Goal: Task Accomplishment & Management: Complete application form

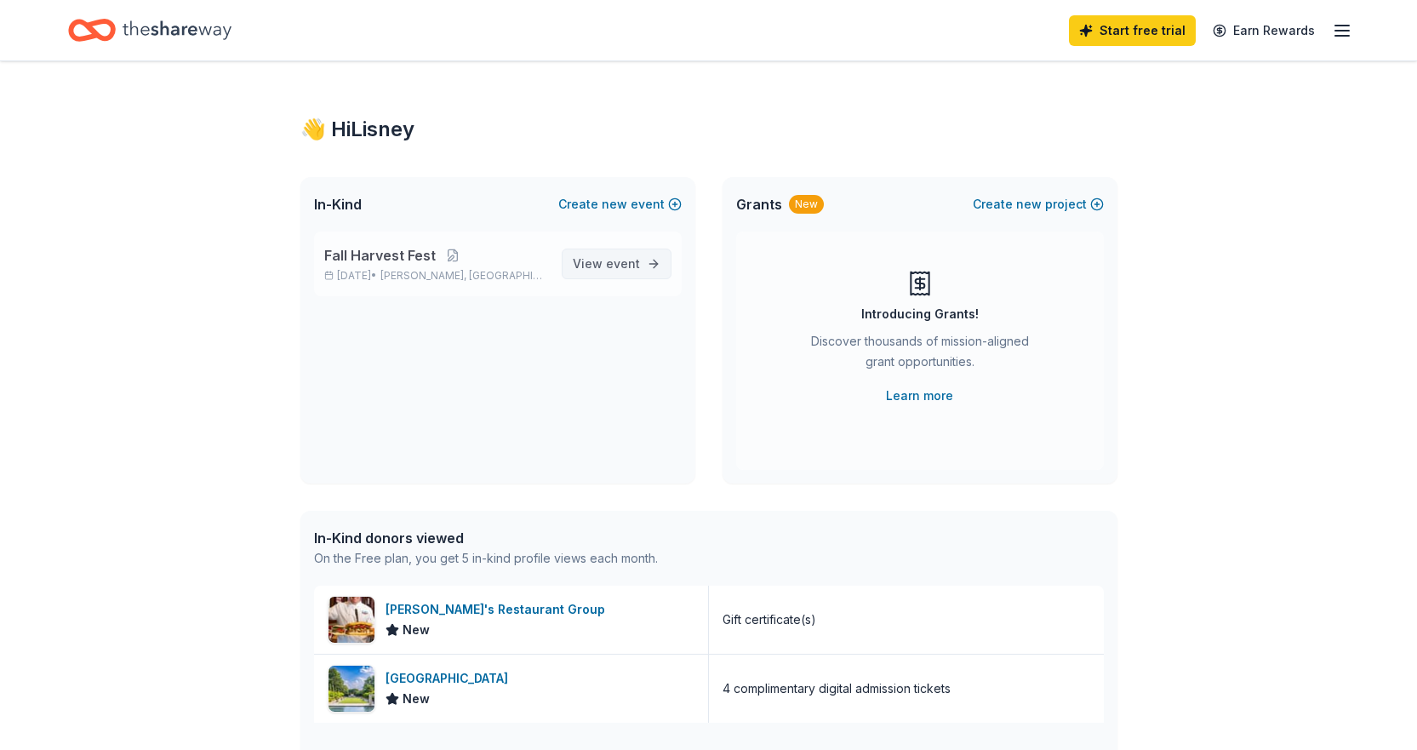
click at [622, 273] on span "View event" at bounding box center [606, 264] width 67 height 20
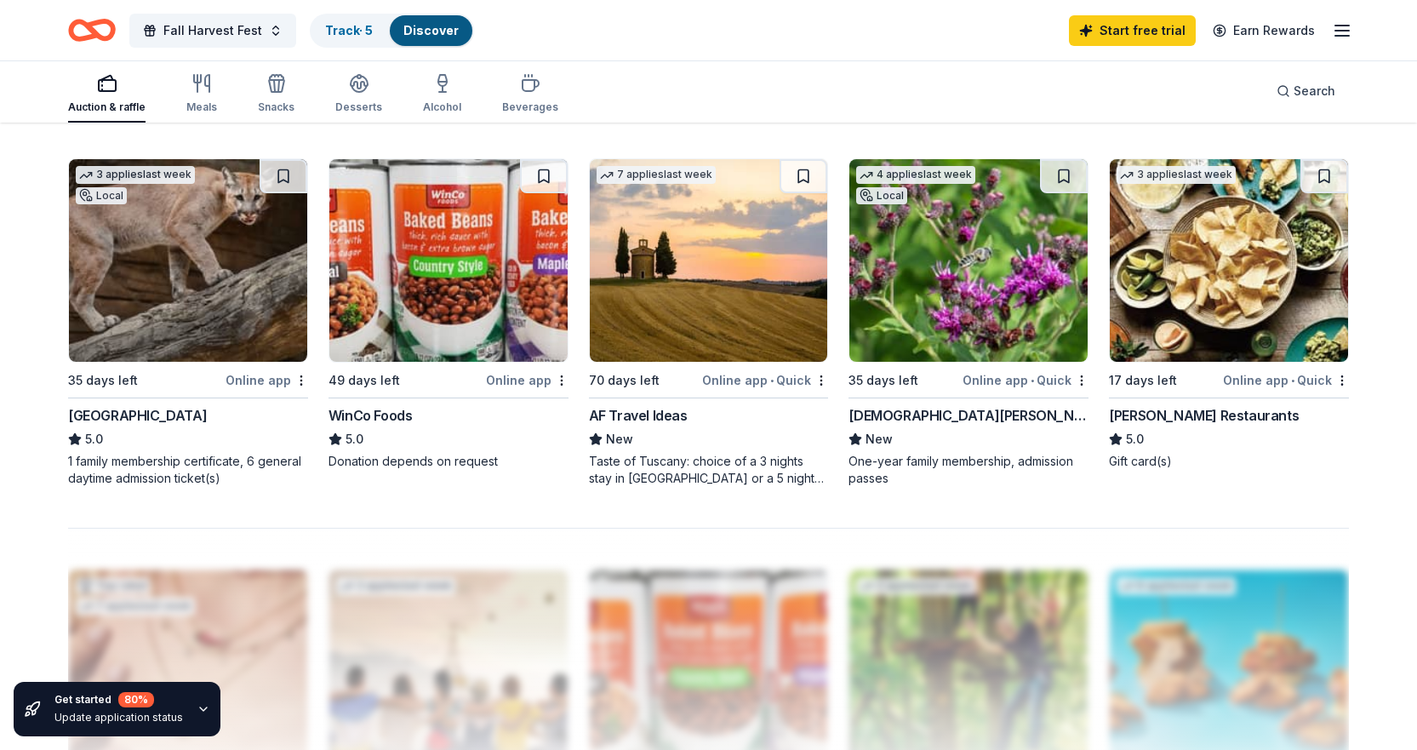
scroll to position [1277, 0]
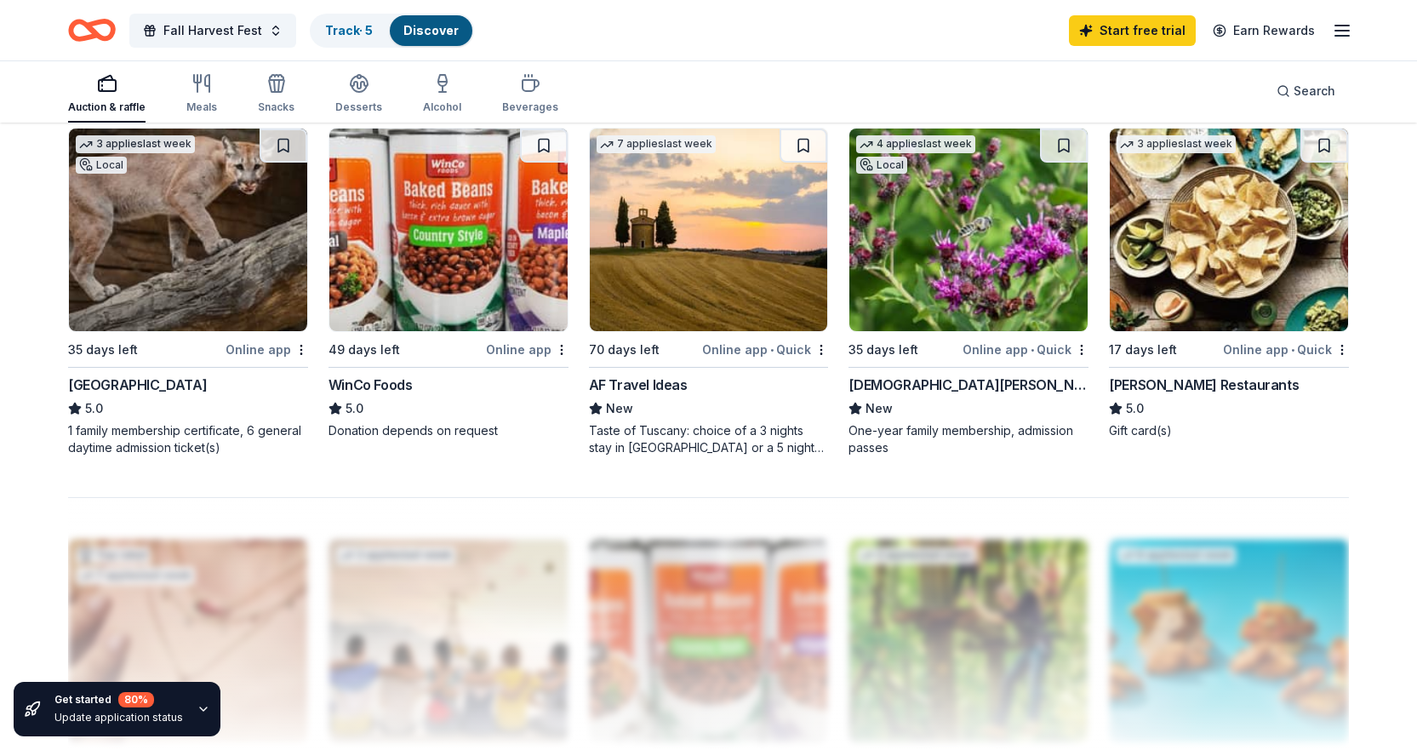
click at [1164, 139] on div "3 applies last week" at bounding box center [1176, 144] width 119 height 18
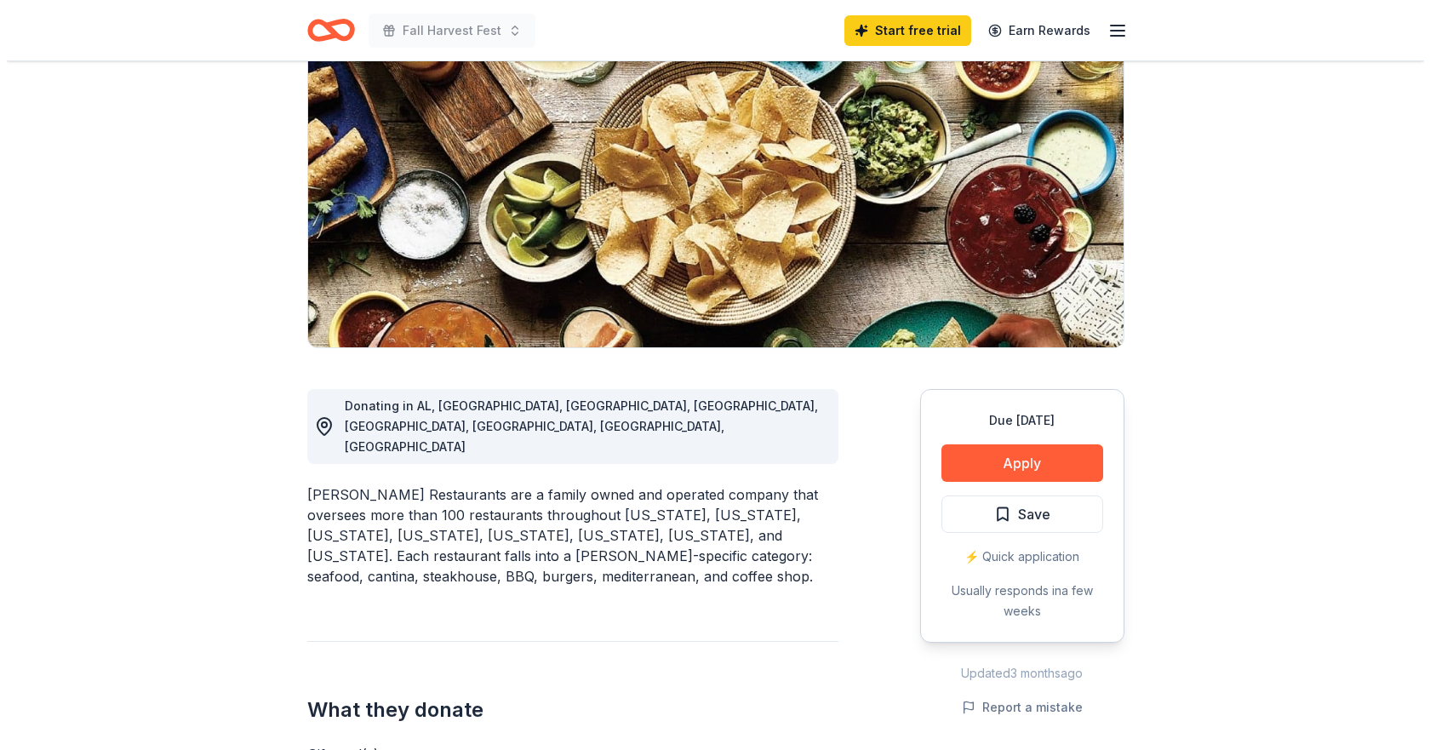
scroll to position [170, 0]
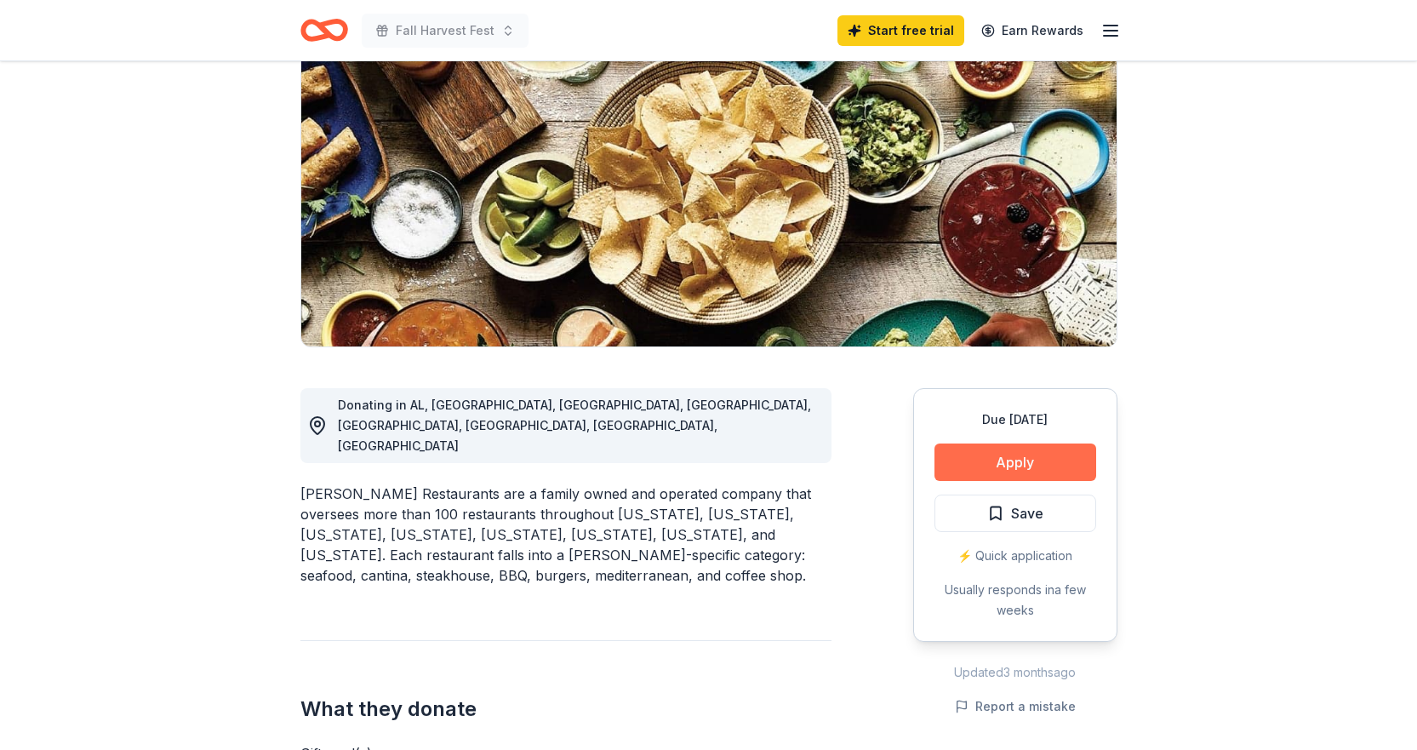
click at [1018, 449] on button "Apply" at bounding box center [1016, 461] width 162 height 37
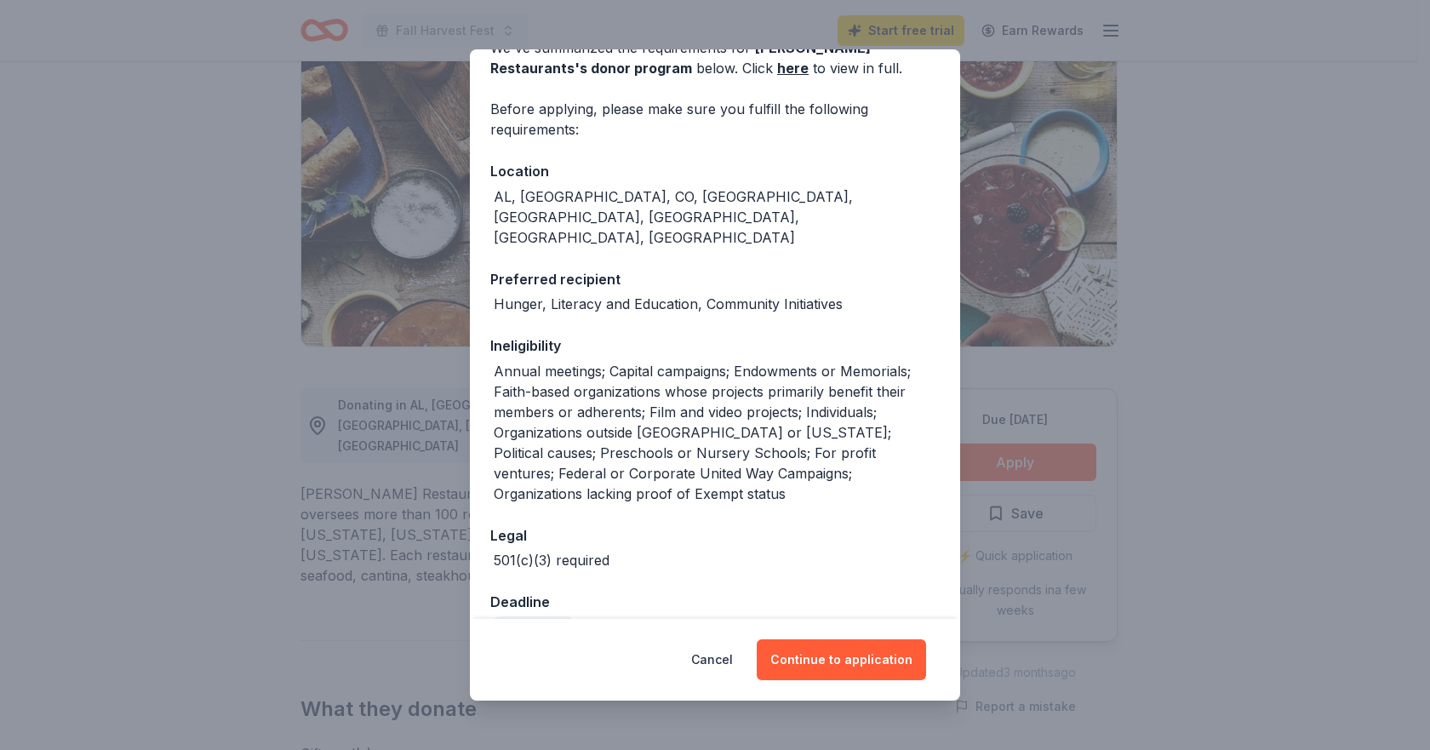
scroll to position [95, 0]
click at [838, 666] on button "Continue to application" at bounding box center [841, 659] width 169 height 41
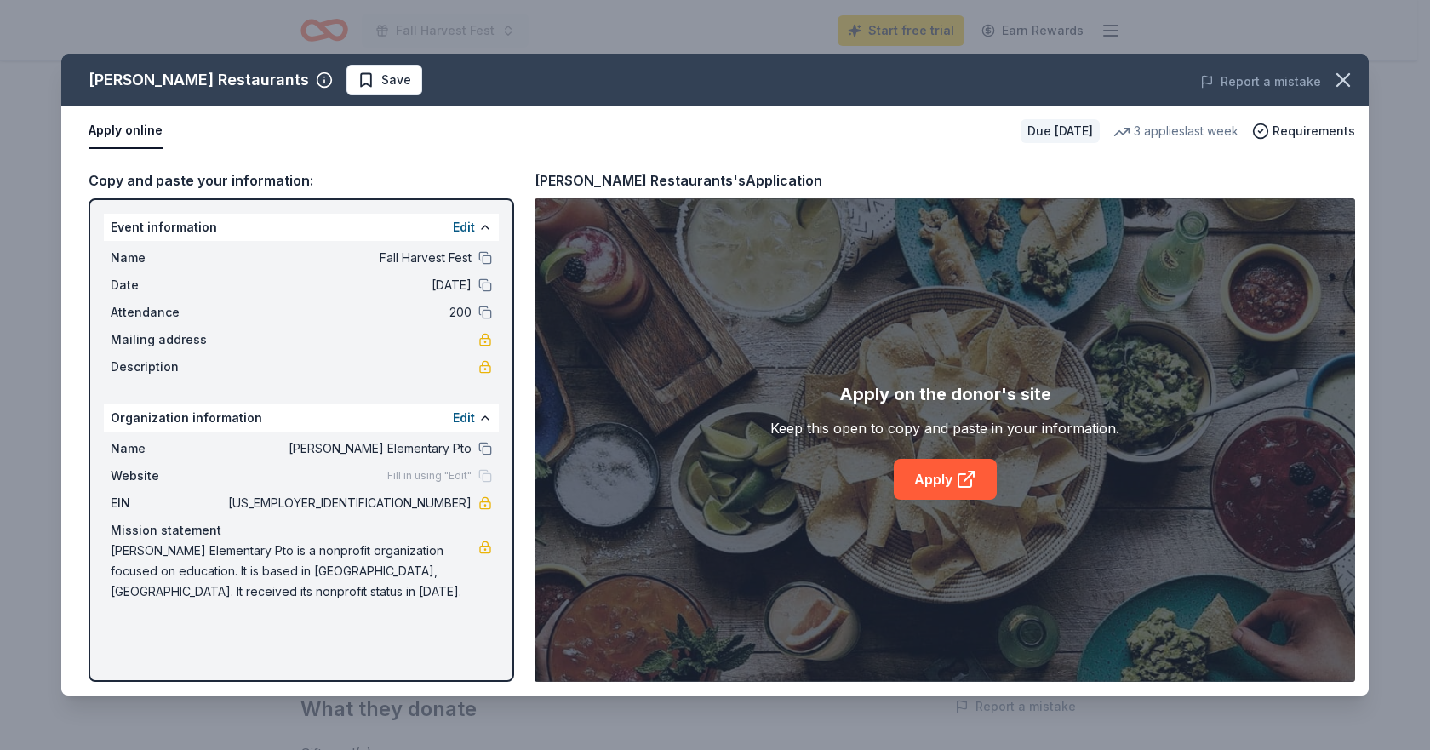
click at [436, 475] on span "Fill in using "Edit"" at bounding box center [429, 476] width 84 height 14
click at [481, 478] on div "Fill in using "Edit"" at bounding box center [439, 476] width 105 height 14
click at [941, 488] on link "Apply" at bounding box center [945, 479] width 103 height 41
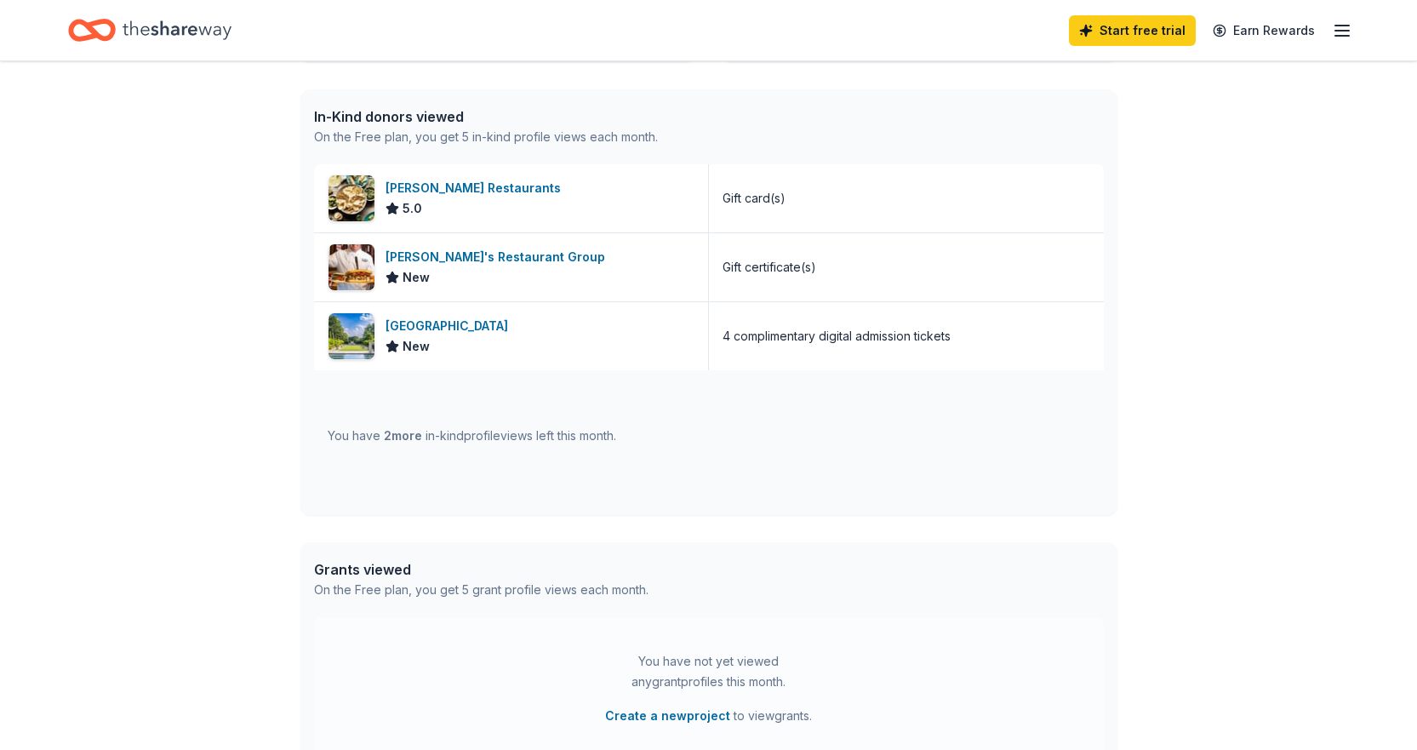
scroll to position [426, 0]
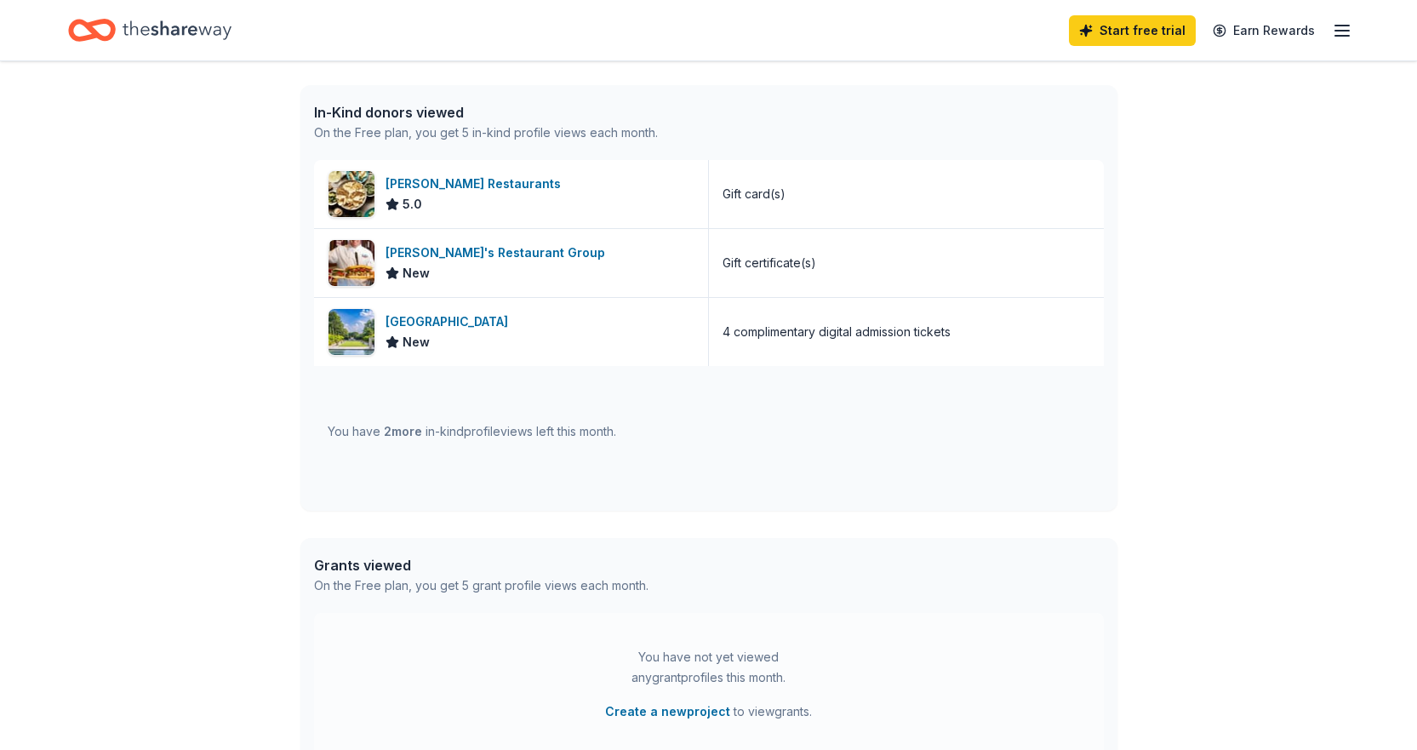
click at [417, 433] on span "2 more" at bounding box center [403, 431] width 38 height 14
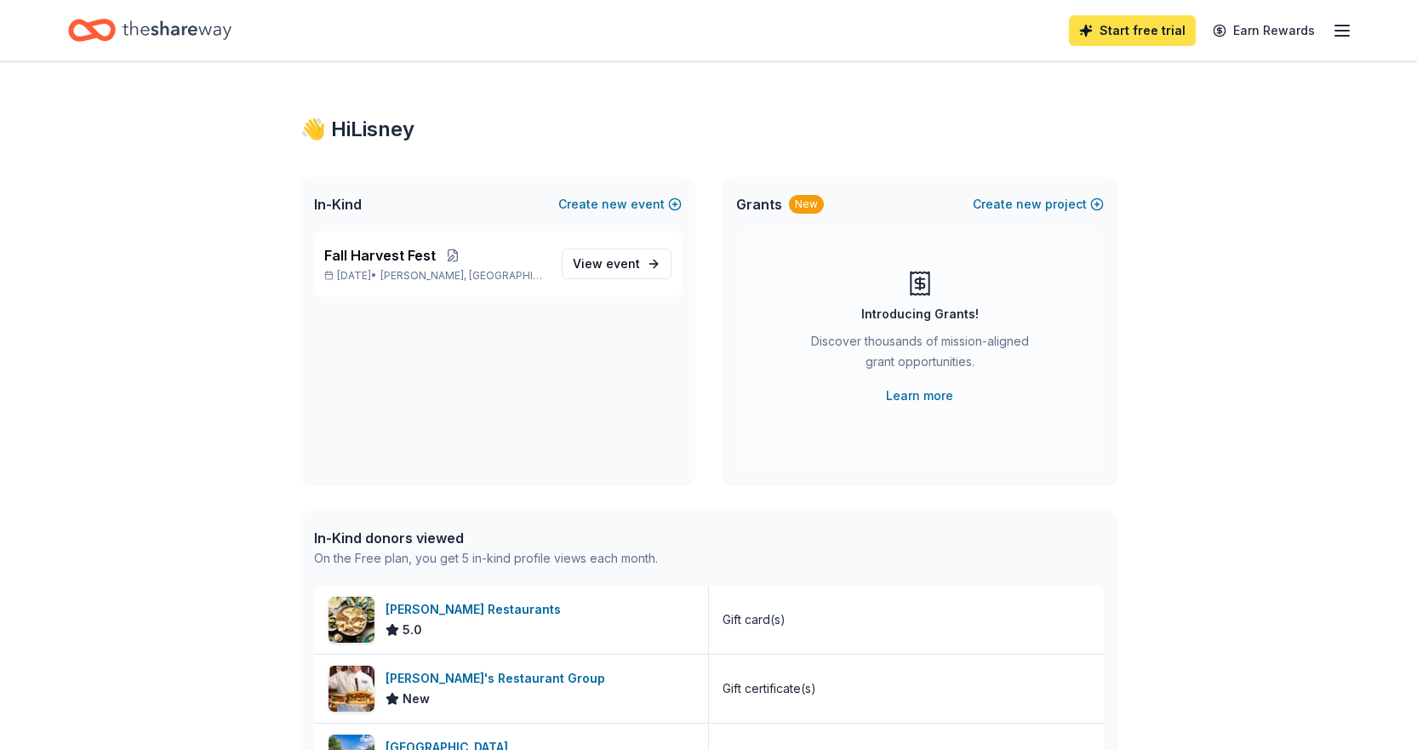
click at [1126, 42] on link "Start free trial" at bounding box center [1132, 30] width 127 height 31
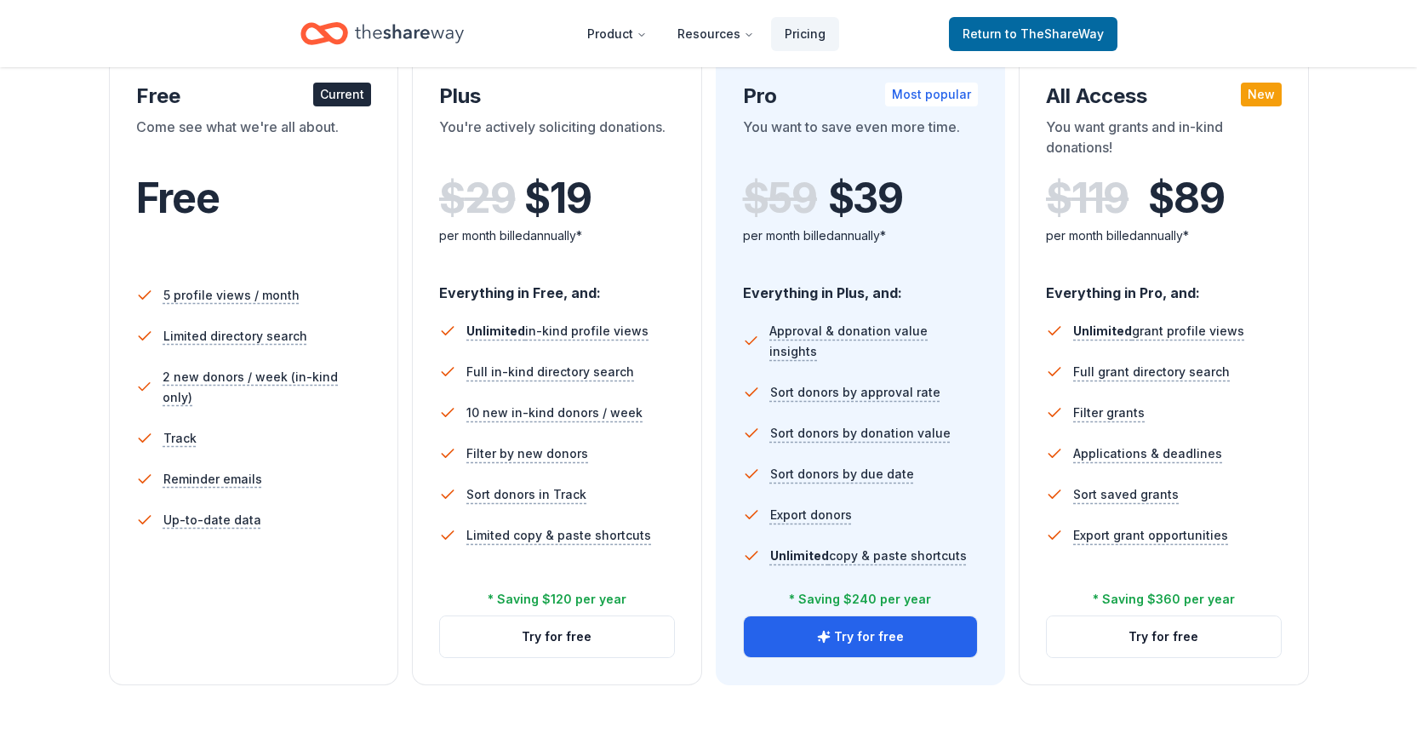
scroll to position [340, 0]
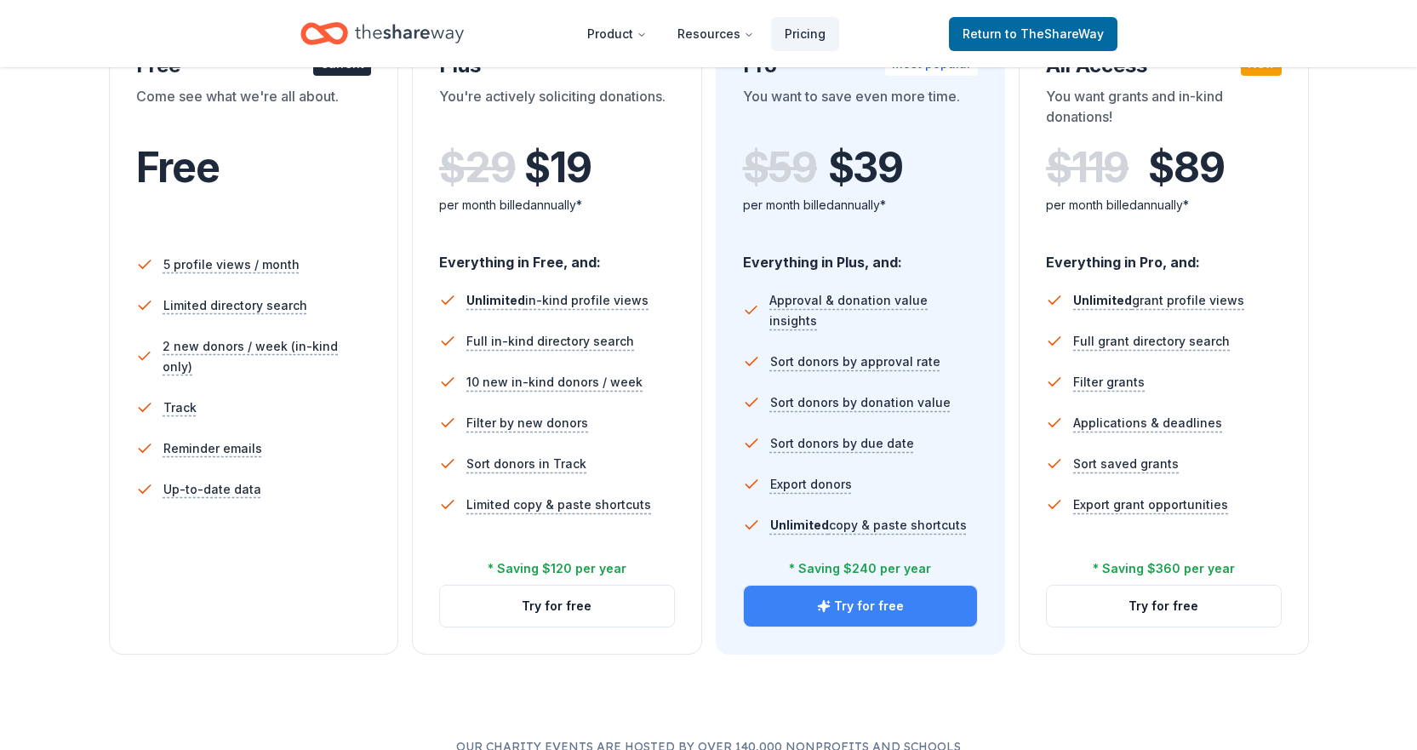
click at [876, 609] on button "Try for free" at bounding box center [861, 606] width 234 height 41
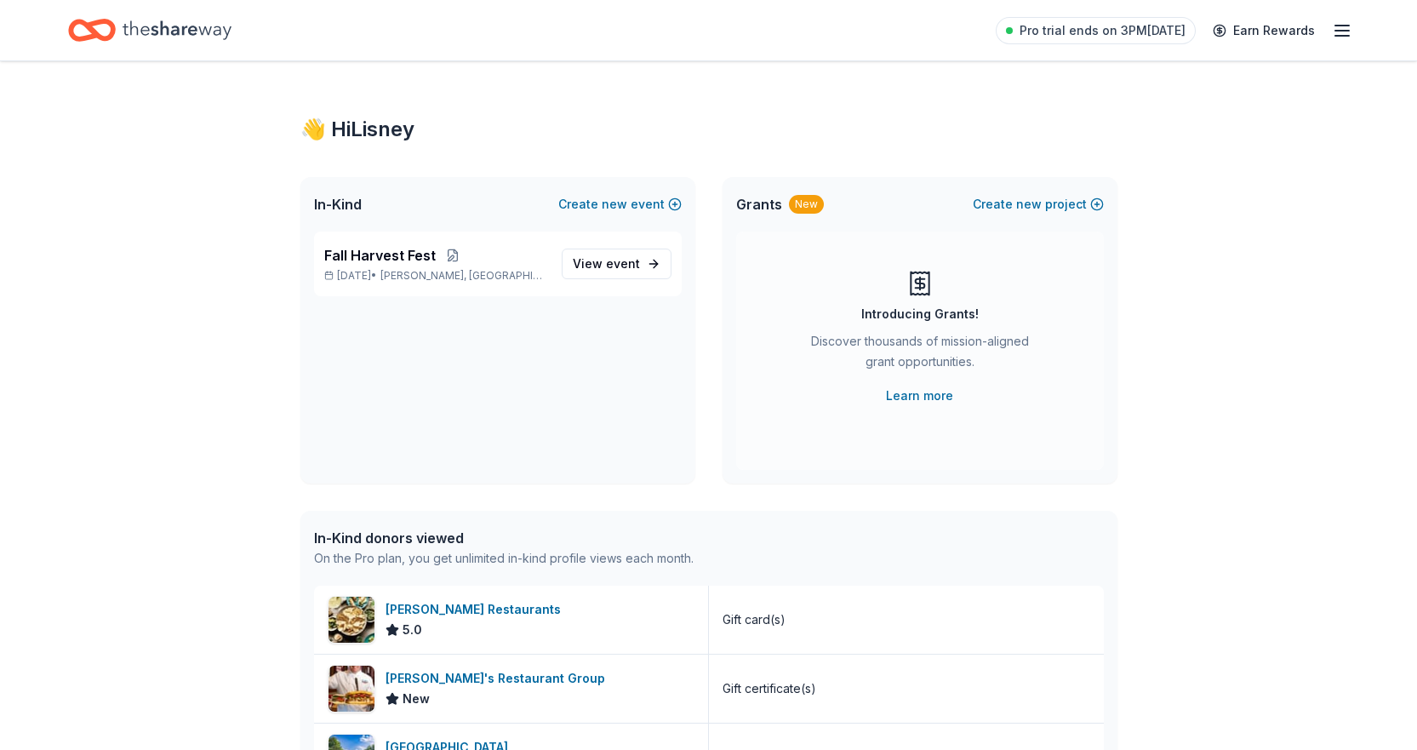
click at [1346, 29] on icon "button" at bounding box center [1342, 30] width 20 height 20
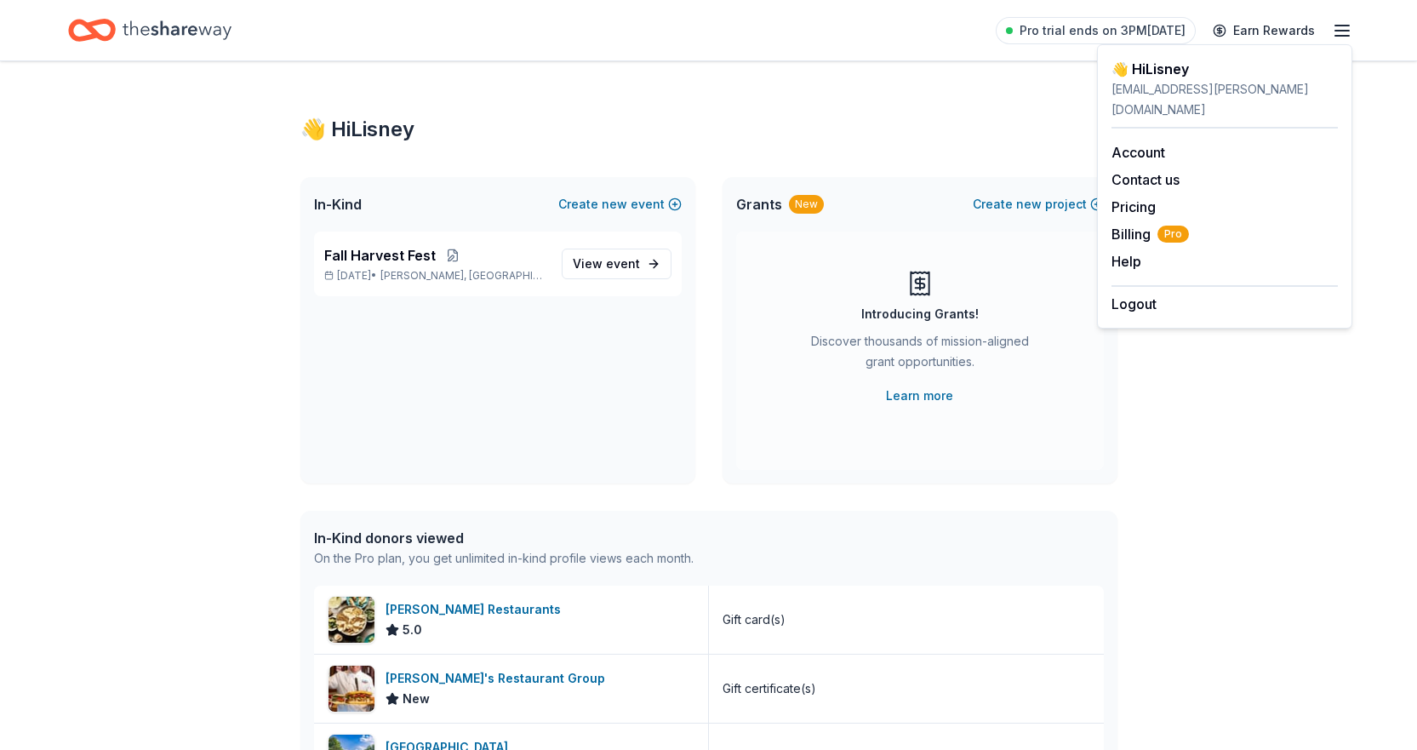
click at [1189, 349] on div "👋 Hi Lisney In-Kind Create new event Fall Harvest Fest [DATE] • [PERSON_NAME], …" at bounding box center [708, 589] width 1417 height 1057
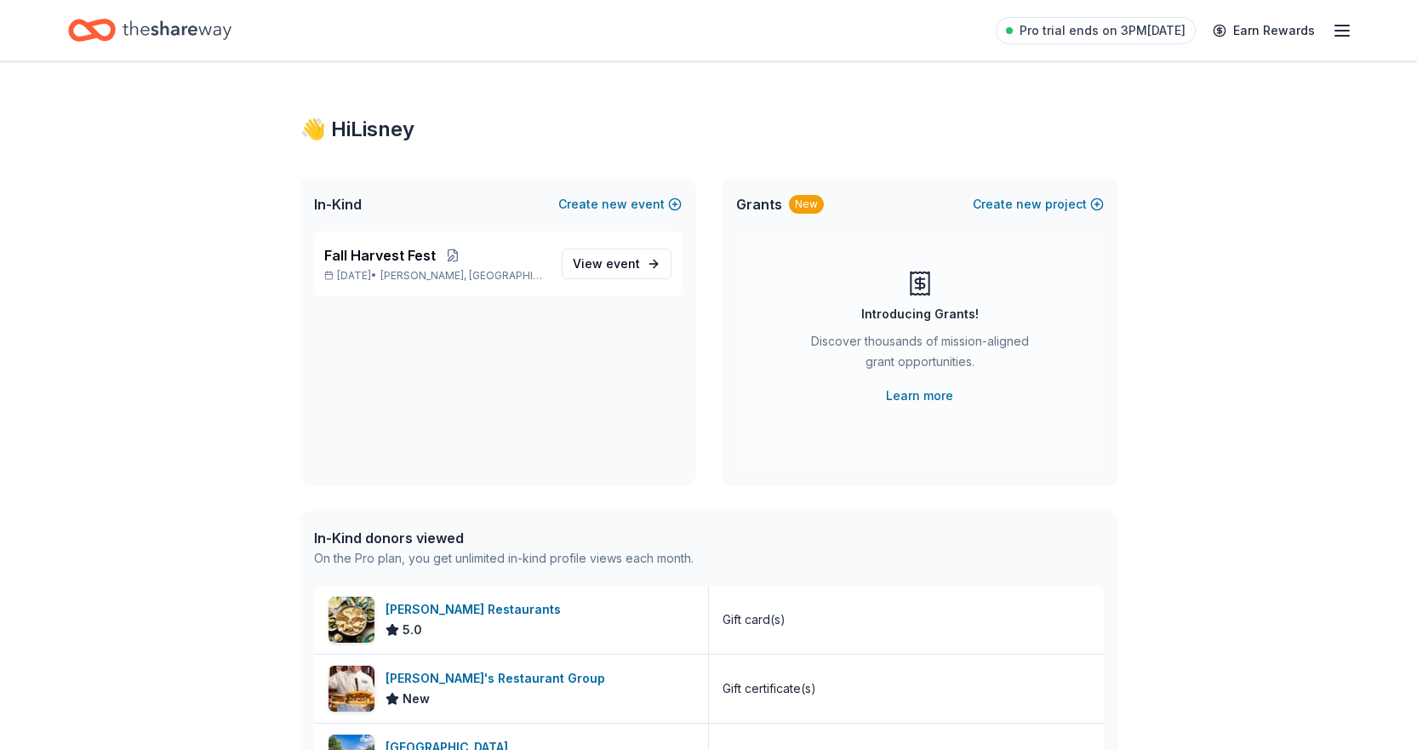
click at [179, 33] on icon "Home" at bounding box center [177, 29] width 109 height 19
click at [420, 265] on span "Fall Harvest Fest" at bounding box center [380, 255] width 112 height 20
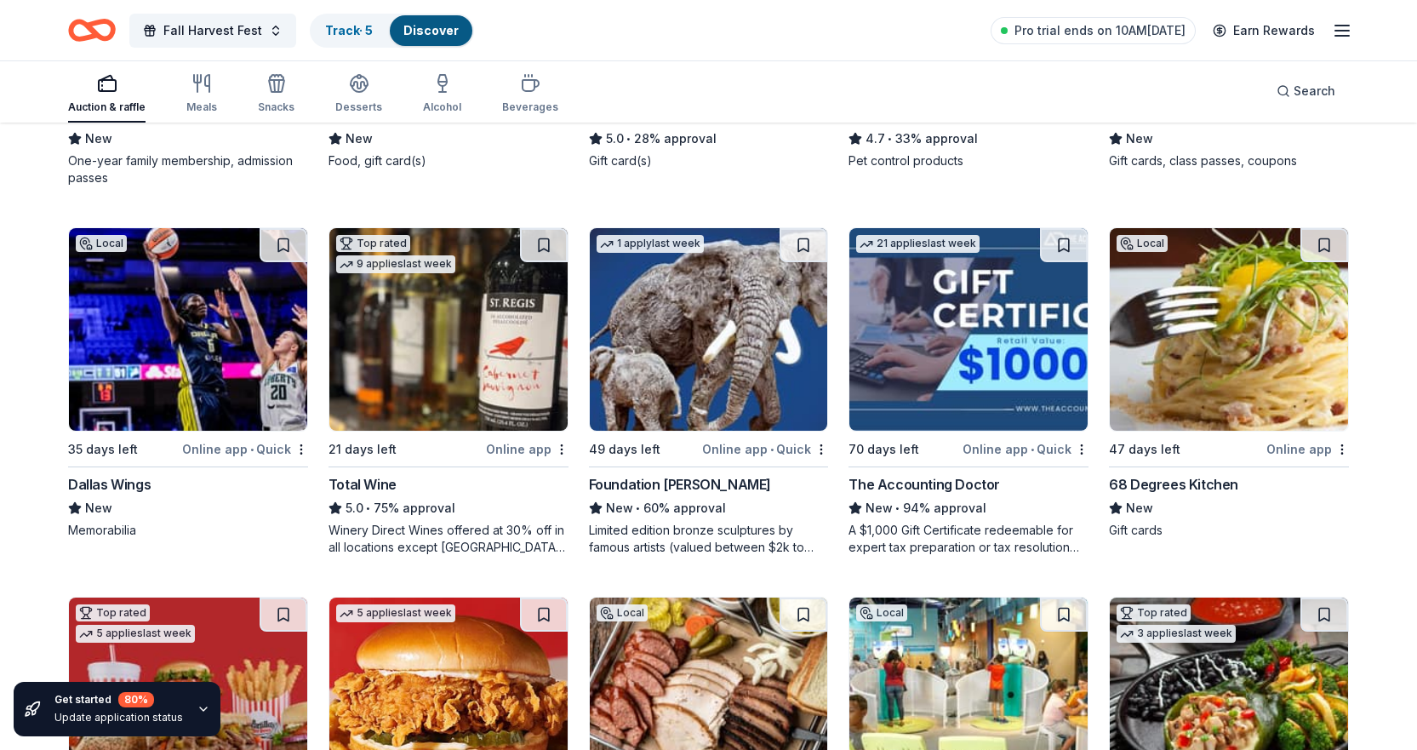
scroll to position [1545, 0]
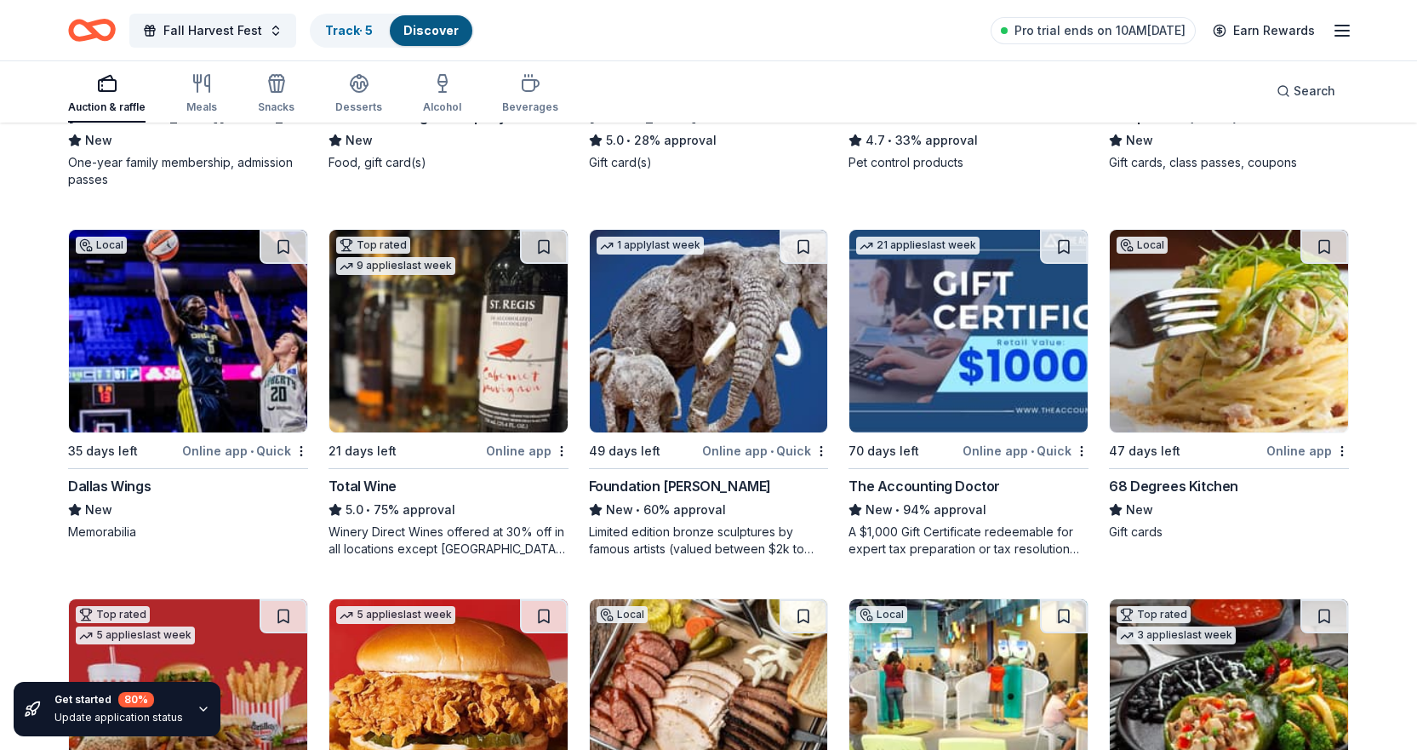
click at [426, 367] on img at bounding box center [448, 331] width 238 height 203
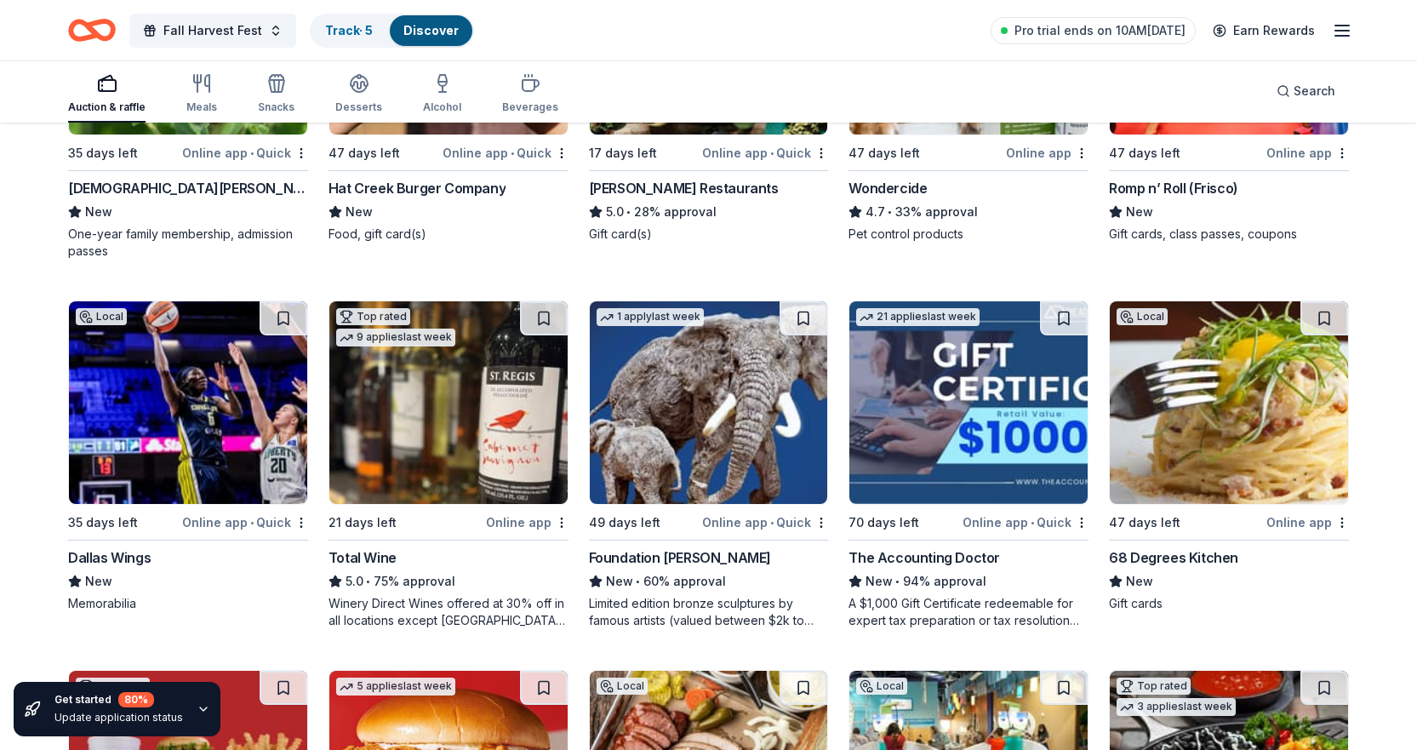
scroll to position [949, 0]
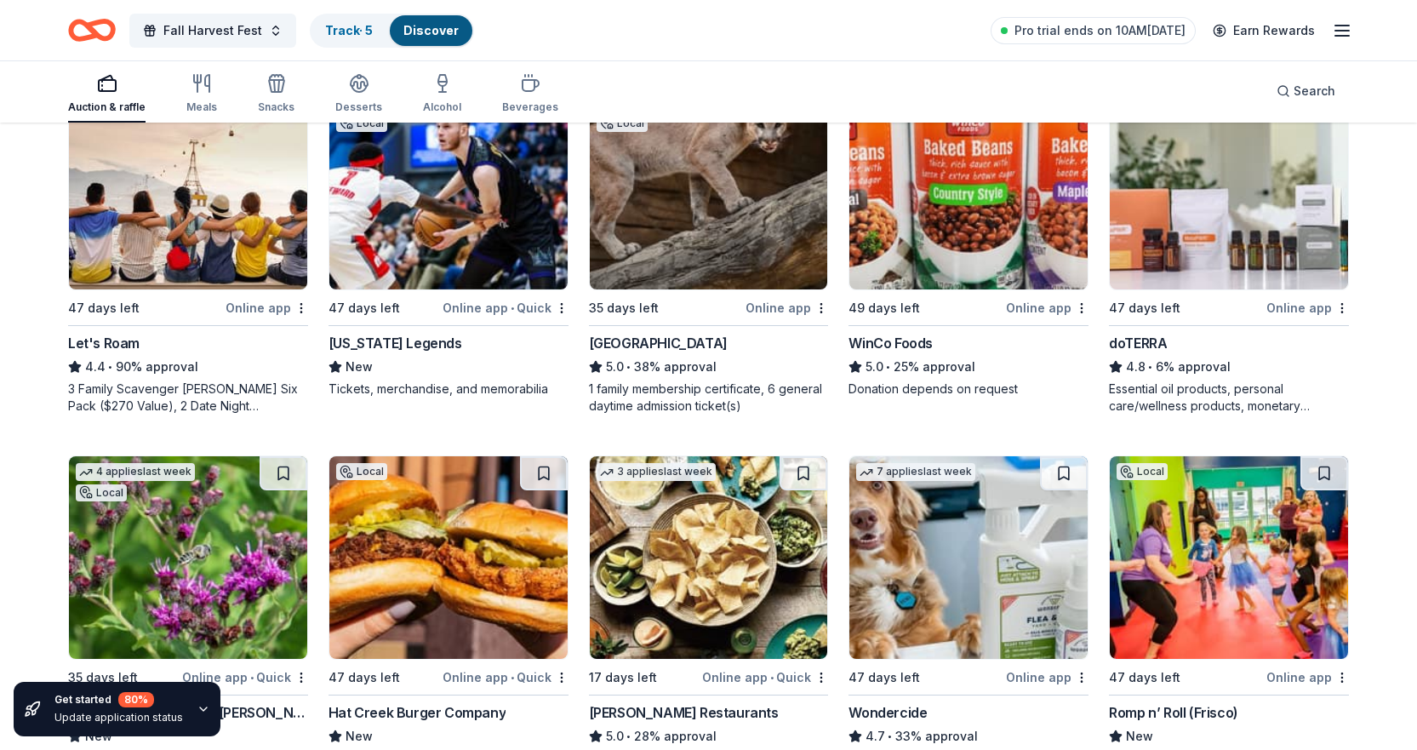
click at [101, 97] on div "Auction & raffle" at bounding box center [106, 93] width 77 height 41
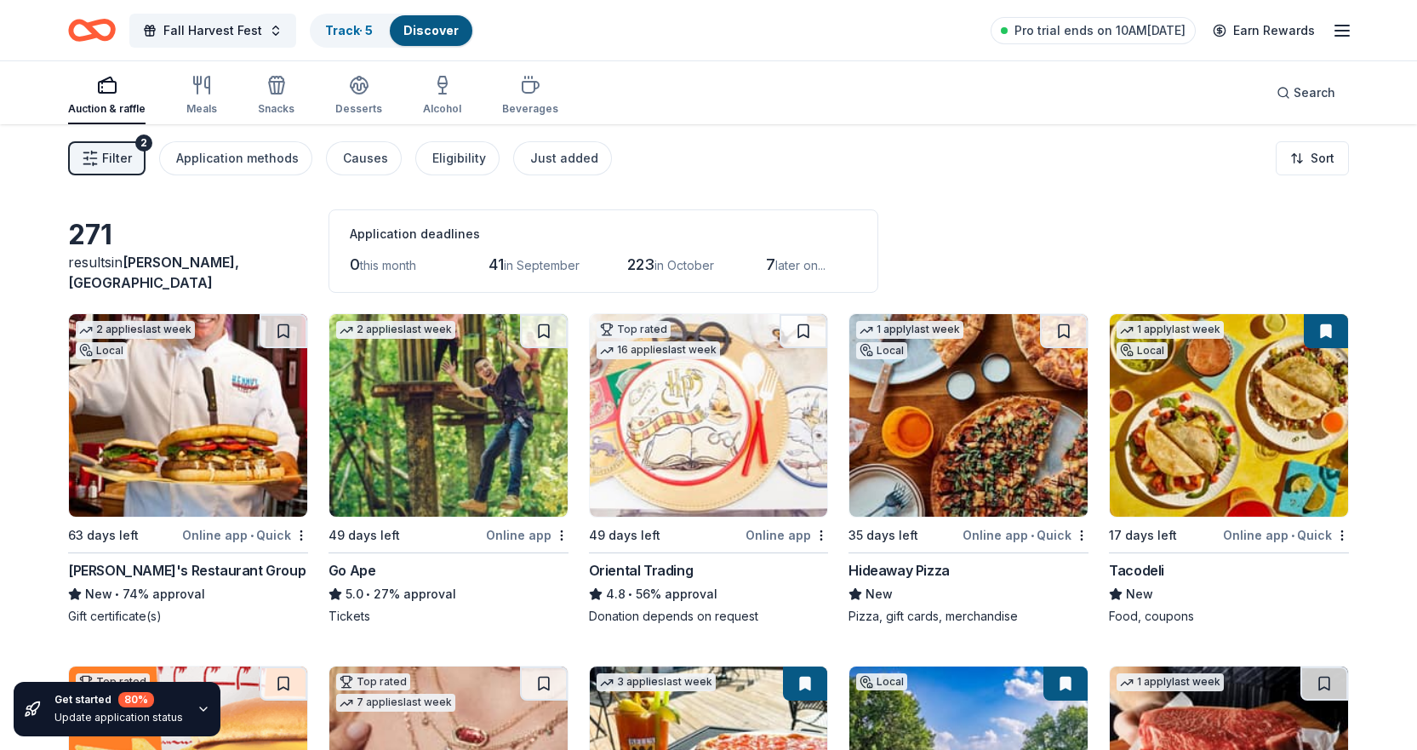
click at [110, 149] on span "Filter" at bounding box center [117, 158] width 30 height 20
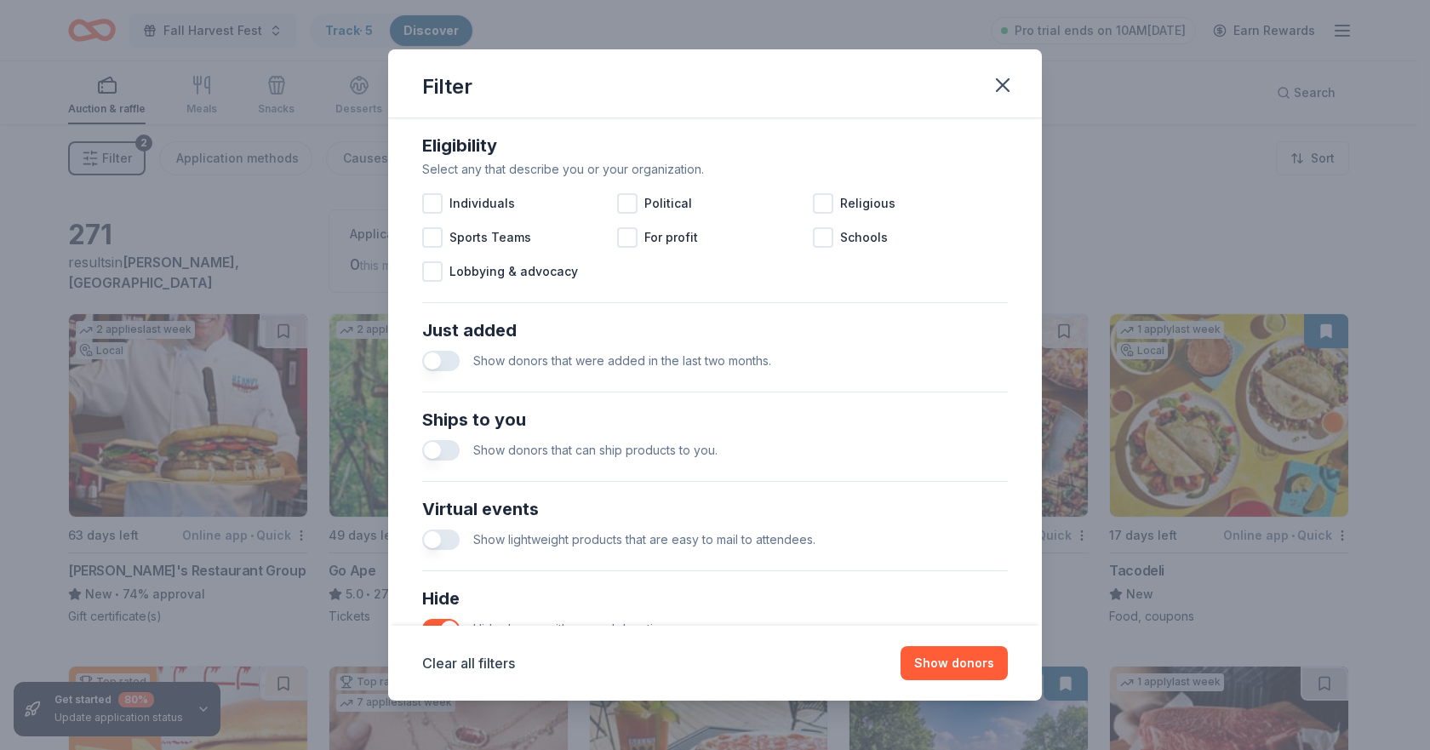
scroll to position [444, 0]
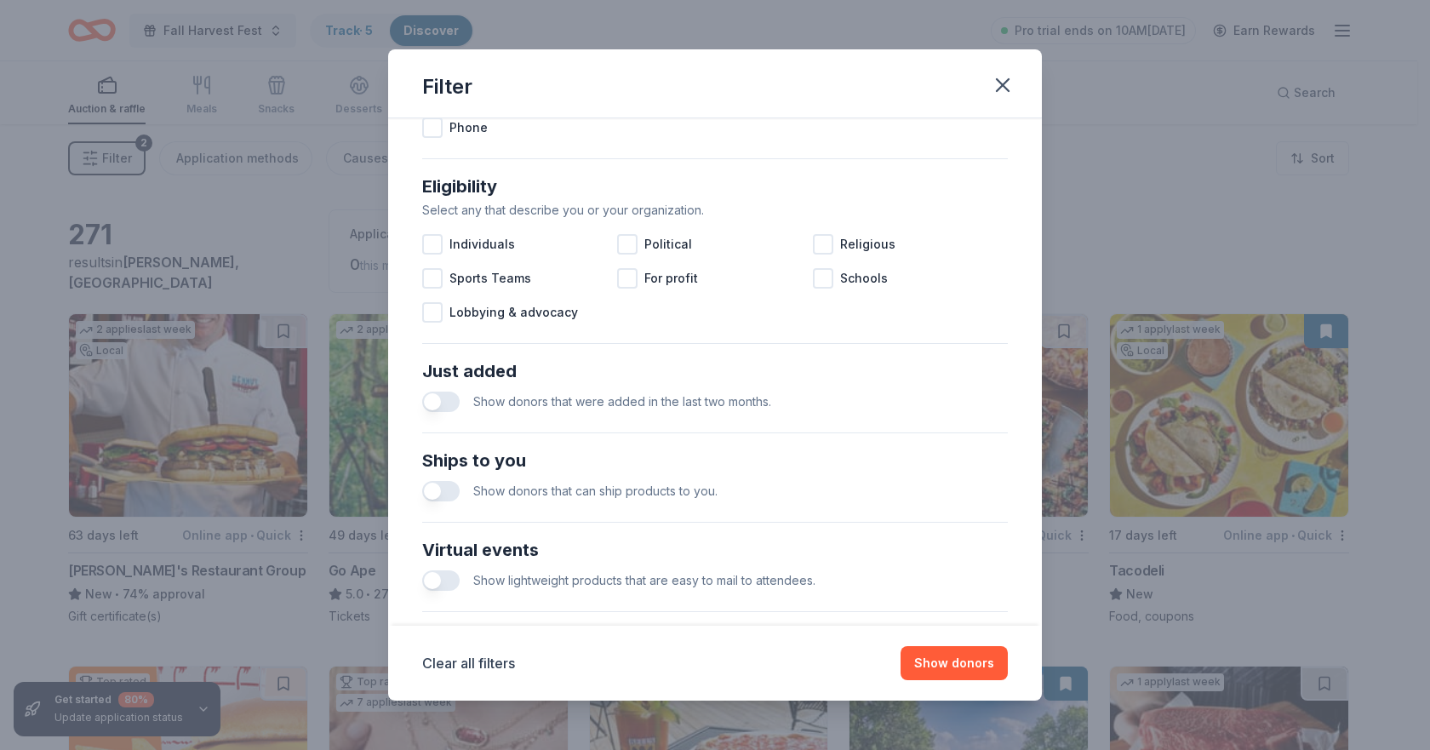
click at [451, 493] on button "button" at bounding box center [440, 491] width 37 height 20
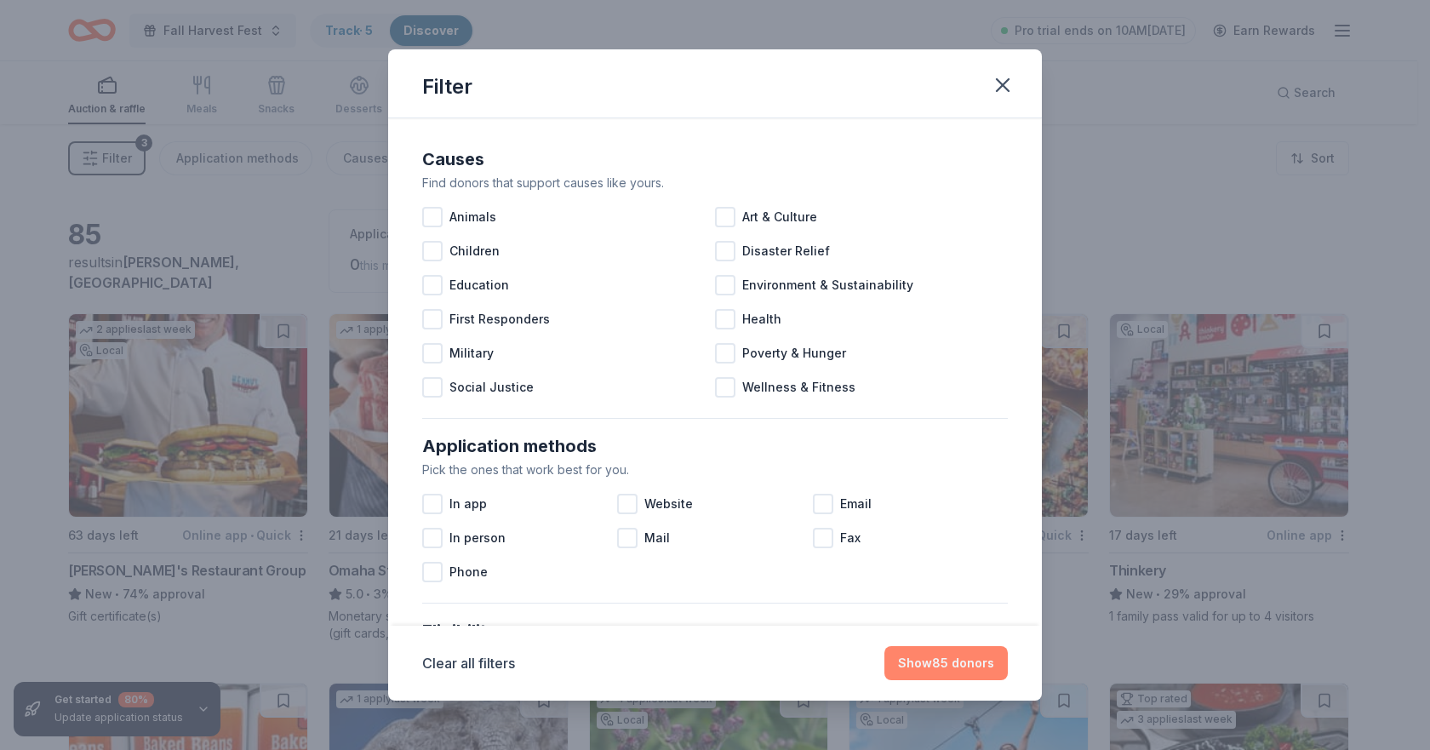
click at [907, 663] on button "Show 85 donors" at bounding box center [945, 663] width 123 height 34
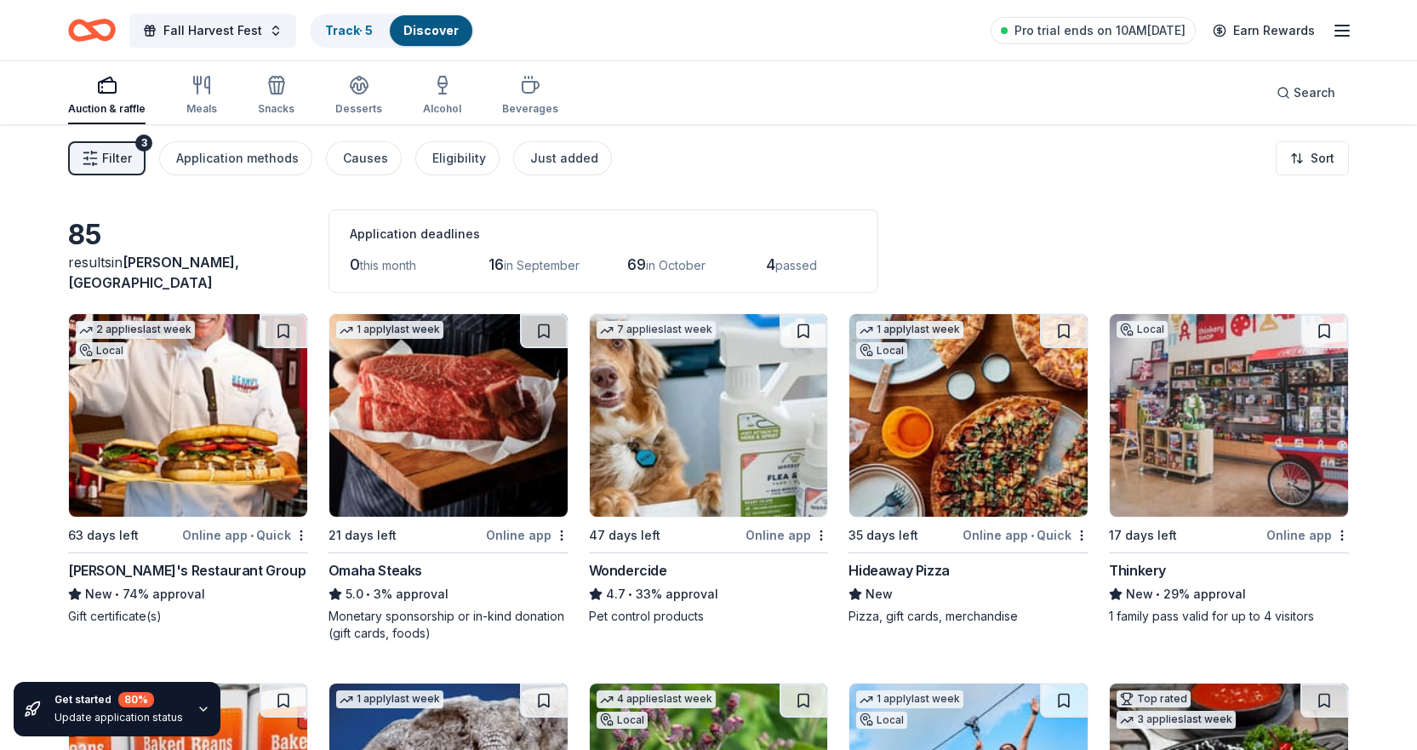
click at [544, 266] on span "in September" at bounding box center [542, 265] width 76 height 14
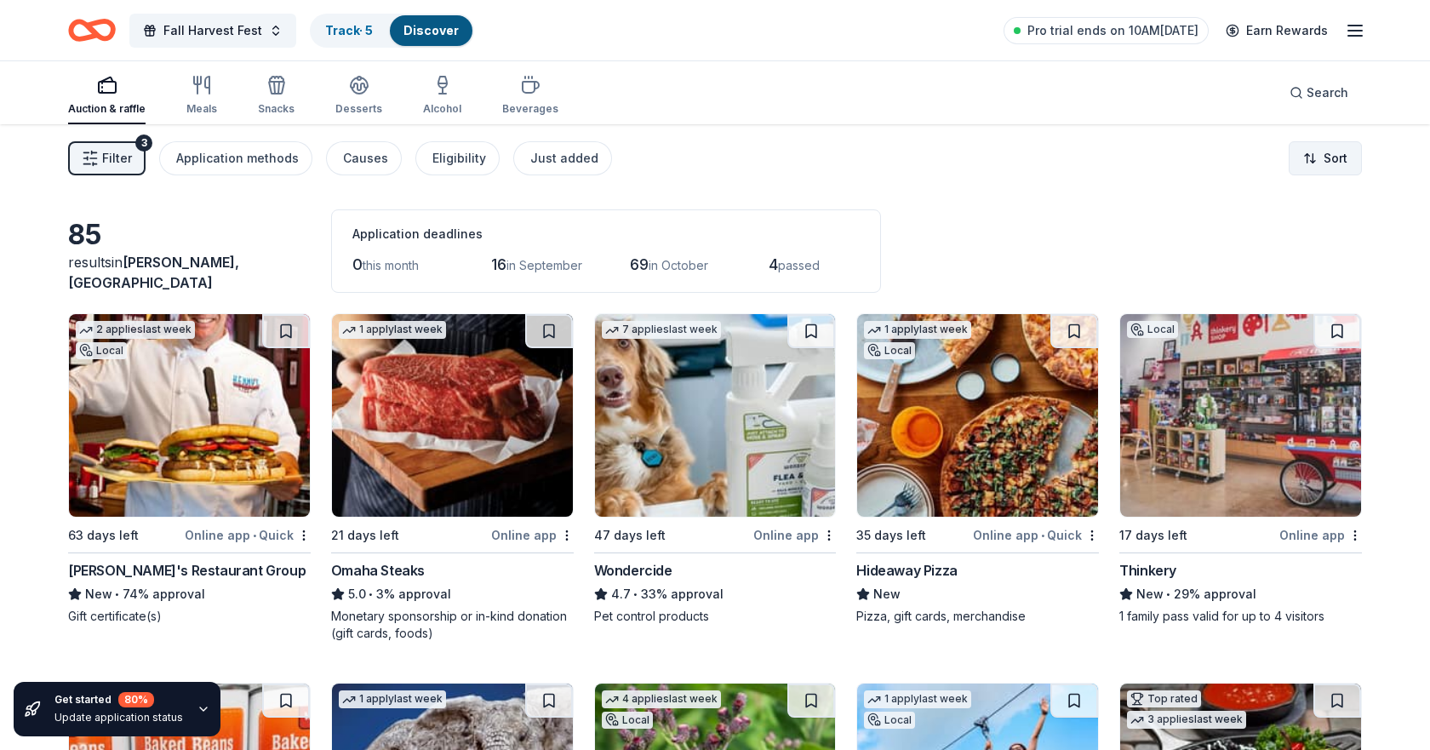
click at [1315, 154] on html "Fall Harvest Fest Track · 5 Discover Pro trial ends on 10AM, 9/5 Earn Rewards A…" at bounding box center [715, 375] width 1430 height 750
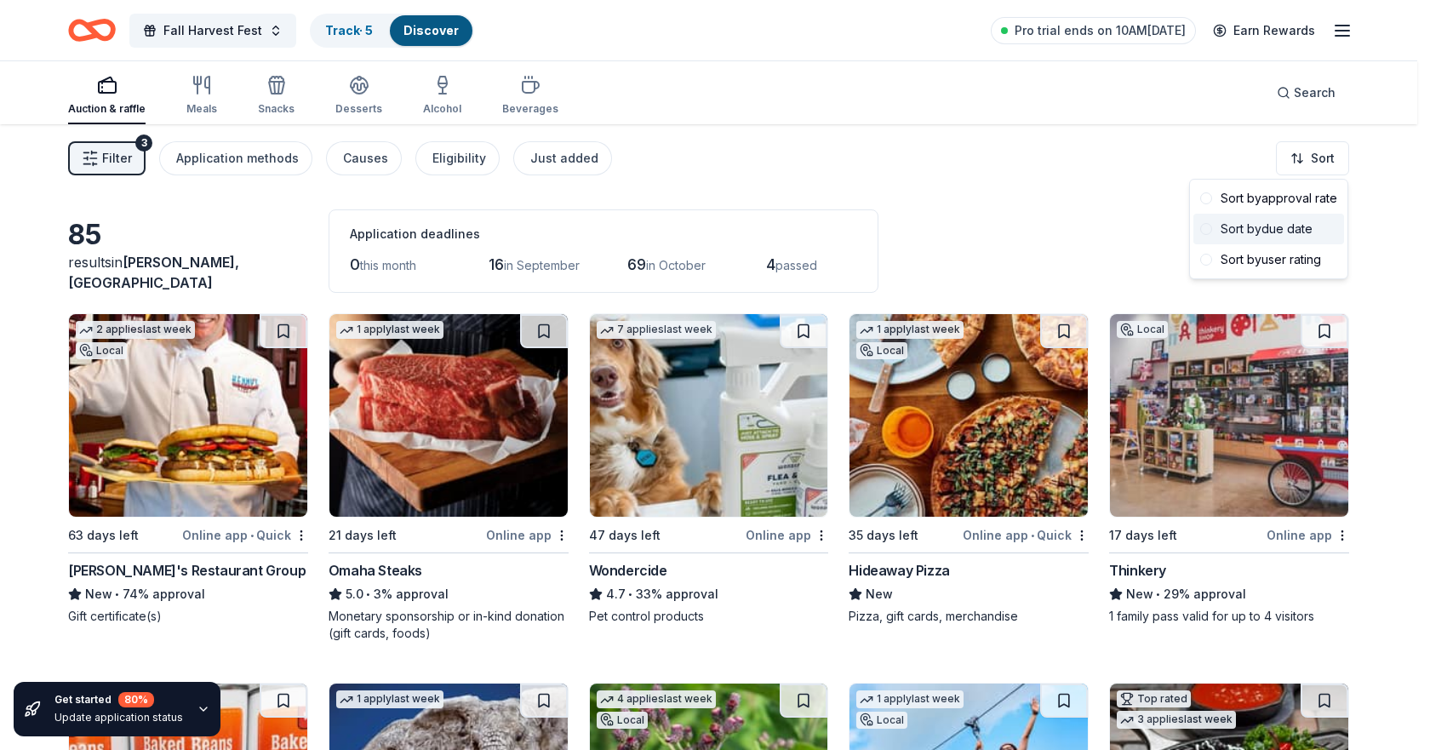
click at [1261, 227] on div "Sort by due date" at bounding box center [1268, 229] width 151 height 31
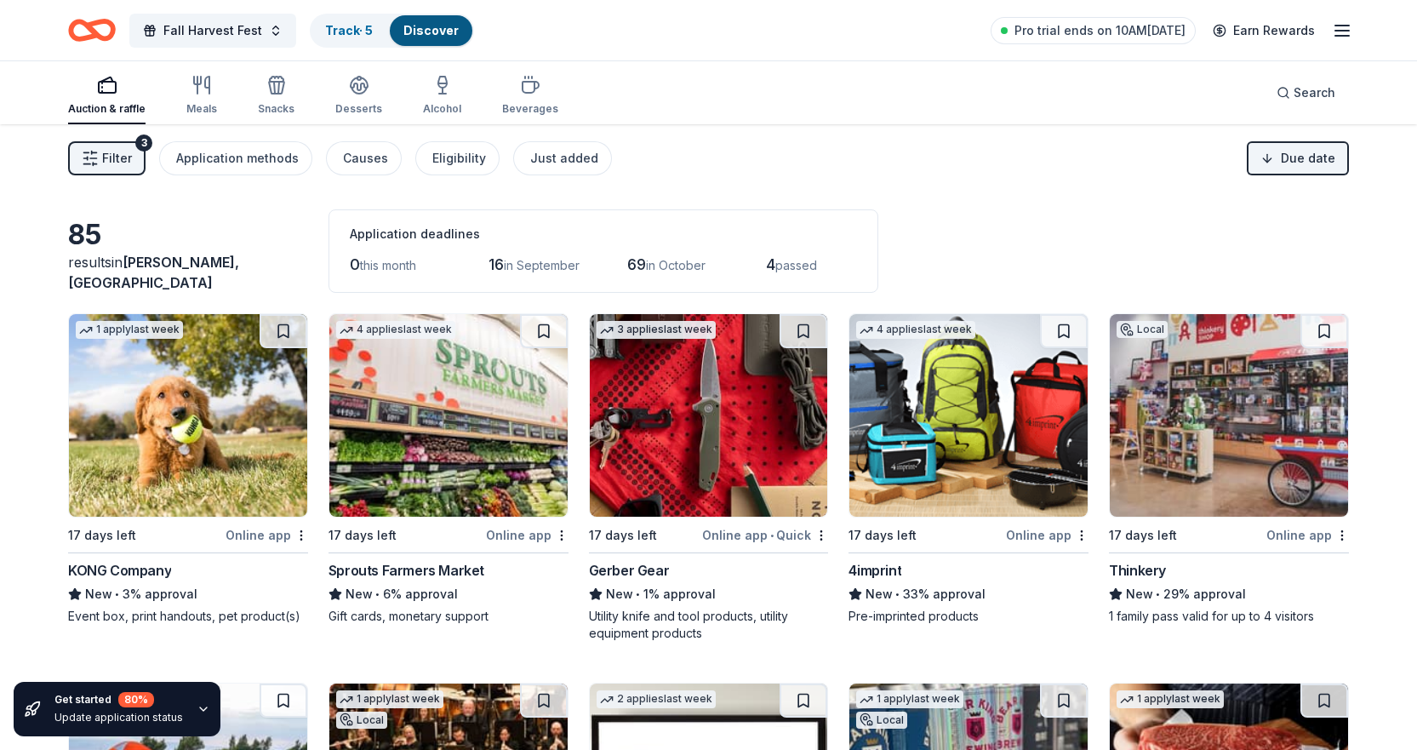
click at [384, 420] on img at bounding box center [448, 415] width 238 height 203
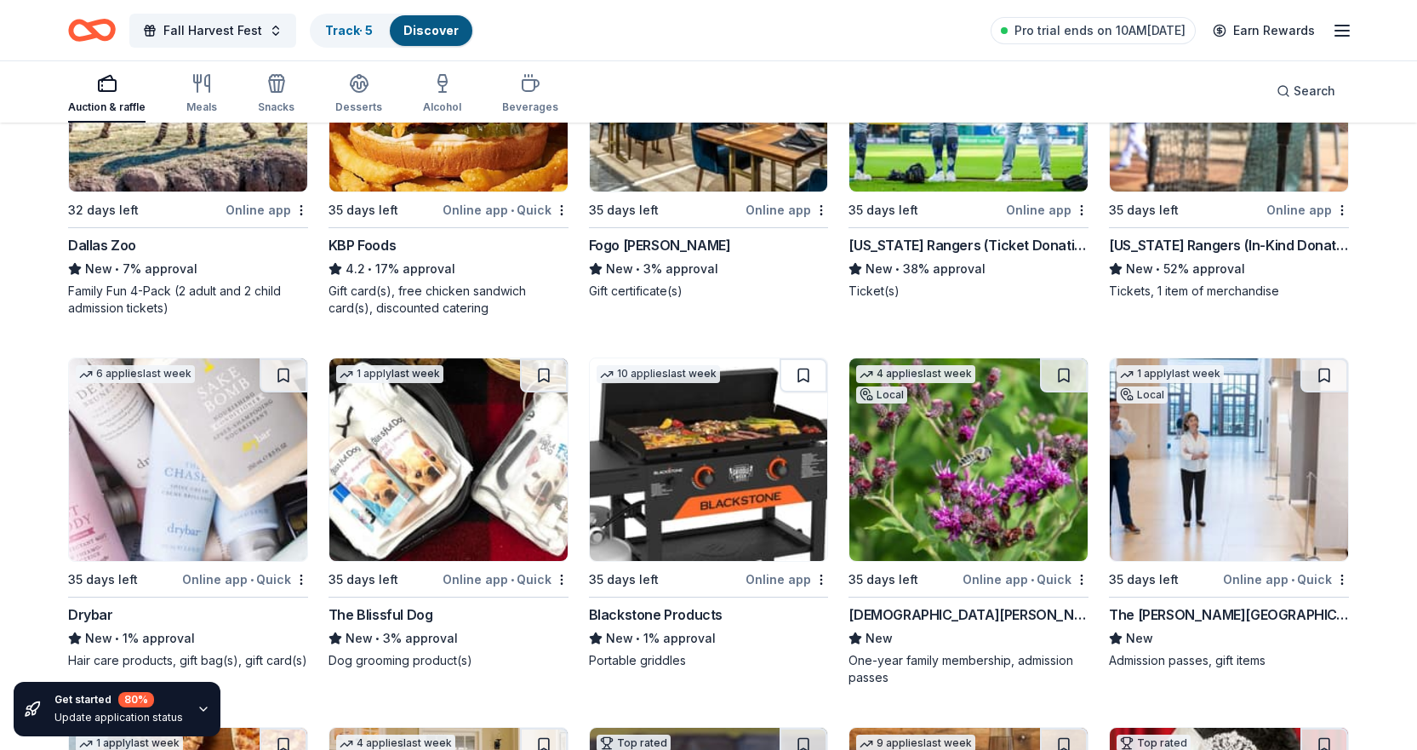
scroll to position [1532, 0]
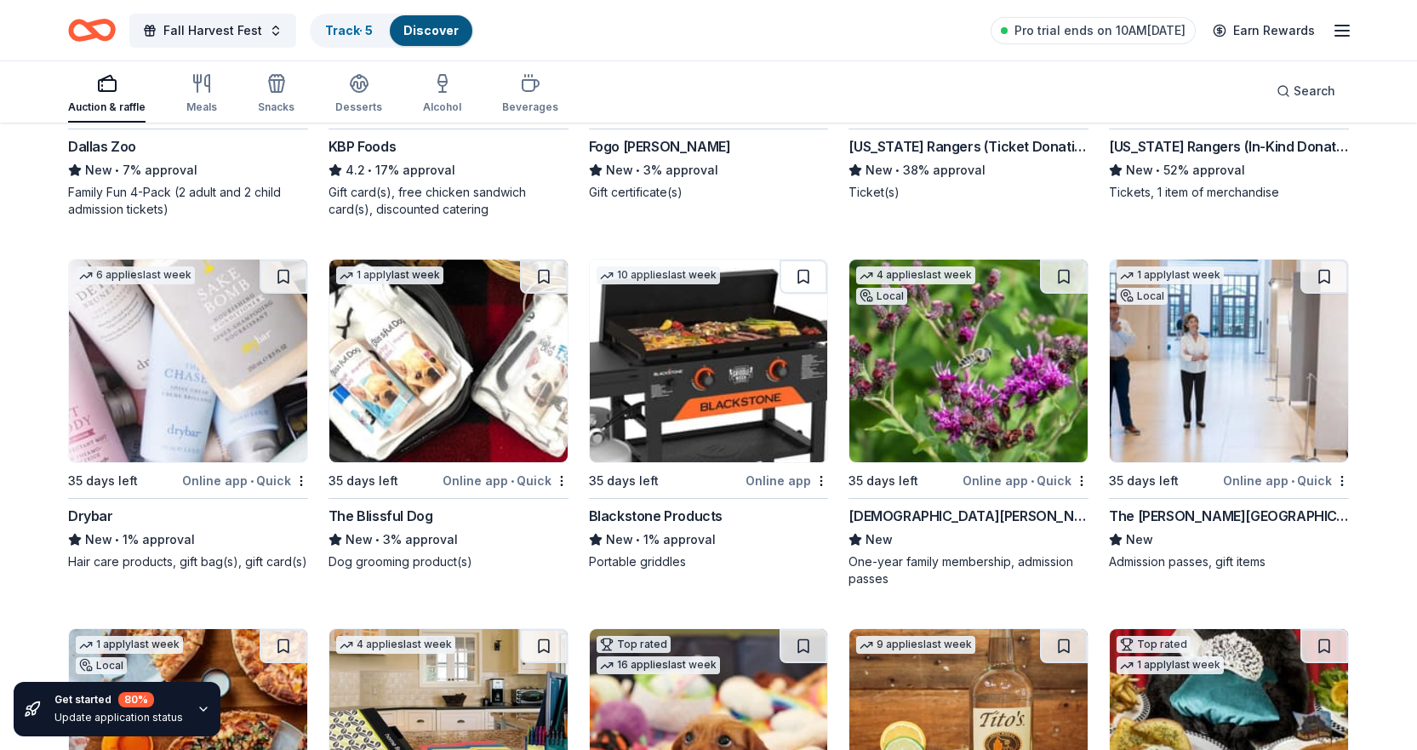
click at [226, 361] on img at bounding box center [188, 361] width 238 height 203
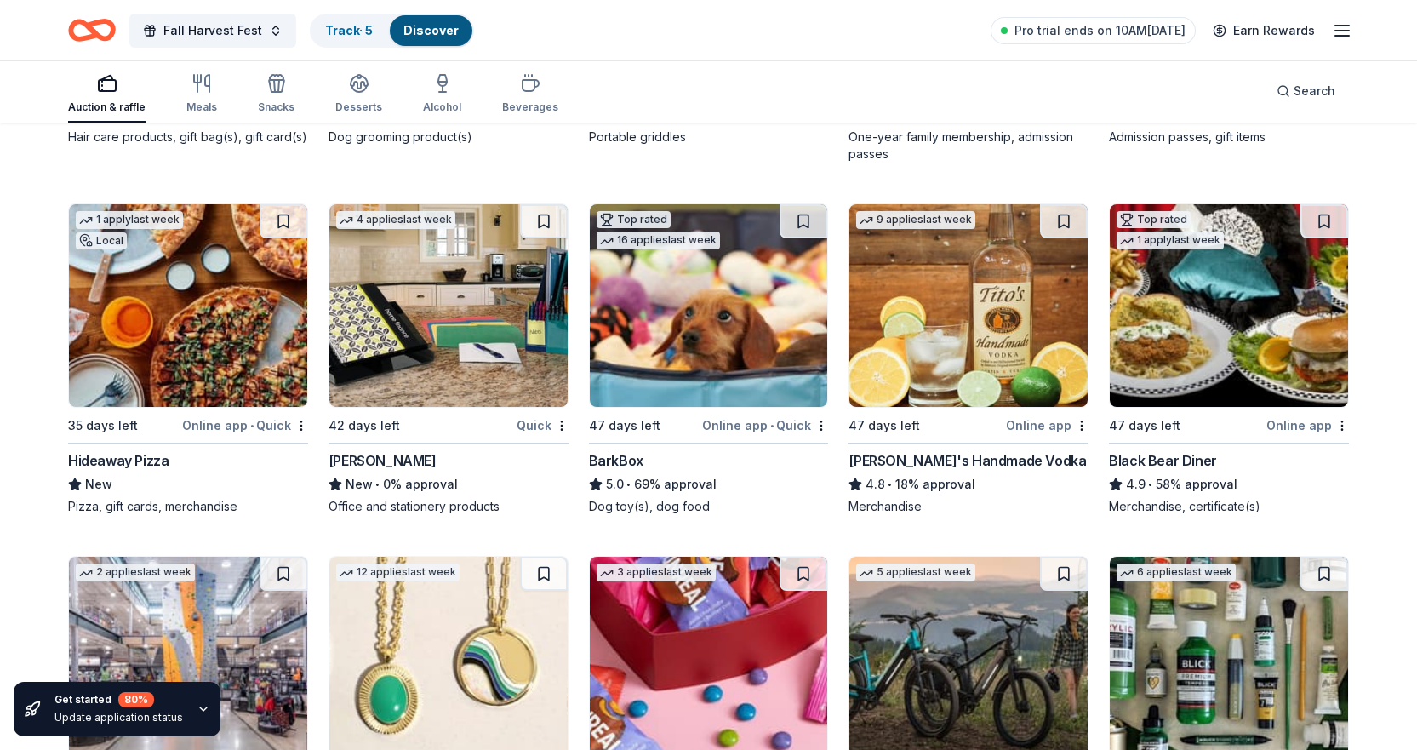
scroll to position [1958, 0]
click at [924, 277] on img at bounding box center [968, 304] width 238 height 203
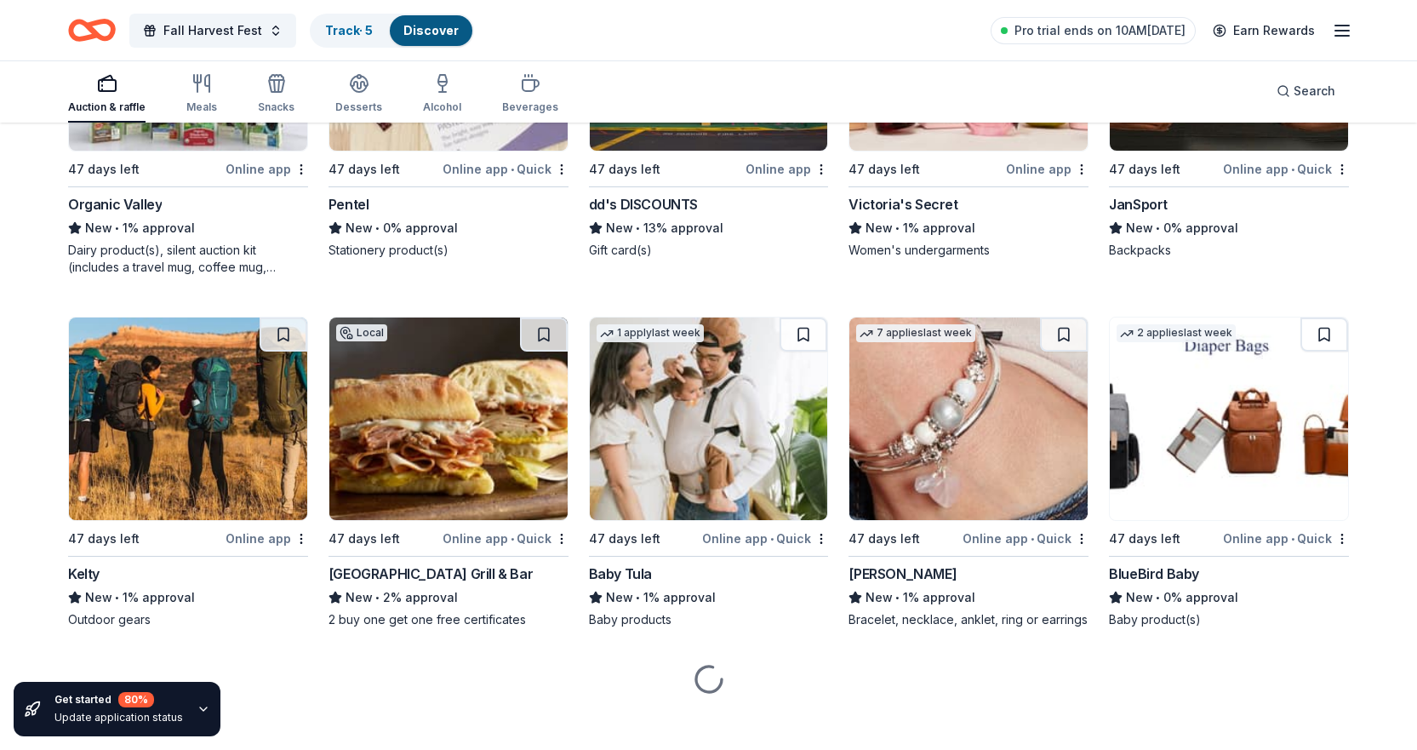
scroll to position [4041, 0]
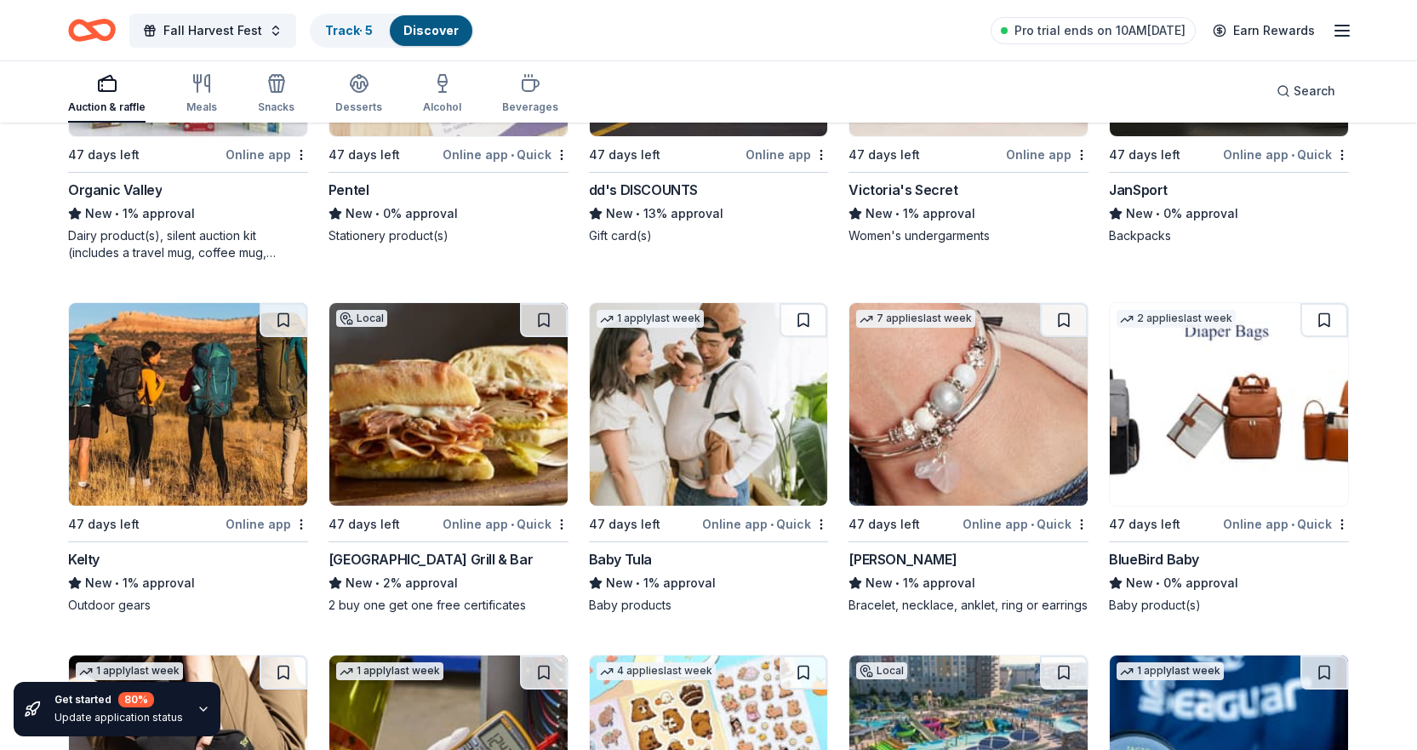
click at [431, 388] on img at bounding box center [448, 404] width 238 height 203
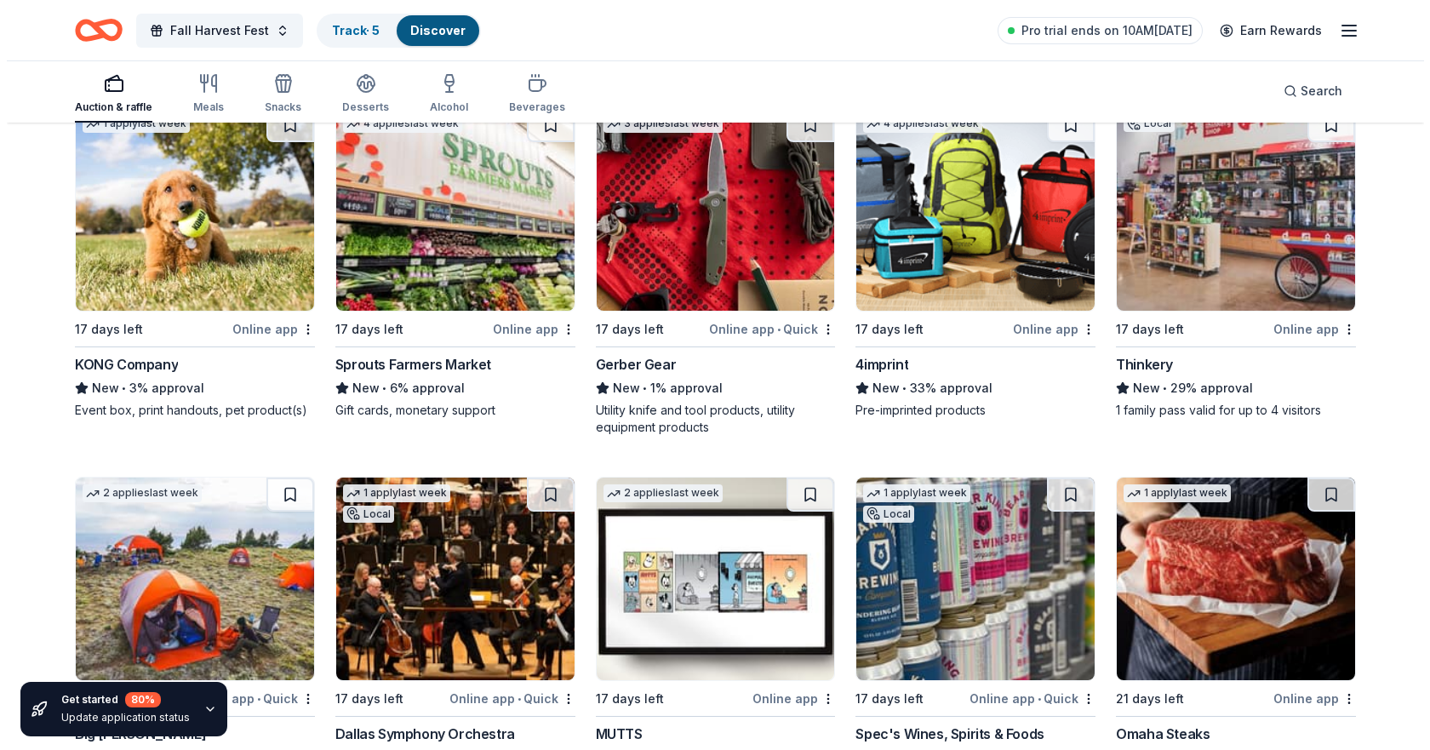
scroll to position [0, 0]
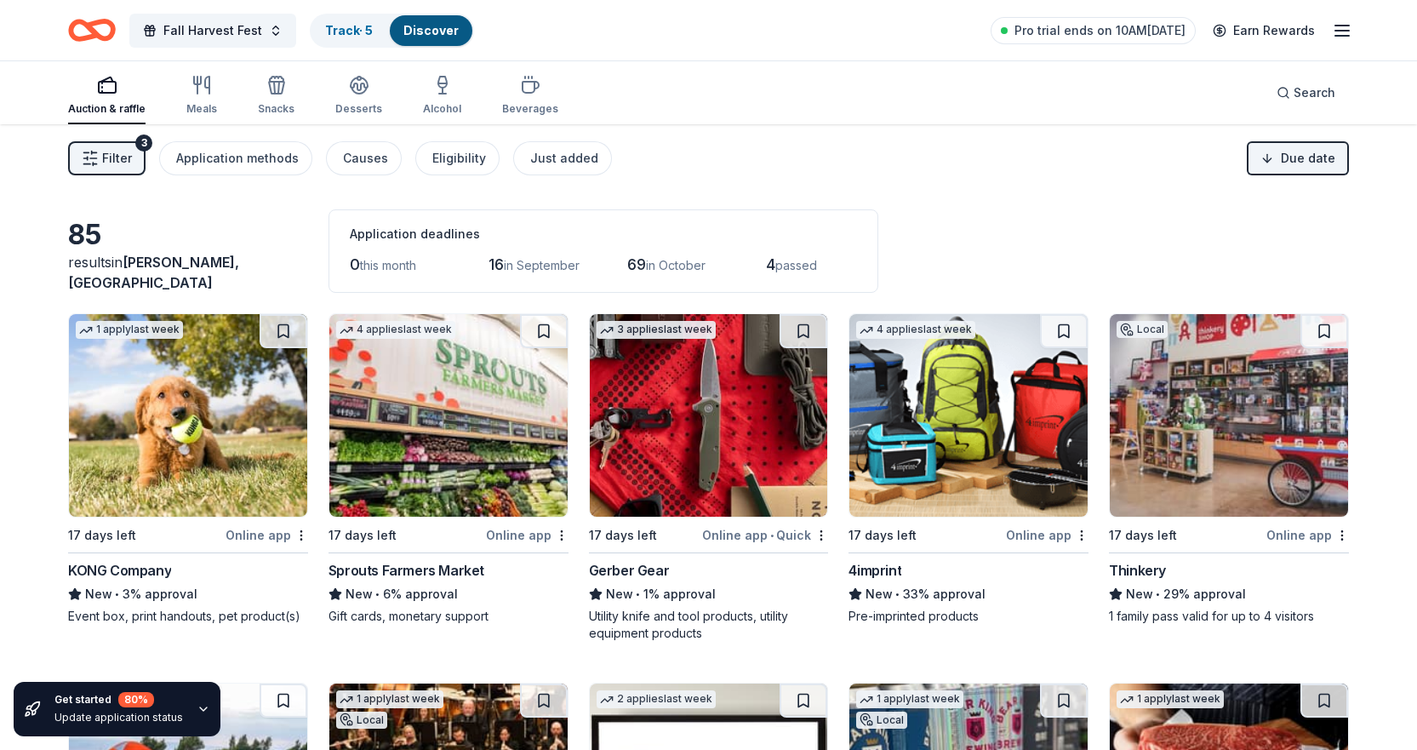
click at [127, 149] on span "Filter" at bounding box center [117, 158] width 30 height 20
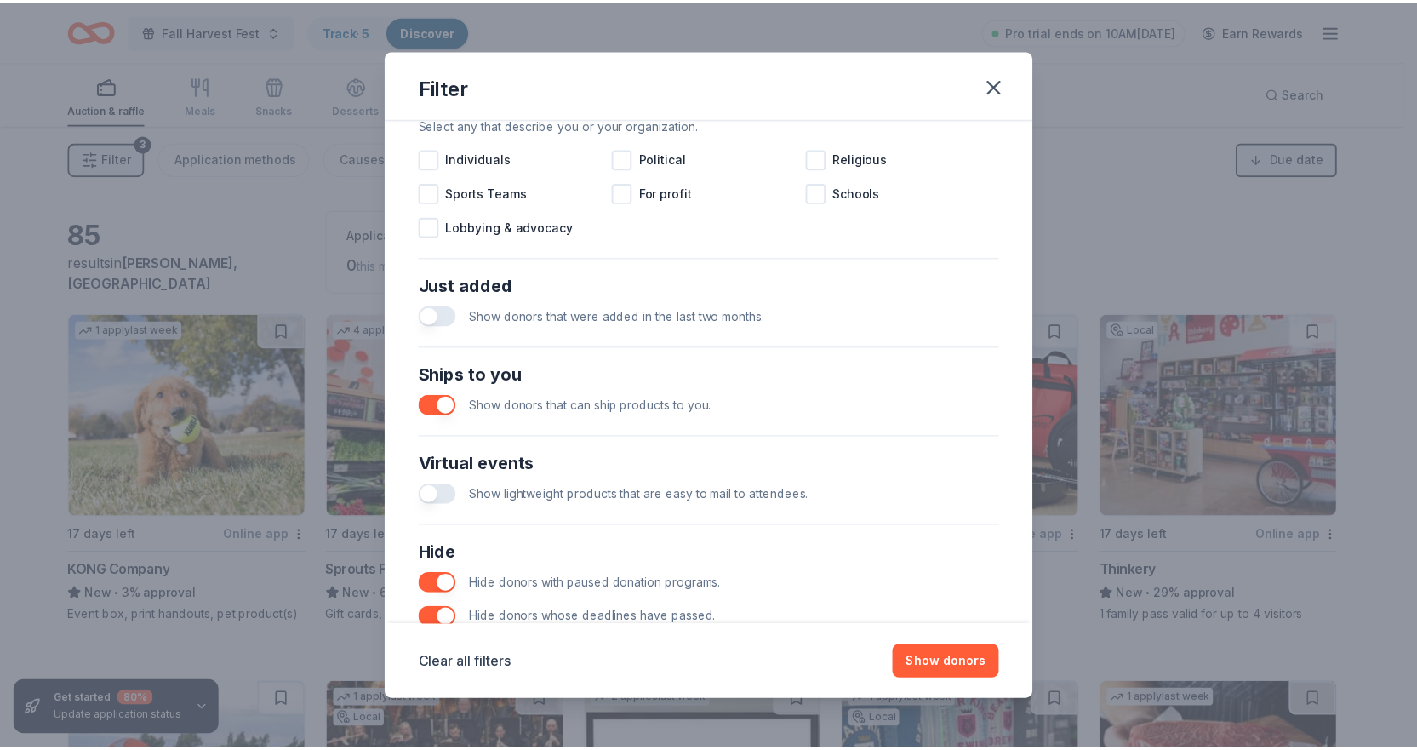
scroll to position [615, 0]
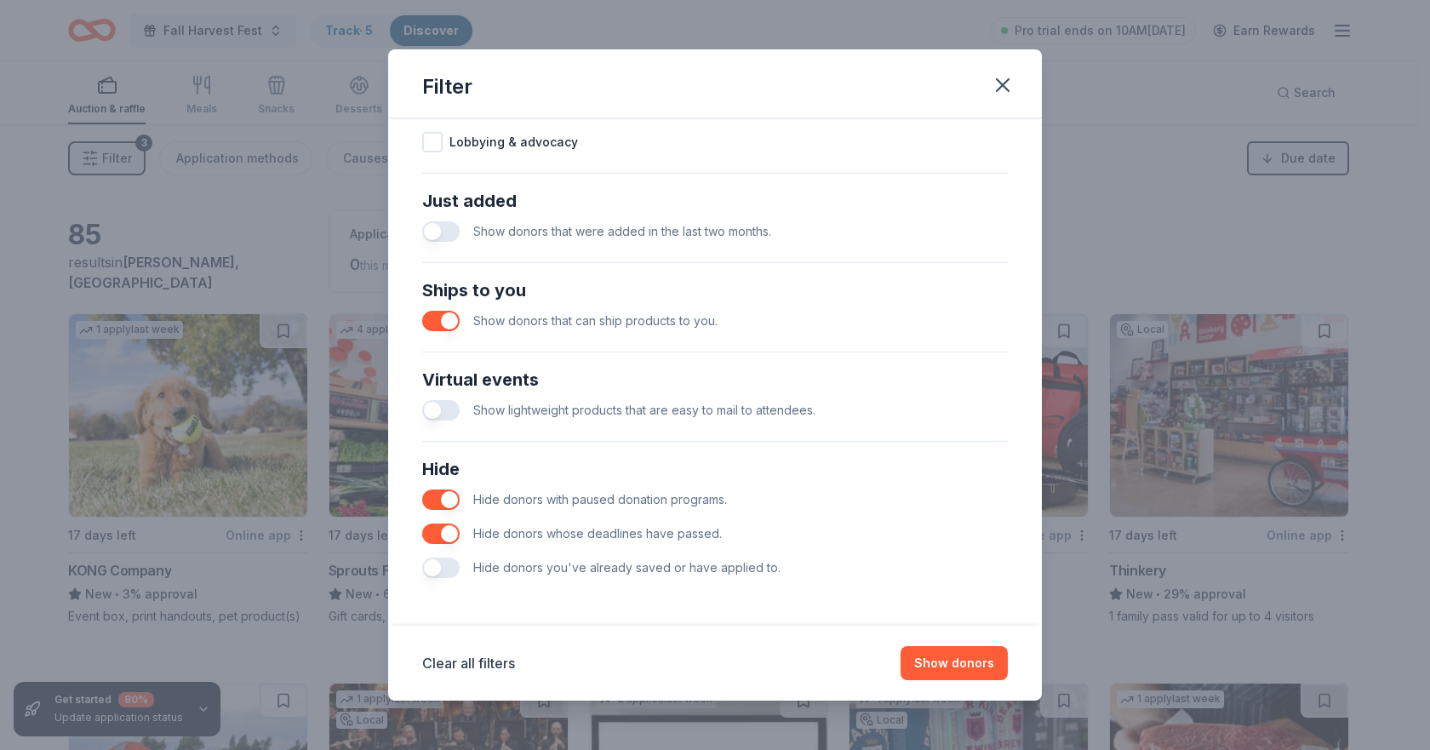
click at [436, 311] on button "button" at bounding box center [440, 321] width 37 height 20
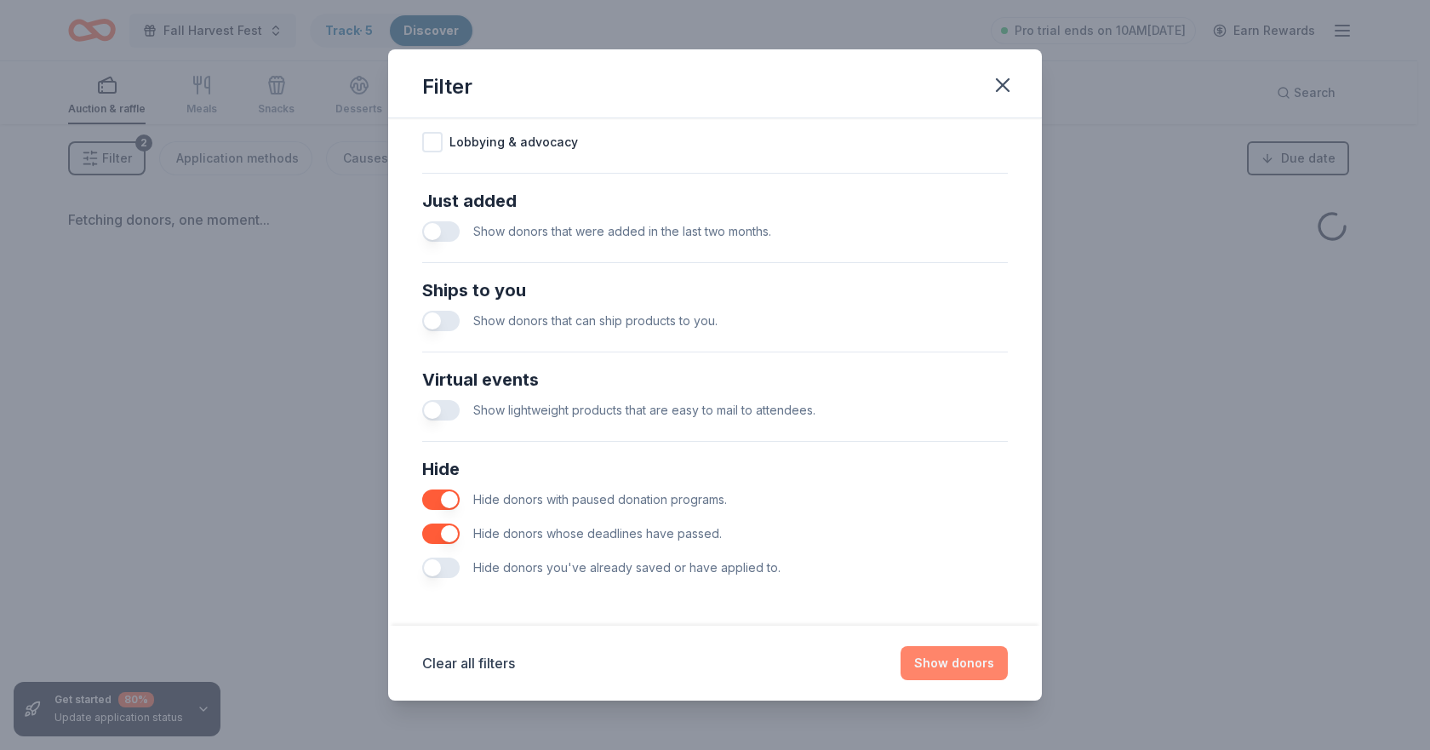
click at [953, 670] on button "Show donors" at bounding box center [954, 663] width 107 height 34
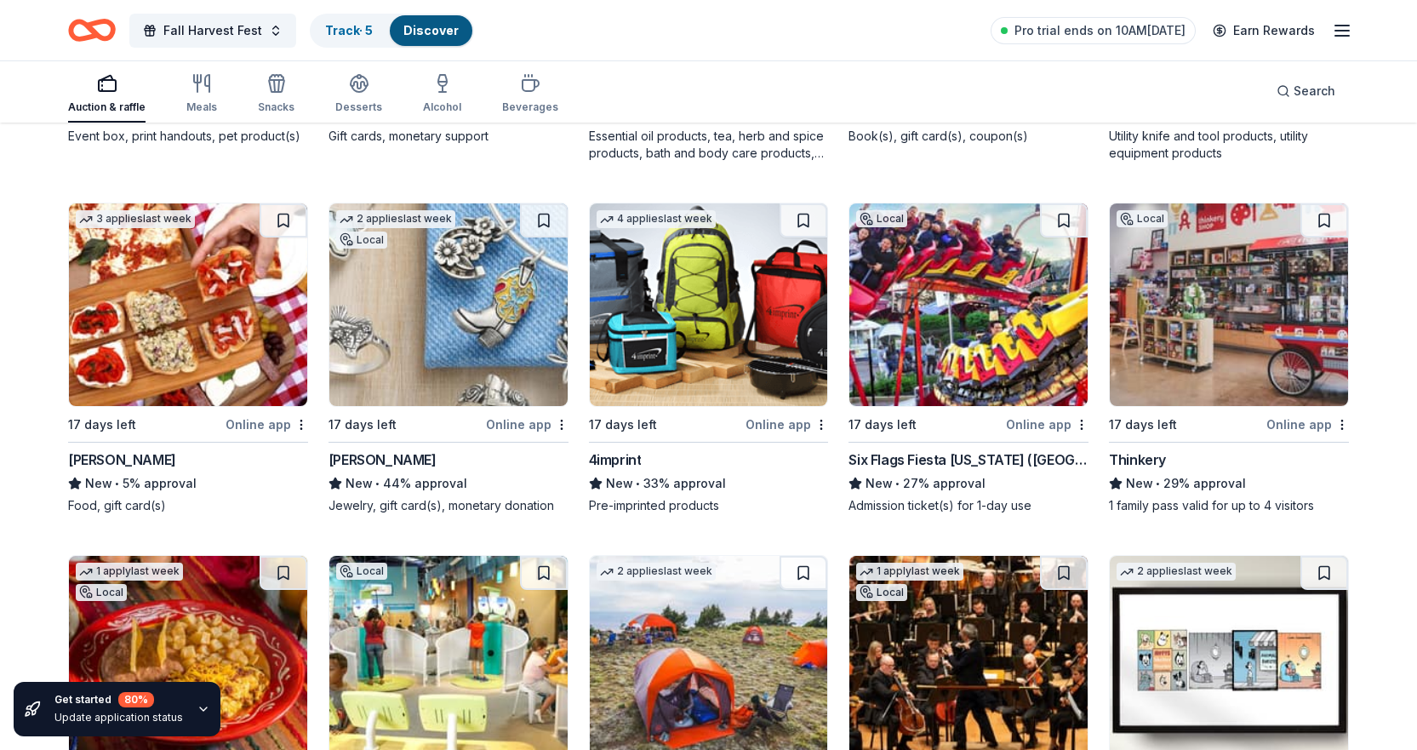
scroll to position [851, 0]
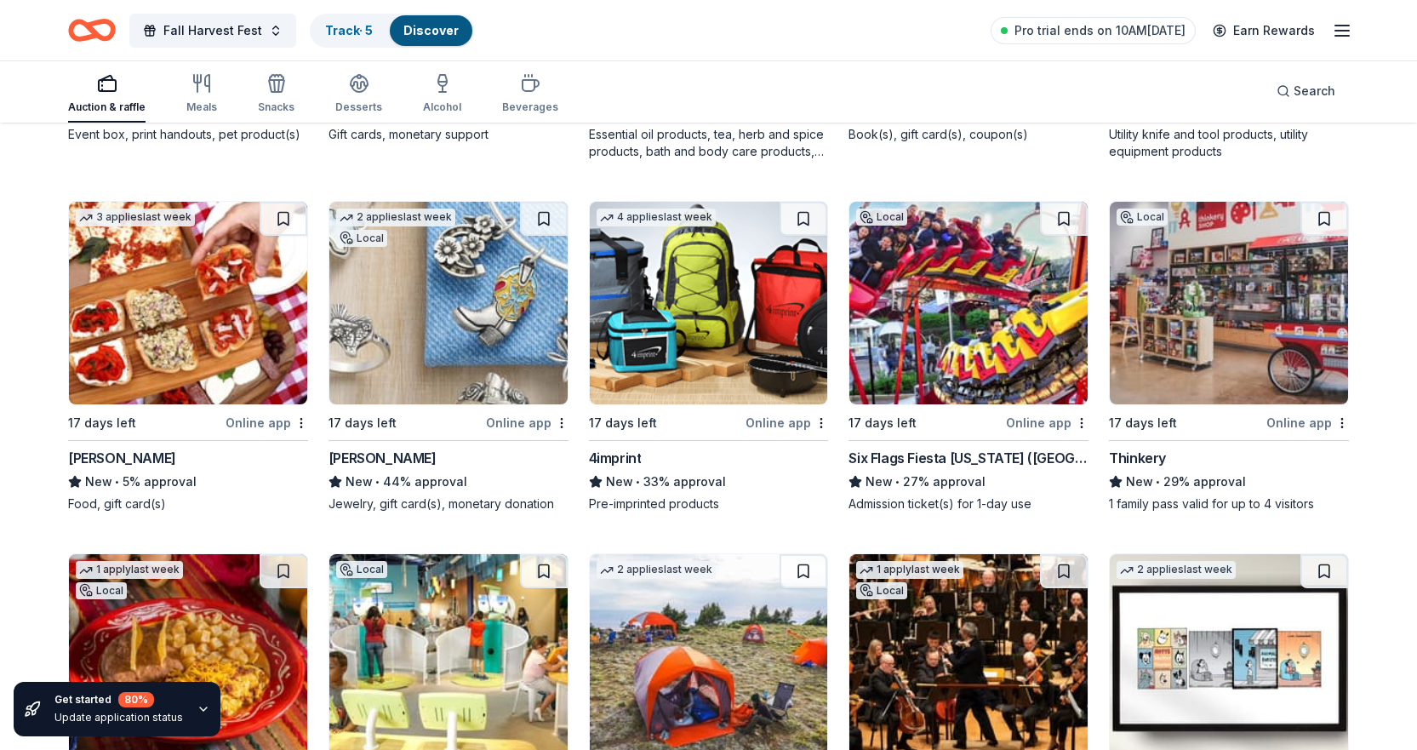
click at [234, 312] on img at bounding box center [188, 303] width 238 height 203
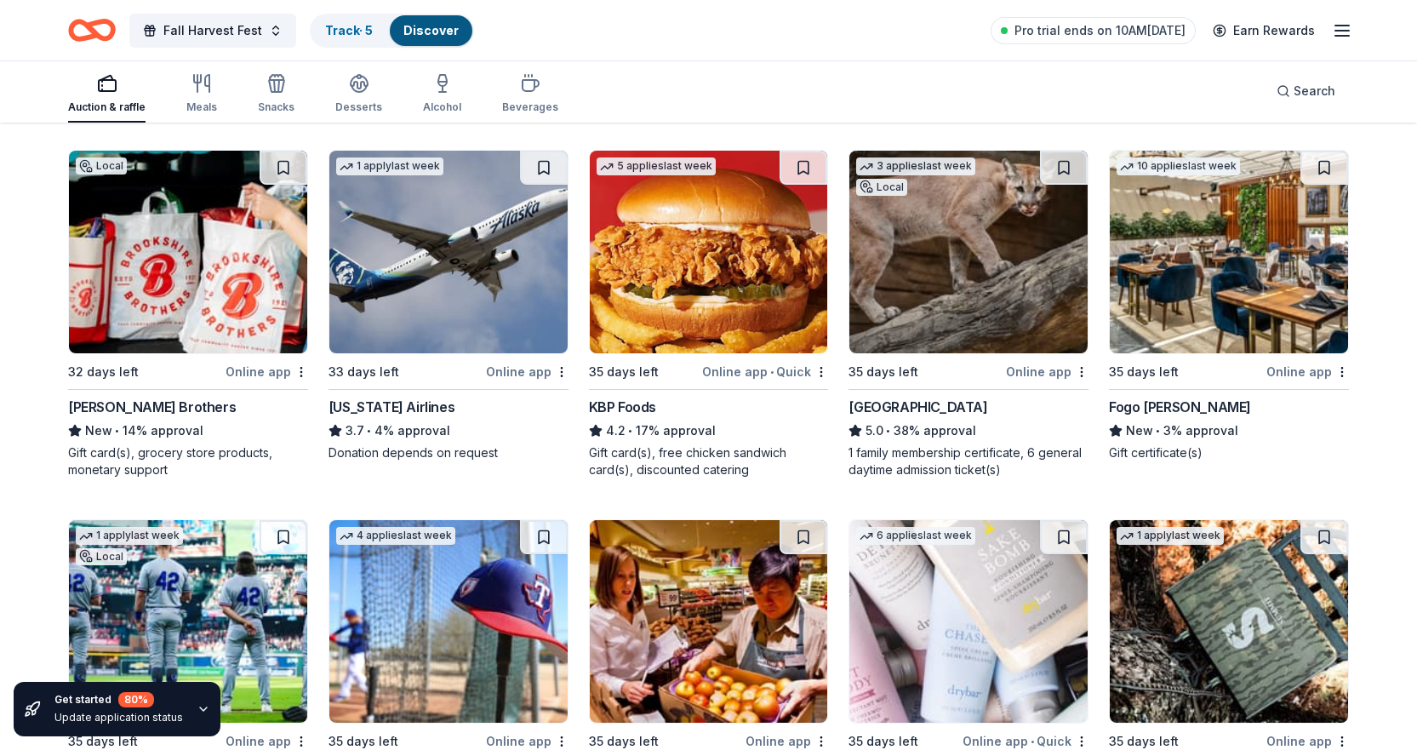
scroll to position [3091, 0]
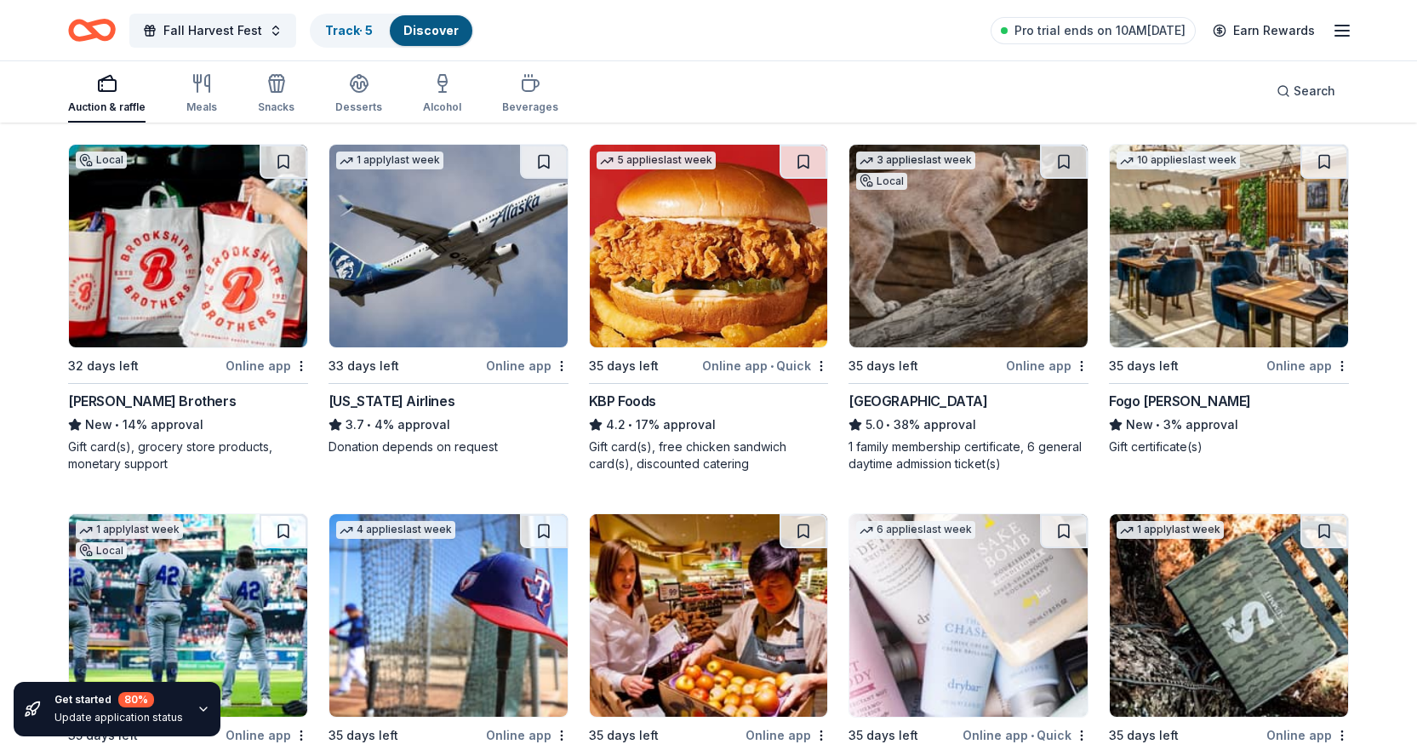
click at [1200, 243] on img at bounding box center [1229, 246] width 238 height 203
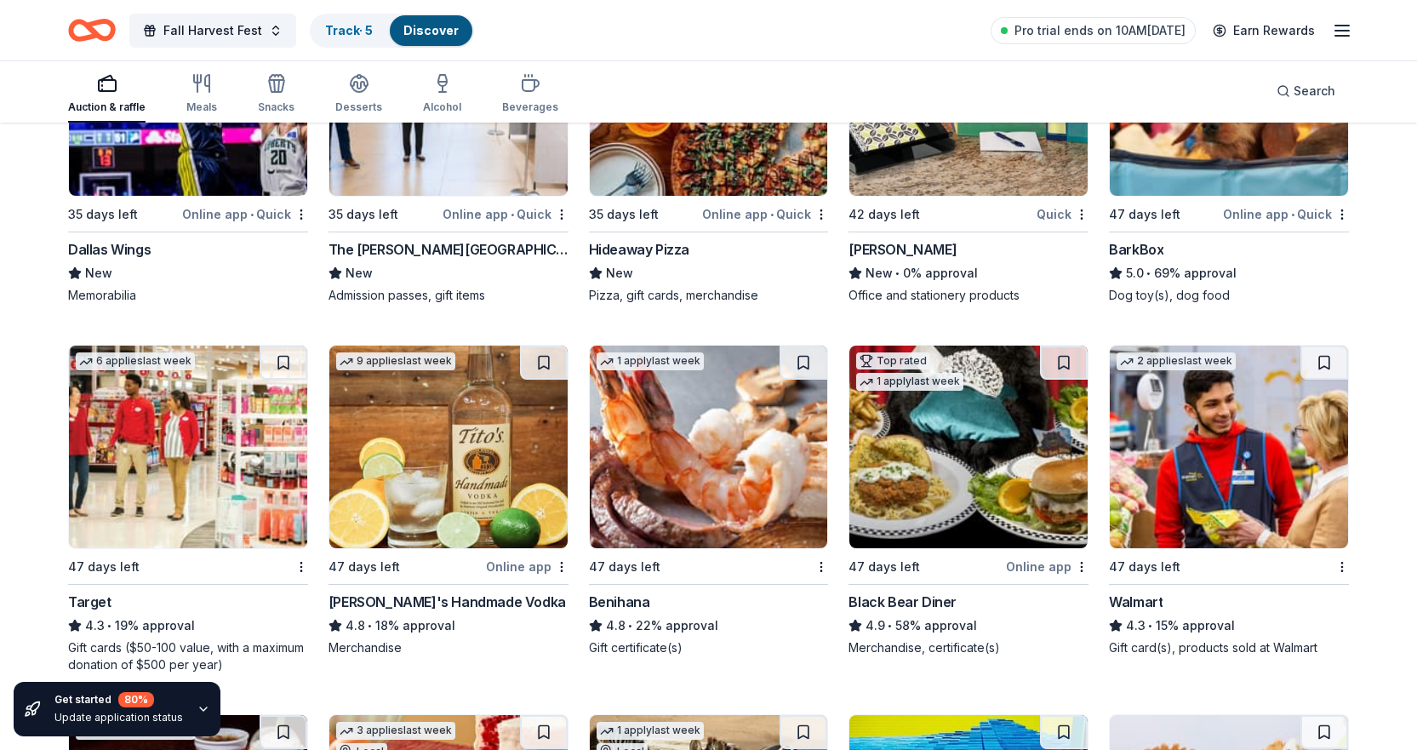
scroll to position [4364, 0]
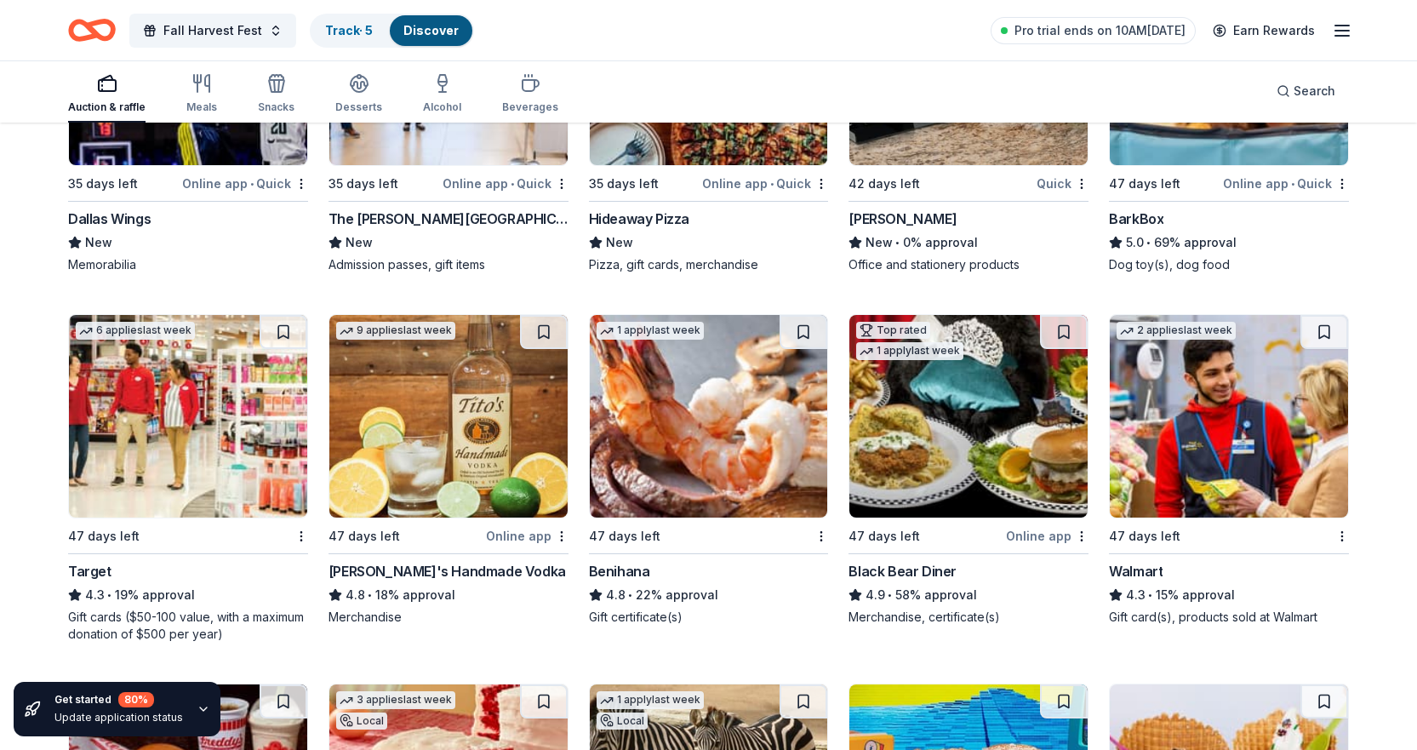
click at [740, 385] on img at bounding box center [709, 416] width 238 height 203
click at [1191, 393] on img at bounding box center [1229, 416] width 238 height 203
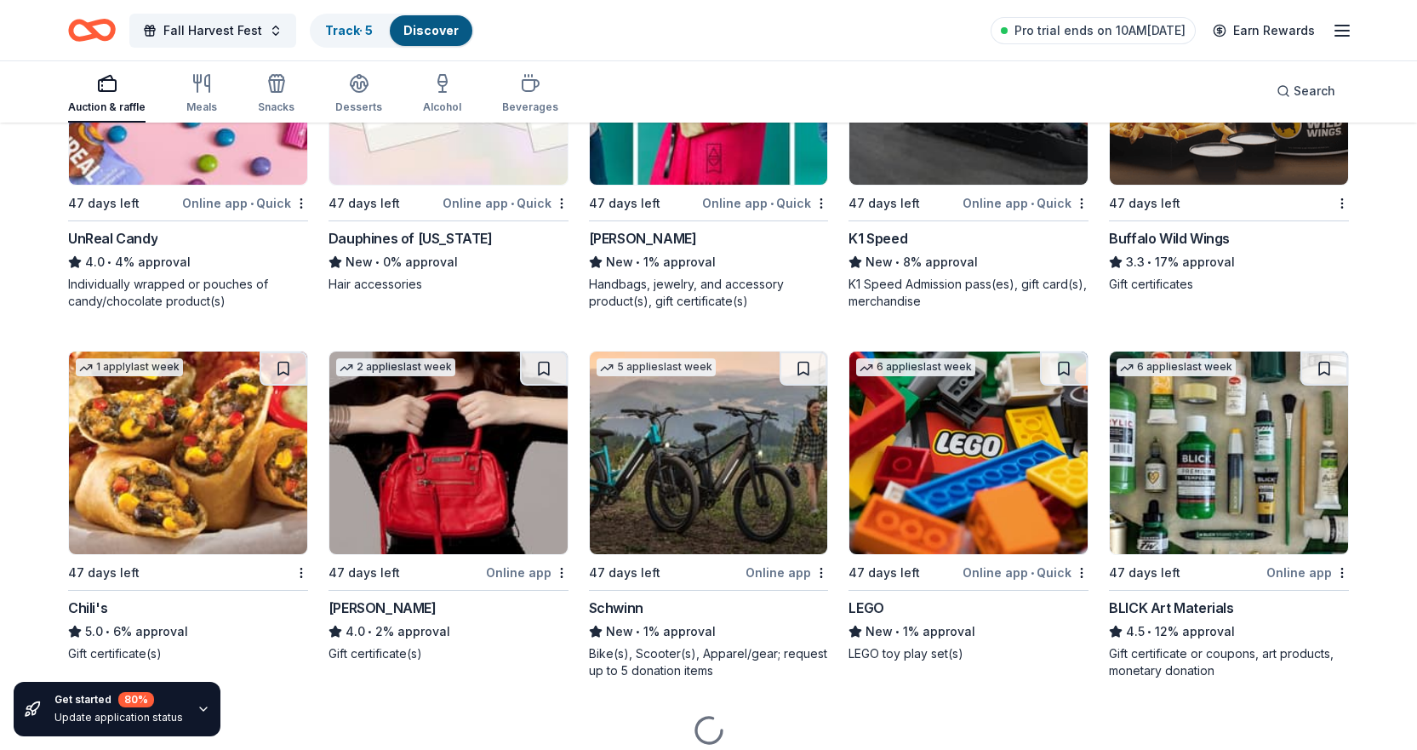
scroll to position [6237, 0]
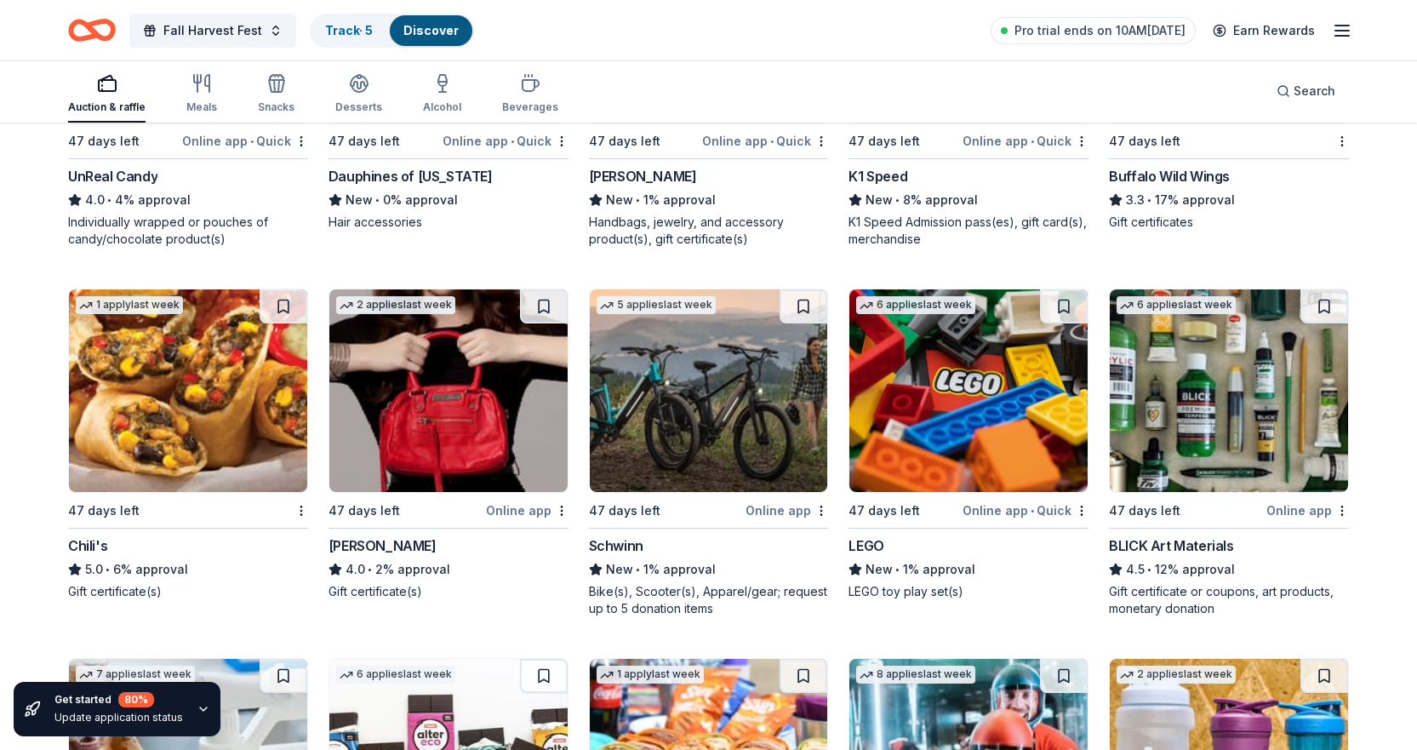
click at [169, 404] on img at bounding box center [188, 390] width 238 height 203
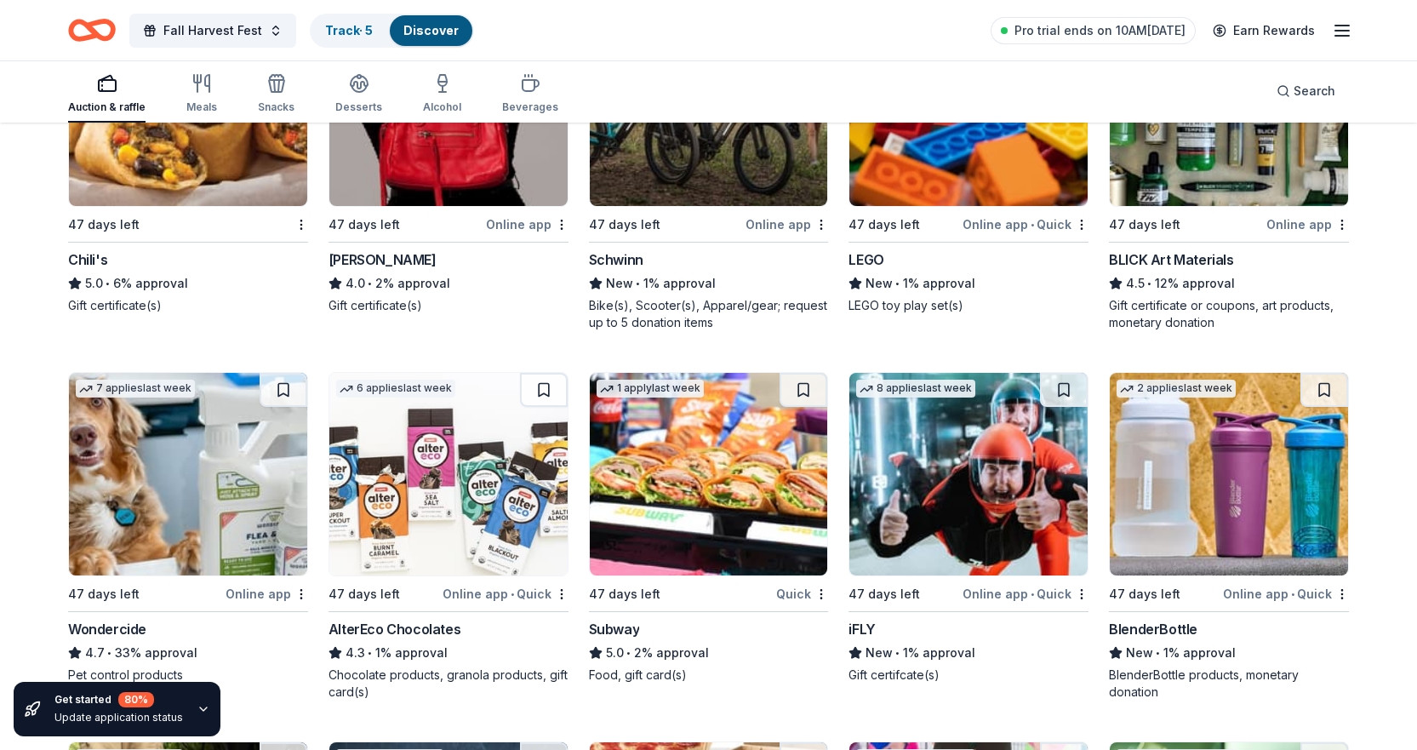
scroll to position [6577, 0]
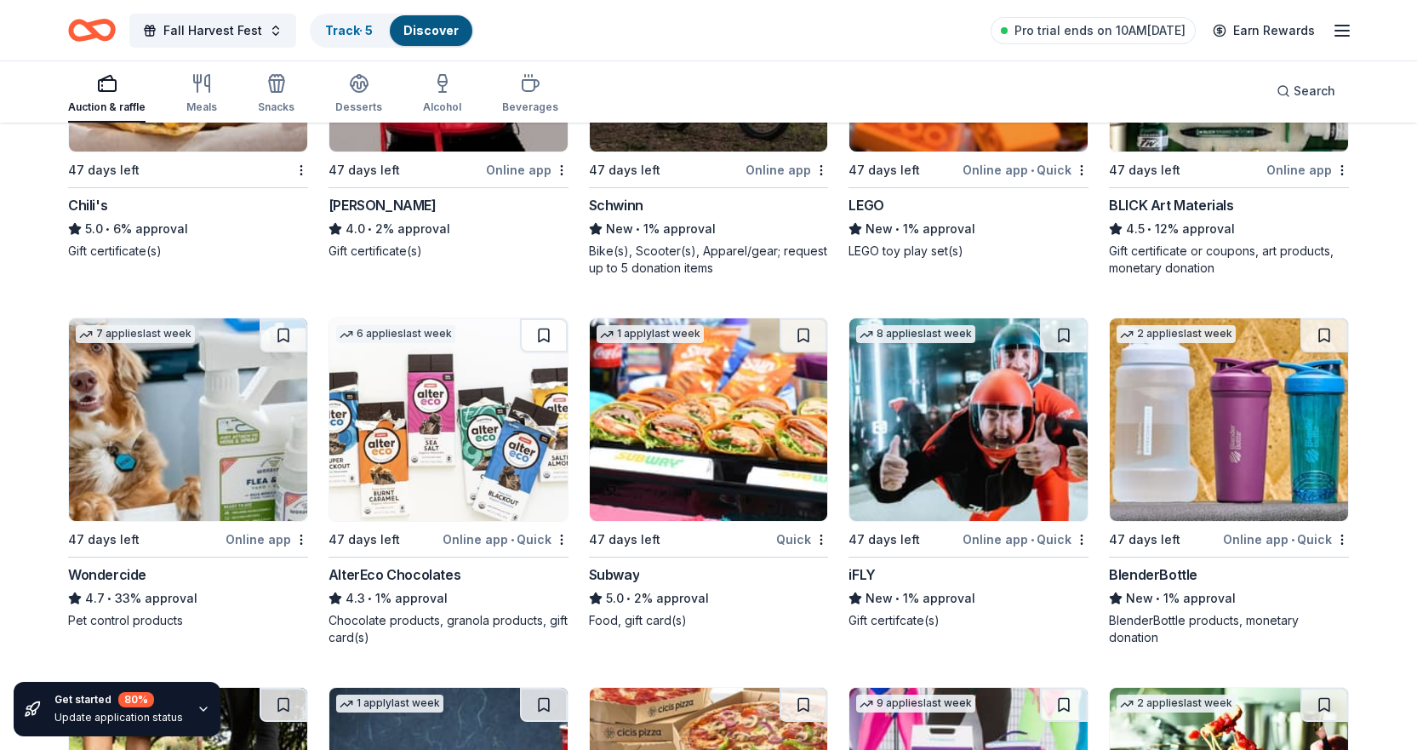
click at [744, 404] on img at bounding box center [709, 419] width 238 height 203
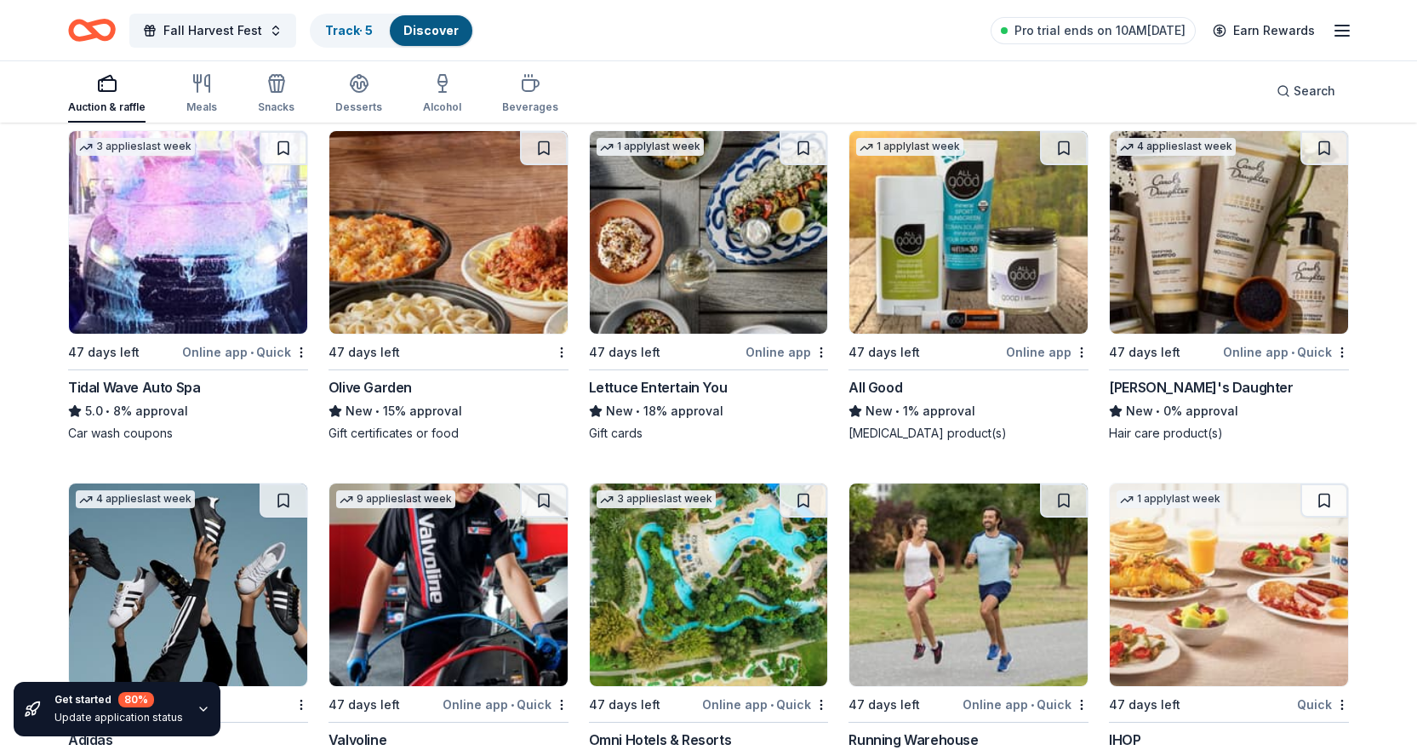
scroll to position [7598, 0]
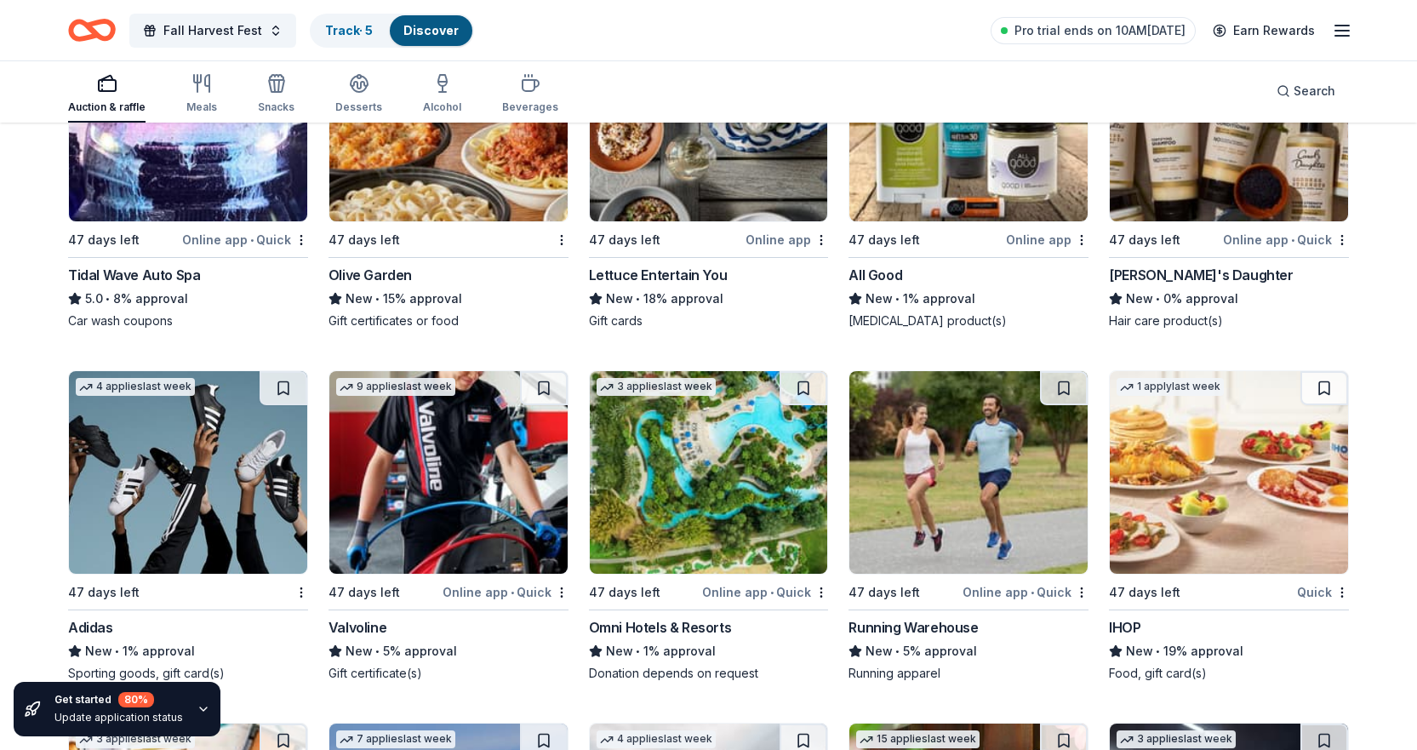
click at [678, 510] on img at bounding box center [709, 472] width 238 height 203
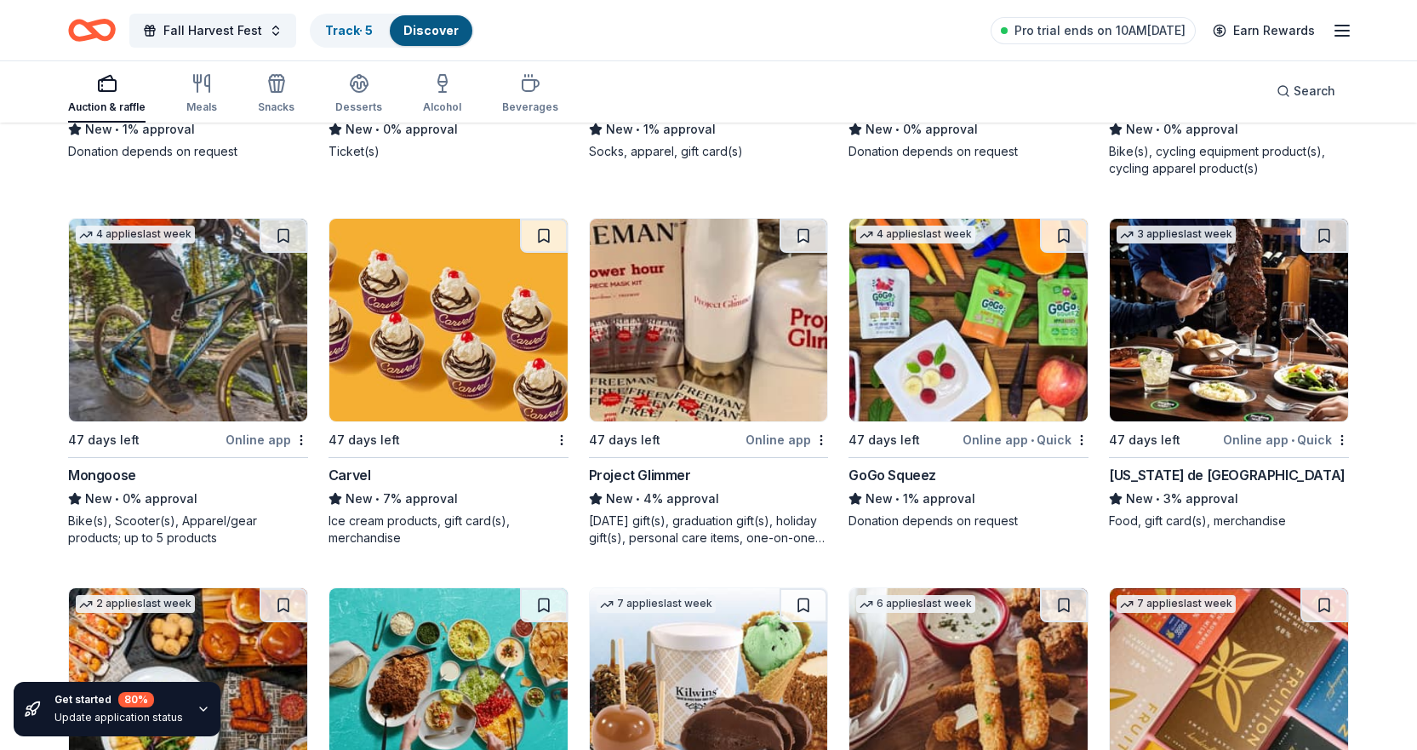
scroll to position [8790, 0]
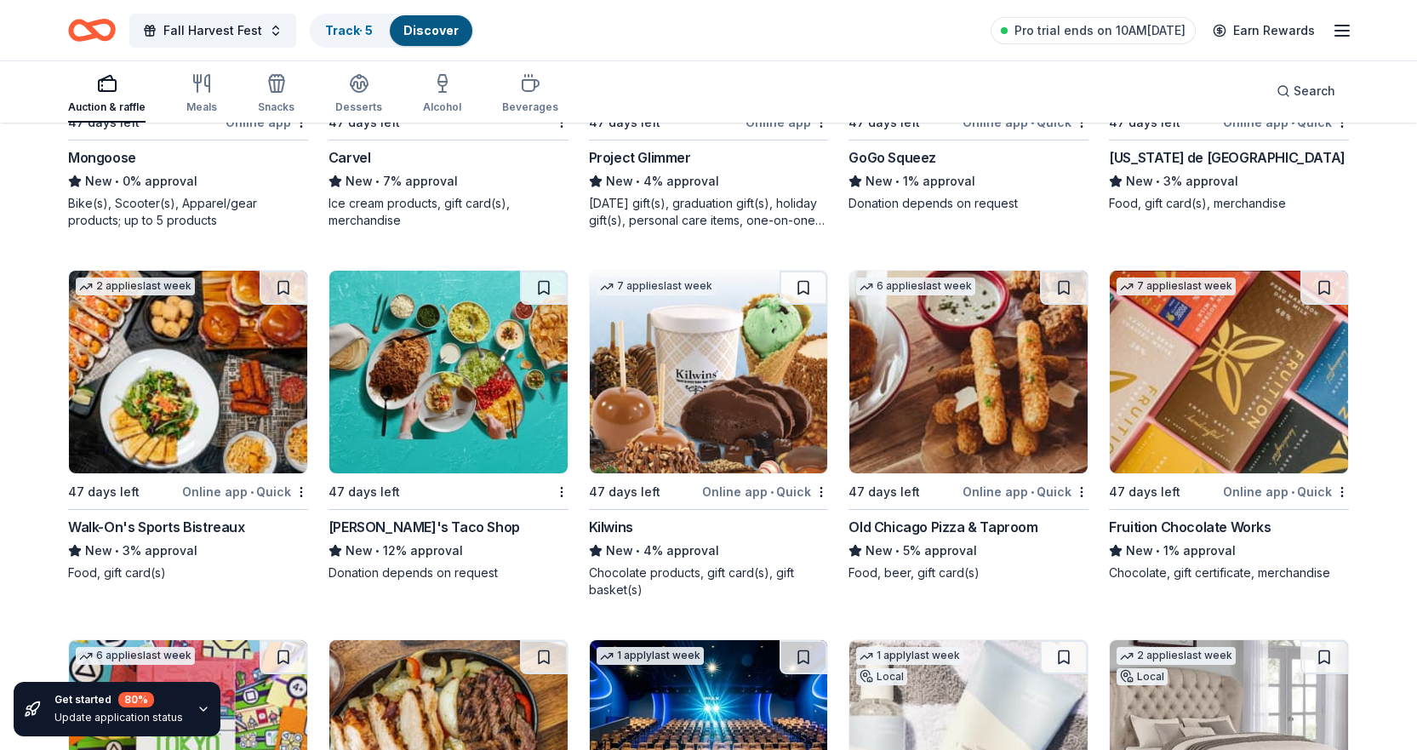
click at [337, 428] on img at bounding box center [448, 372] width 238 height 203
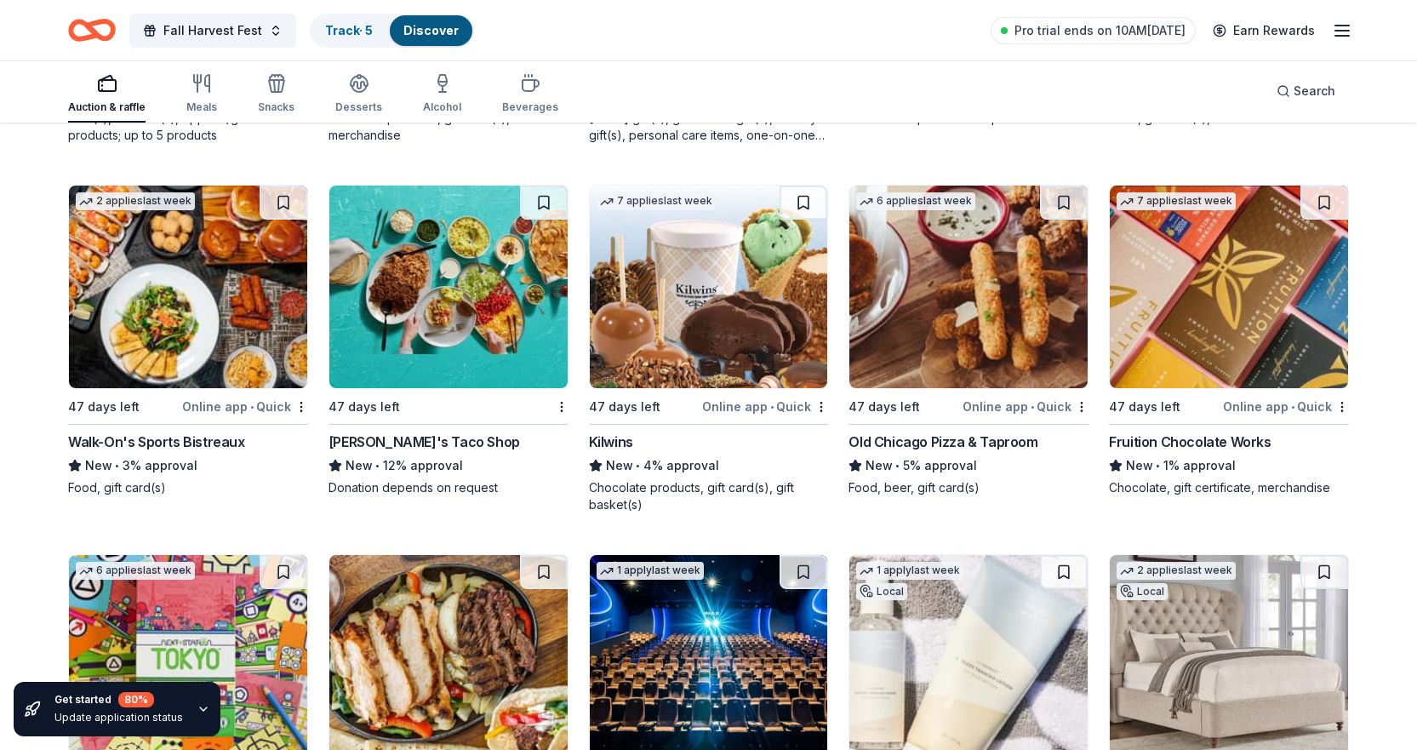
scroll to position [9127, 0]
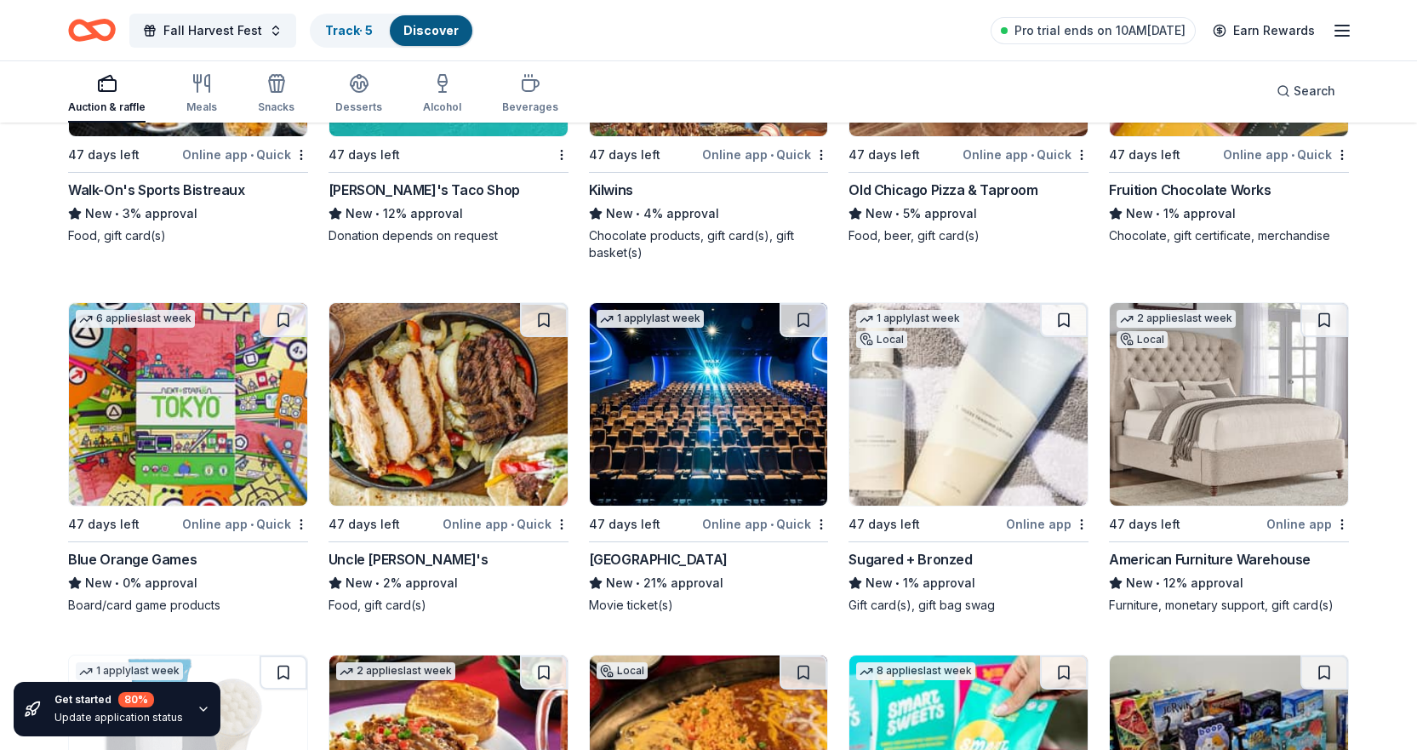
click at [706, 425] on img at bounding box center [709, 404] width 238 height 203
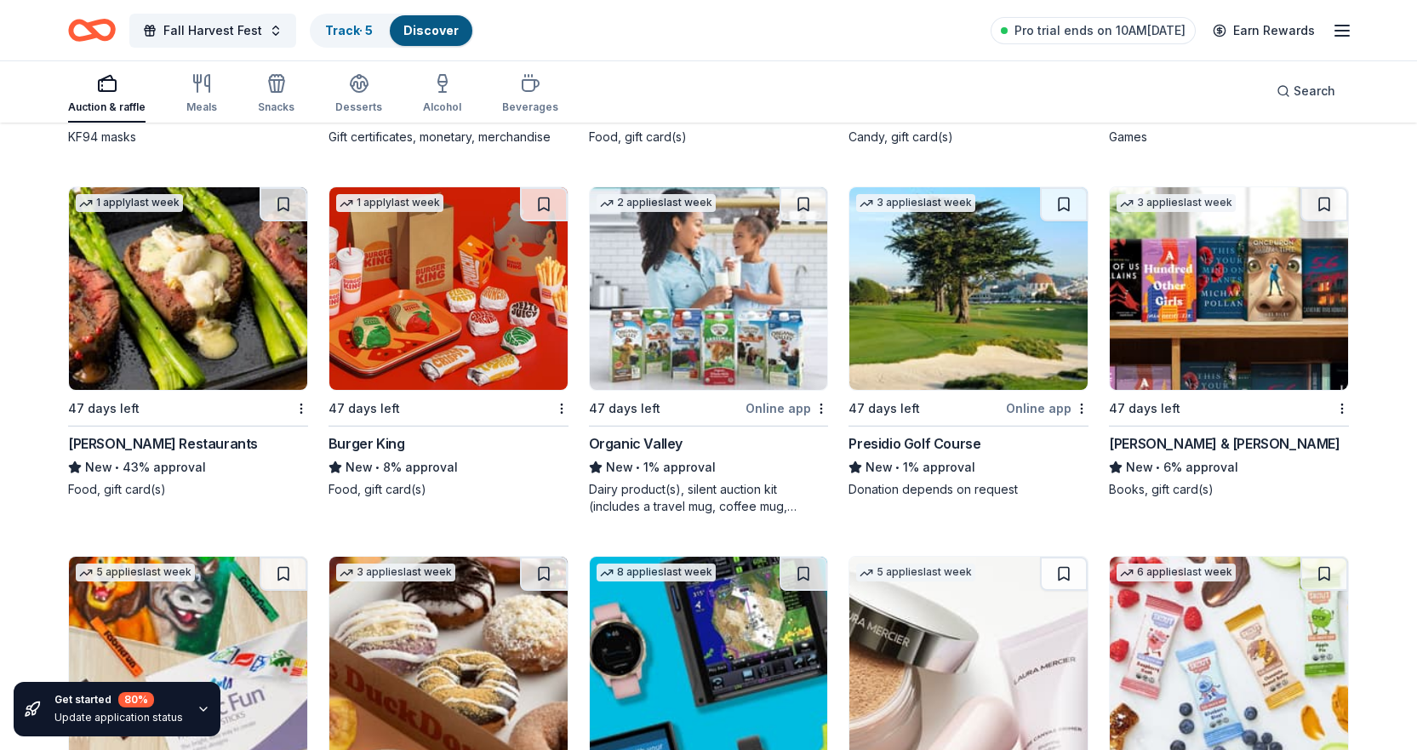
scroll to position [9978, 0]
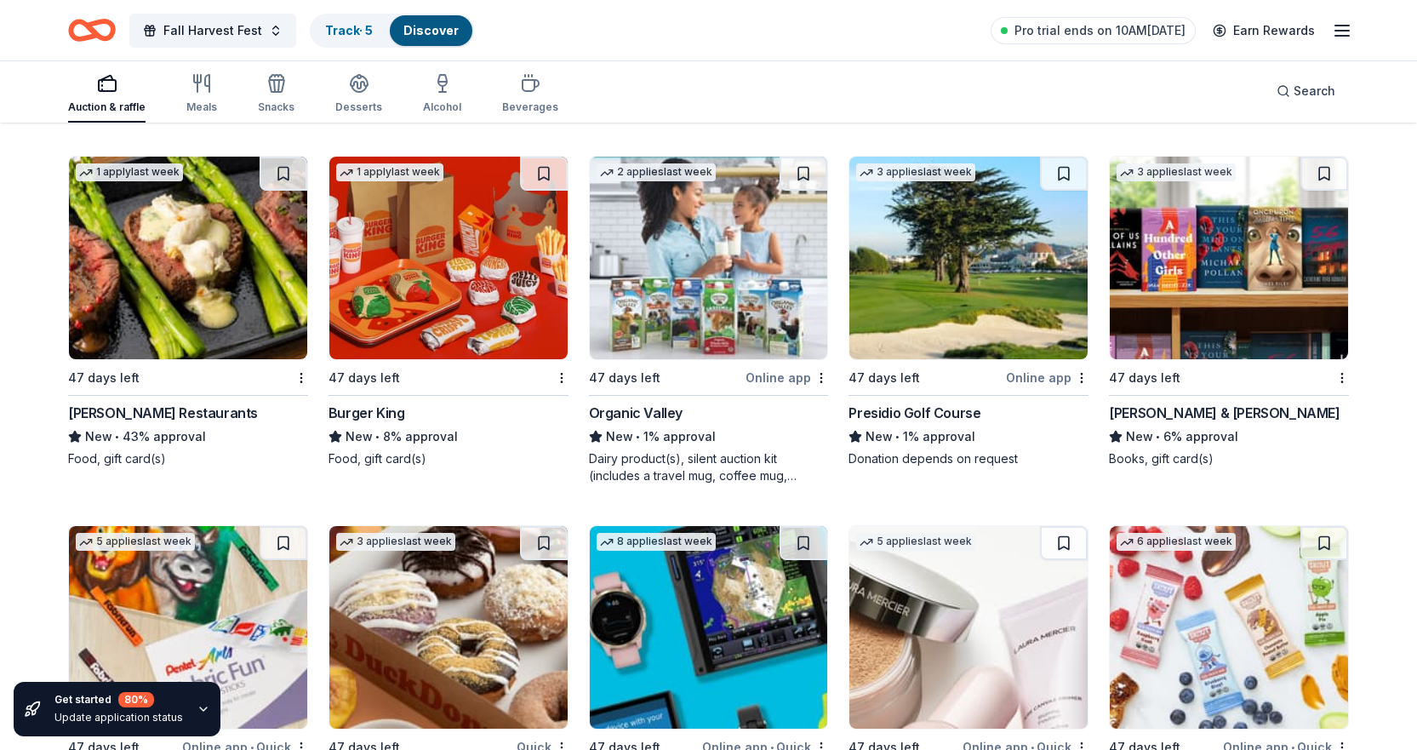
click at [1248, 273] on img at bounding box center [1229, 258] width 238 height 203
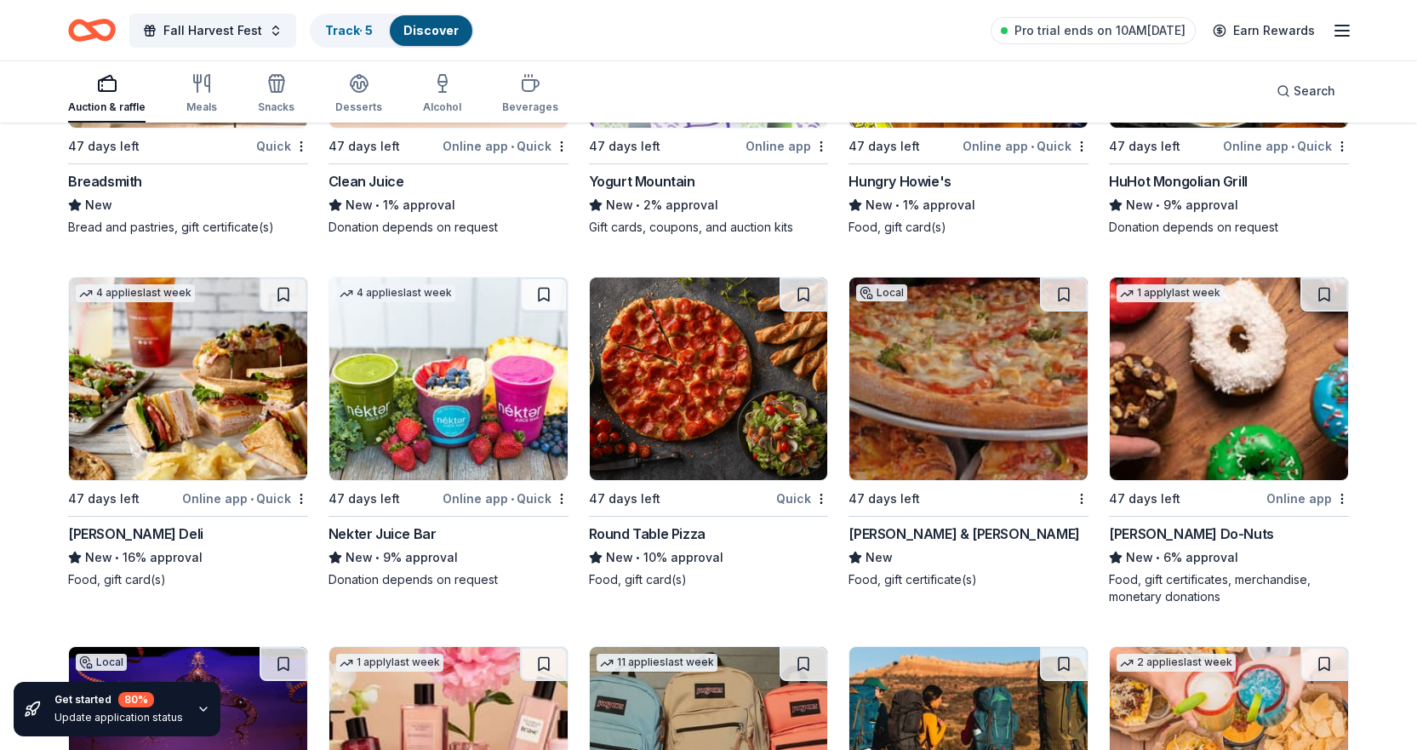
scroll to position [11701, 0]
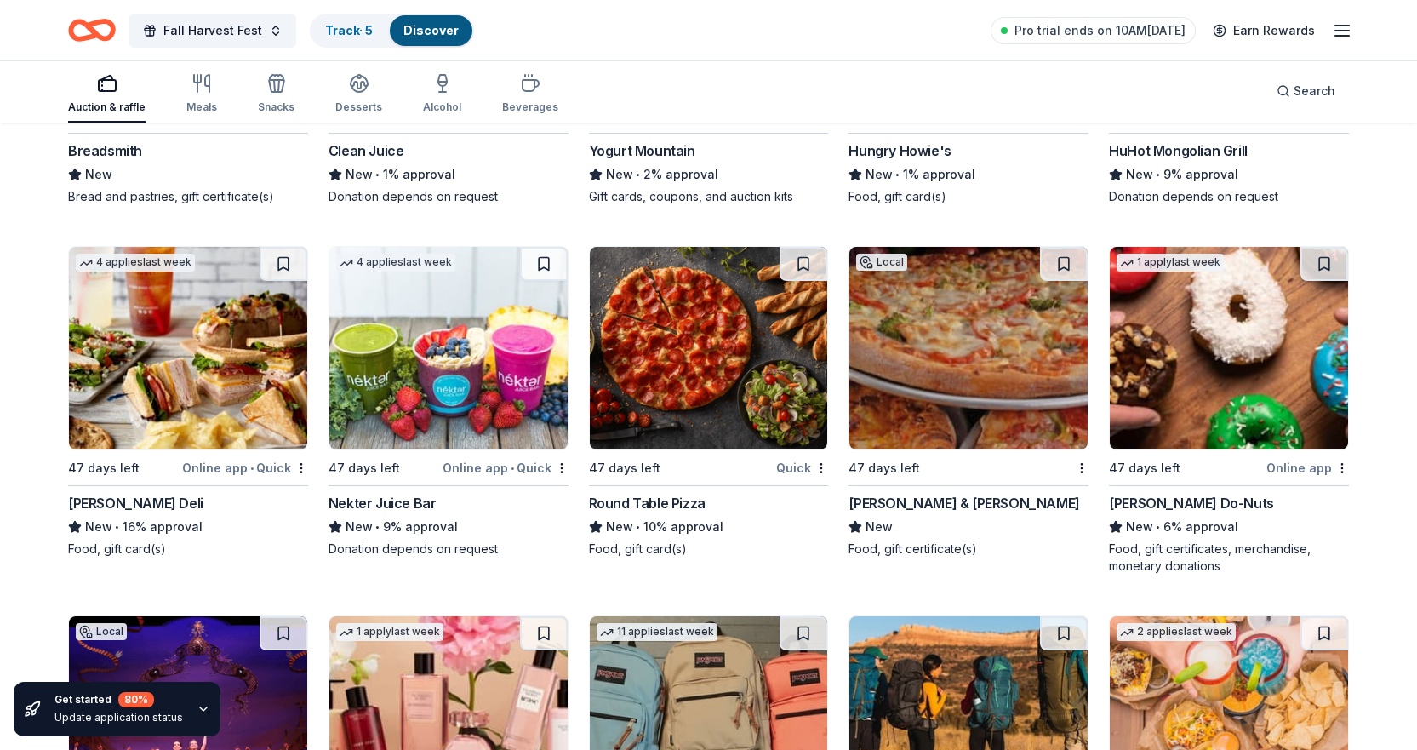
click at [203, 333] on img at bounding box center [188, 348] width 238 height 203
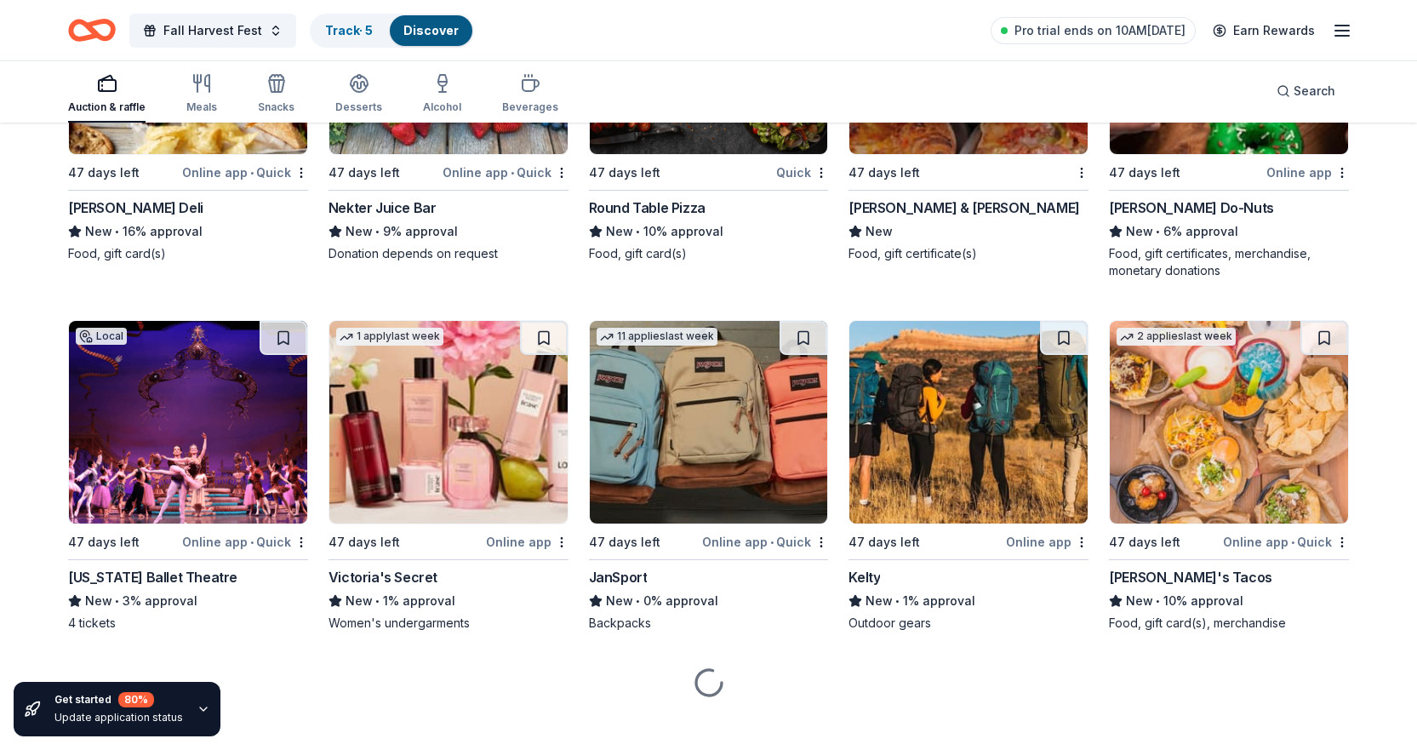
scroll to position [11997, 0]
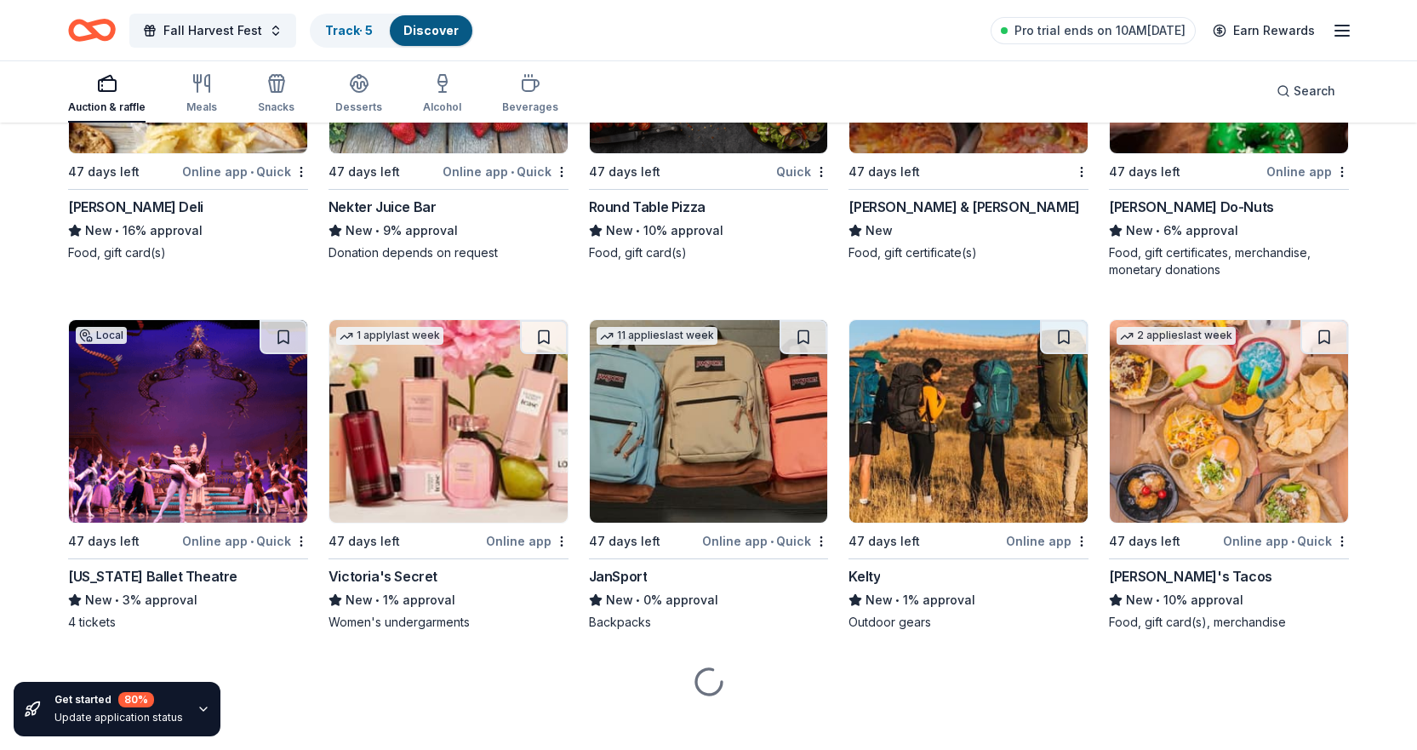
click at [1218, 444] on img at bounding box center [1229, 421] width 238 height 203
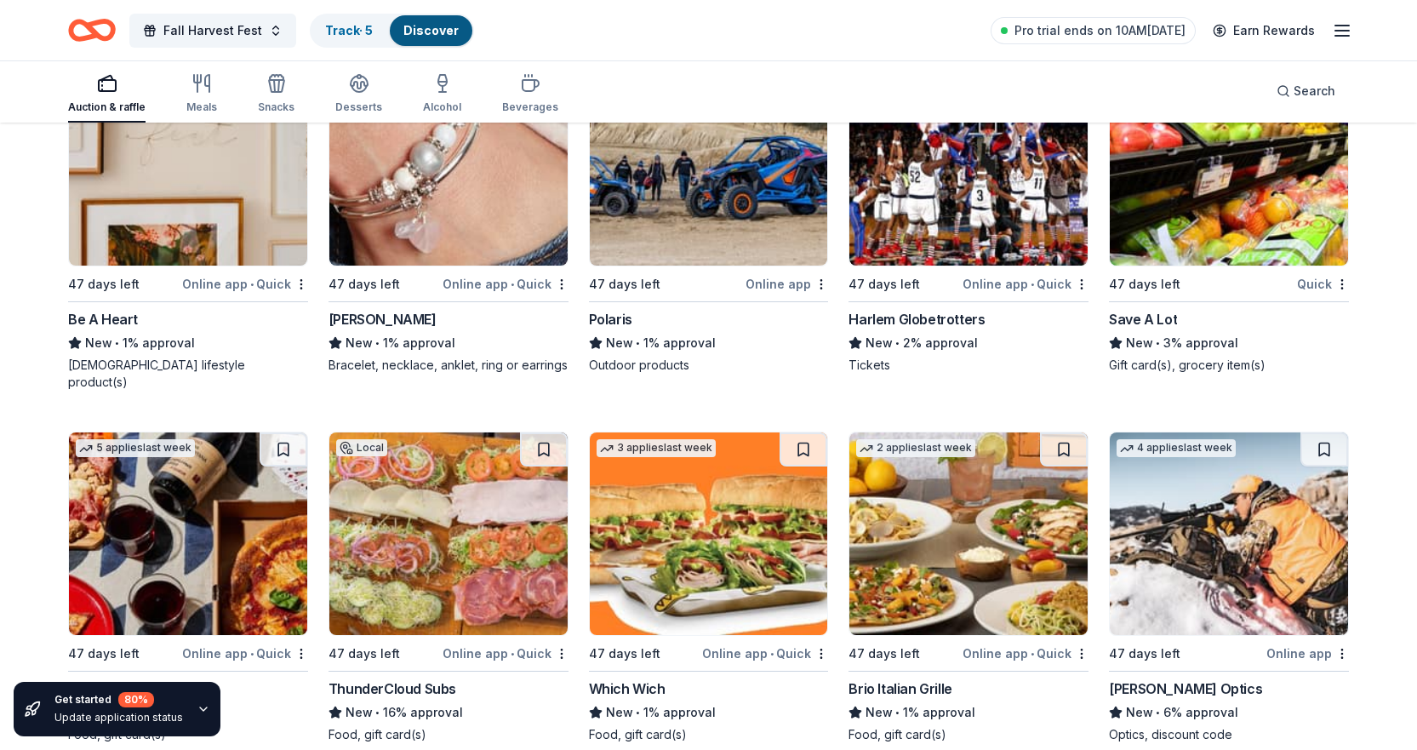
scroll to position [13043, 0]
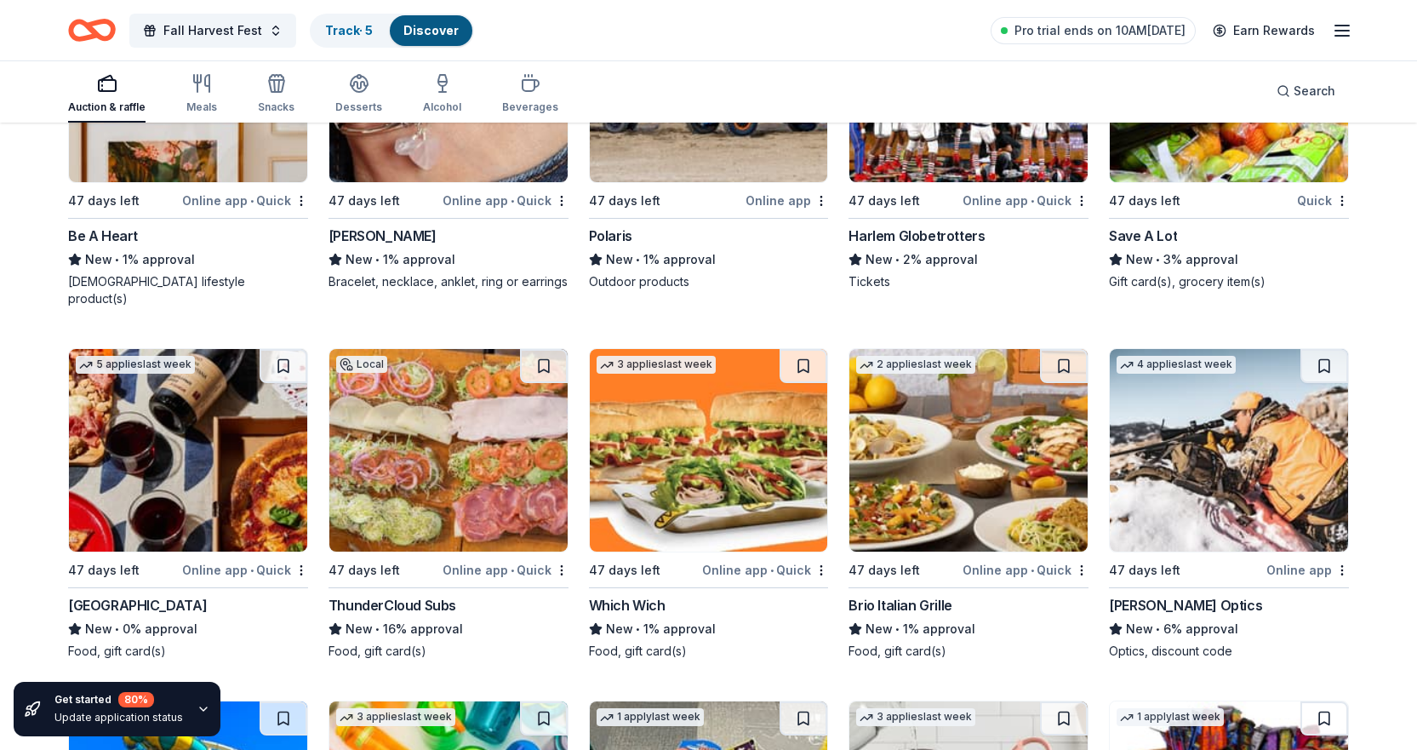
click at [937, 437] on img at bounding box center [968, 450] width 238 height 203
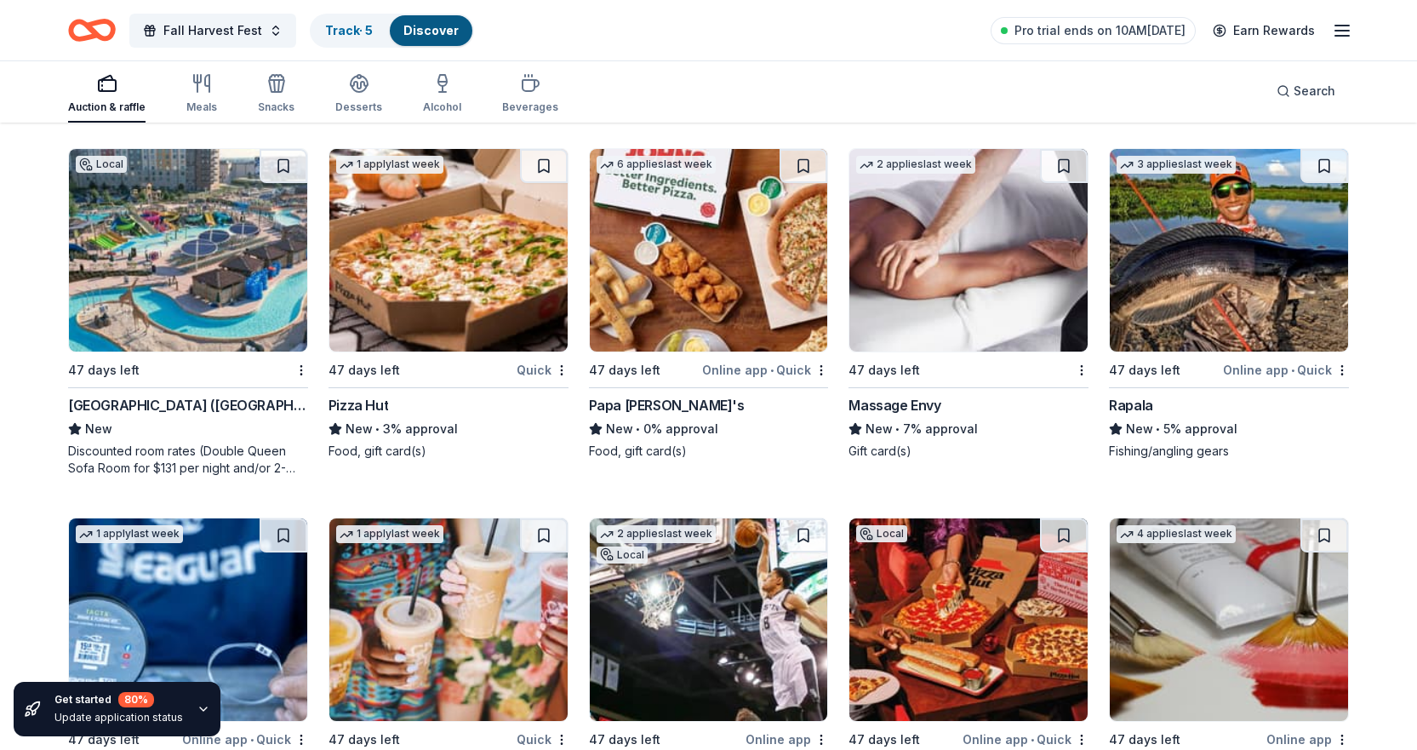
scroll to position [15276, 0]
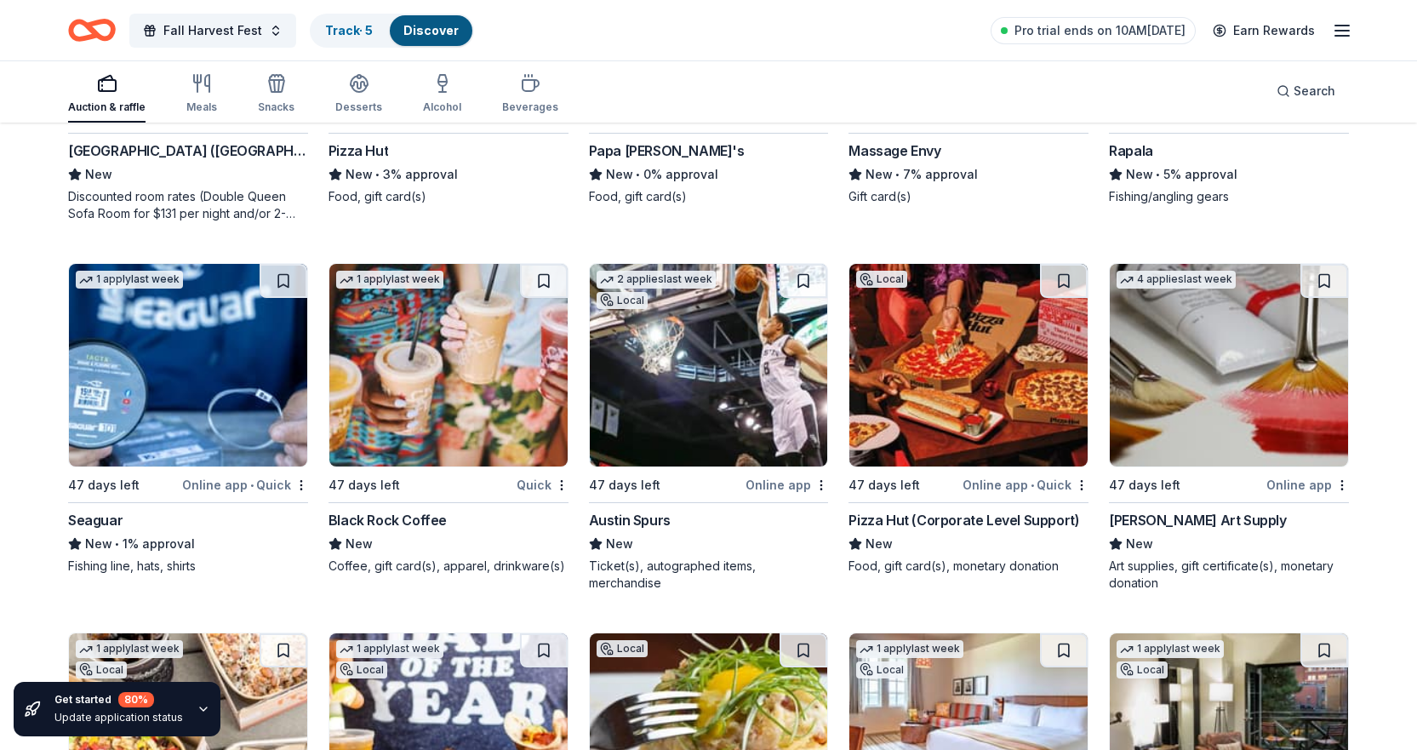
click at [441, 368] on img at bounding box center [448, 365] width 238 height 203
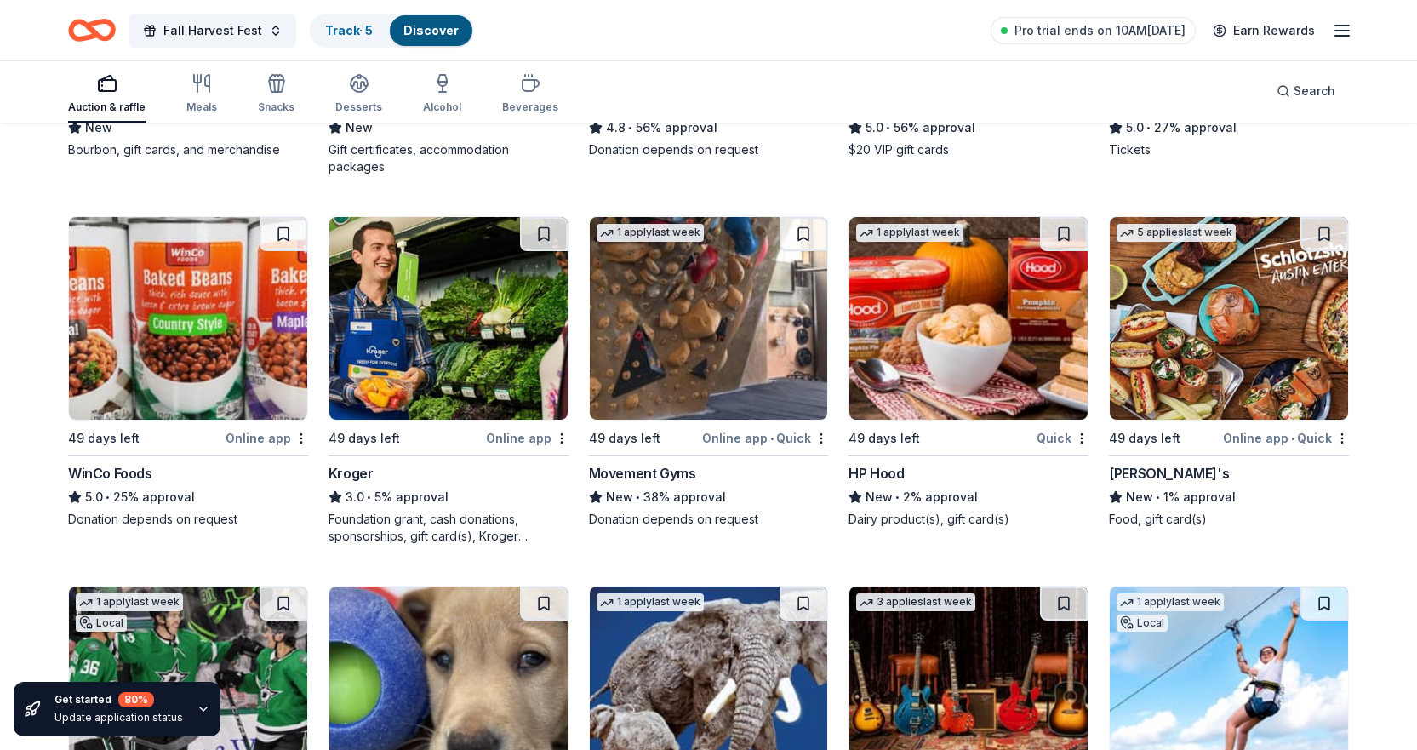
scroll to position [17588, 0]
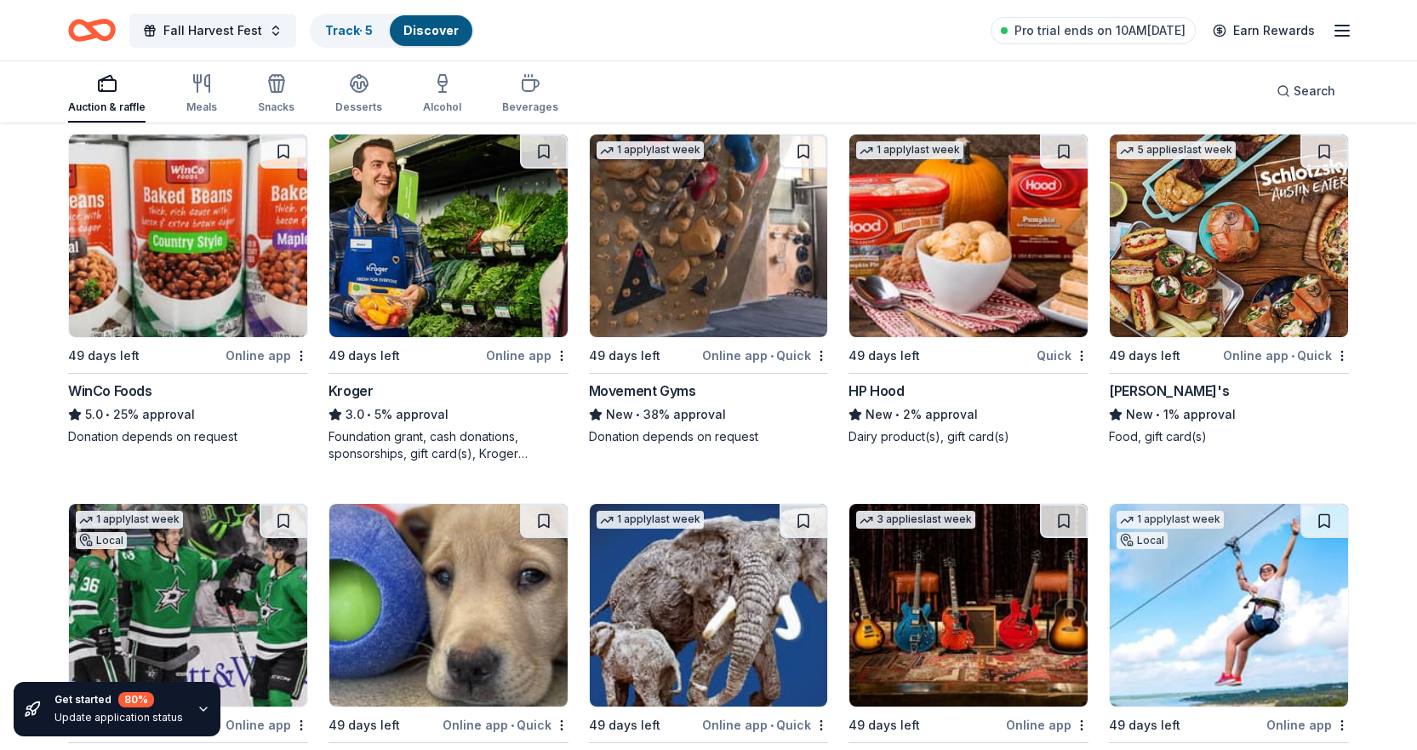
click at [449, 256] on img at bounding box center [448, 235] width 238 height 203
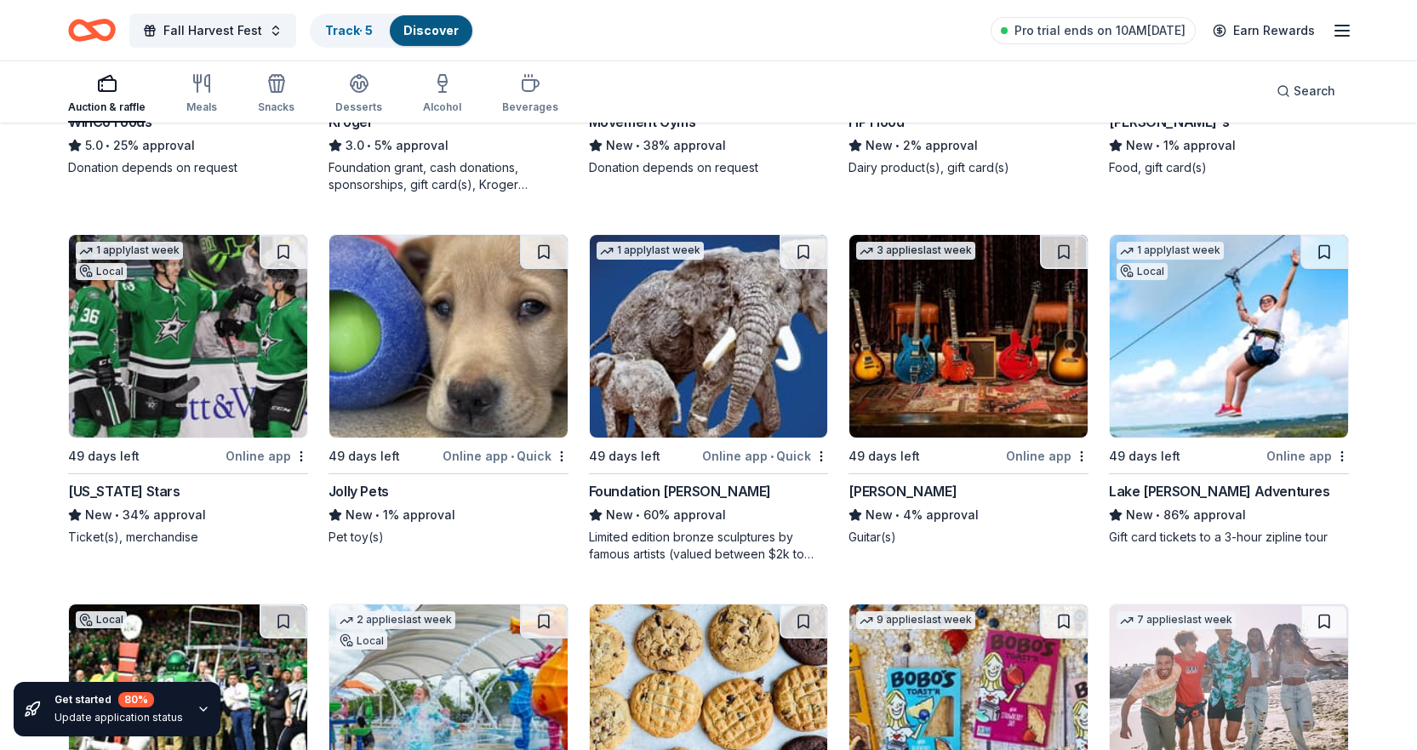
scroll to position [18112, 0]
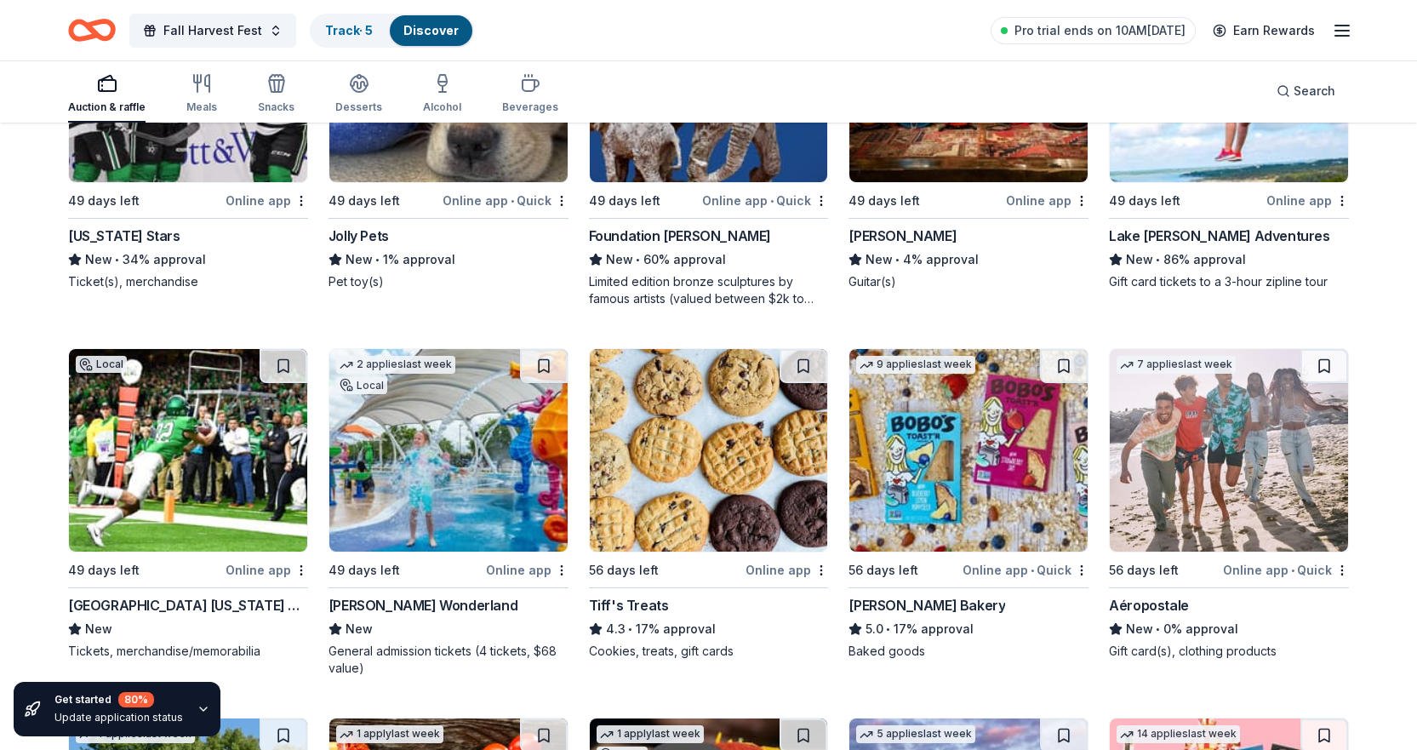
click at [725, 427] on img at bounding box center [709, 450] width 238 height 203
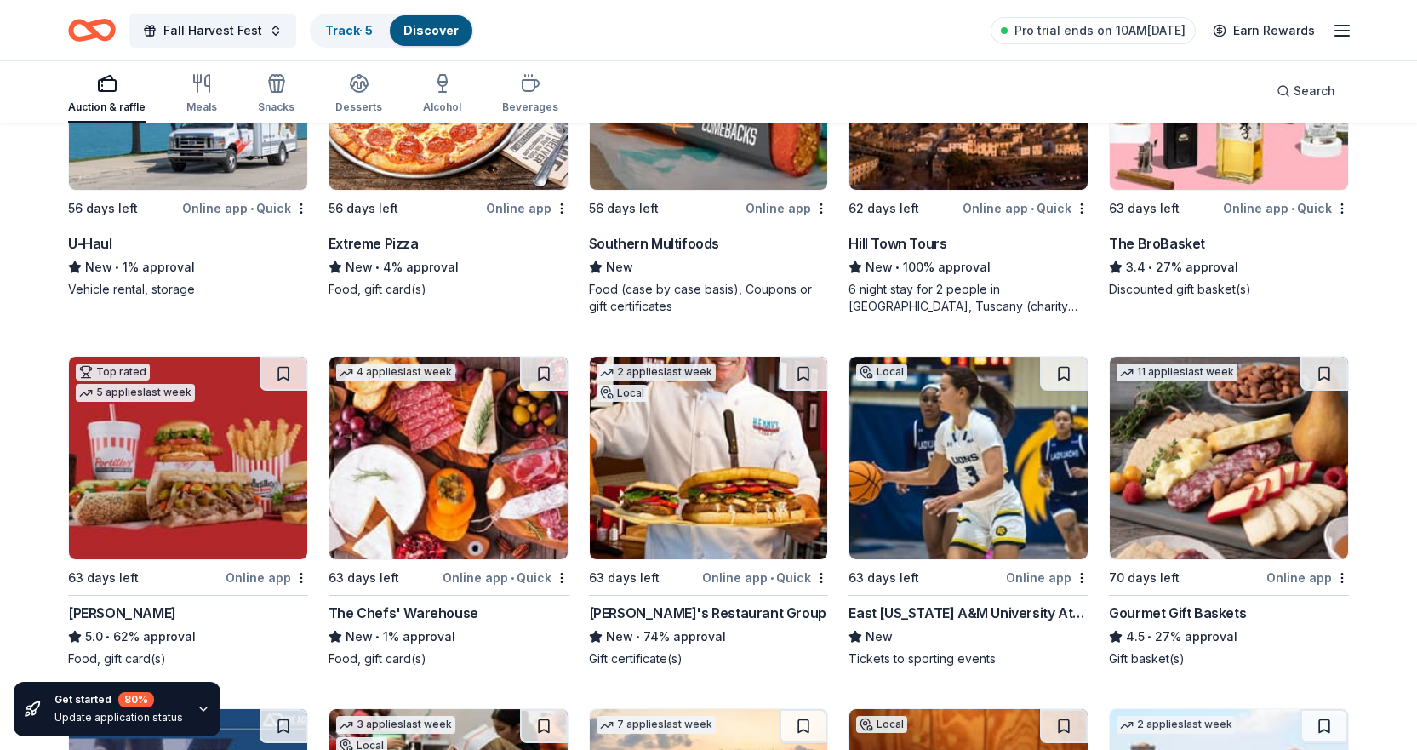
scroll to position [18936, 0]
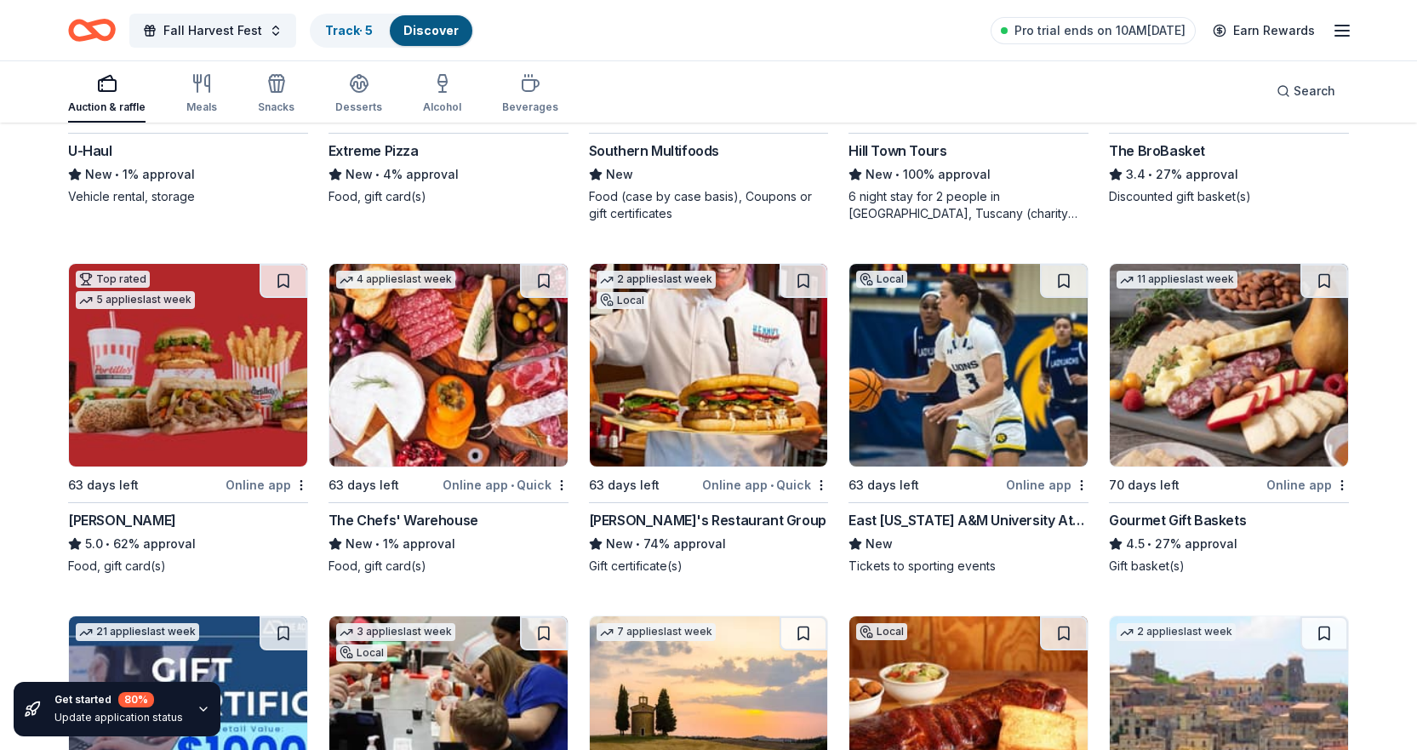
click at [1222, 330] on img at bounding box center [1229, 365] width 238 height 203
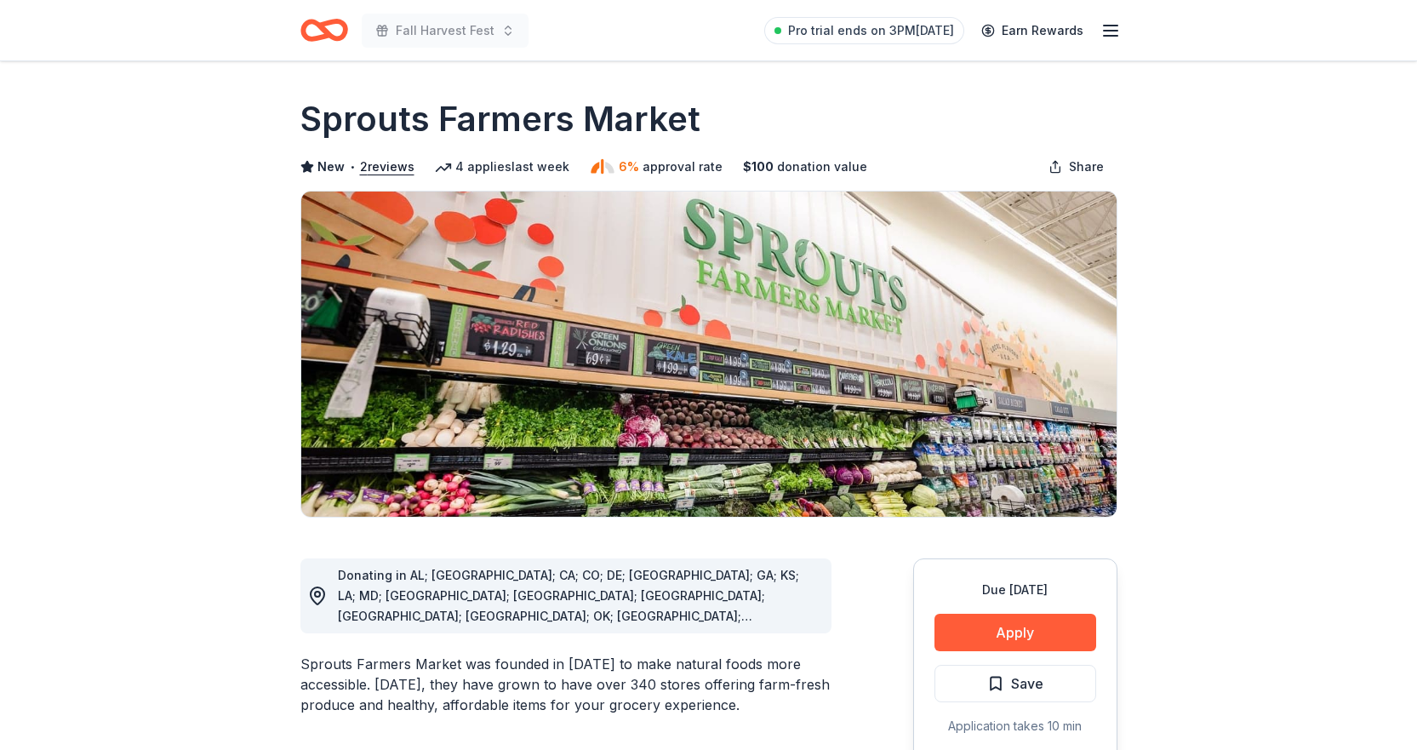
click at [993, 652] on div "Due in 17 days Apply Save Application takes 10 min Usually responds in over a m…" at bounding box center [1015, 685] width 204 height 254
click at [994, 637] on button "Apply" at bounding box center [1016, 632] width 162 height 37
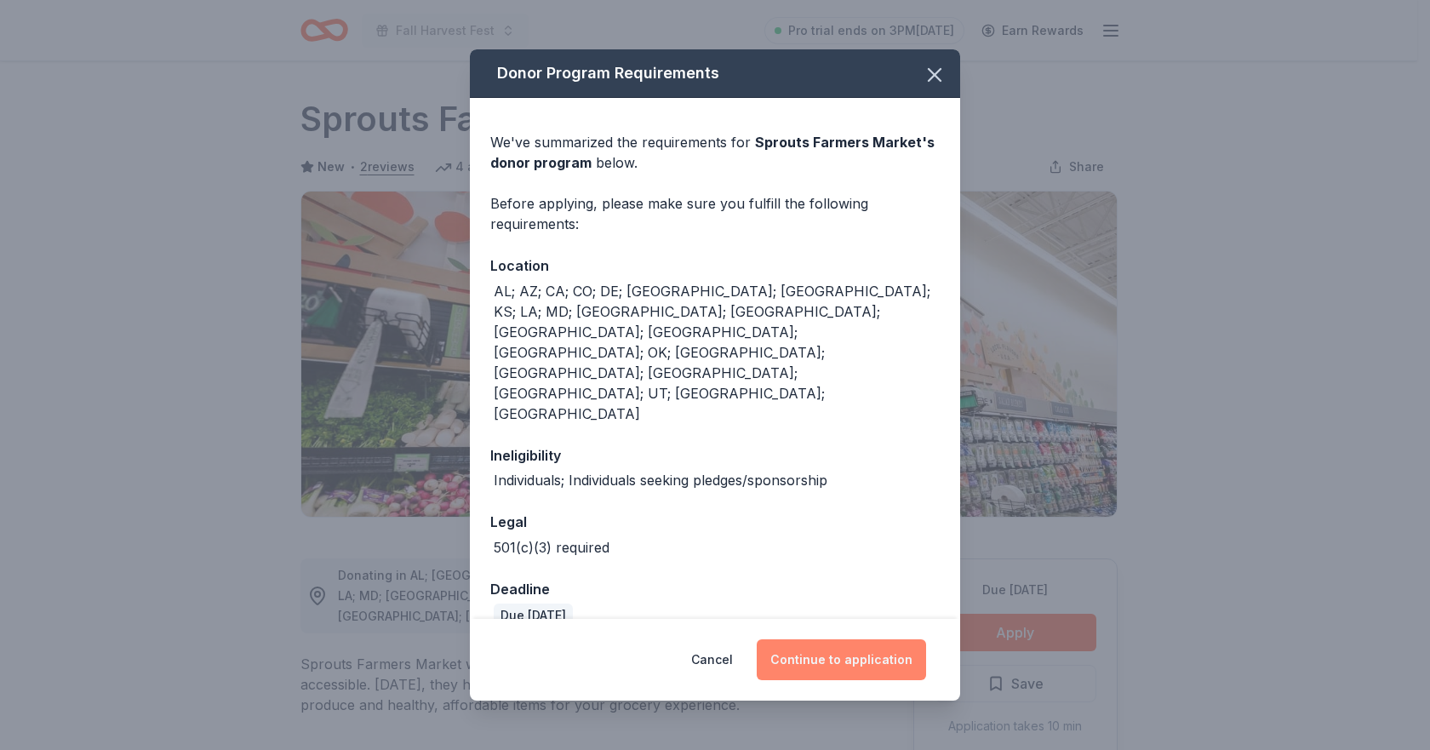
click at [861, 639] on button "Continue to application" at bounding box center [841, 659] width 169 height 41
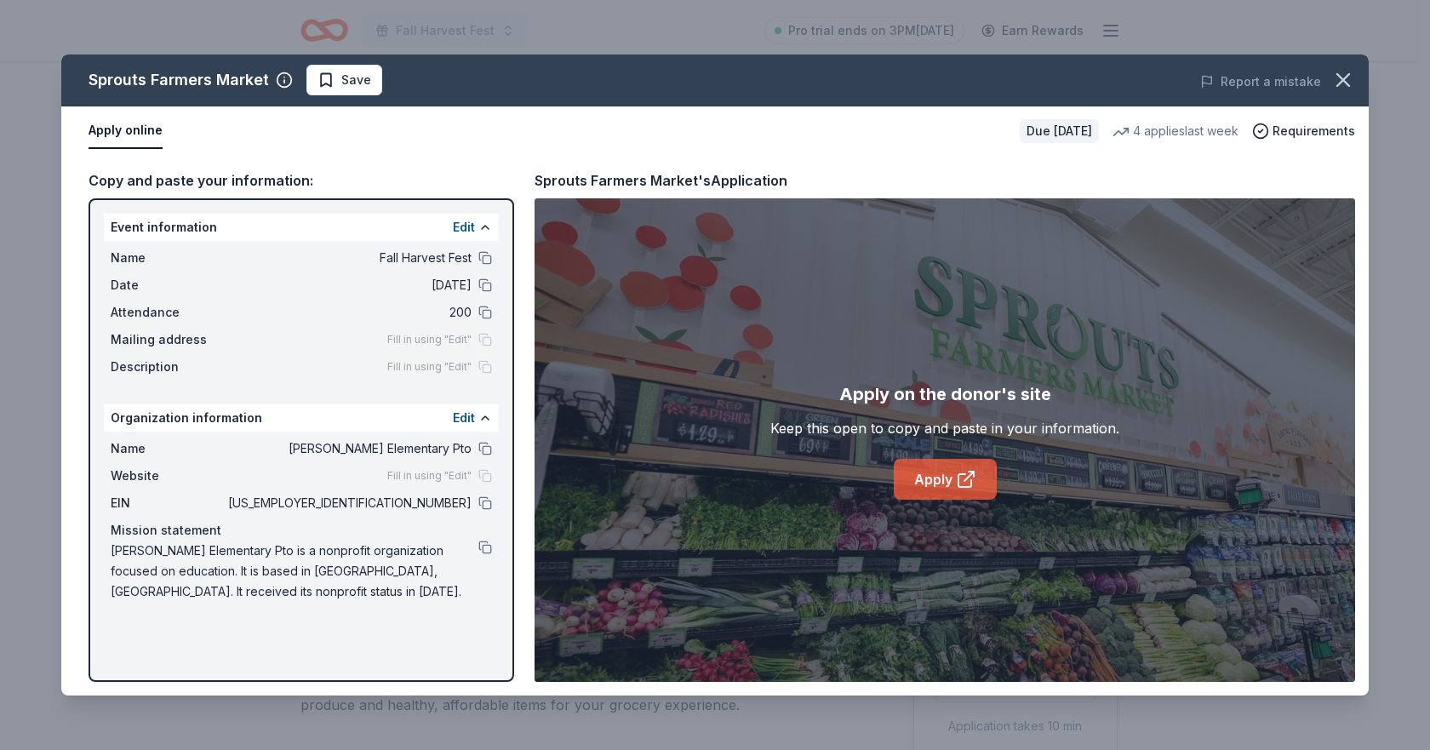
click at [943, 487] on link "Apply" at bounding box center [945, 479] width 103 height 41
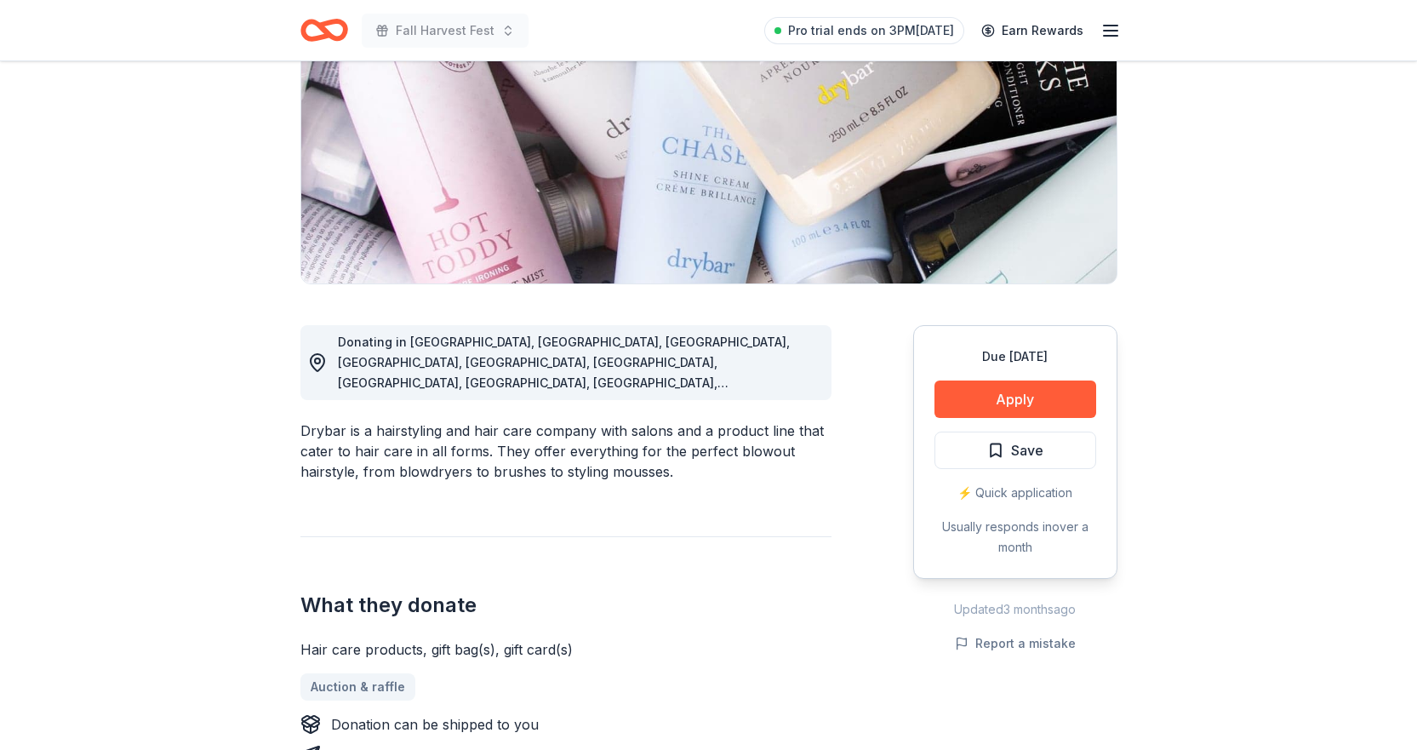
scroll to position [255, 0]
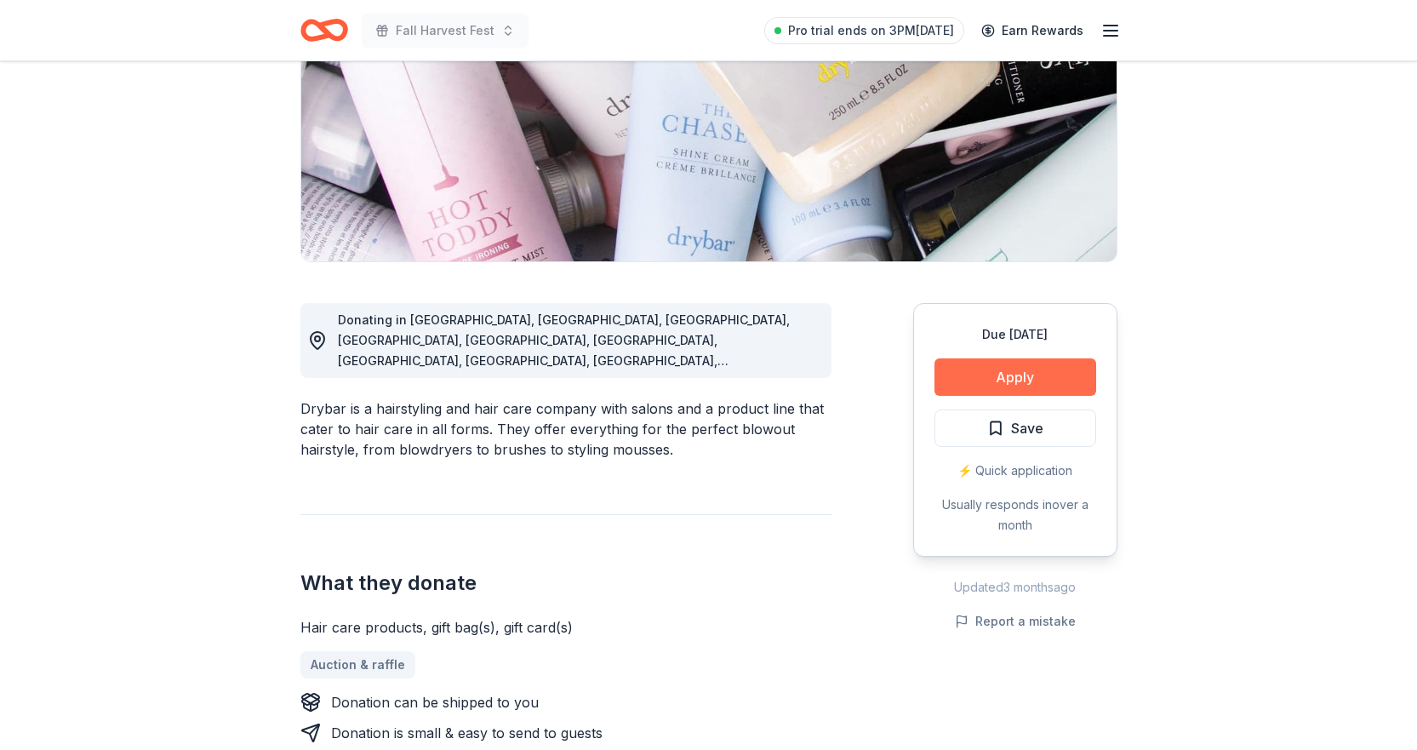
click at [1030, 372] on button "Apply" at bounding box center [1016, 376] width 162 height 37
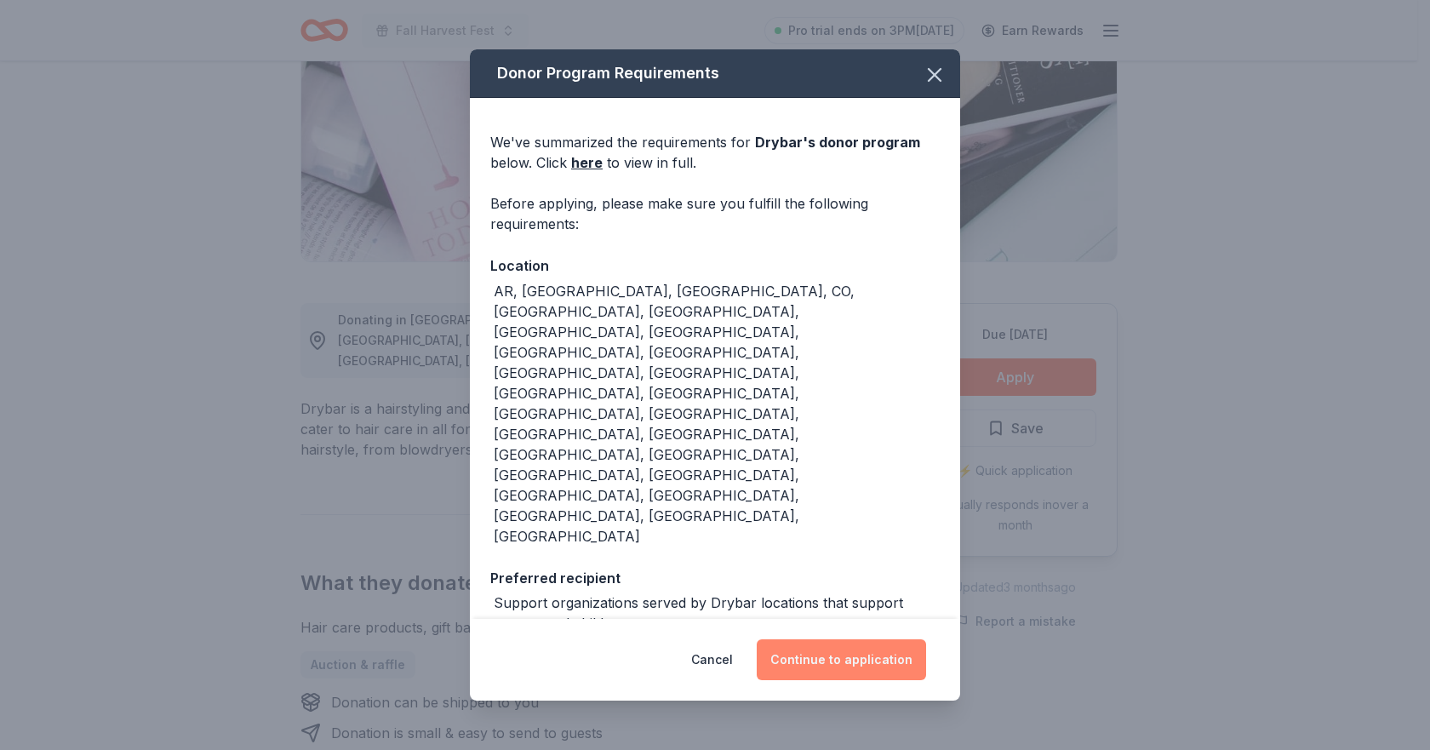
click at [832, 639] on button "Continue to application" at bounding box center [841, 659] width 169 height 41
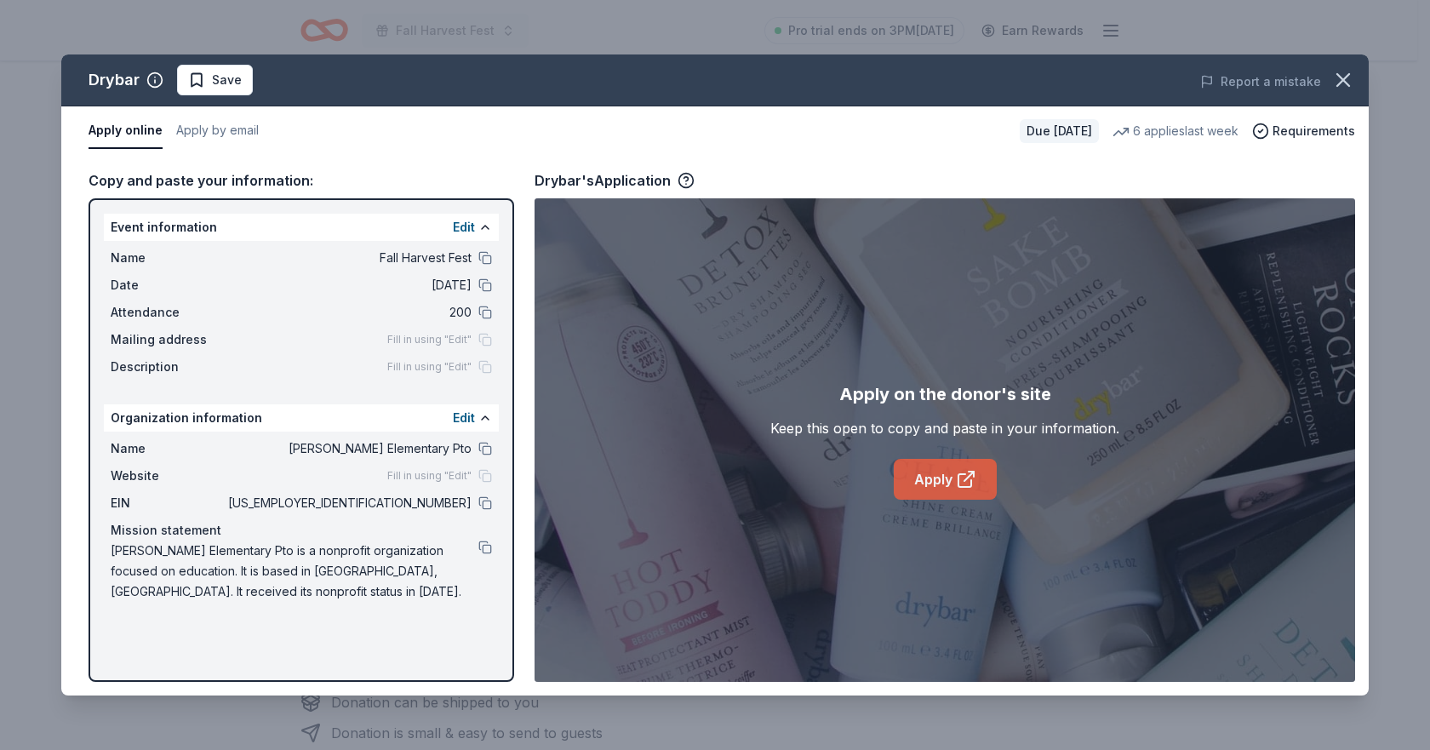
click at [943, 485] on link "Apply" at bounding box center [945, 479] width 103 height 41
click at [1341, 77] on icon "button" at bounding box center [1343, 80] width 12 height 12
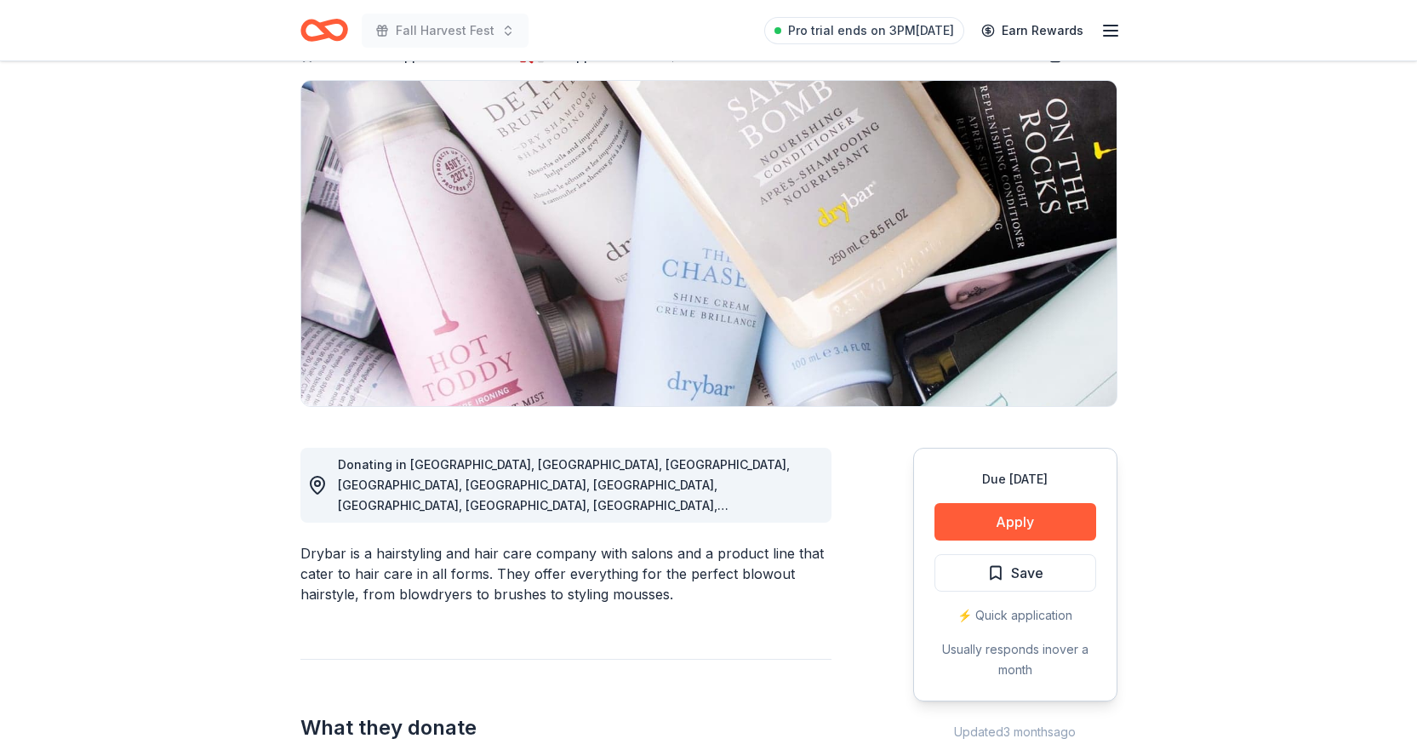
scroll to position [0, 0]
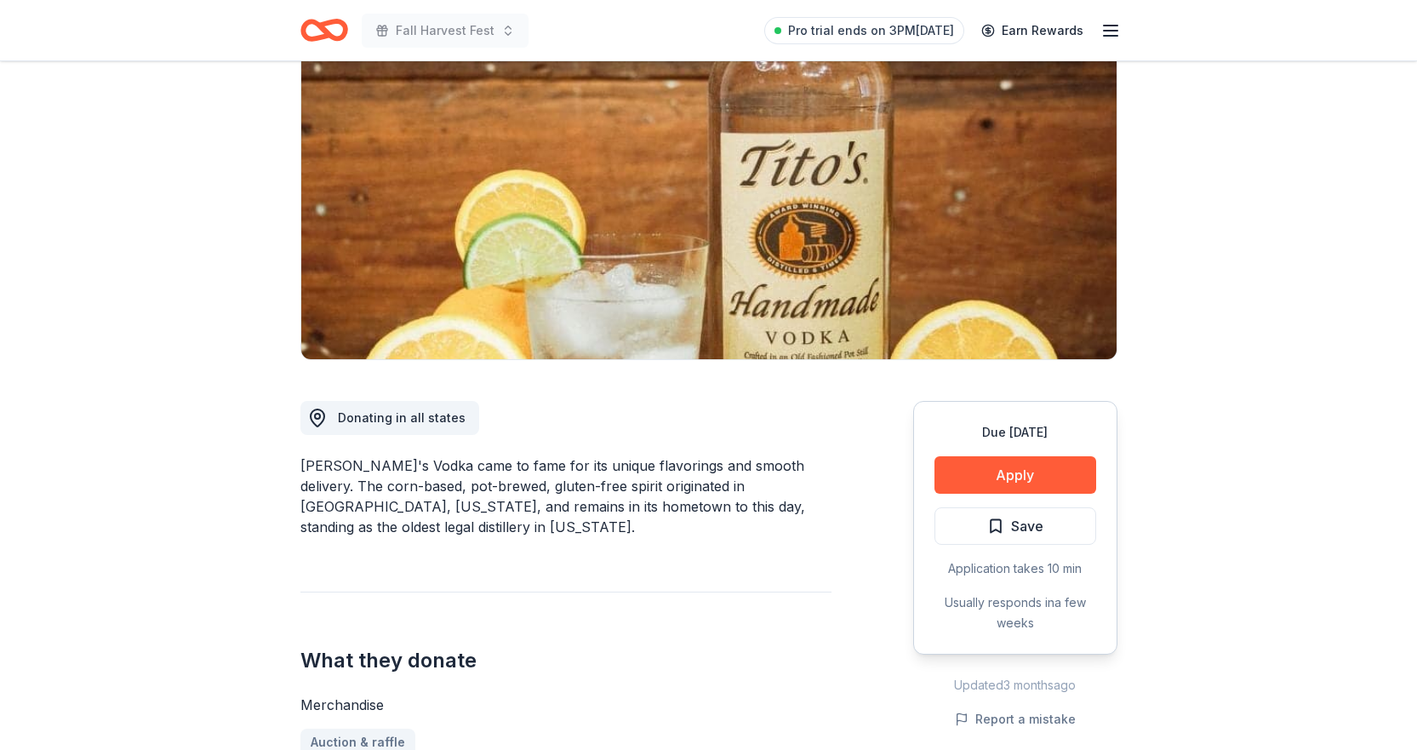
scroll to position [170, 0]
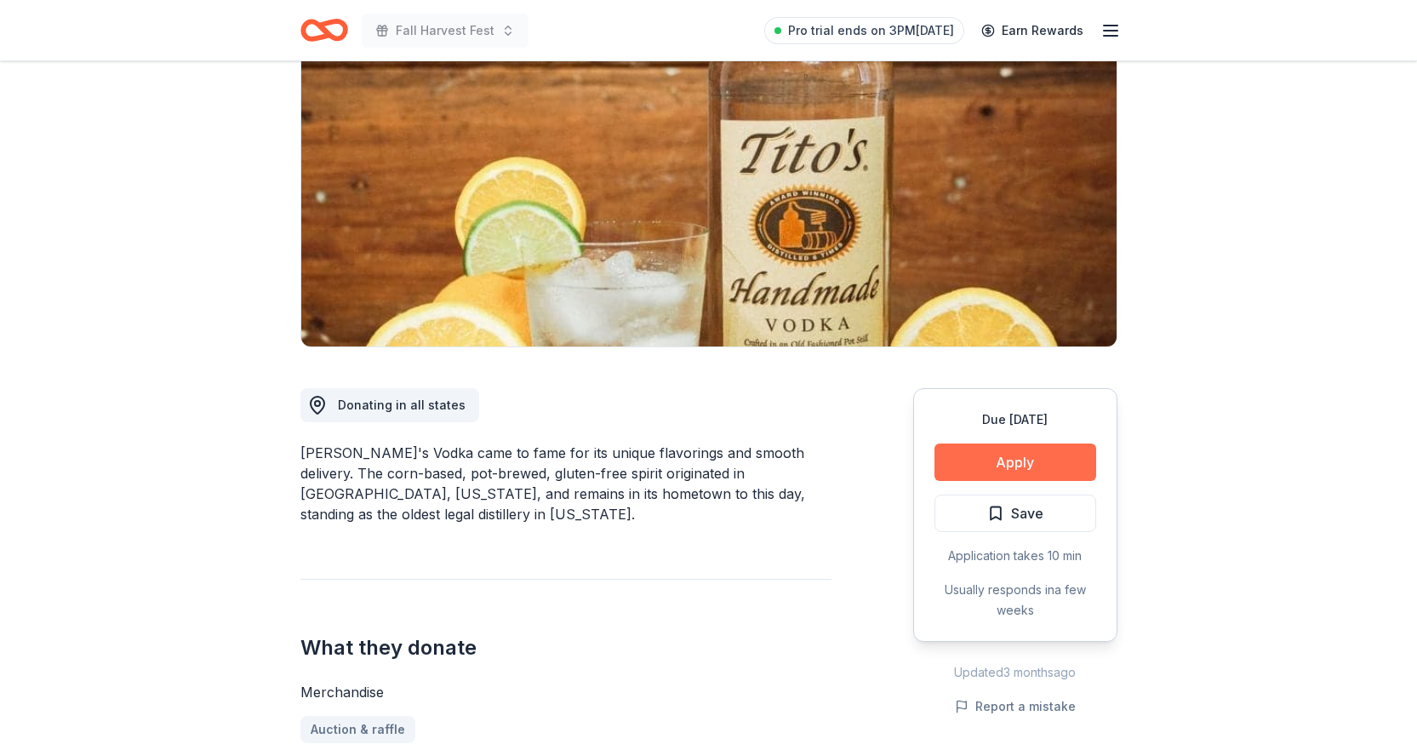
click at [1021, 459] on button "Apply" at bounding box center [1016, 461] width 162 height 37
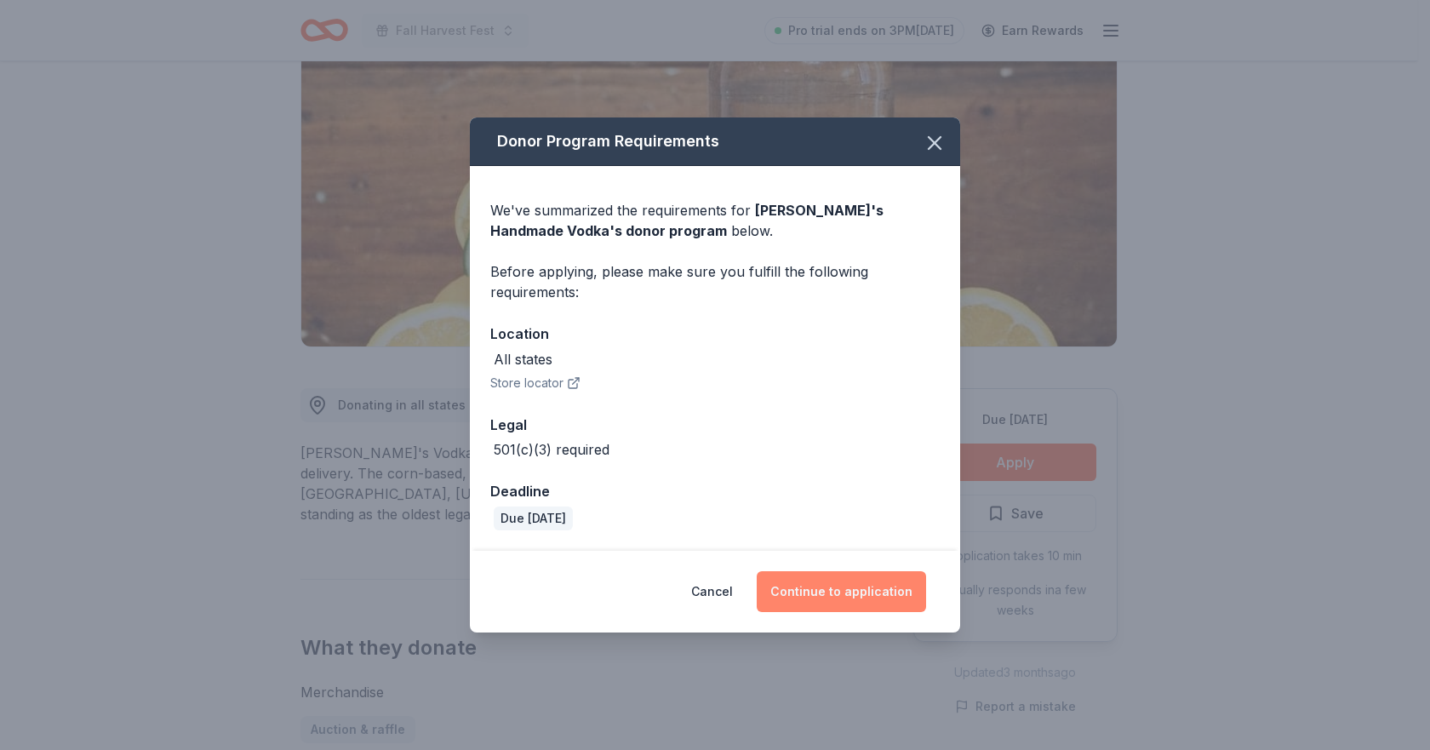
click at [855, 585] on button "Continue to application" at bounding box center [841, 591] width 169 height 41
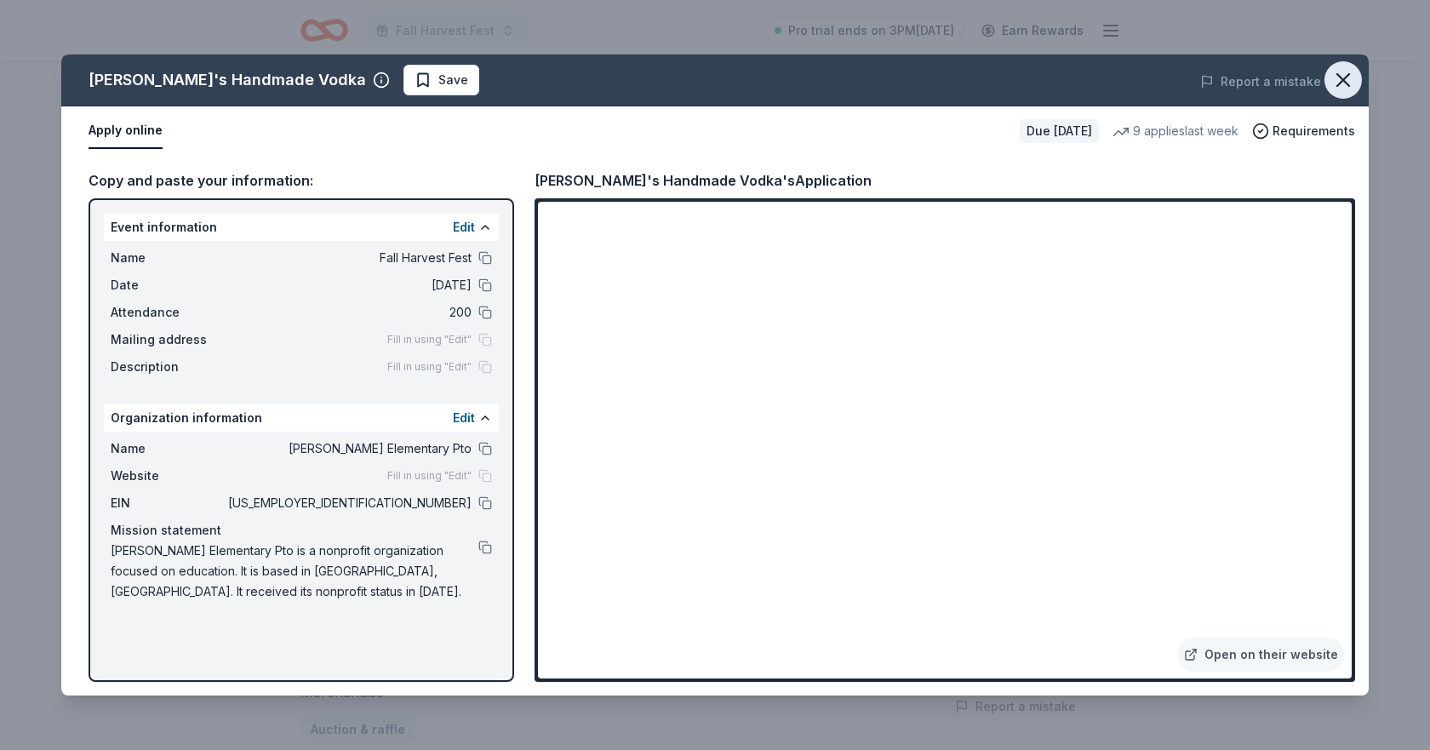
click at [1347, 79] on icon "button" at bounding box center [1343, 80] width 24 height 24
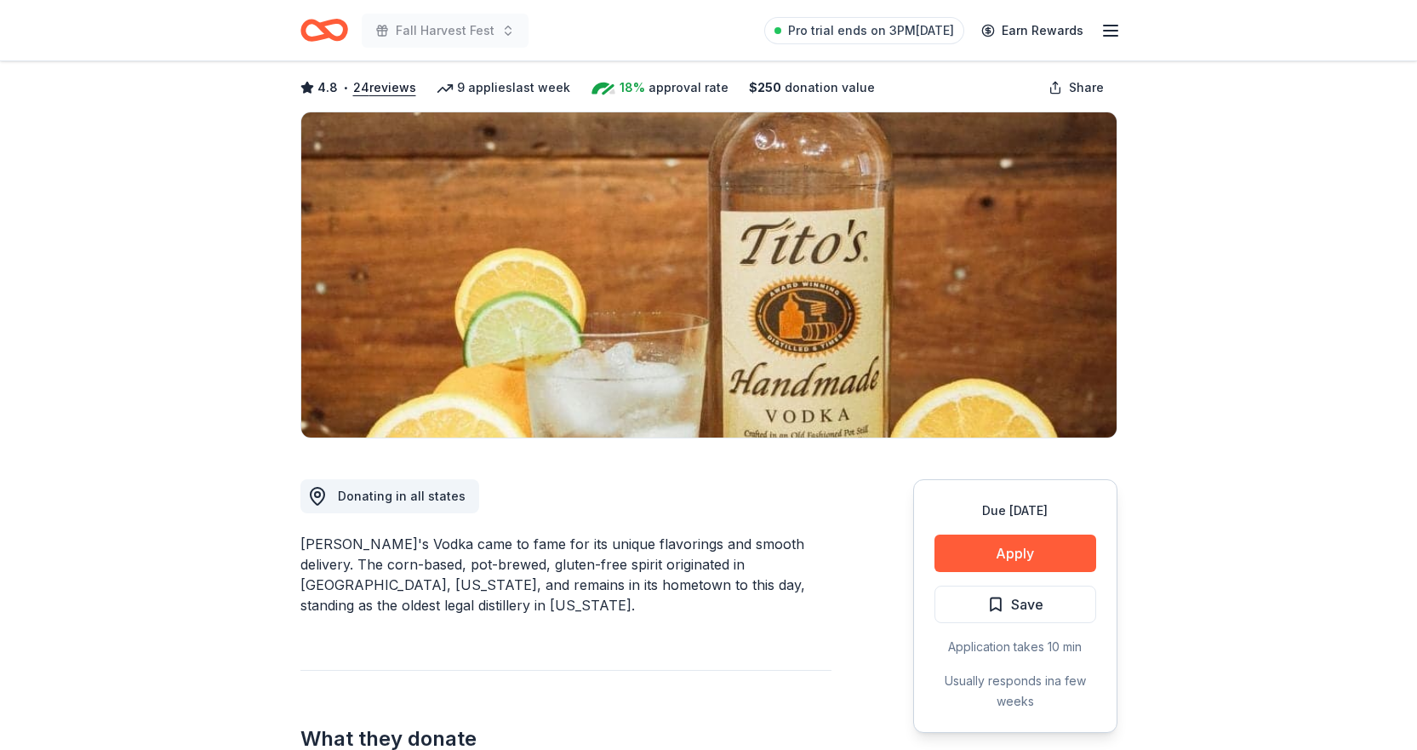
scroll to position [0, 0]
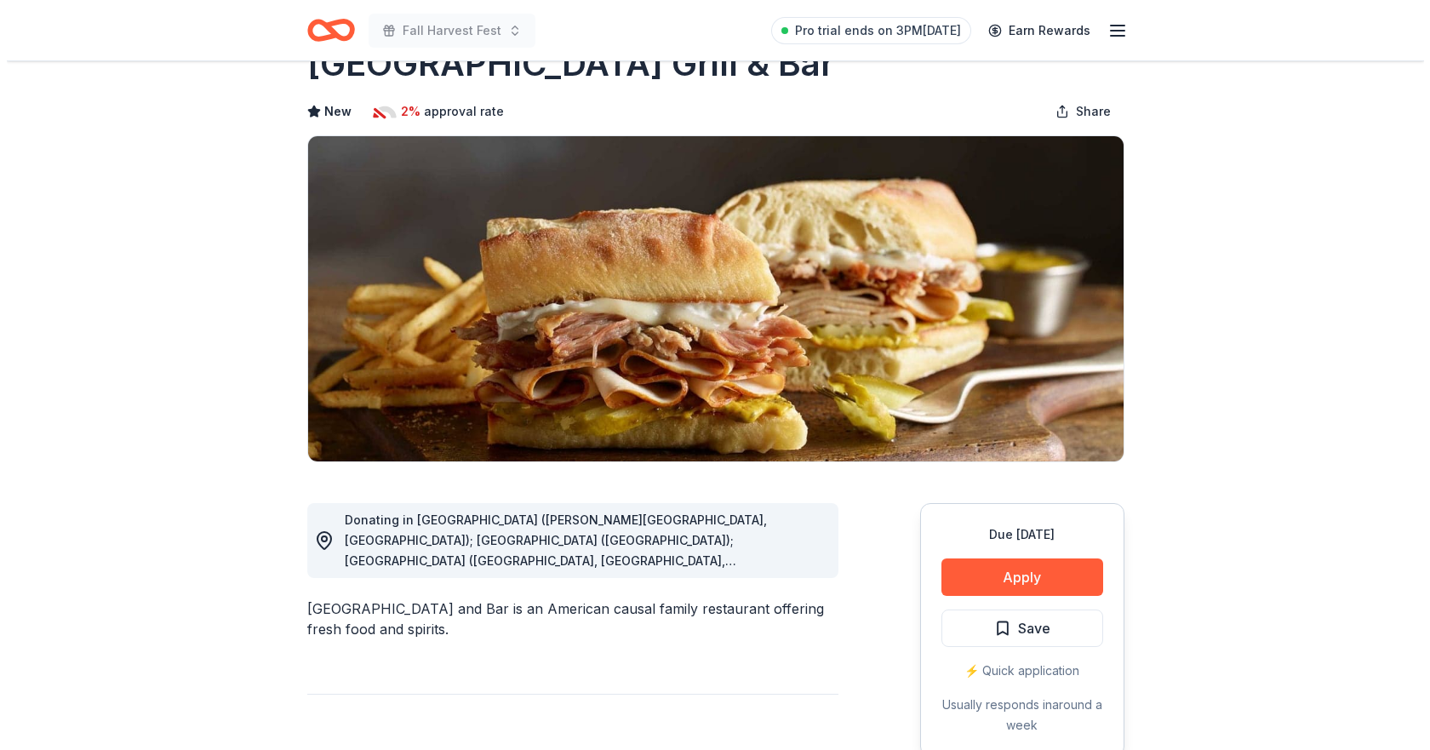
scroll to position [85, 0]
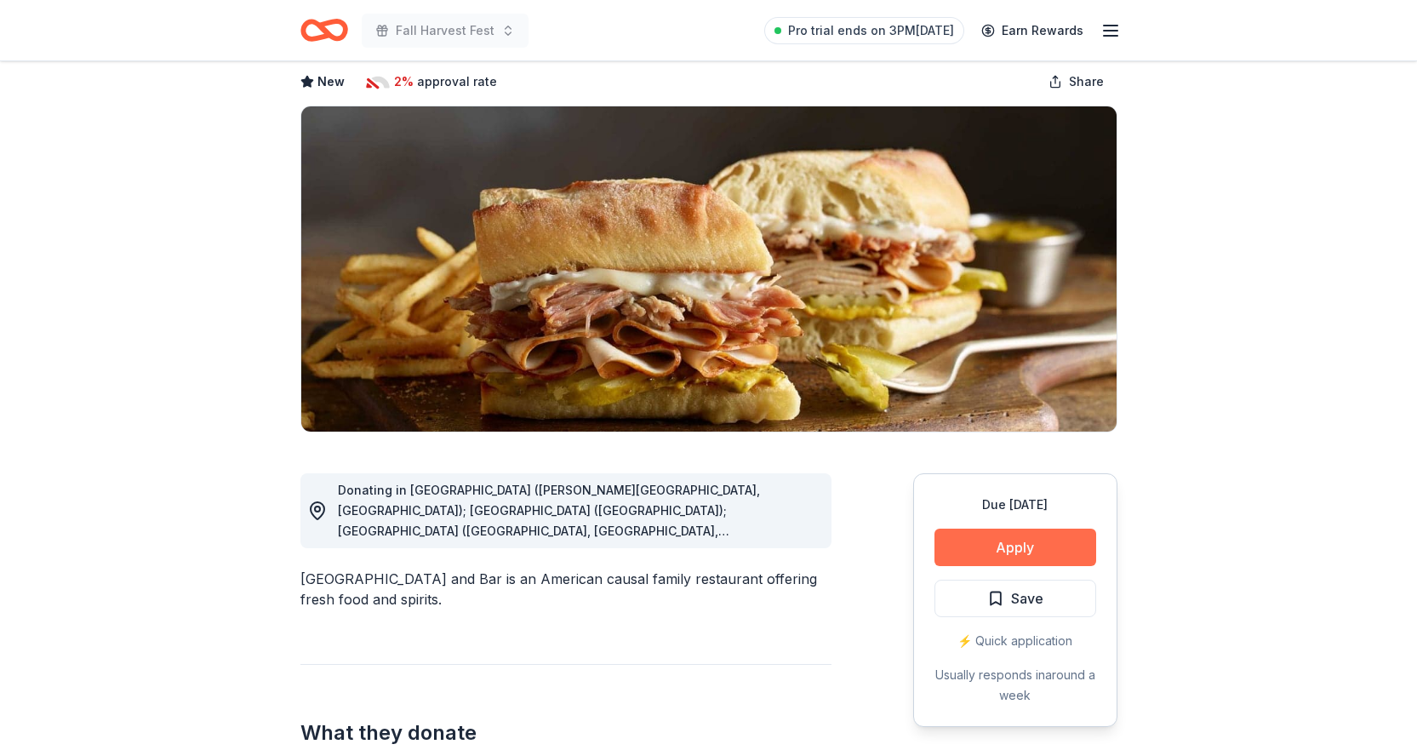
click at [1026, 542] on button "Apply" at bounding box center [1016, 547] width 162 height 37
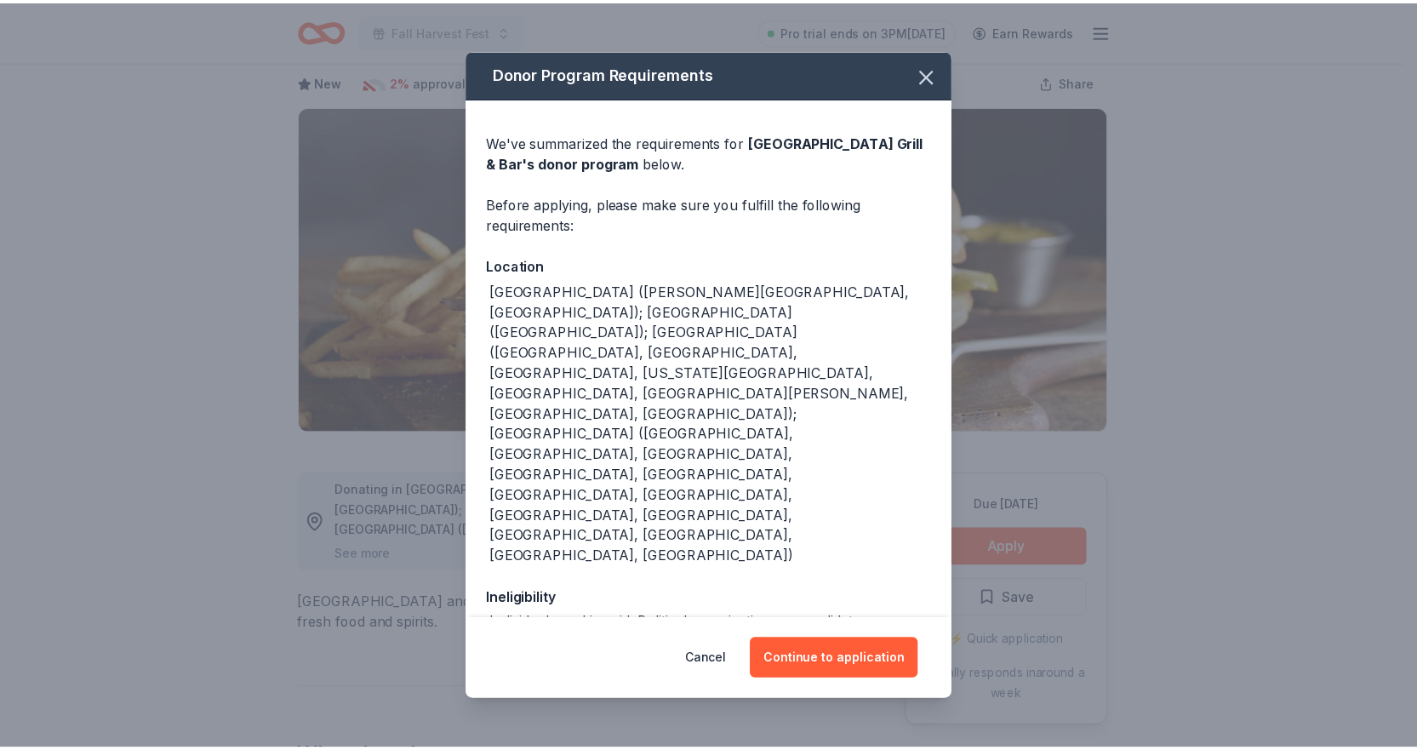
scroll to position [29, 0]
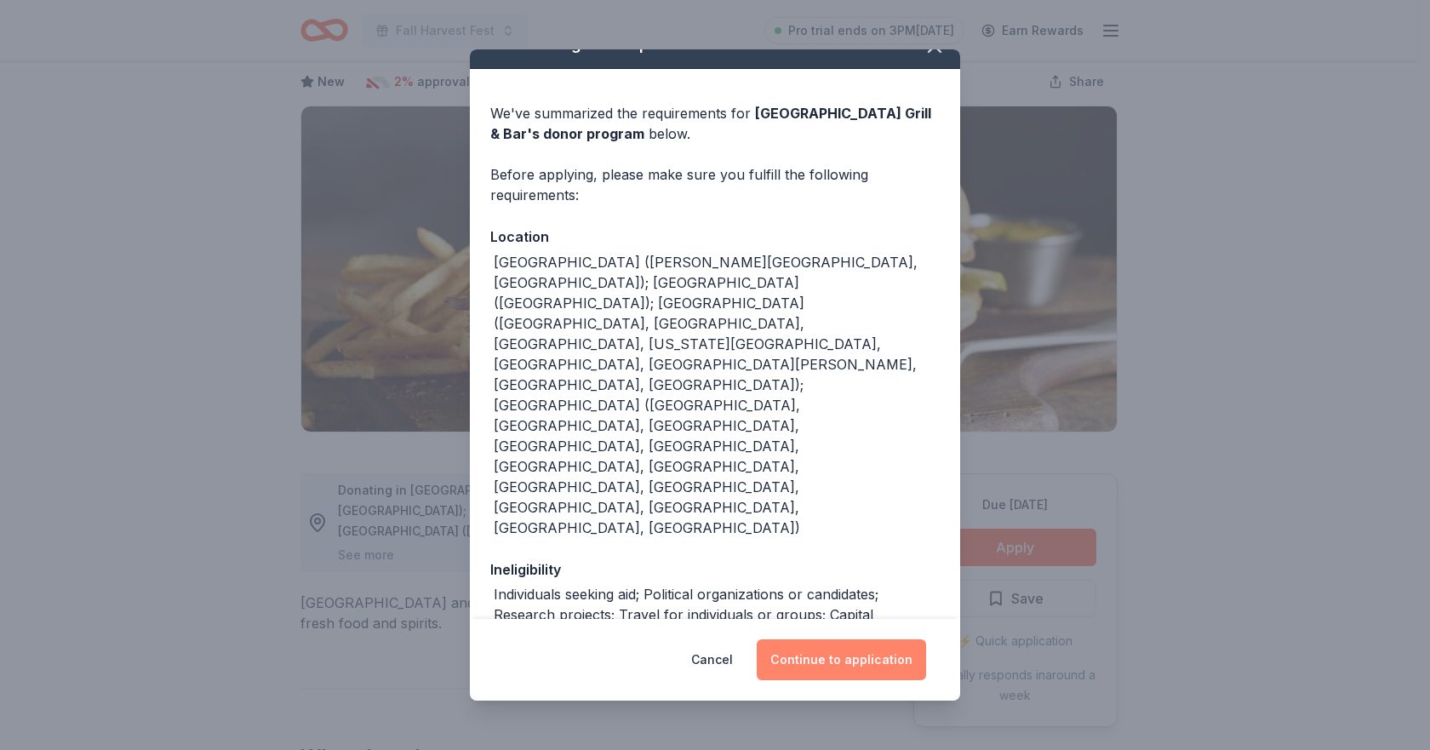
click at [821, 661] on button "Continue to application" at bounding box center [841, 659] width 169 height 41
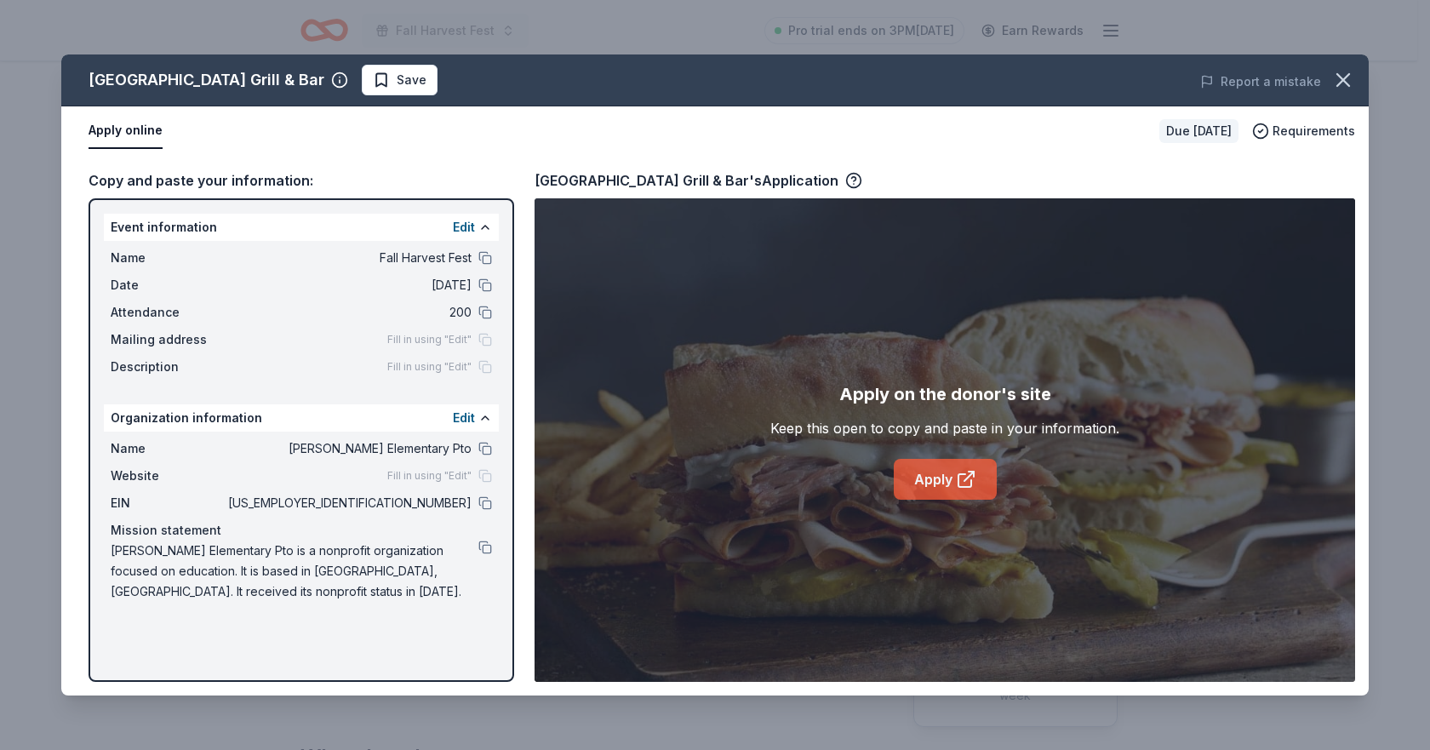
click at [938, 466] on link "Apply" at bounding box center [945, 479] width 103 height 41
click at [924, 473] on link "Apply" at bounding box center [945, 479] width 103 height 41
click at [929, 473] on link "Apply" at bounding box center [945, 479] width 103 height 41
click at [1346, 75] on icon "button" at bounding box center [1343, 80] width 24 height 24
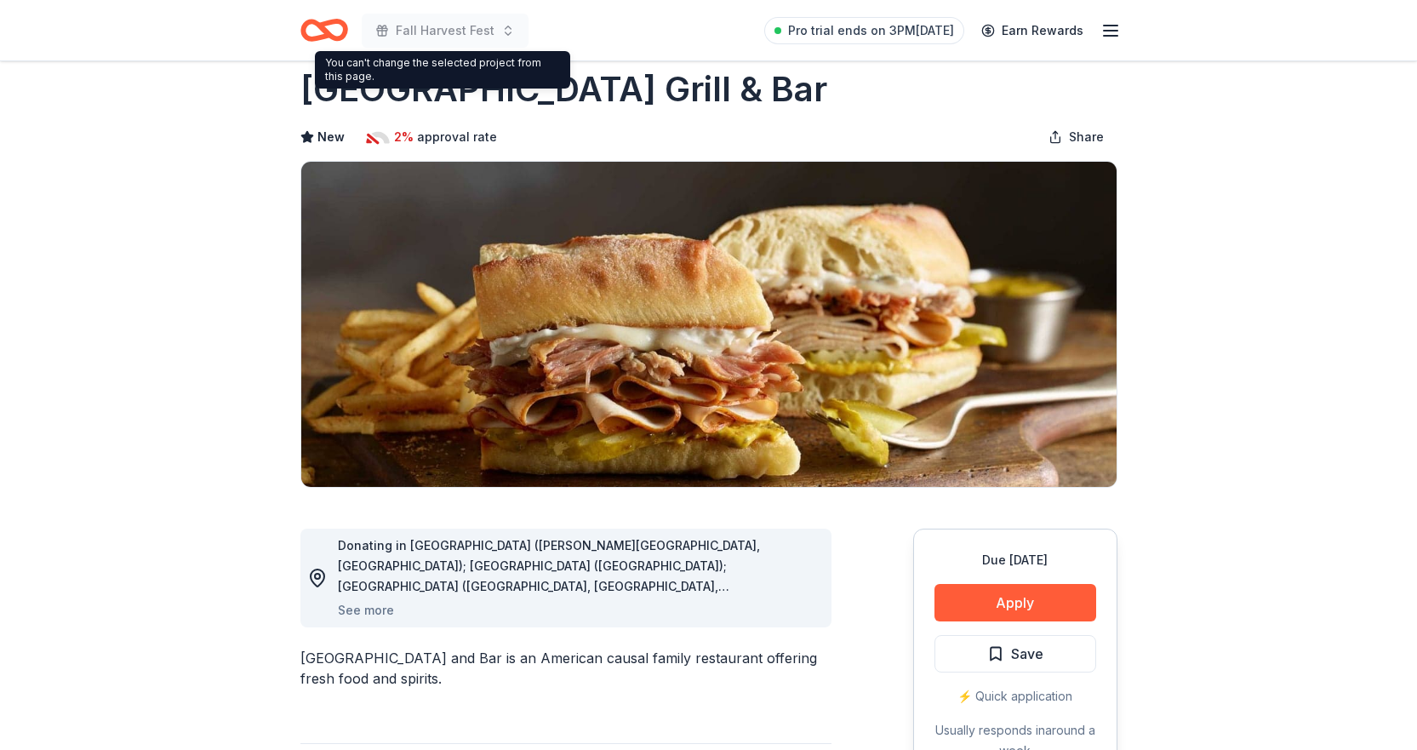
scroll to position [0, 0]
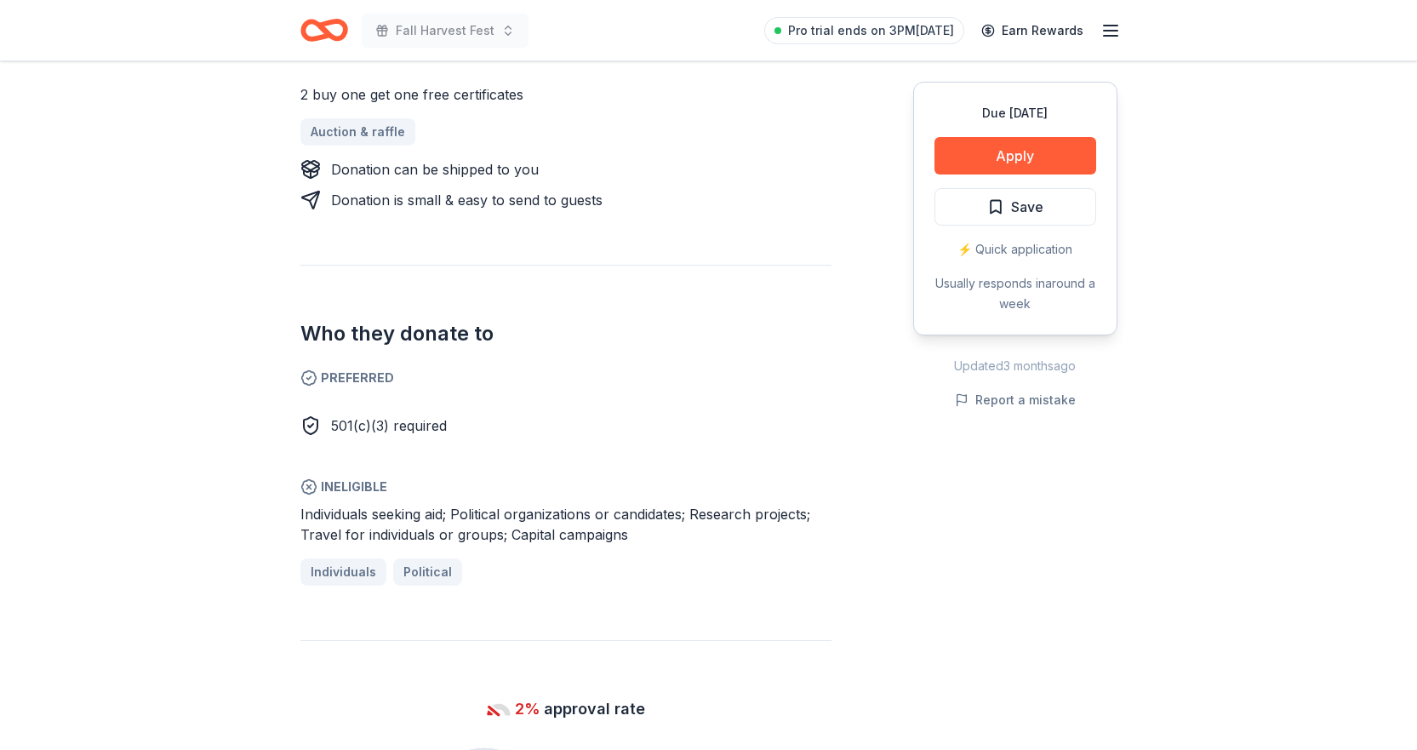
scroll to position [766, 0]
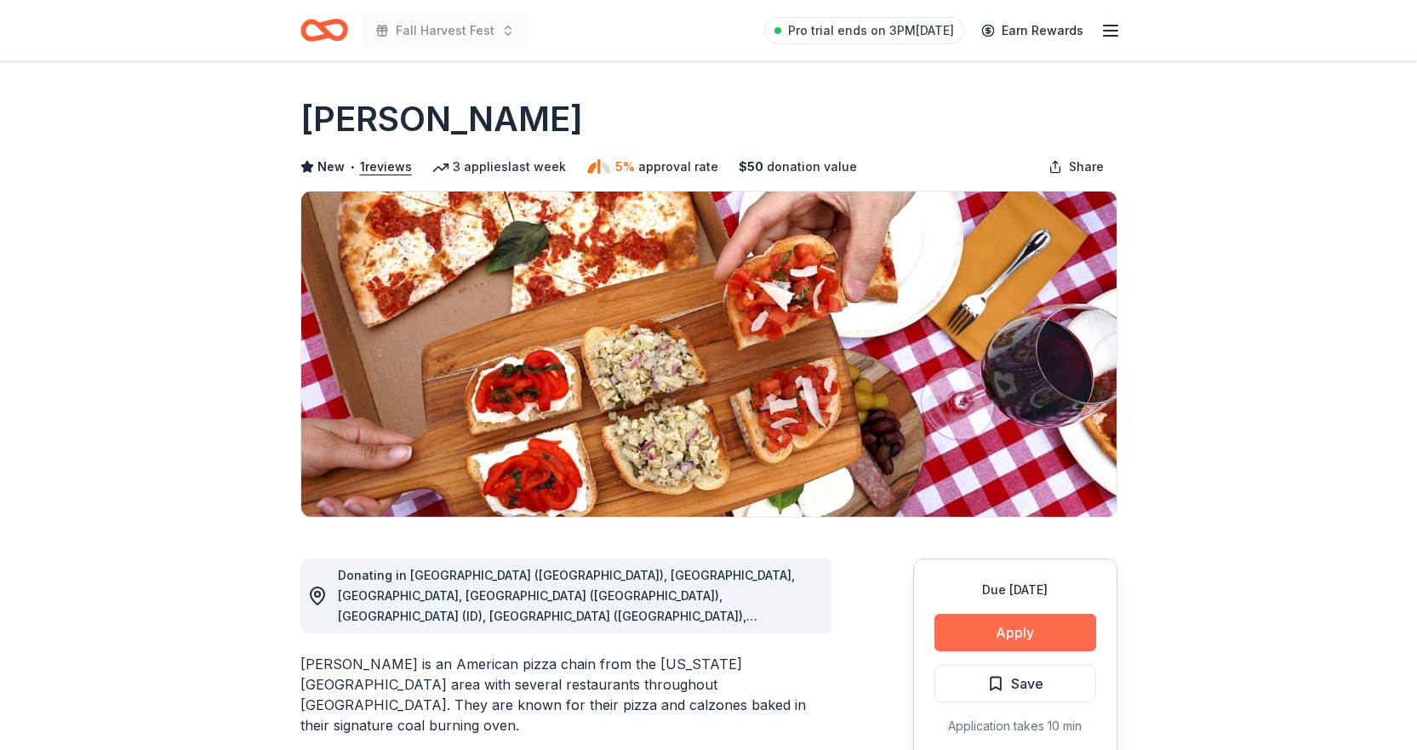
click at [1004, 624] on button "Apply" at bounding box center [1016, 632] width 162 height 37
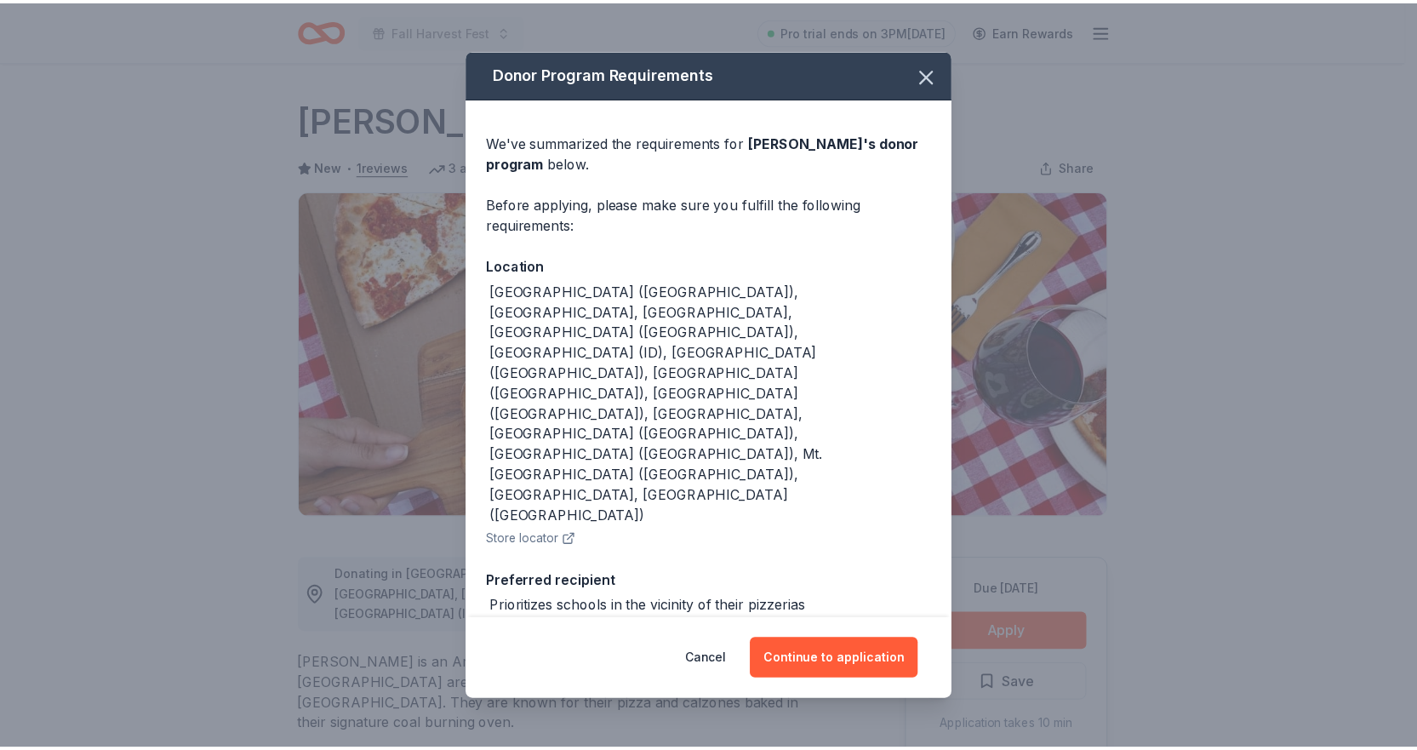
scroll to position [37, 0]
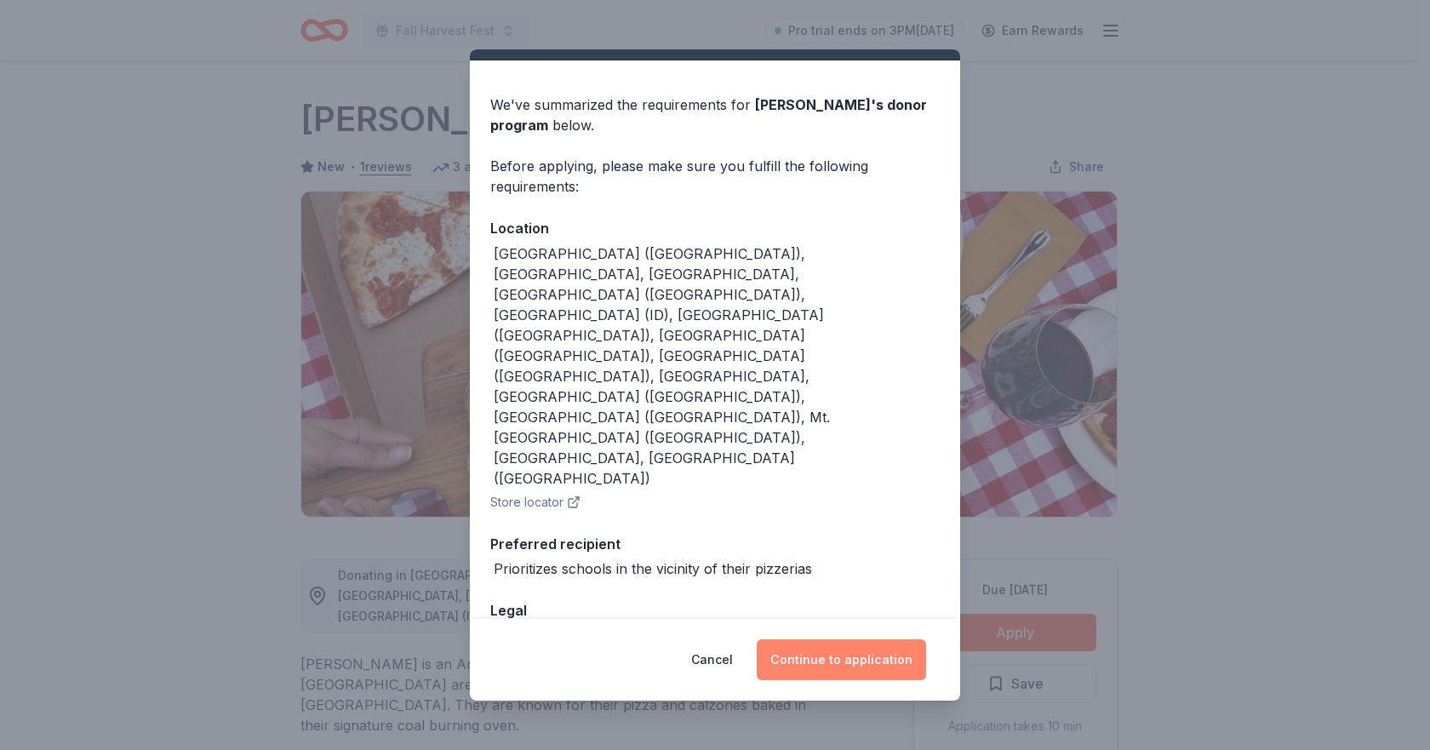
click at [803, 653] on button "Continue to application" at bounding box center [841, 659] width 169 height 41
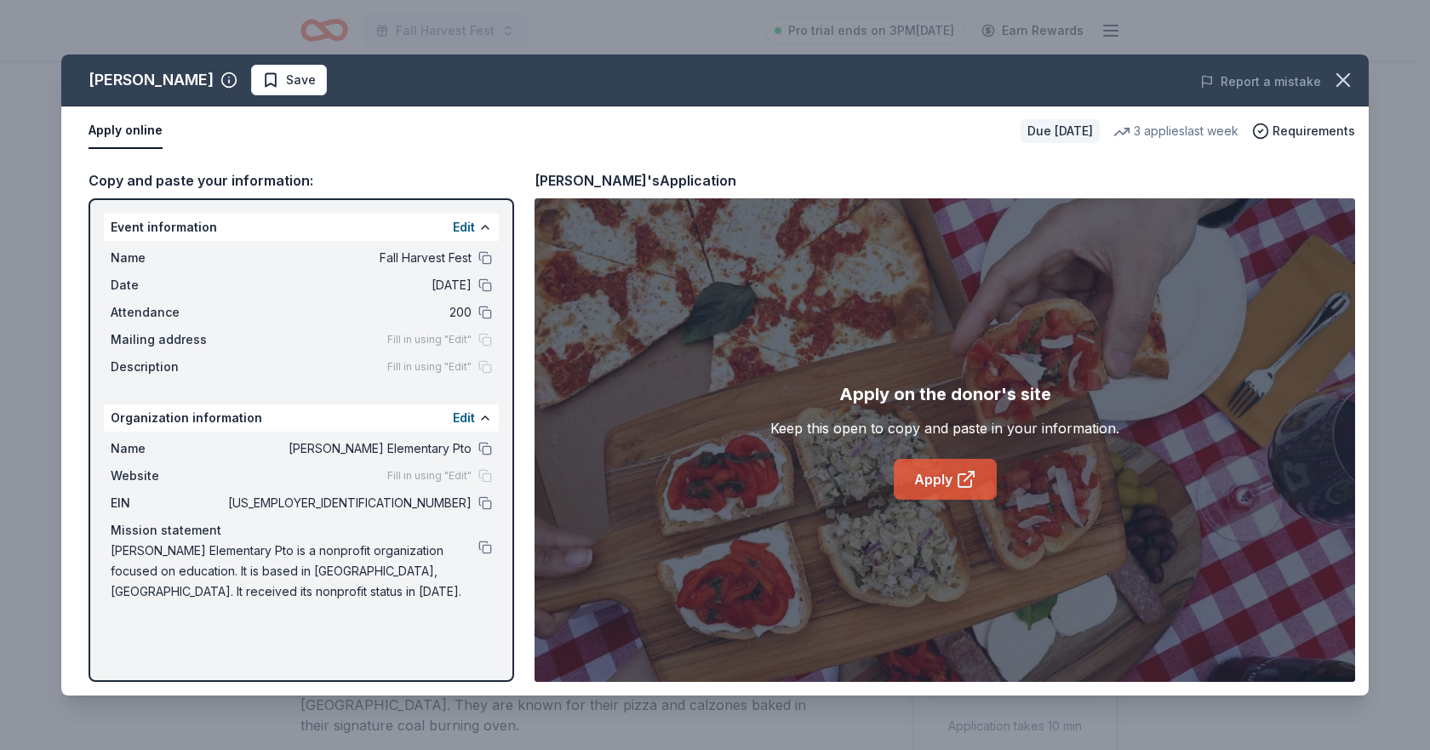
click at [913, 461] on link "Apply" at bounding box center [945, 479] width 103 height 41
click at [1350, 85] on icon "button" at bounding box center [1343, 80] width 24 height 24
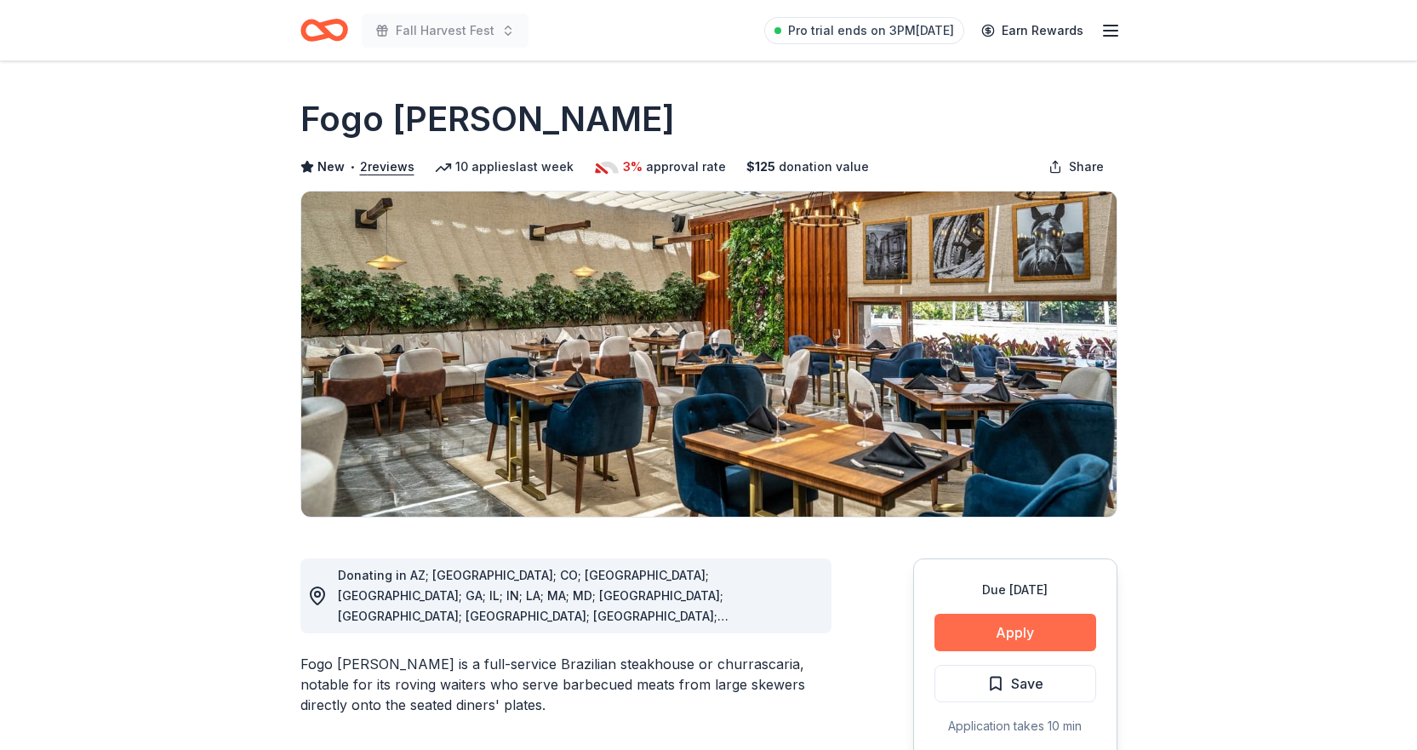
click at [1049, 632] on button "Apply" at bounding box center [1016, 632] width 162 height 37
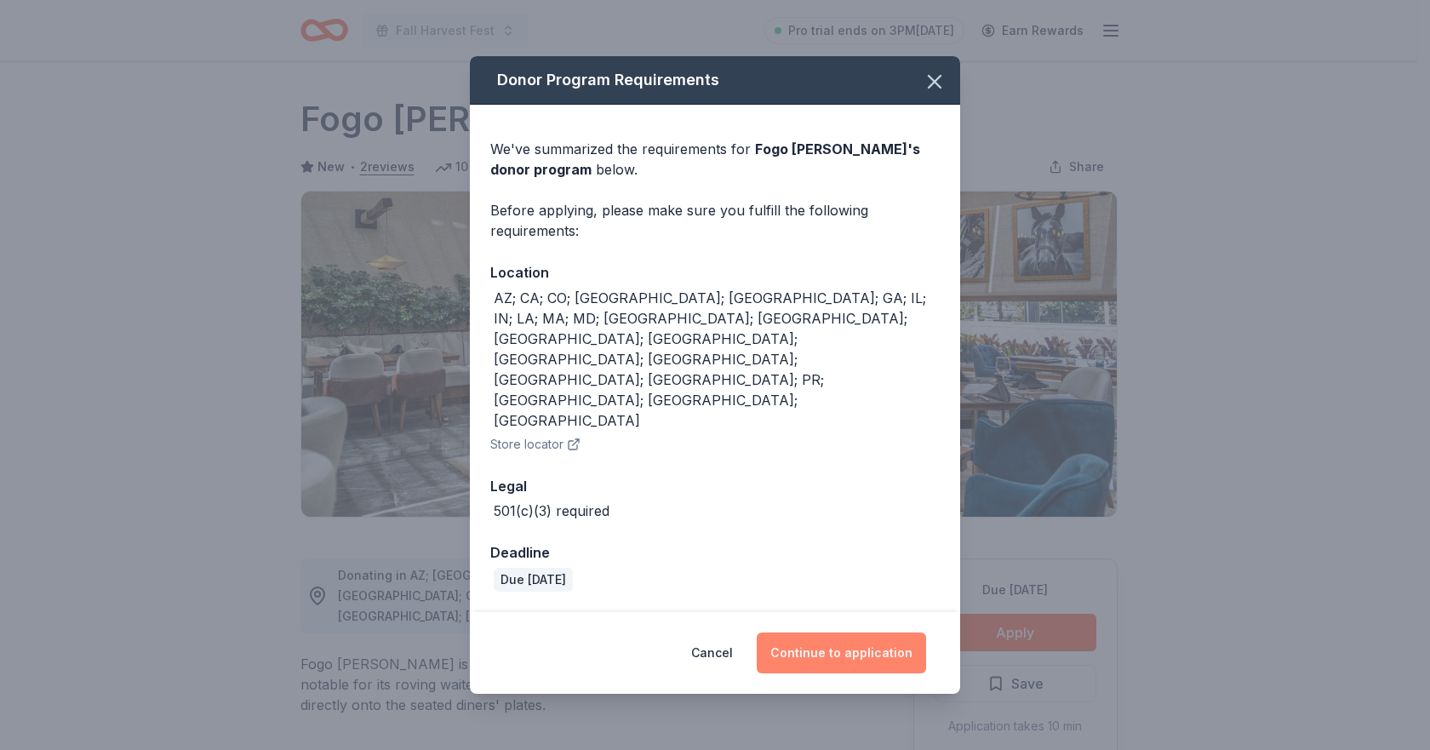
click at [816, 632] on button "Continue to application" at bounding box center [841, 652] width 169 height 41
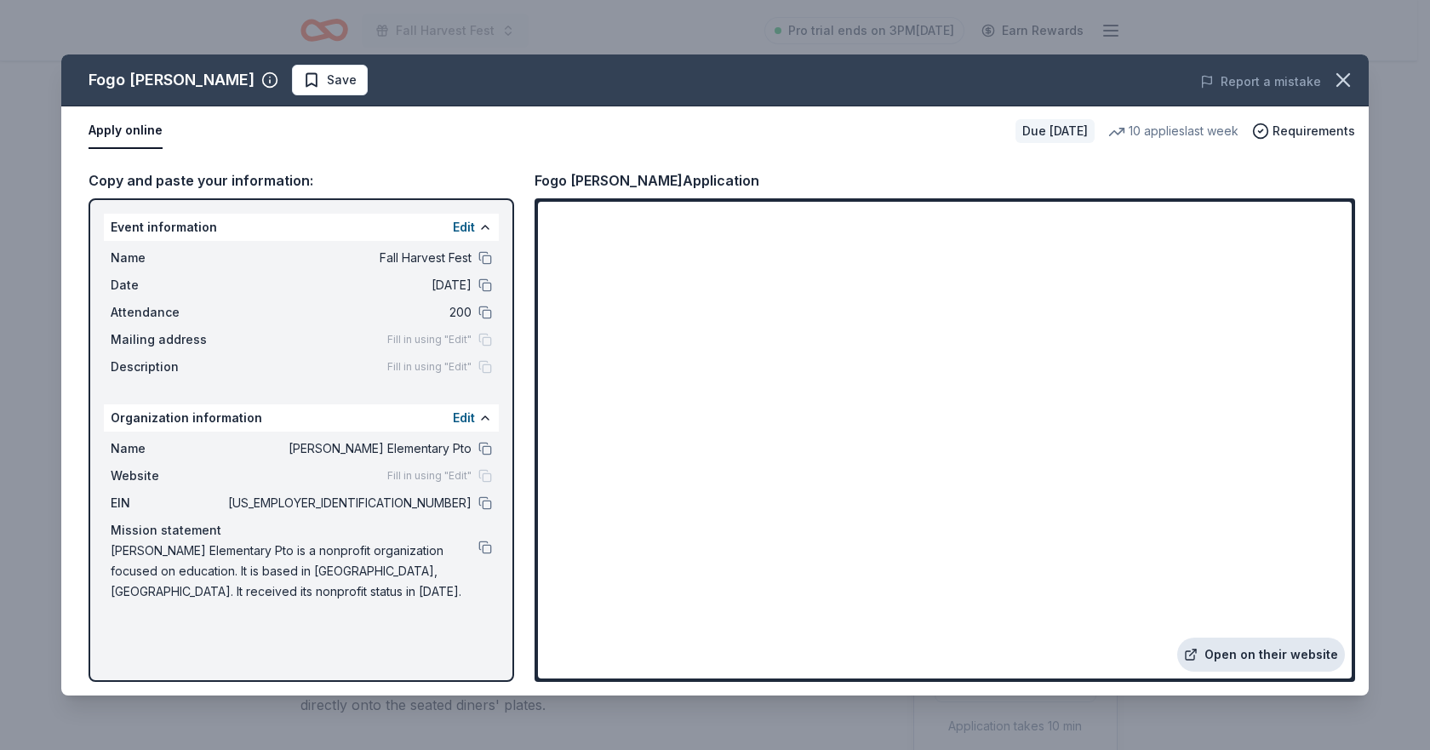
click at [1246, 654] on link "Open on their website" at bounding box center [1261, 655] width 168 height 34
click at [1346, 83] on icon "button" at bounding box center [1343, 80] width 12 height 12
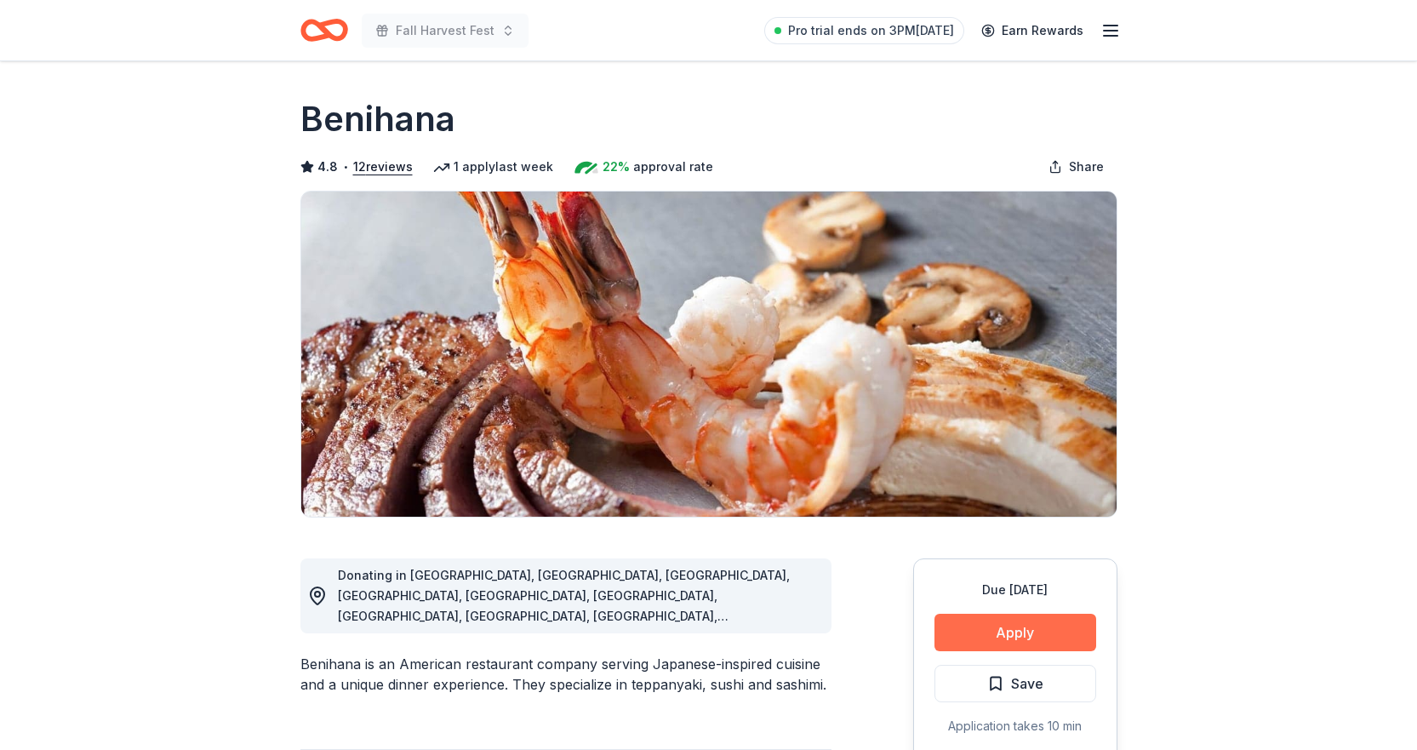
click at [1003, 641] on button "Apply" at bounding box center [1016, 632] width 162 height 37
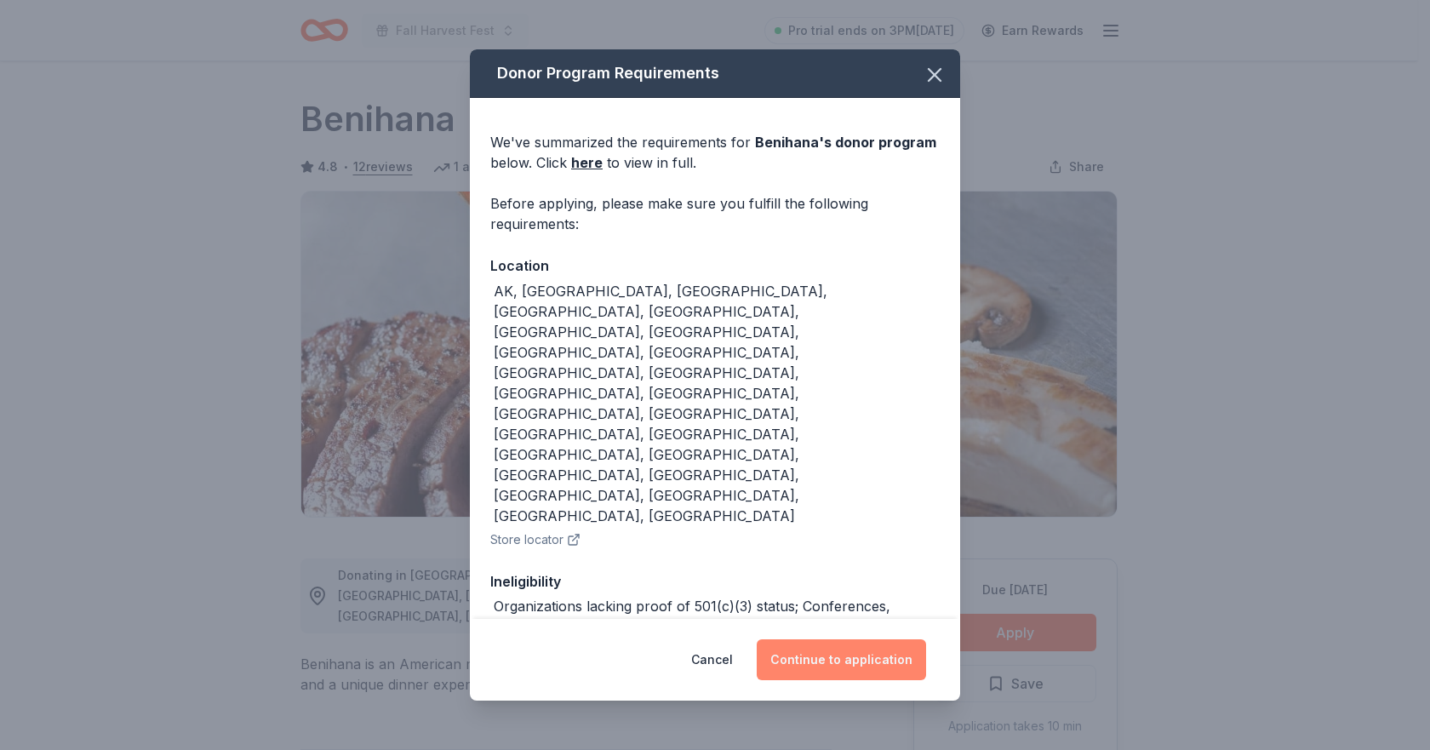
click at [853, 643] on button "Continue to application" at bounding box center [841, 659] width 169 height 41
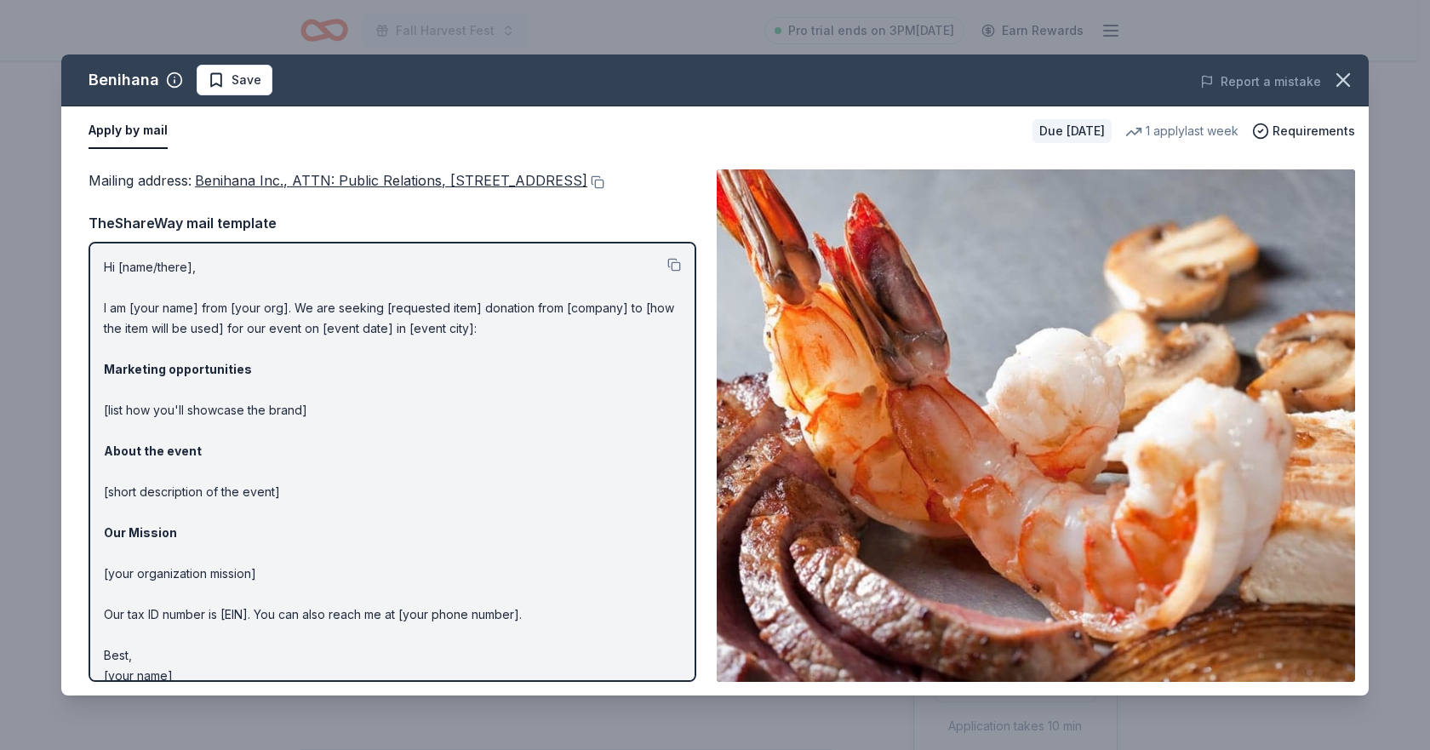
scroll to position [42, 0]
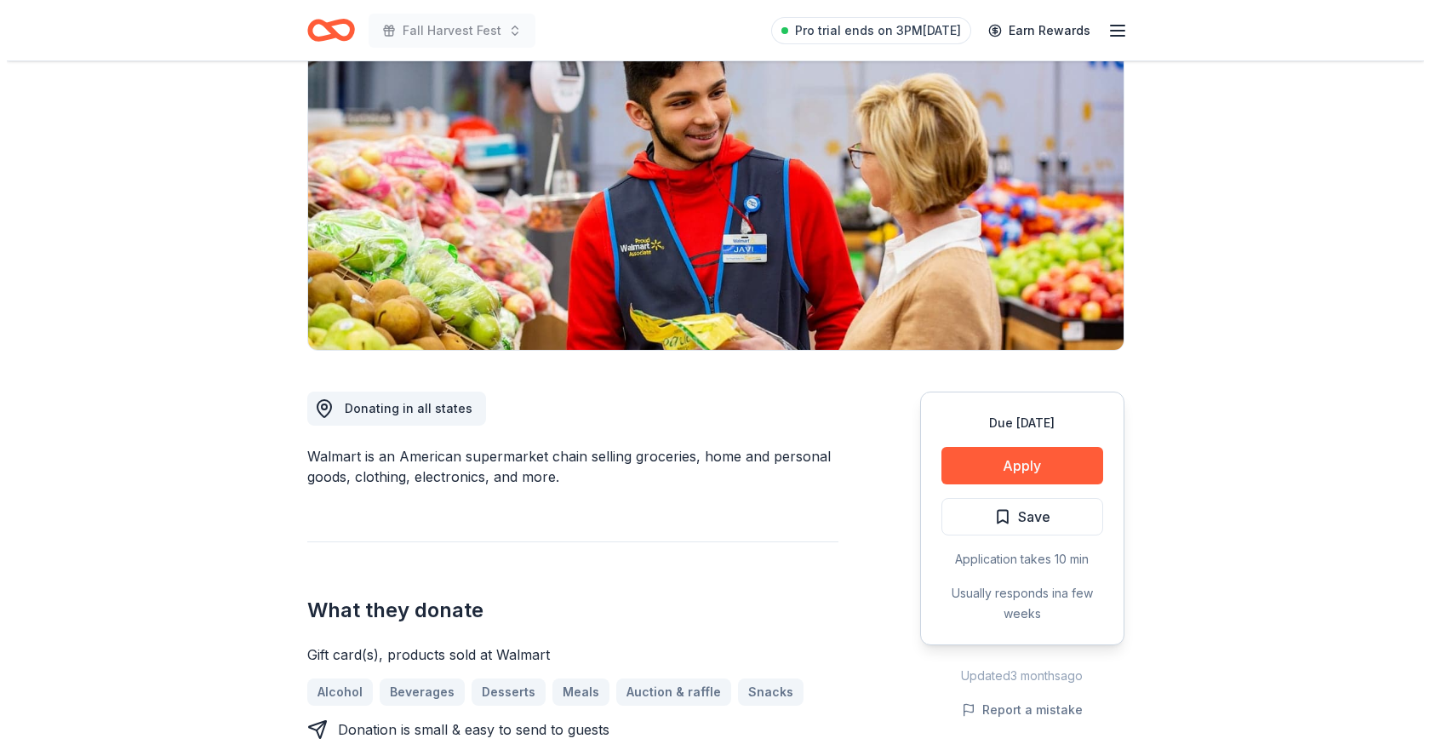
scroll to position [170, 0]
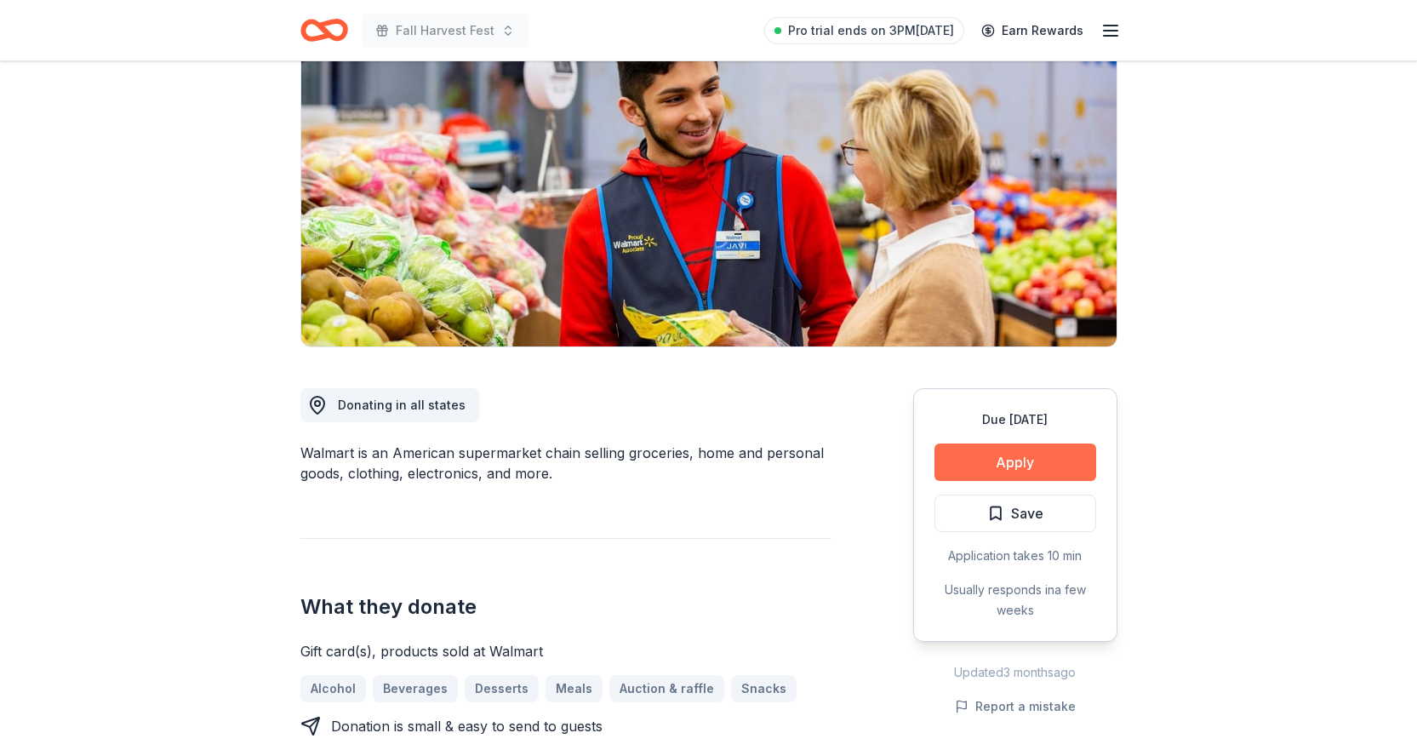
click at [1004, 466] on button "Apply" at bounding box center [1016, 461] width 162 height 37
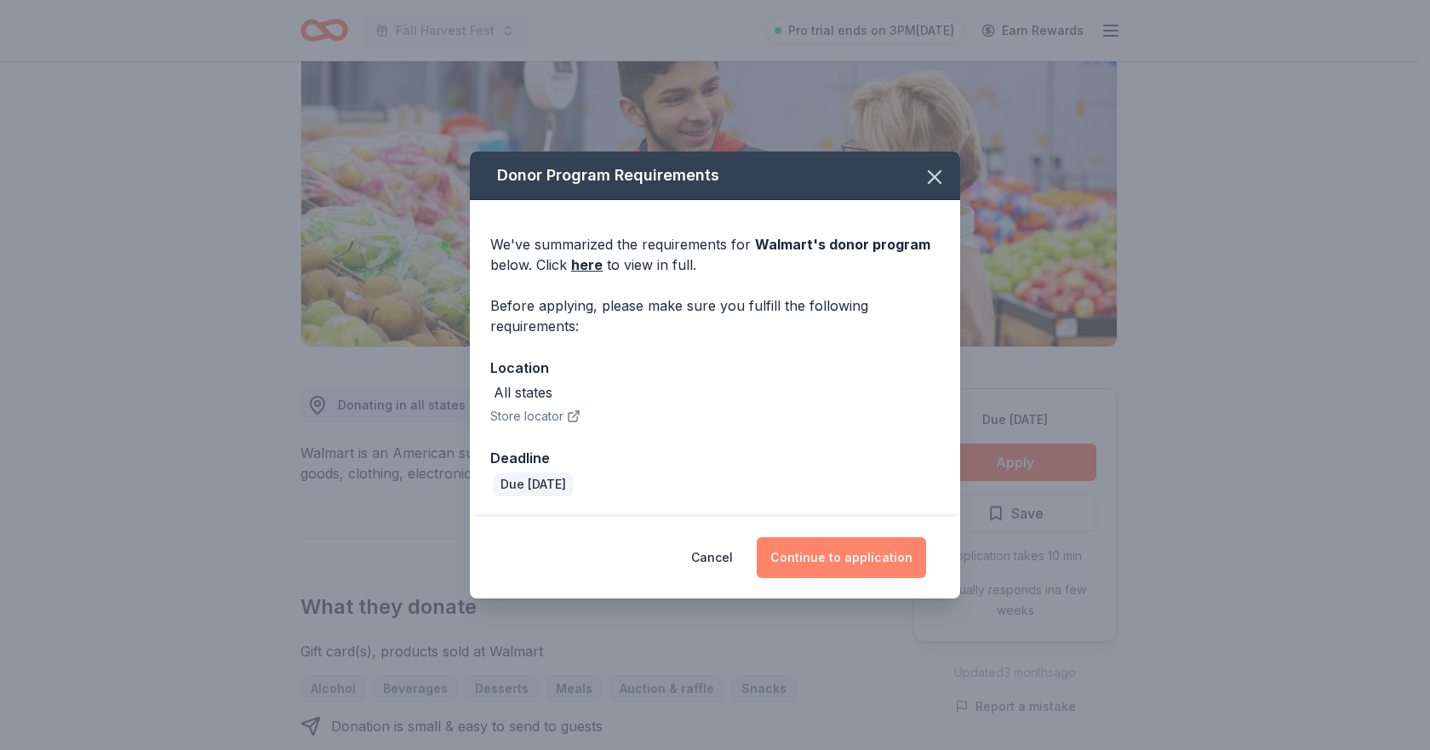
click at [813, 566] on button "Continue to application" at bounding box center [841, 557] width 169 height 41
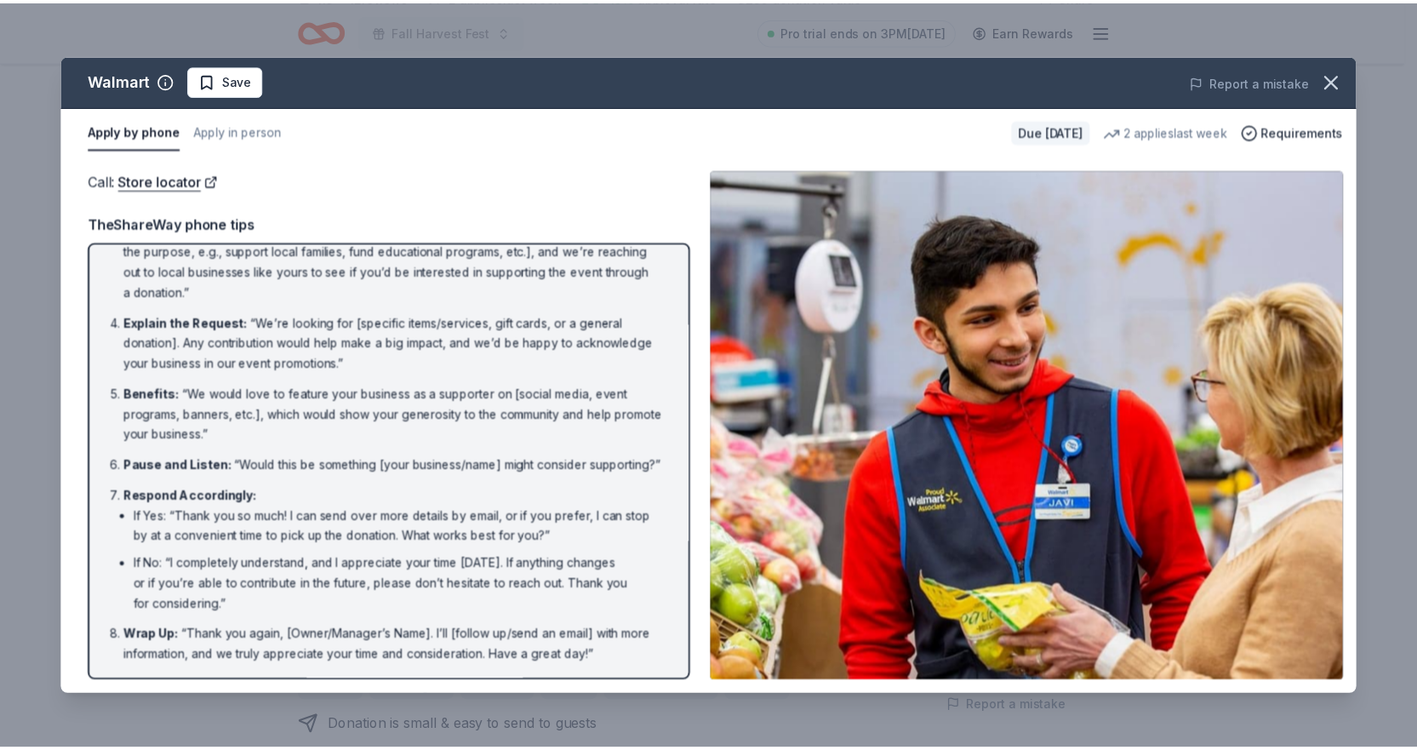
scroll to position [0, 0]
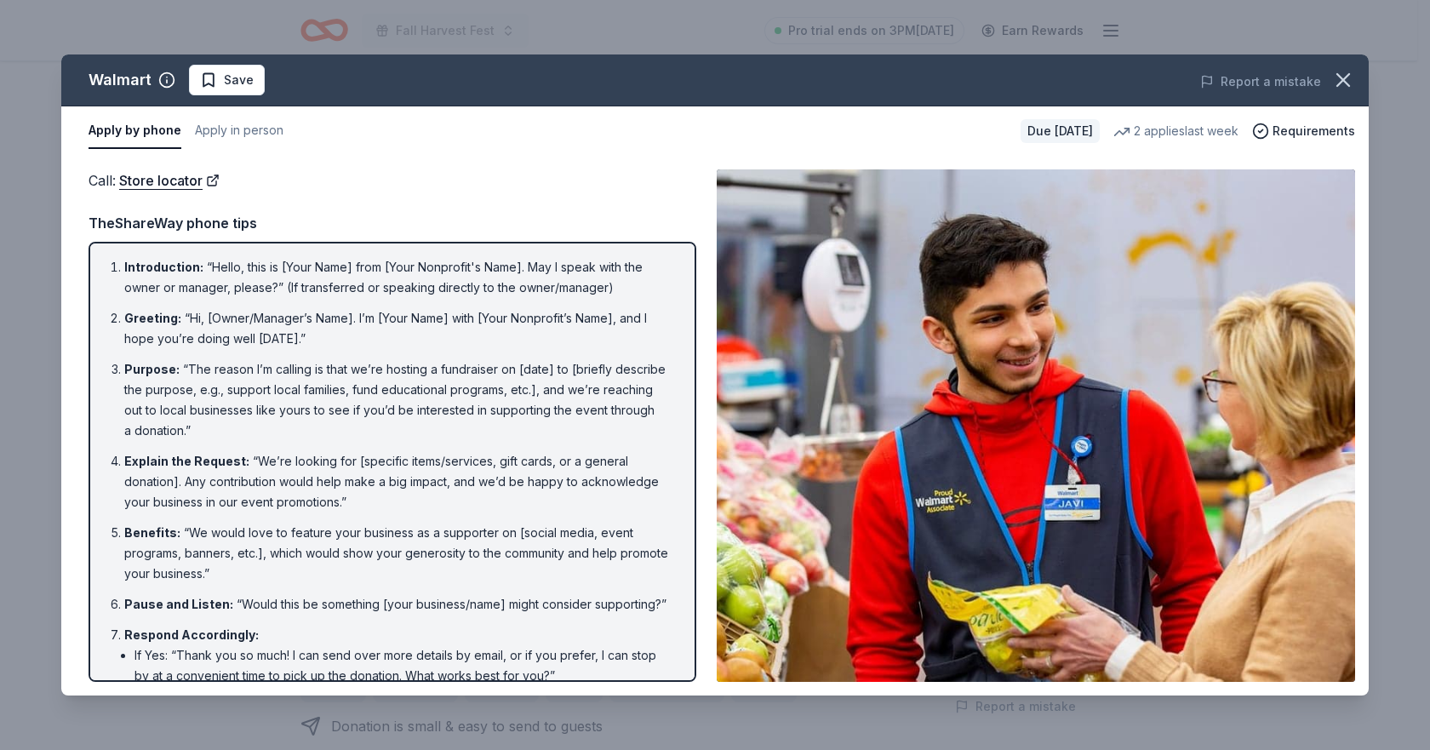
click at [1357, 57] on div "Walmart Save Report a mistake" at bounding box center [714, 80] width 1307 height 52
click at [1347, 65] on button "button" at bounding box center [1342, 79] width 37 height 37
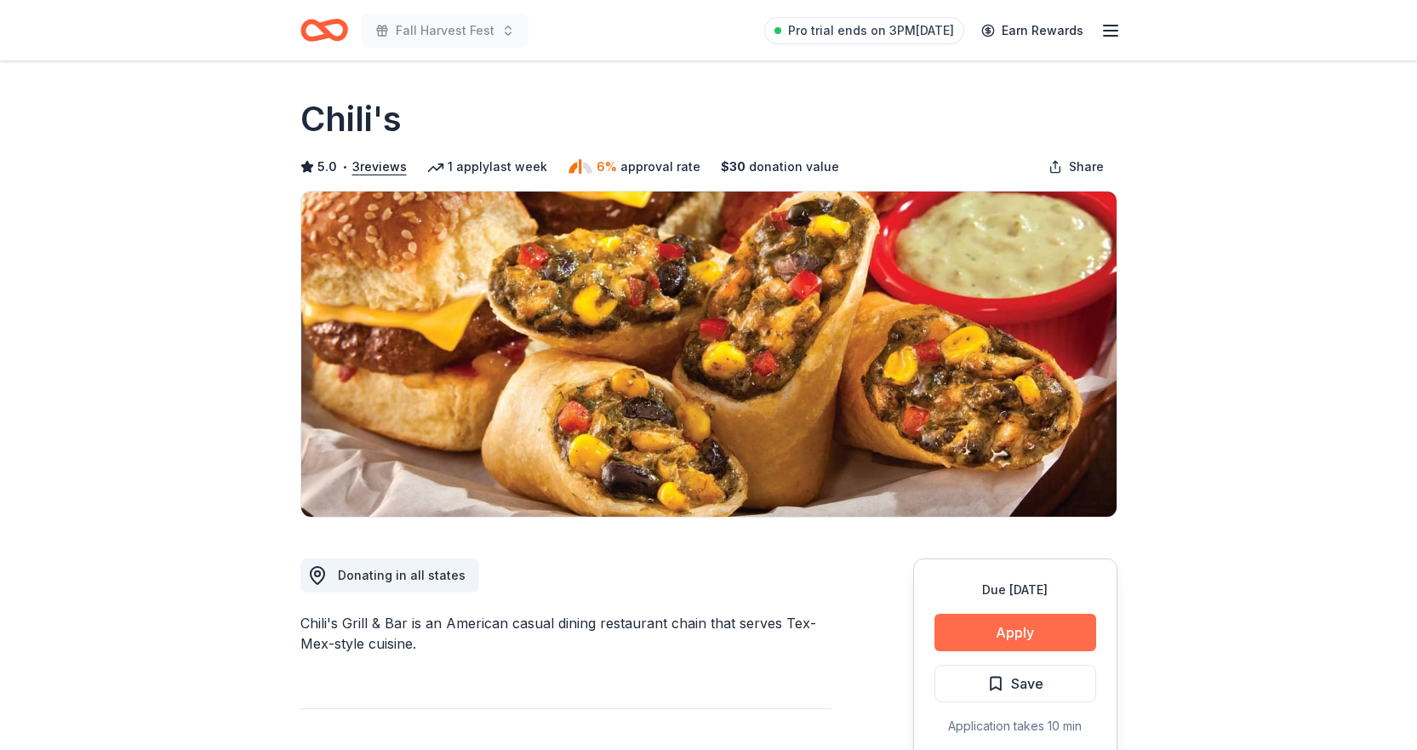
click at [947, 621] on button "Apply" at bounding box center [1016, 632] width 162 height 37
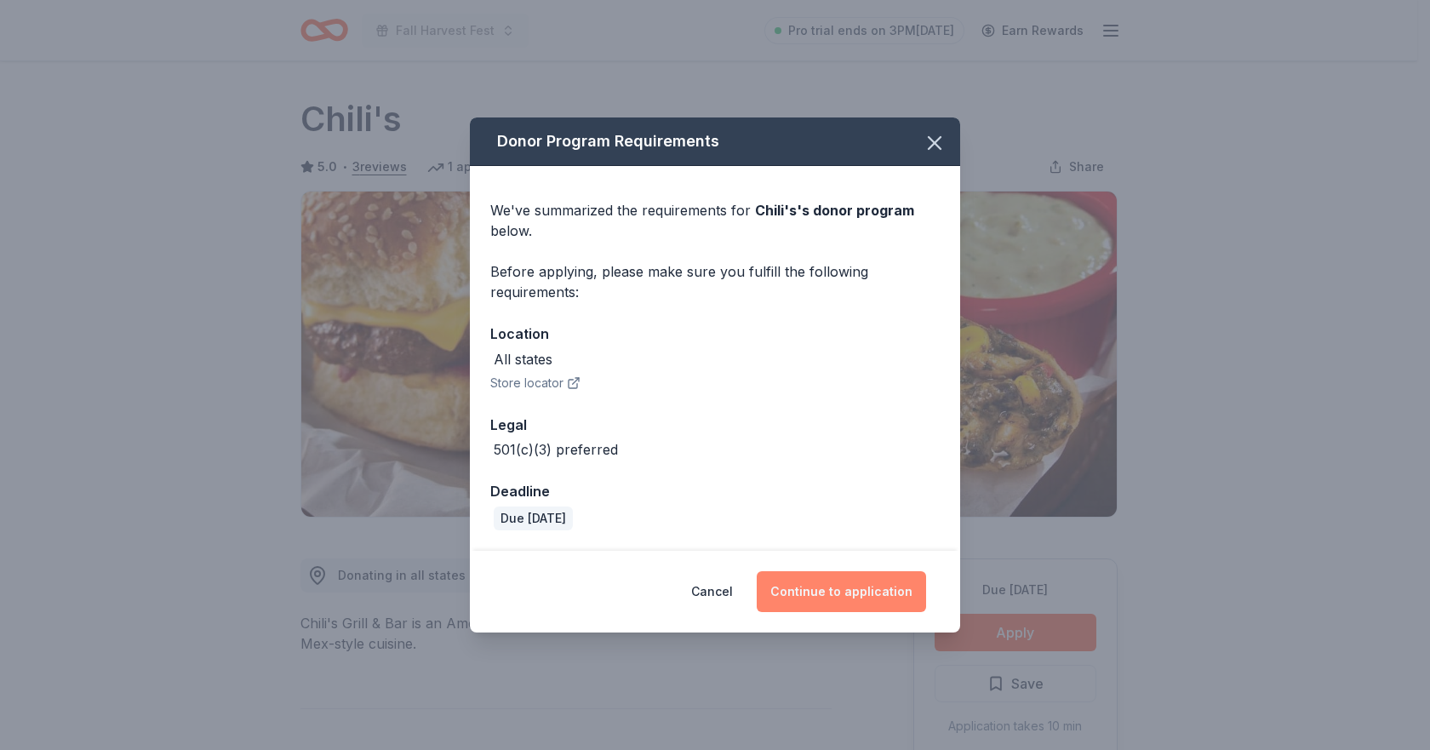
click at [798, 600] on button "Continue to application" at bounding box center [841, 591] width 169 height 41
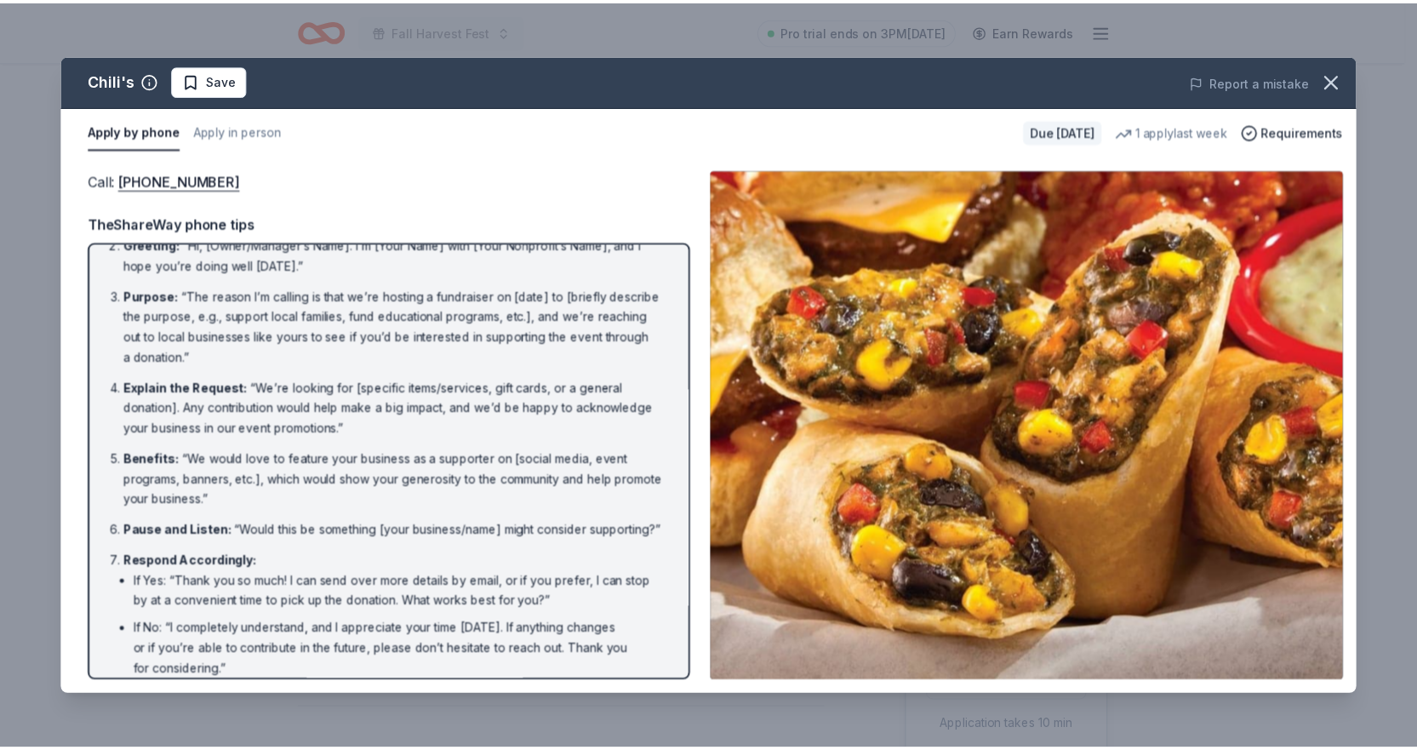
scroll to position [159, 0]
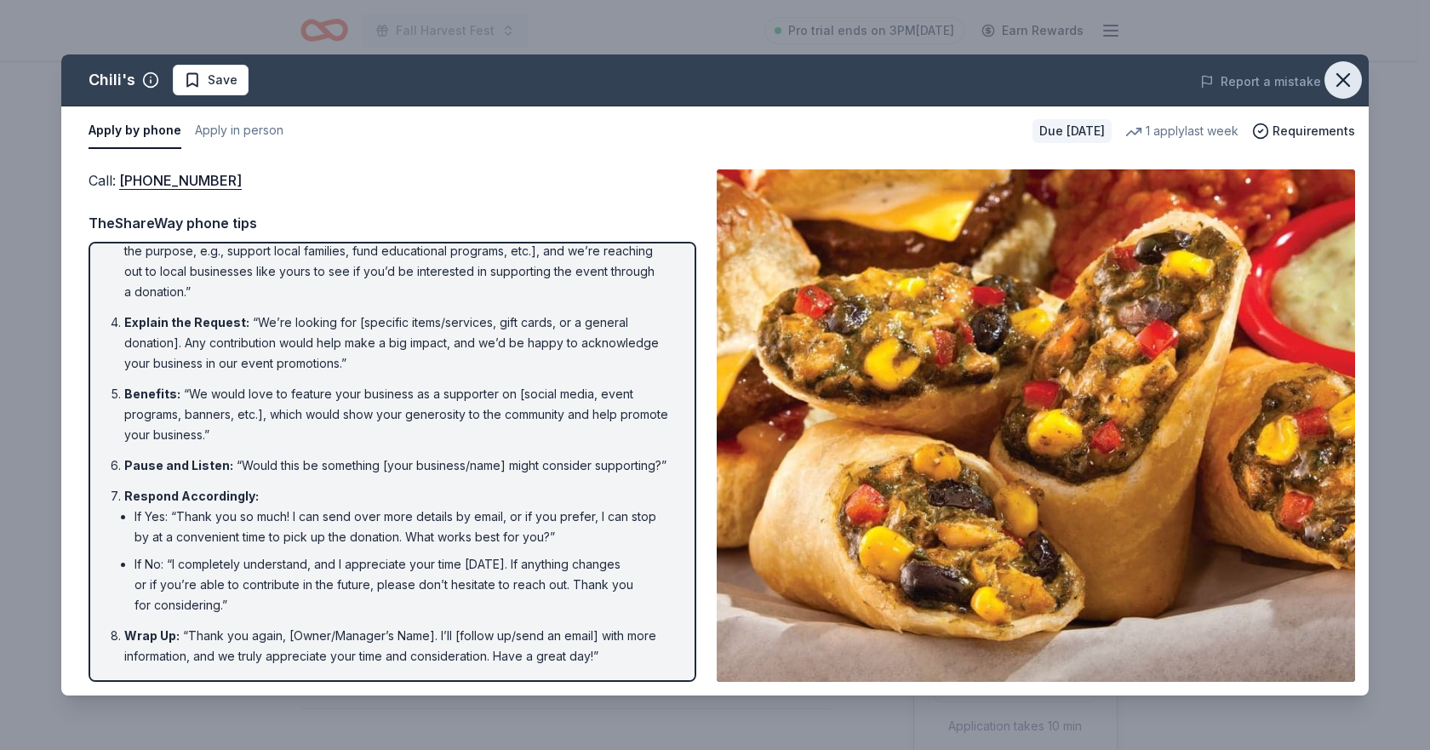
click at [1350, 71] on icon "button" at bounding box center [1343, 80] width 24 height 24
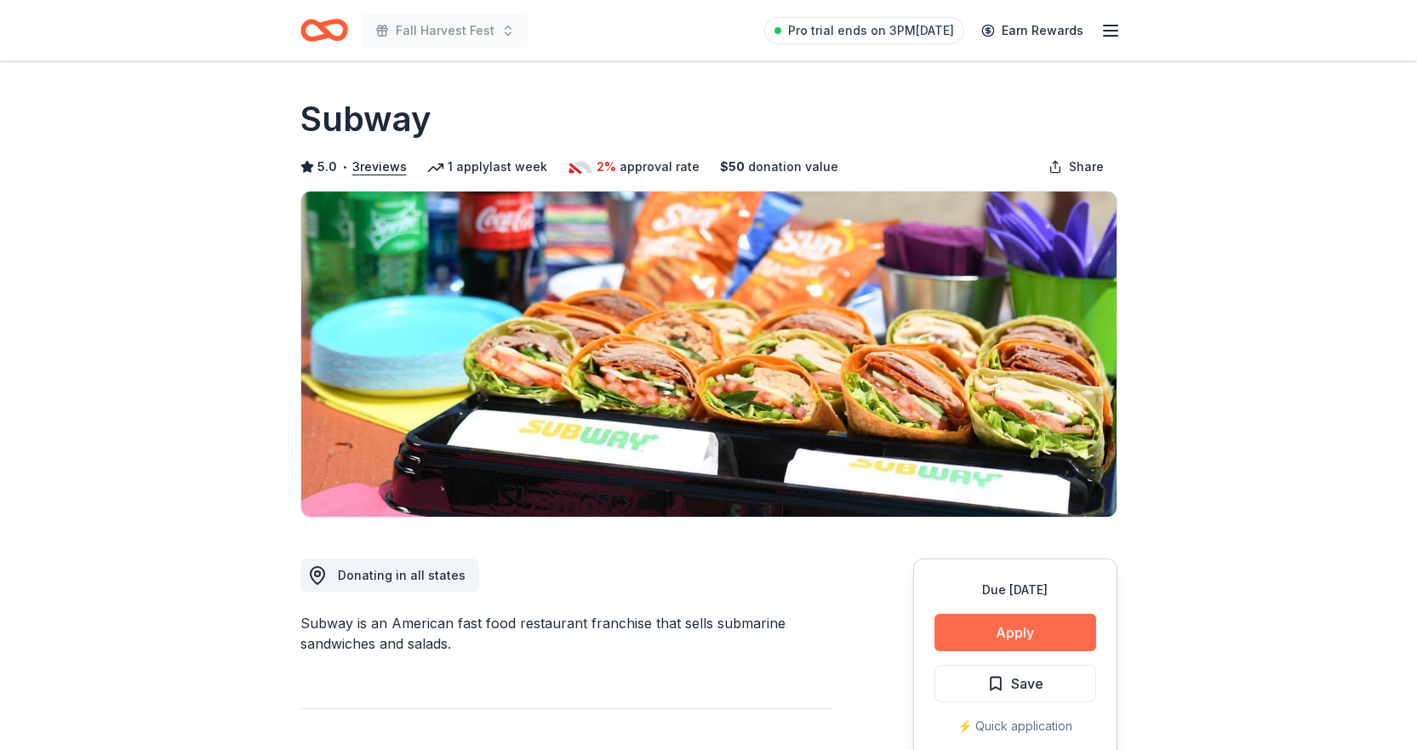
click at [1027, 625] on button "Apply" at bounding box center [1016, 632] width 162 height 37
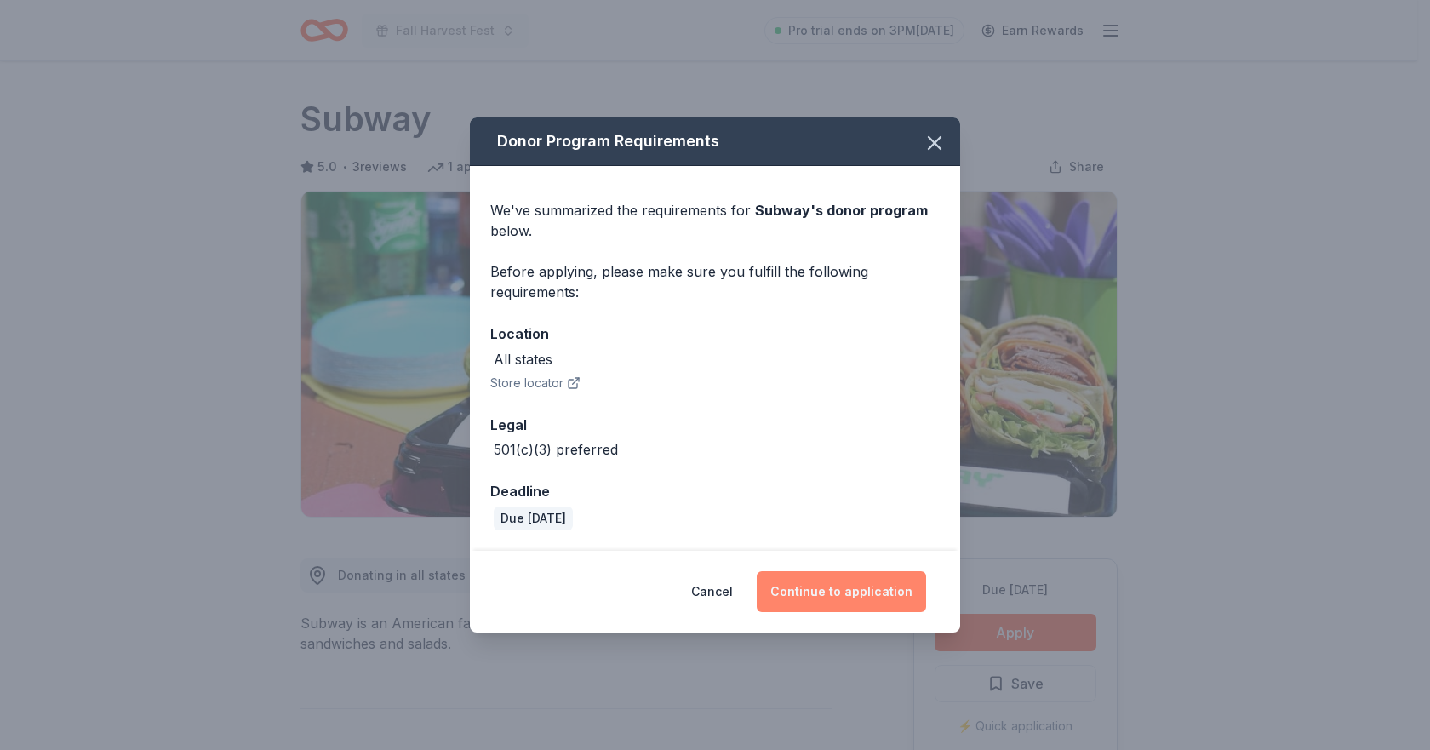
click at [825, 598] on button "Continue to application" at bounding box center [841, 591] width 169 height 41
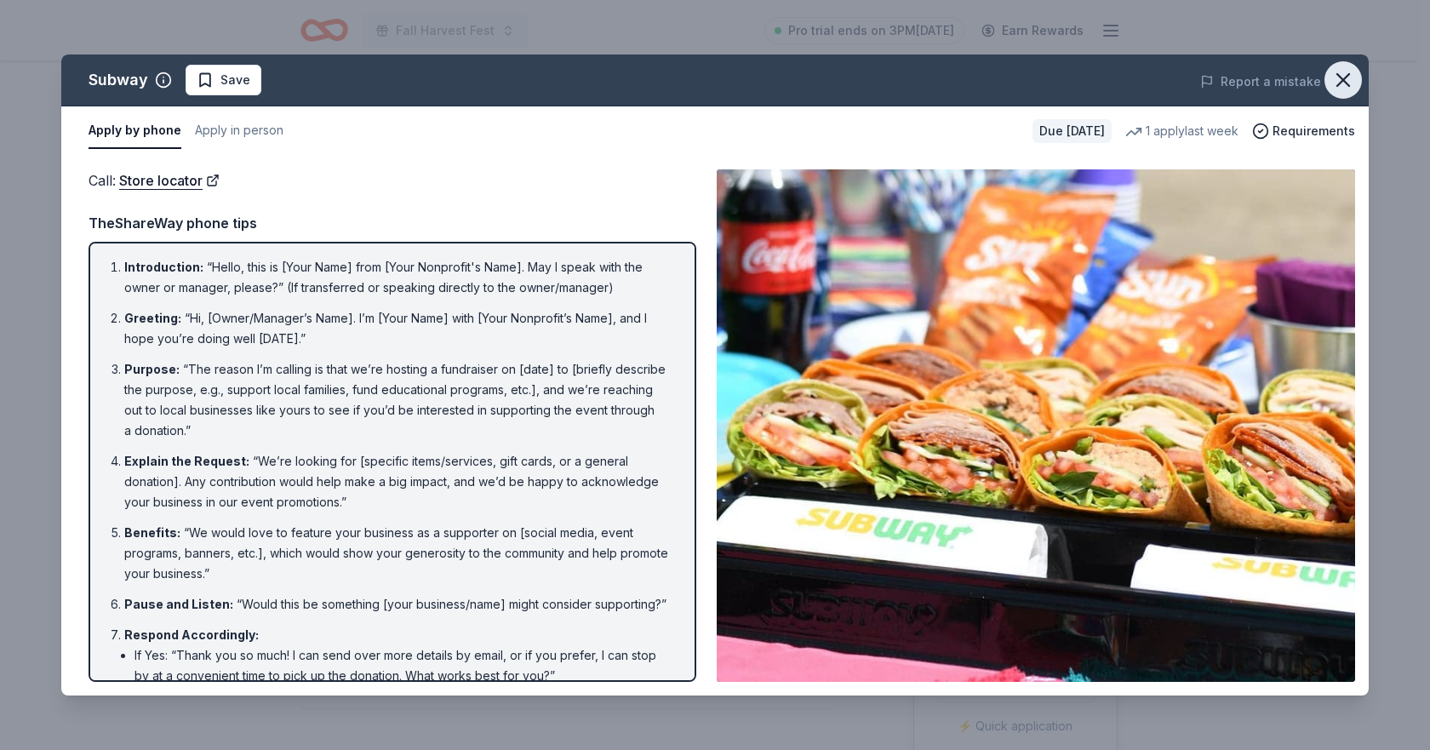
click at [1353, 80] on icon "button" at bounding box center [1343, 80] width 24 height 24
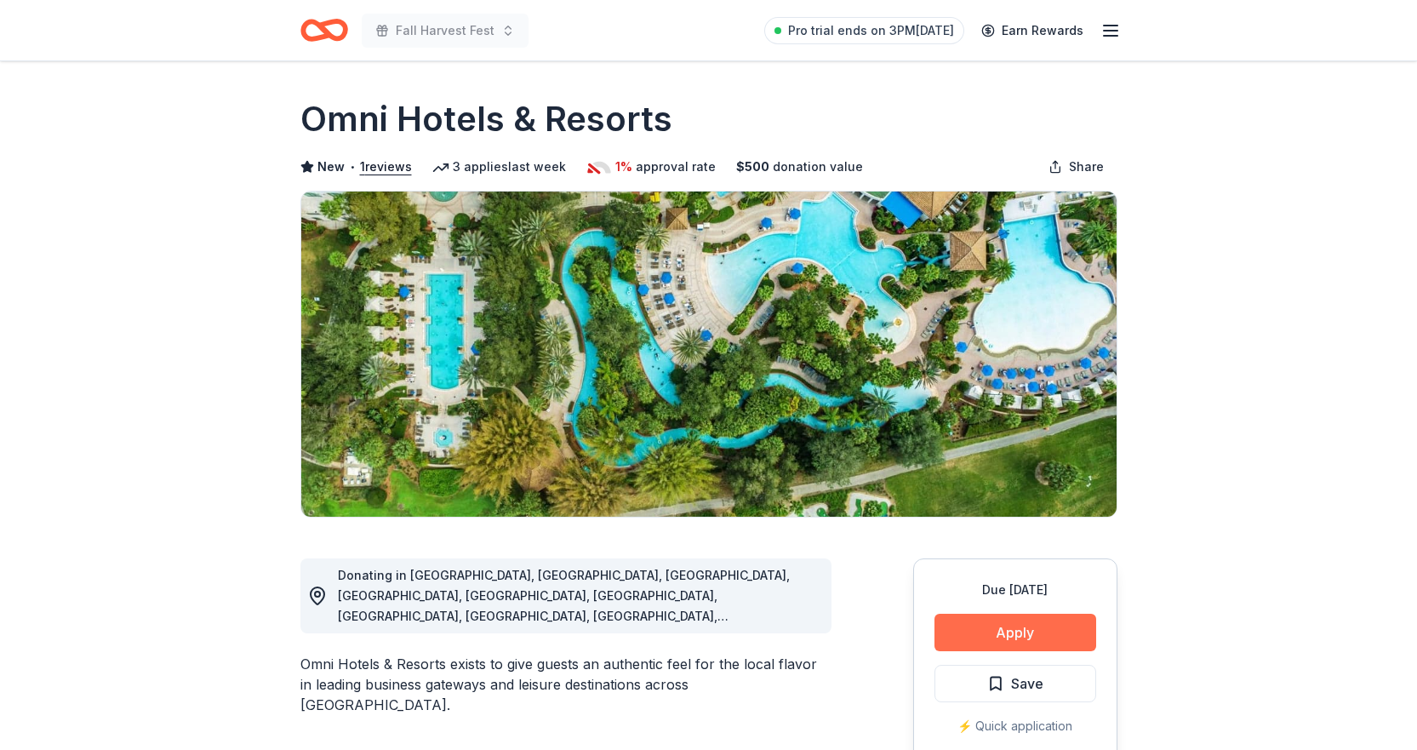
click at [1054, 632] on button "Apply" at bounding box center [1016, 632] width 162 height 37
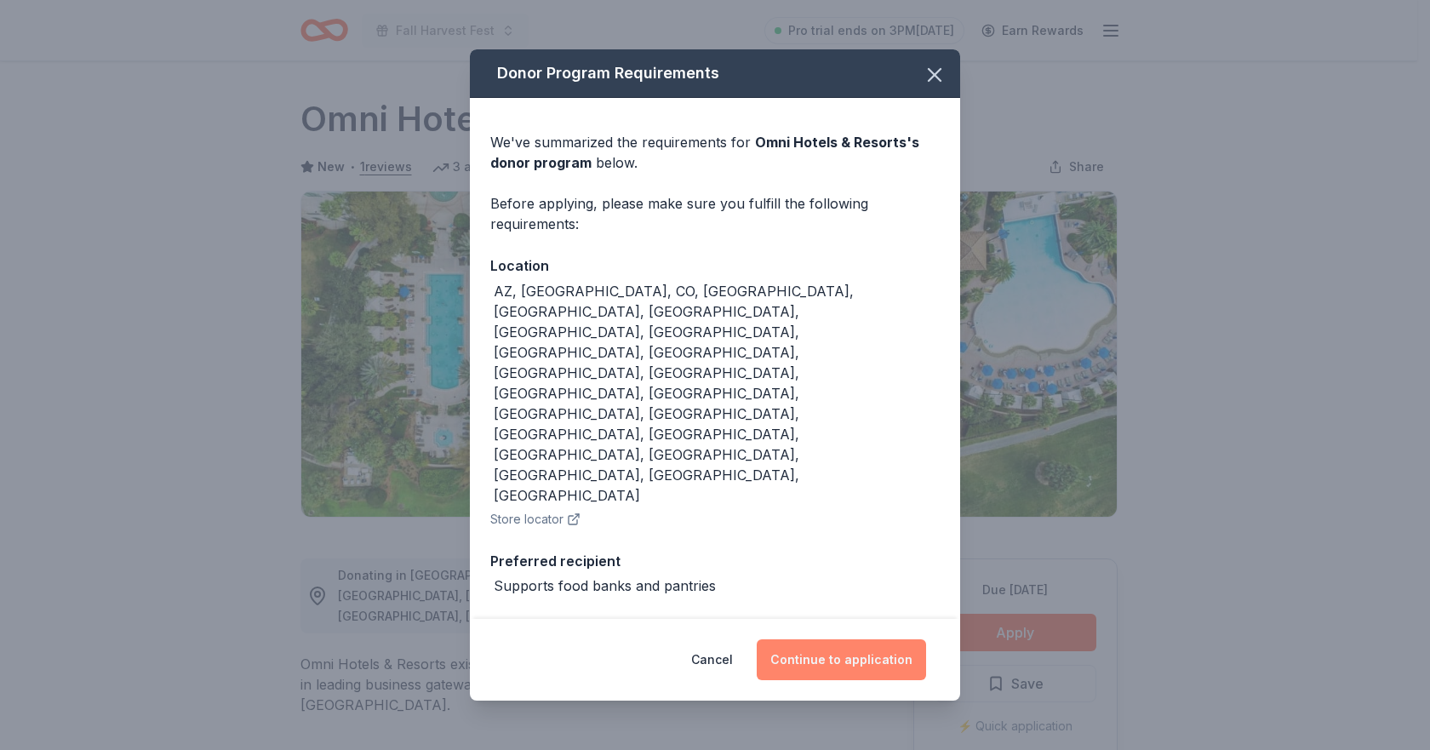
click at [858, 639] on button "Continue to application" at bounding box center [841, 659] width 169 height 41
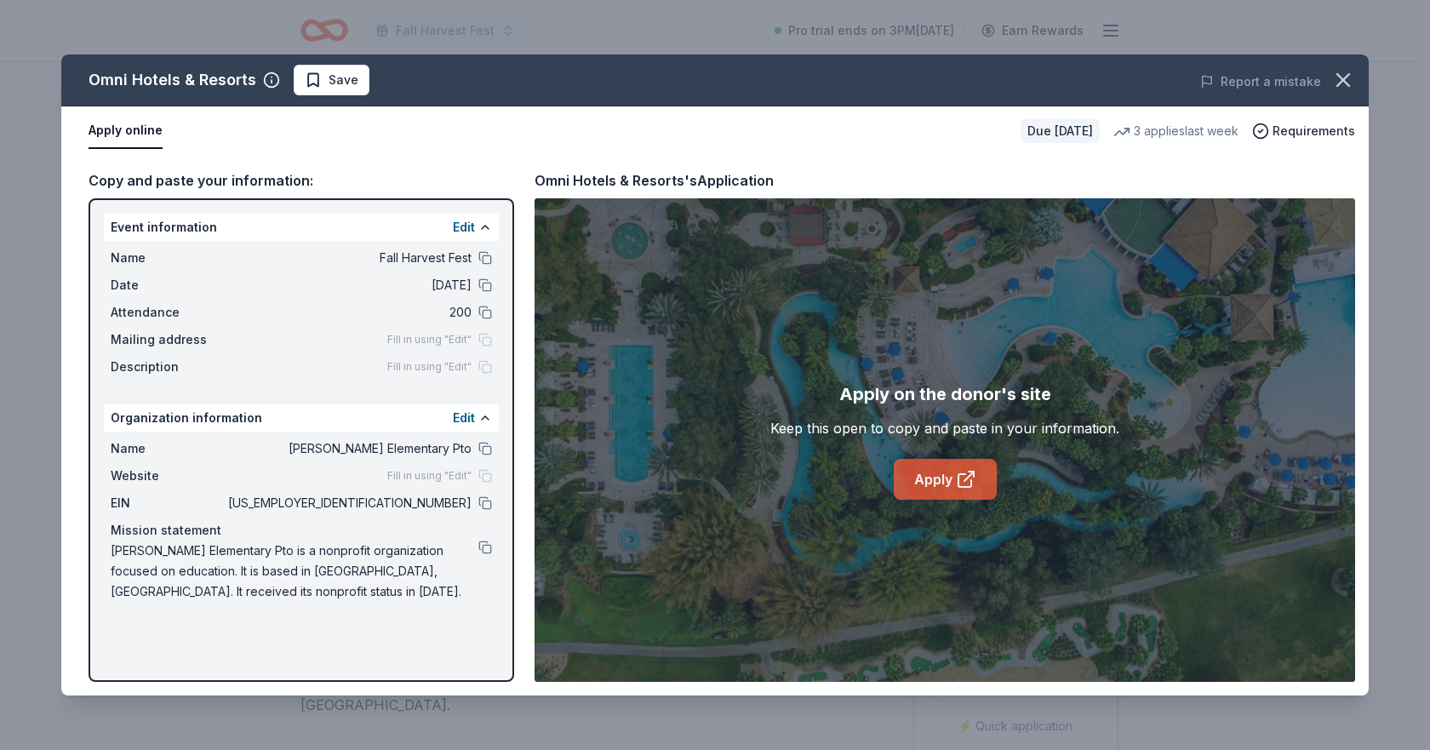
click at [931, 475] on link "Apply" at bounding box center [945, 479] width 103 height 41
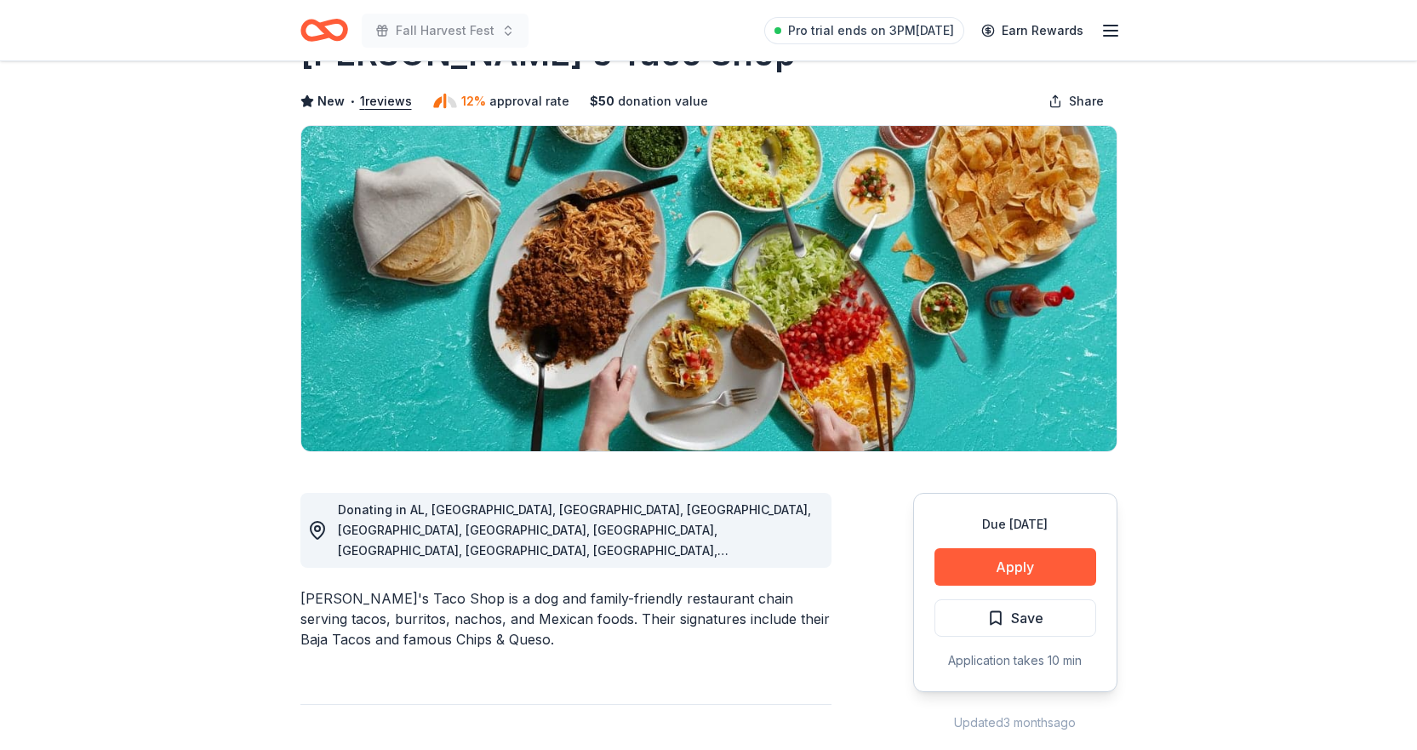
scroll to position [85, 0]
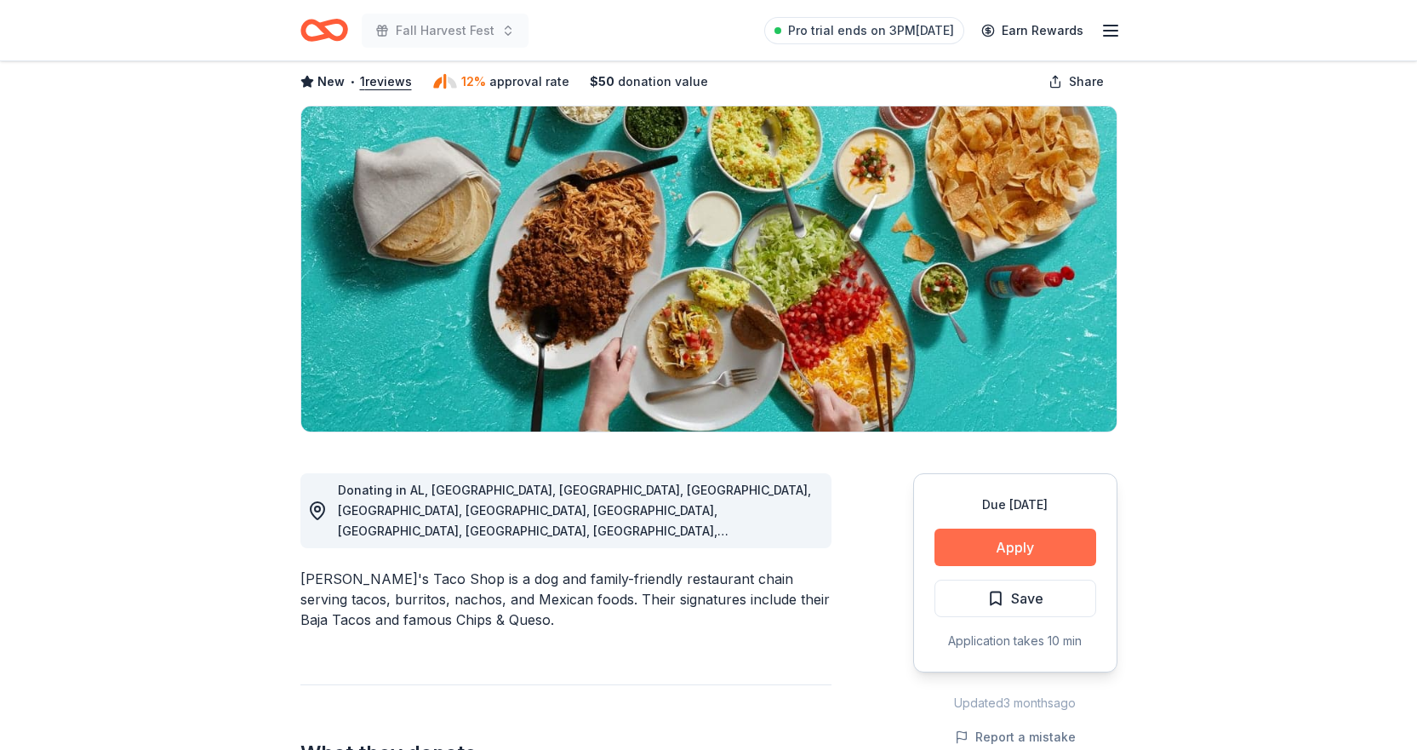
click at [993, 552] on button "Apply" at bounding box center [1016, 547] width 162 height 37
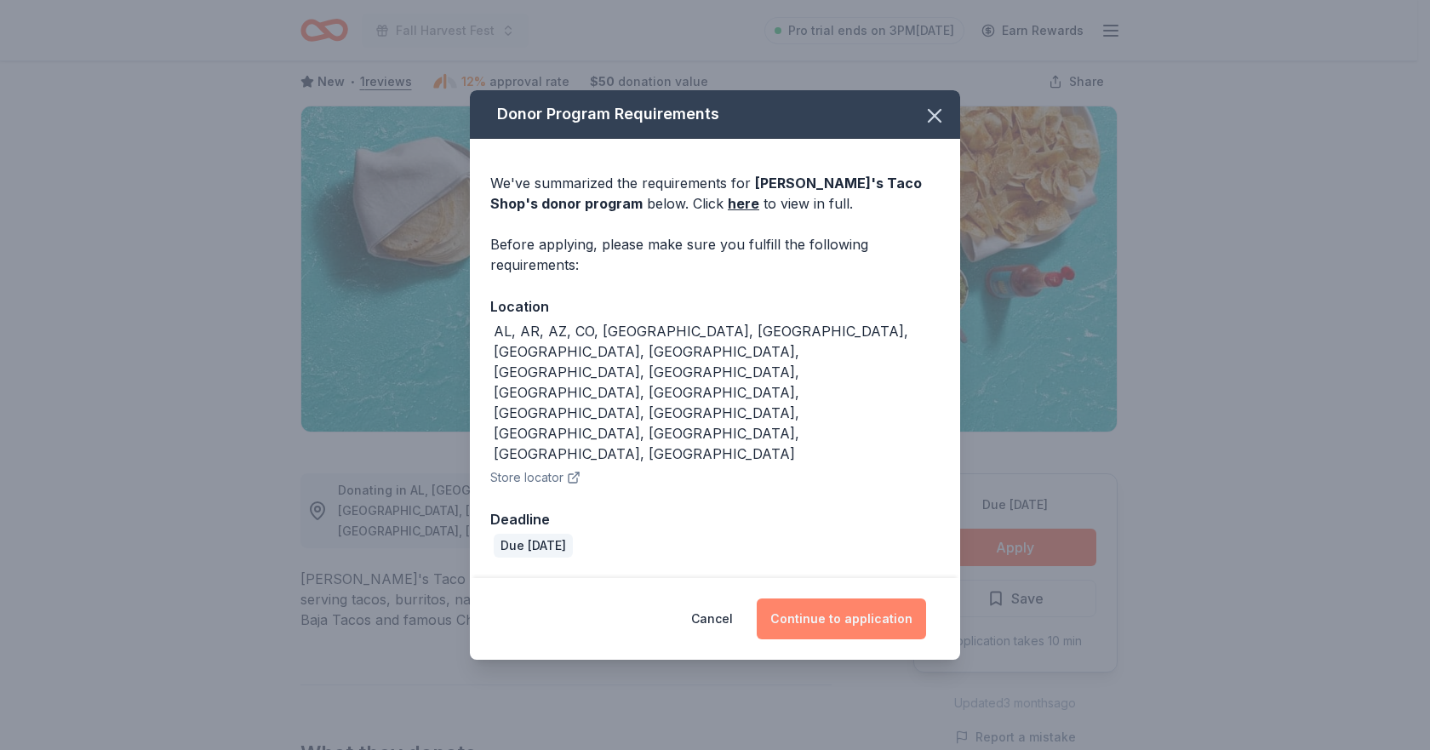
click at [878, 598] on button "Continue to application" at bounding box center [841, 618] width 169 height 41
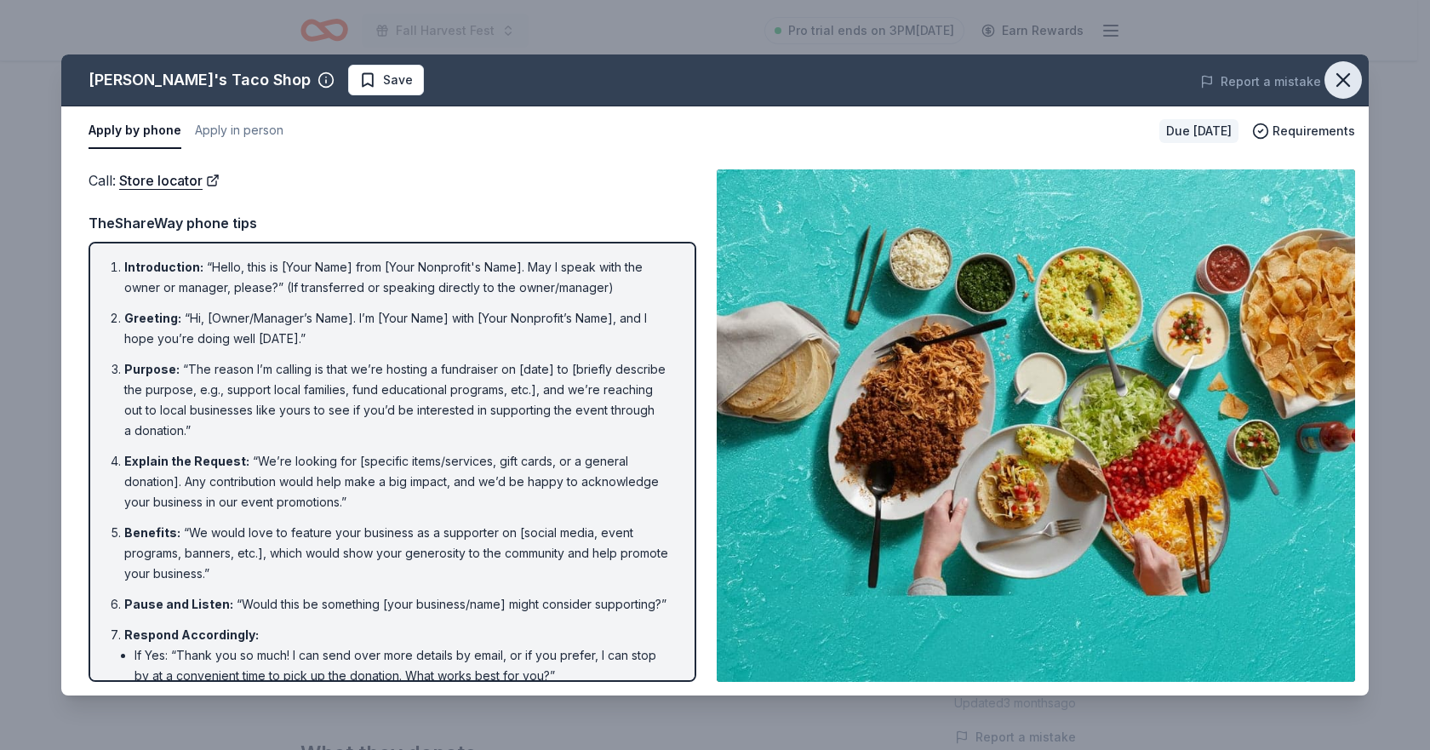
click at [1347, 81] on icon "button" at bounding box center [1343, 80] width 24 height 24
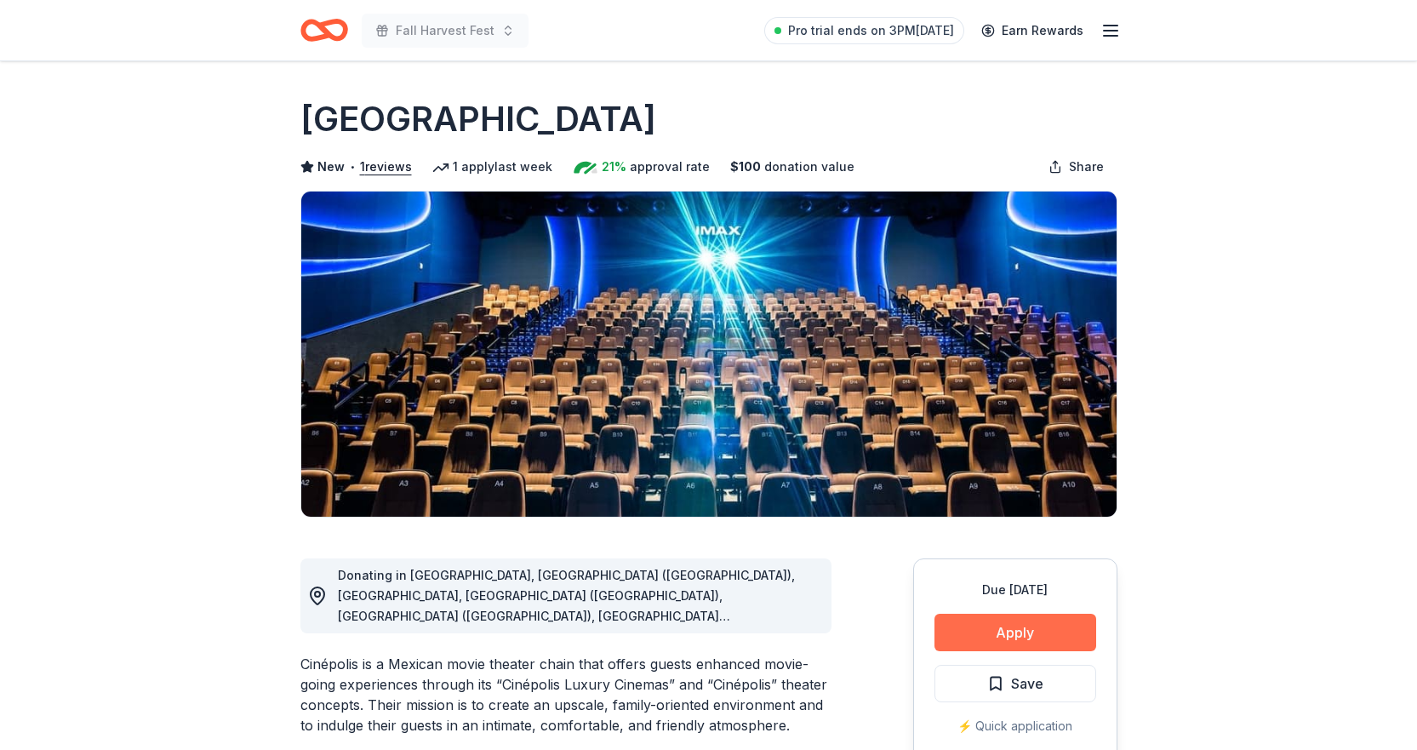
click at [1004, 627] on button "Apply" at bounding box center [1016, 632] width 162 height 37
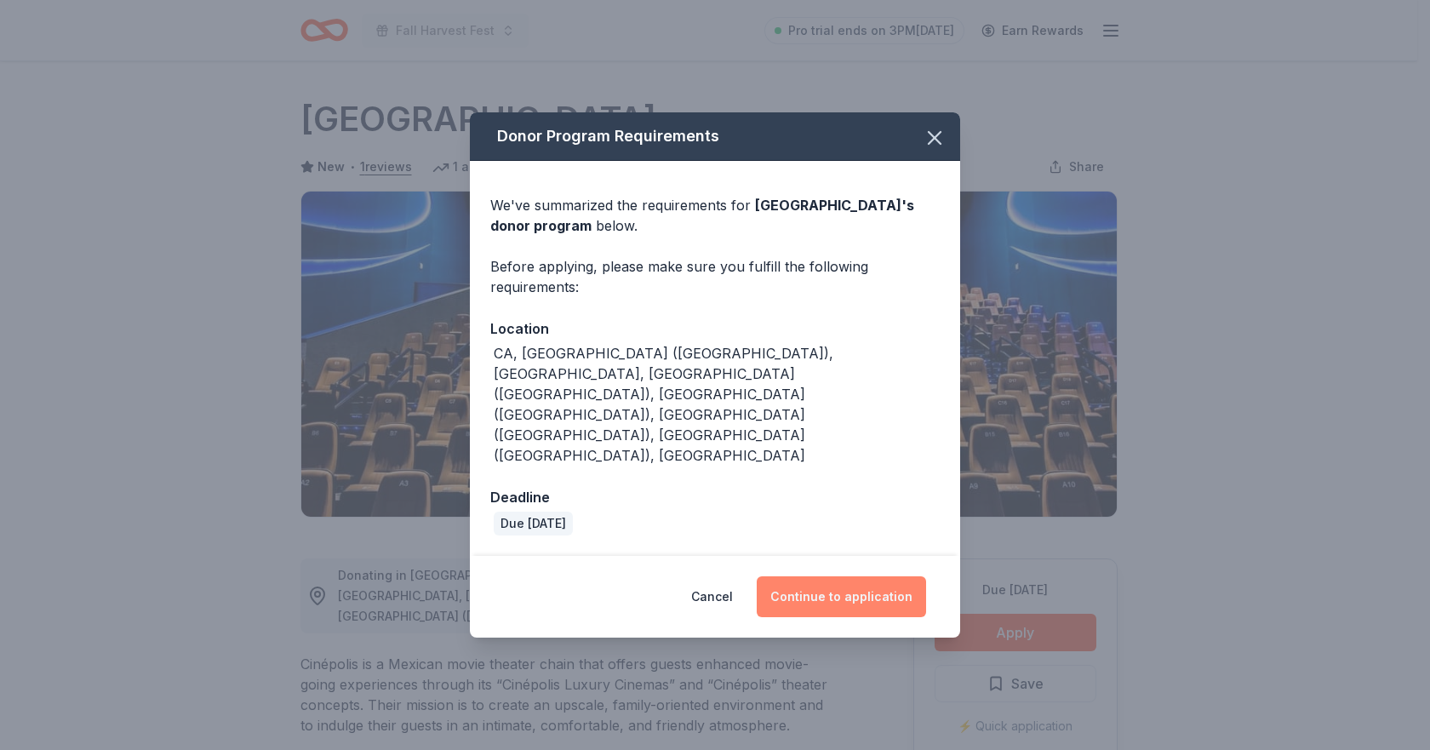
click at [826, 576] on button "Continue to application" at bounding box center [841, 596] width 169 height 41
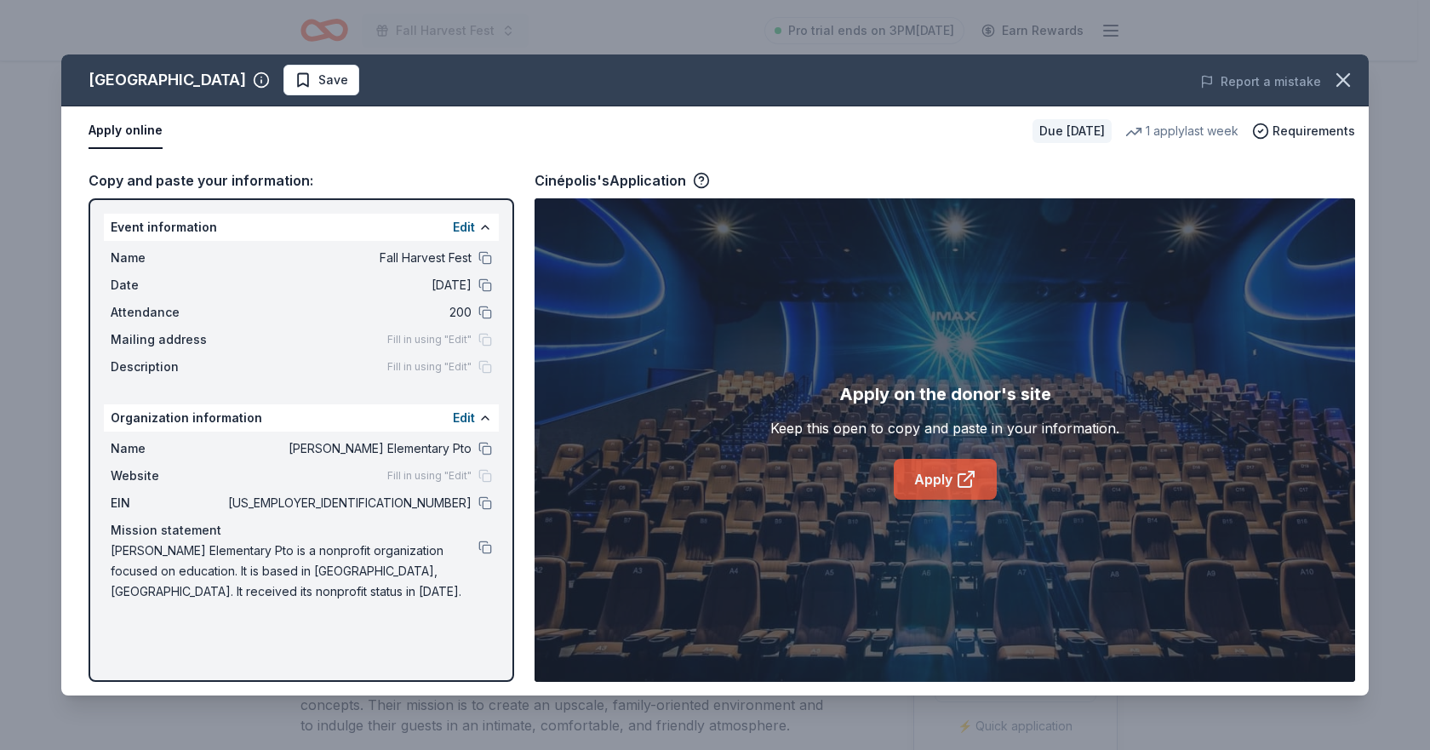
click at [941, 472] on link "Apply" at bounding box center [945, 479] width 103 height 41
click at [1346, 84] on icon "button" at bounding box center [1343, 80] width 24 height 24
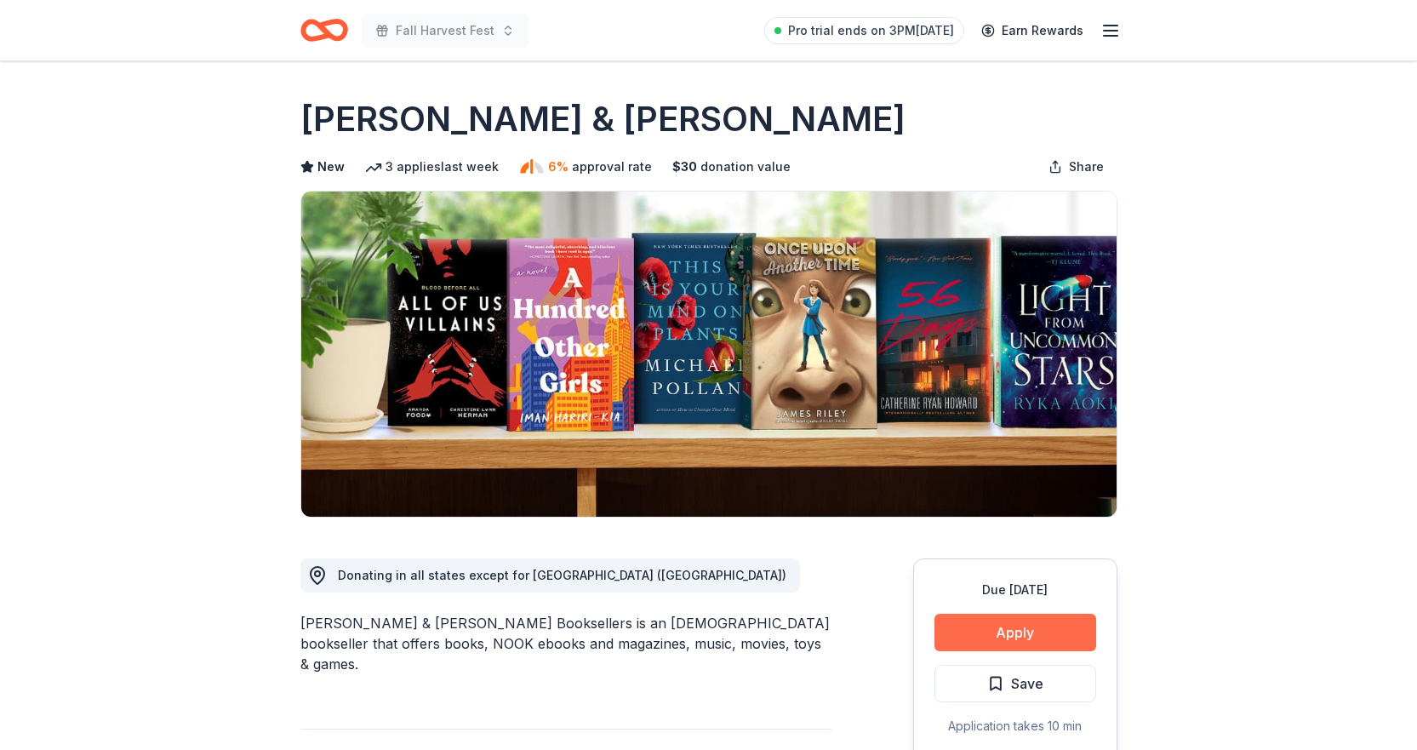
click at [1007, 633] on button "Apply" at bounding box center [1016, 632] width 162 height 37
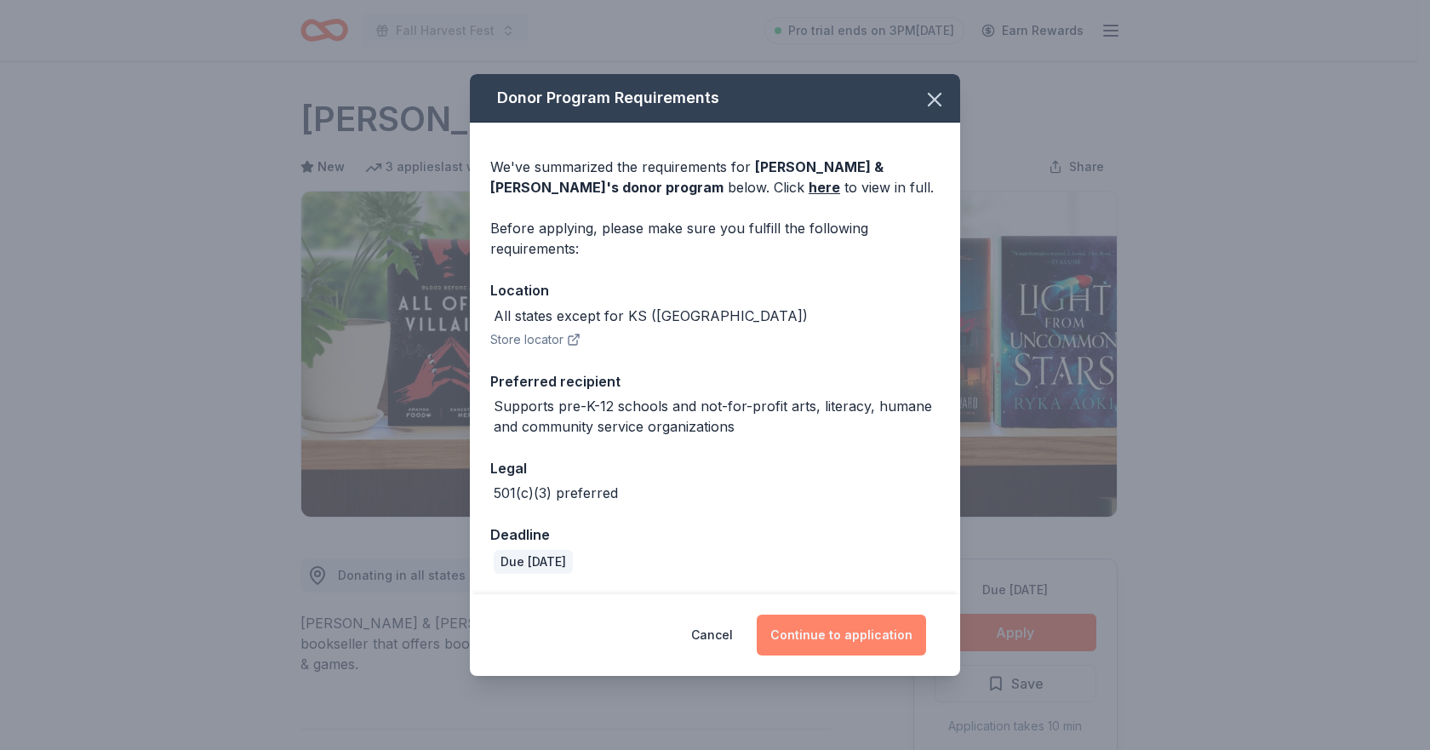
click at [838, 625] on button "Continue to application" at bounding box center [841, 635] width 169 height 41
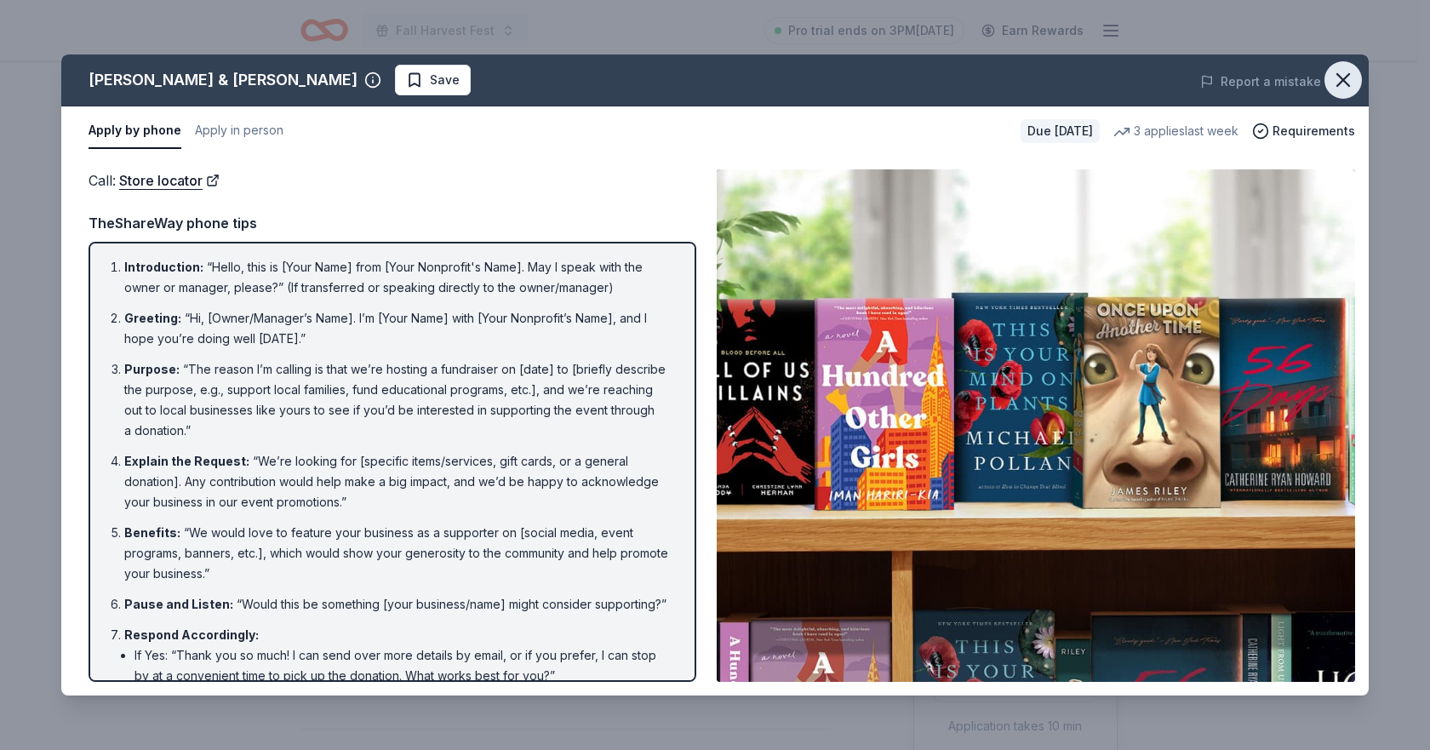
click at [1339, 76] on icon "button" at bounding box center [1343, 80] width 12 height 12
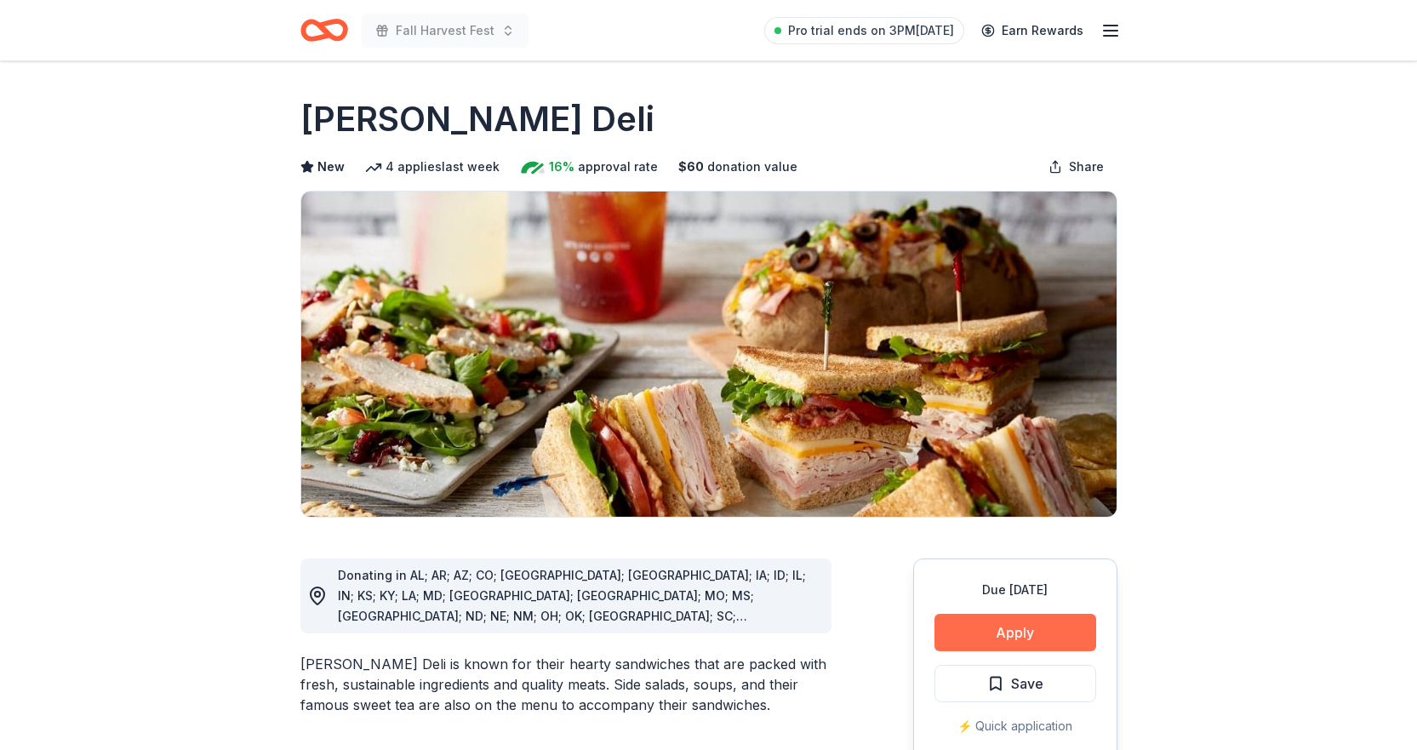
click at [1027, 623] on button "Apply" at bounding box center [1016, 632] width 162 height 37
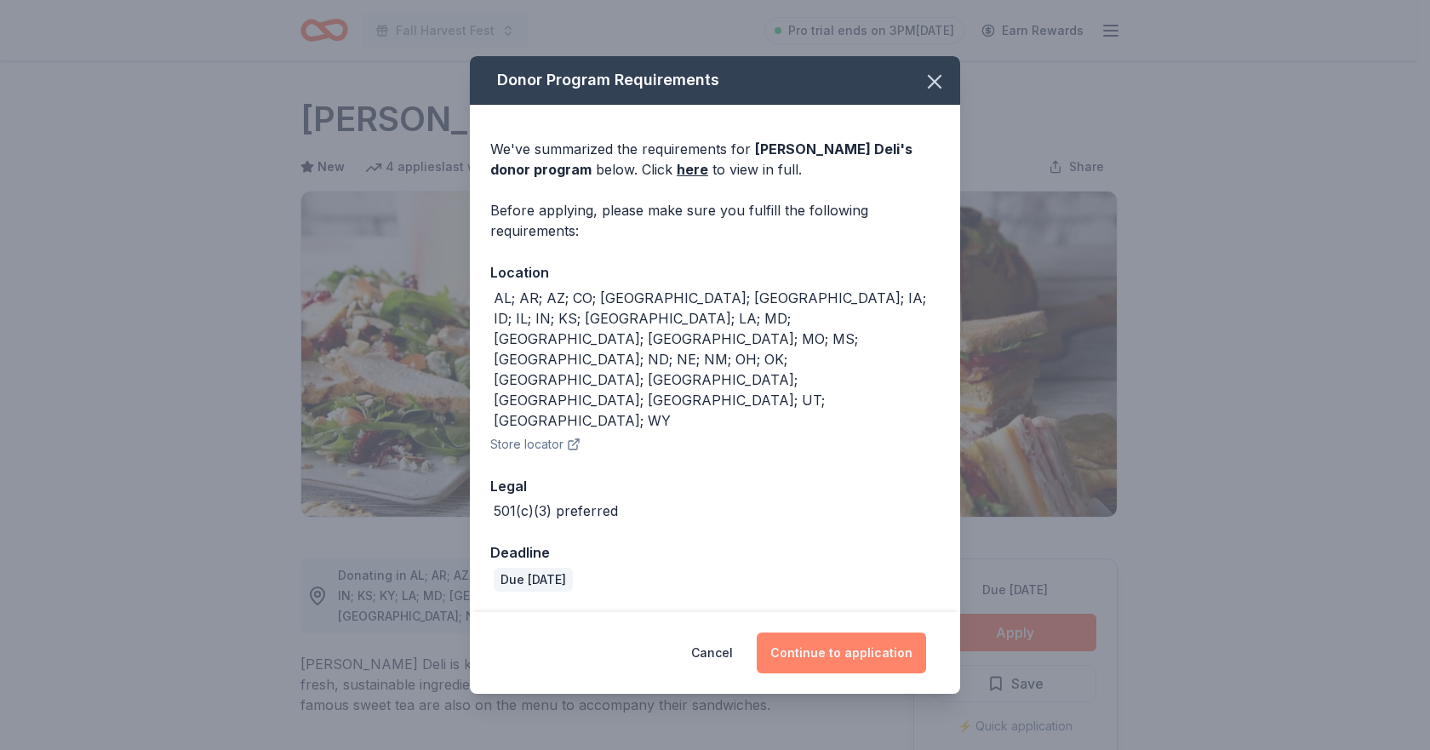
click at [826, 632] on button "Continue to application" at bounding box center [841, 652] width 169 height 41
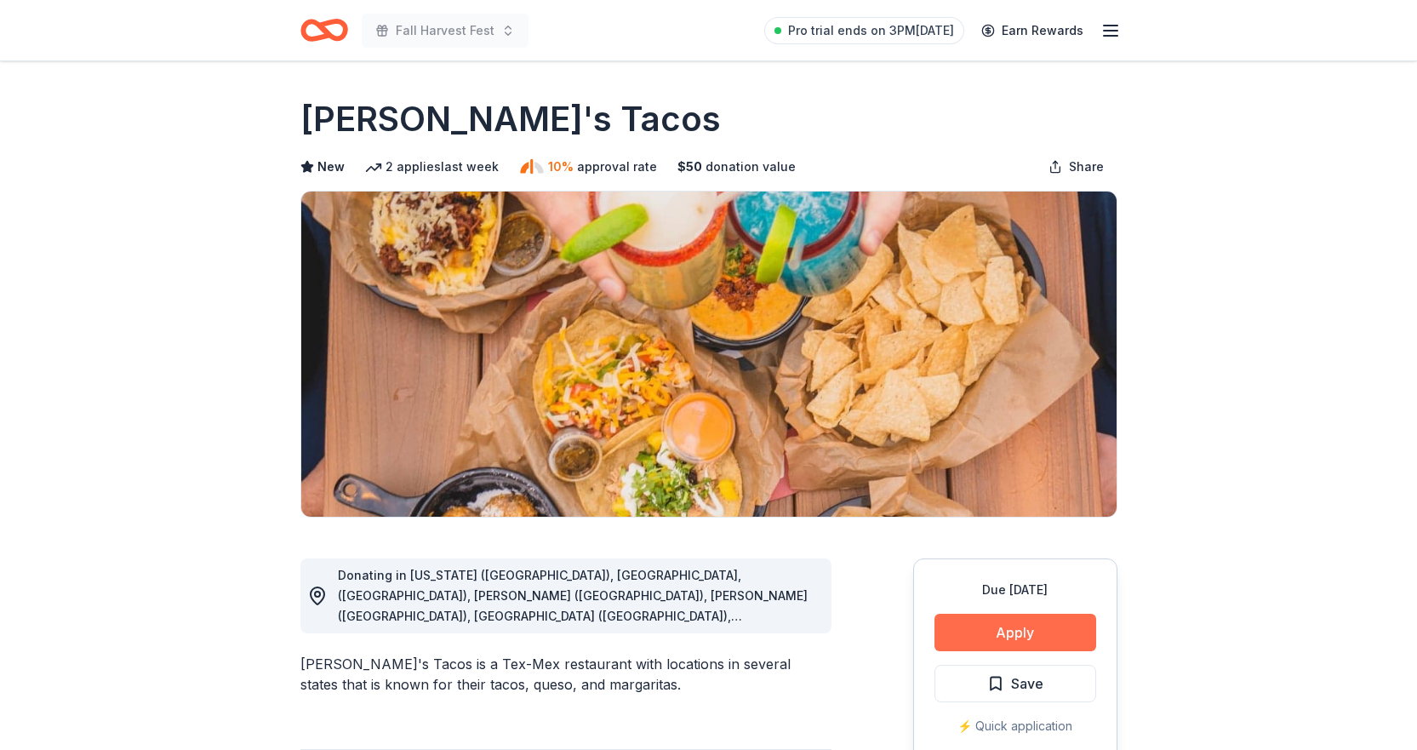
click at [992, 625] on button "Apply" at bounding box center [1016, 632] width 162 height 37
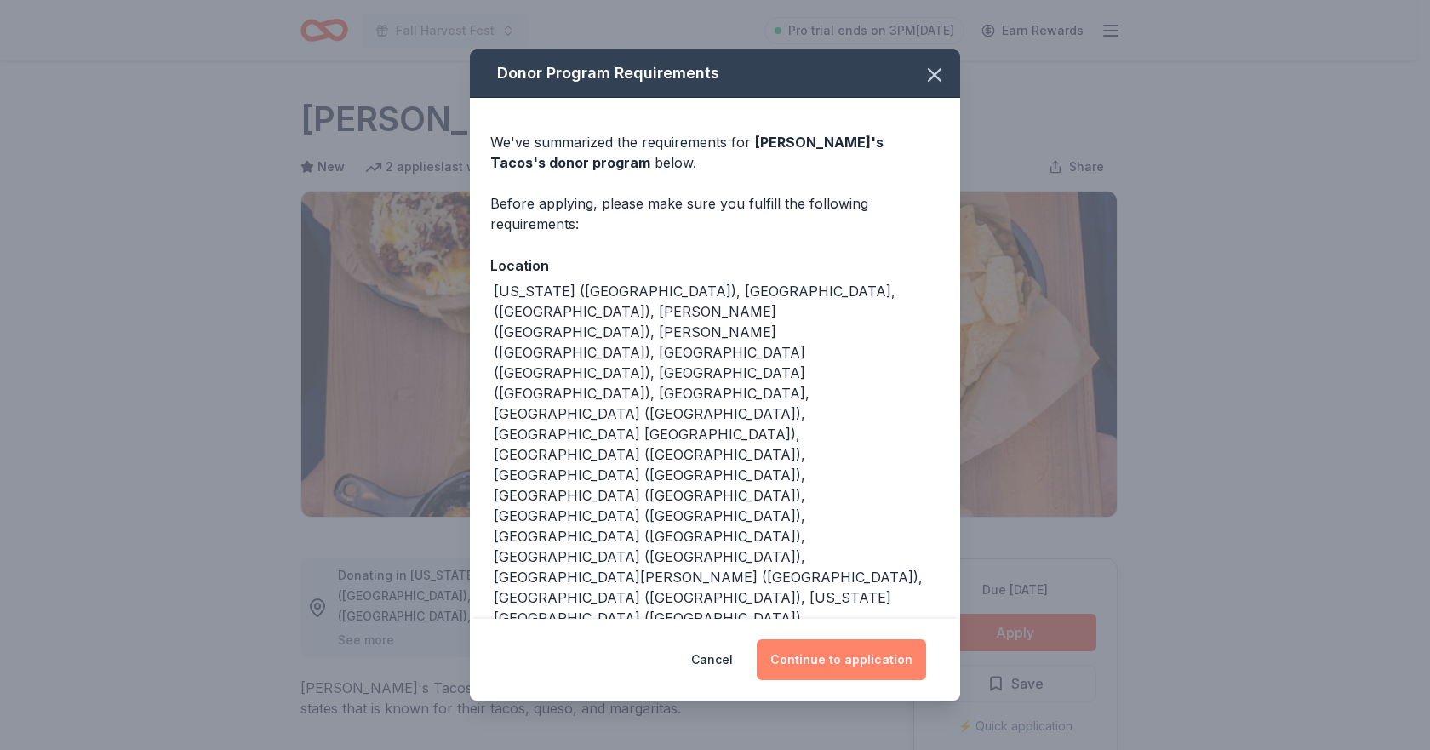
click at [849, 639] on button "Continue to application" at bounding box center [841, 659] width 169 height 41
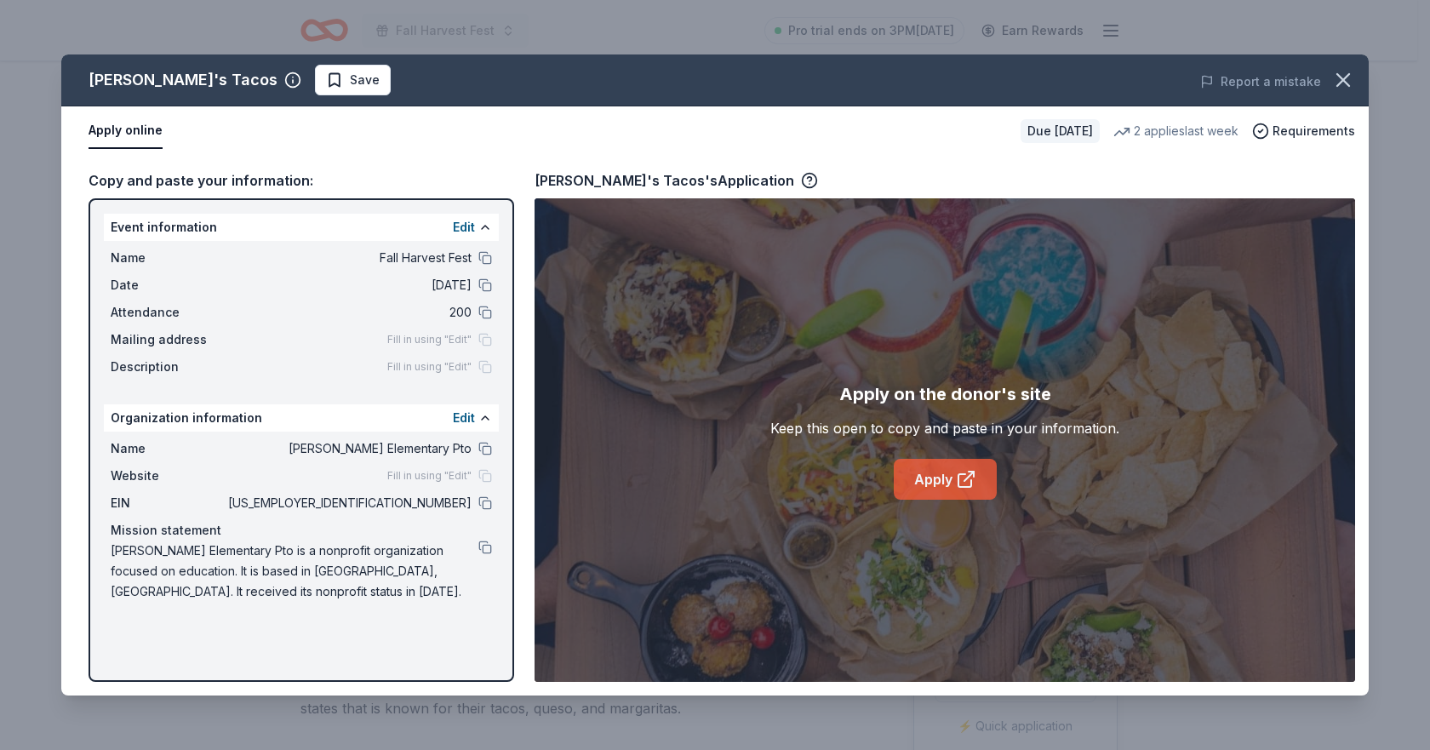
click at [910, 475] on link "Apply" at bounding box center [945, 479] width 103 height 41
click at [971, 456] on div "Apply on the donor's site Keep this open to copy and paste in your information.…" at bounding box center [944, 439] width 349 height 119
click at [962, 468] on link "Apply" at bounding box center [945, 479] width 103 height 41
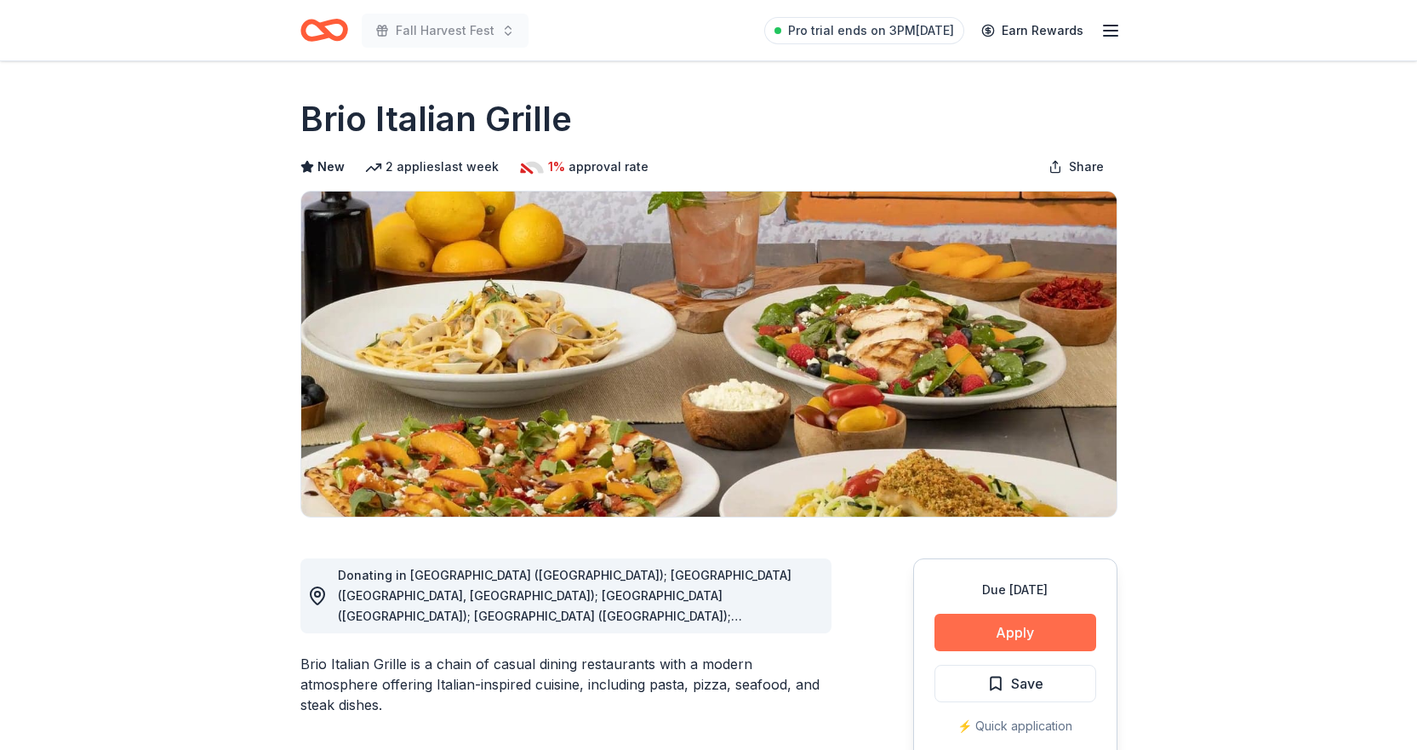
click at [976, 632] on button "Apply" at bounding box center [1016, 632] width 162 height 37
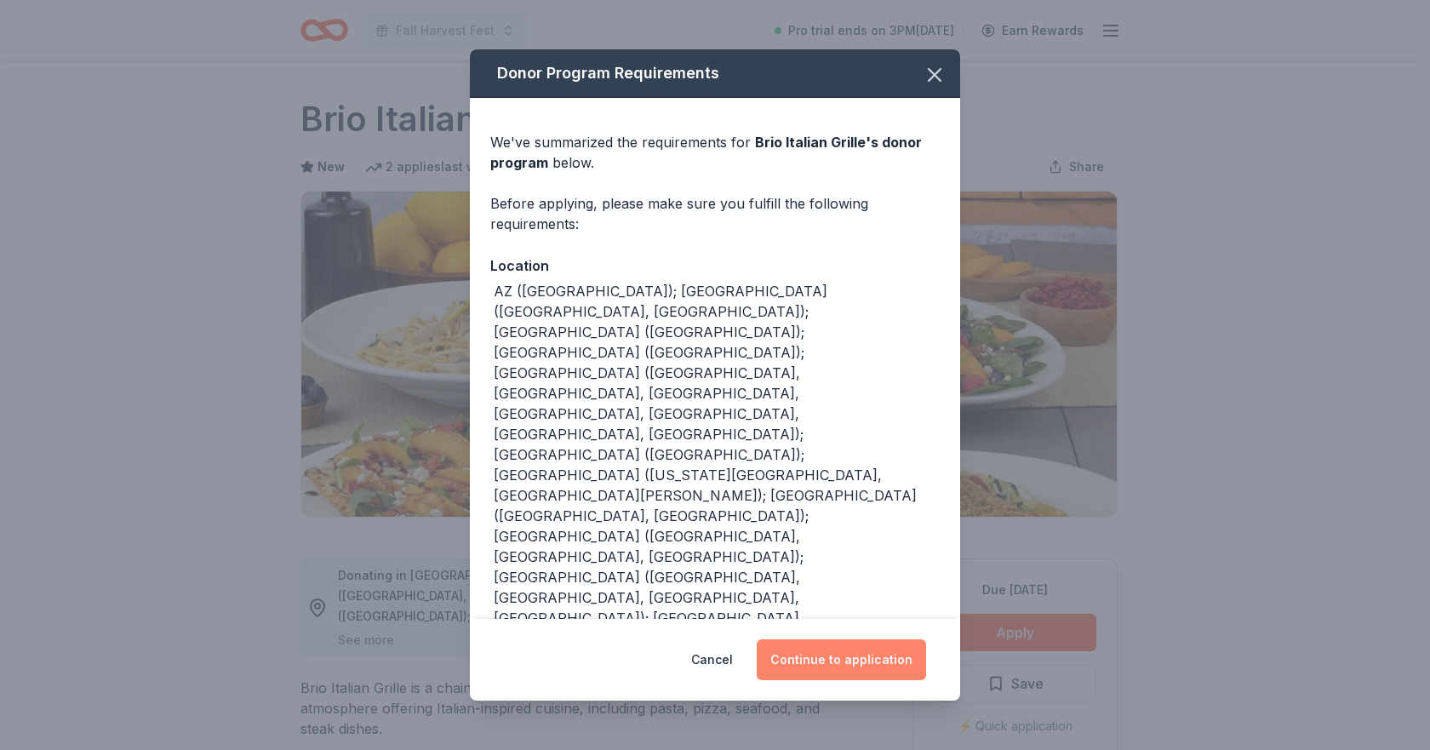
click at [832, 639] on button "Continue to application" at bounding box center [841, 659] width 169 height 41
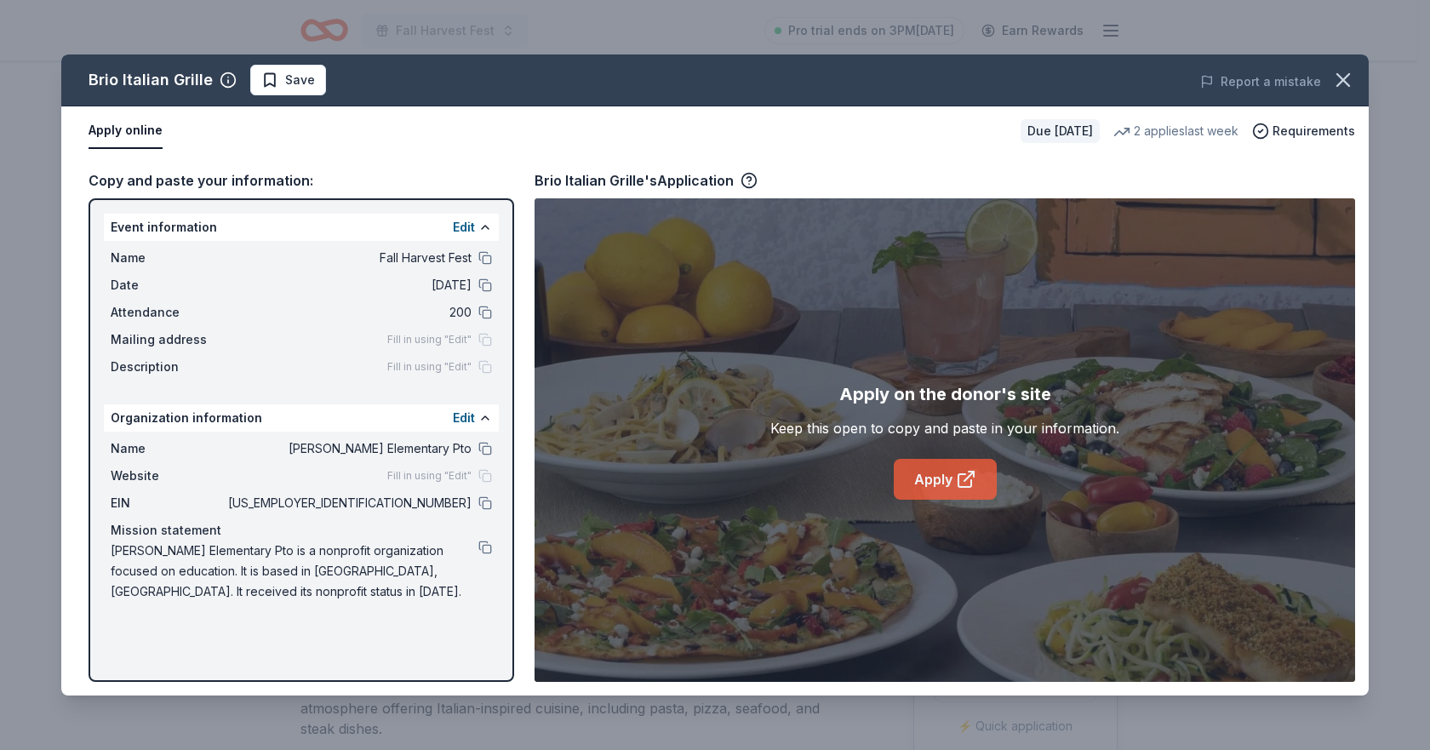
click at [948, 494] on link "Apply" at bounding box center [945, 479] width 103 height 41
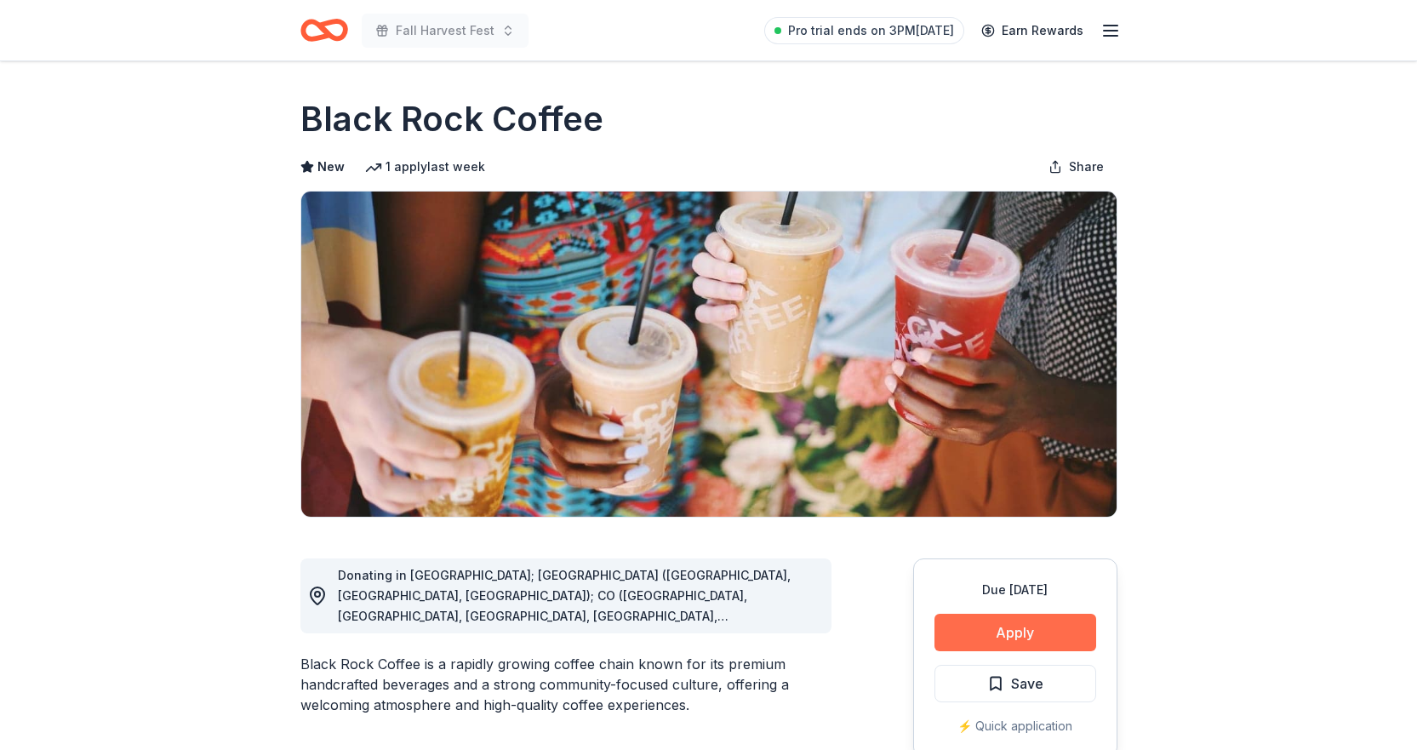
click at [979, 630] on button "Apply" at bounding box center [1016, 632] width 162 height 37
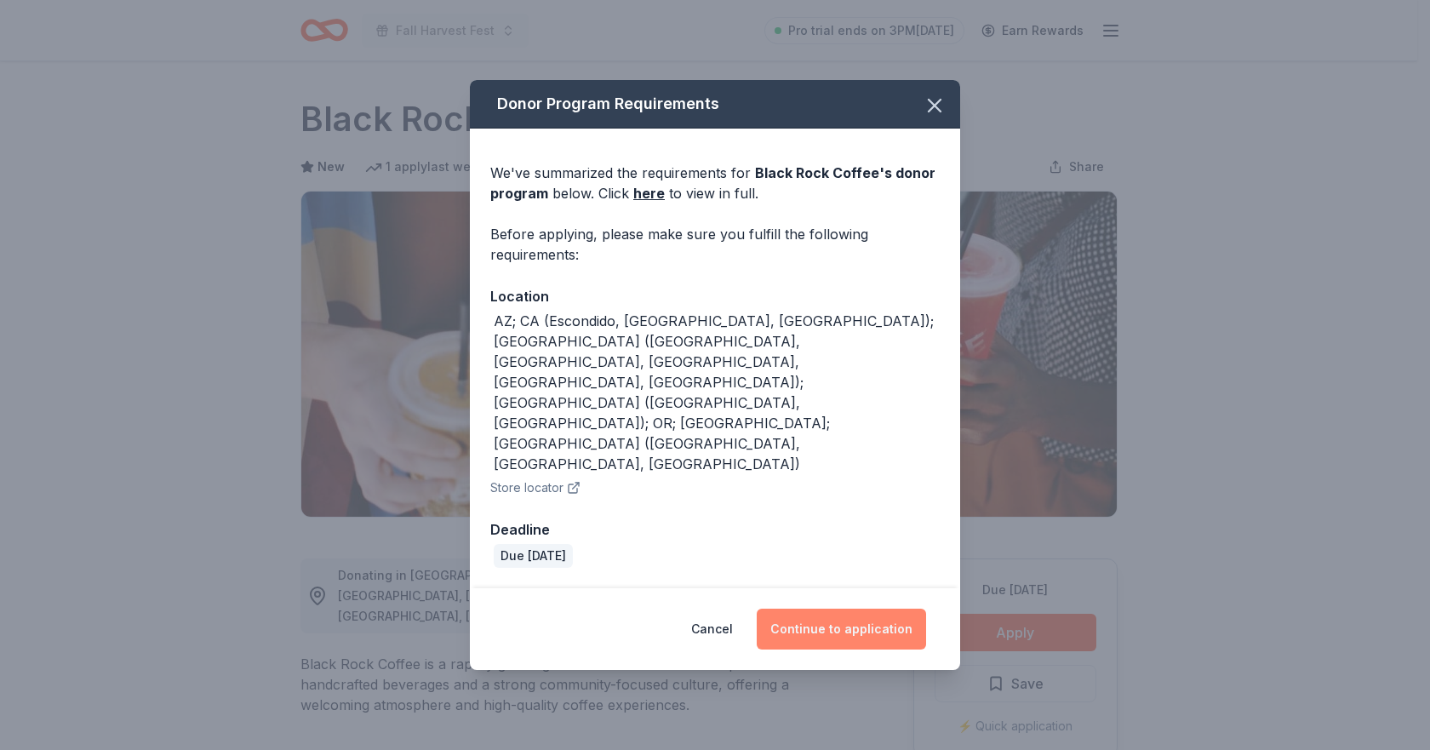
click at [872, 609] on button "Continue to application" at bounding box center [841, 629] width 169 height 41
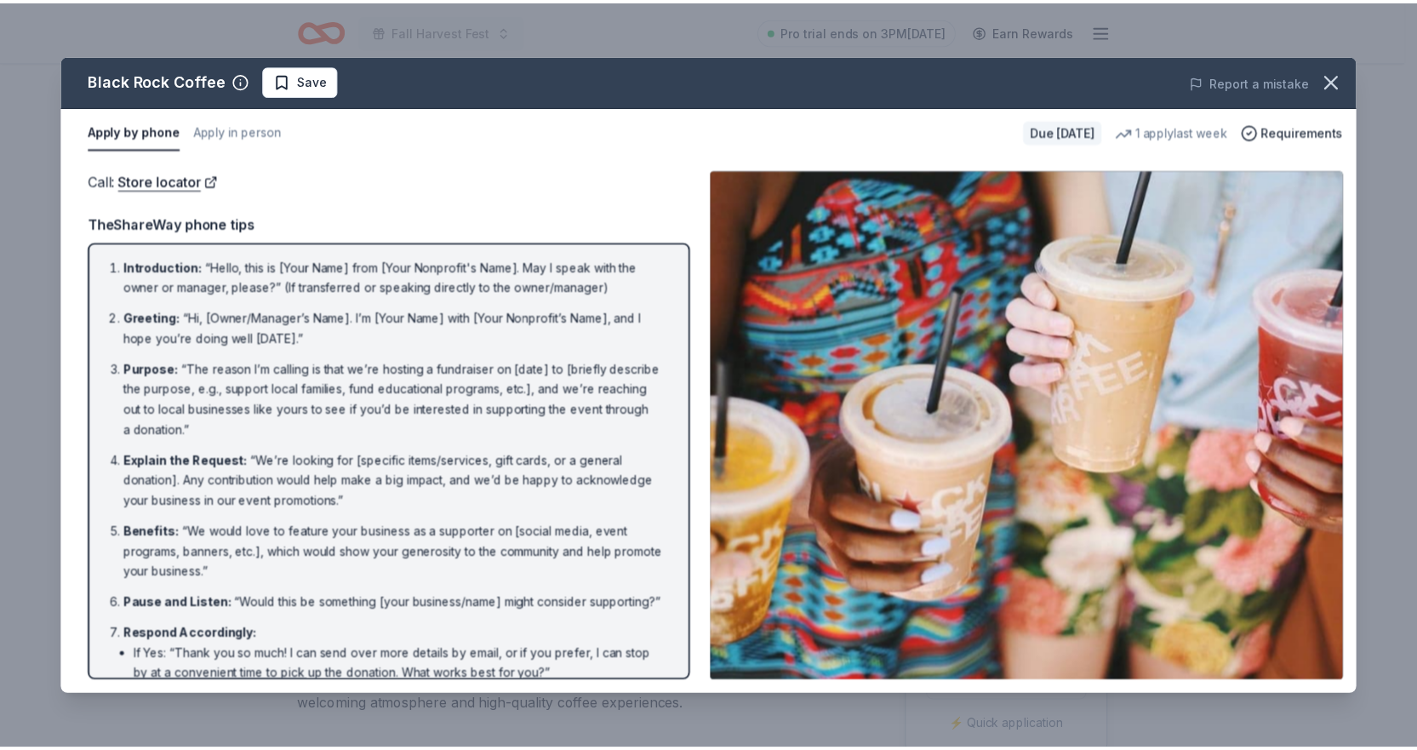
scroll to position [159, 0]
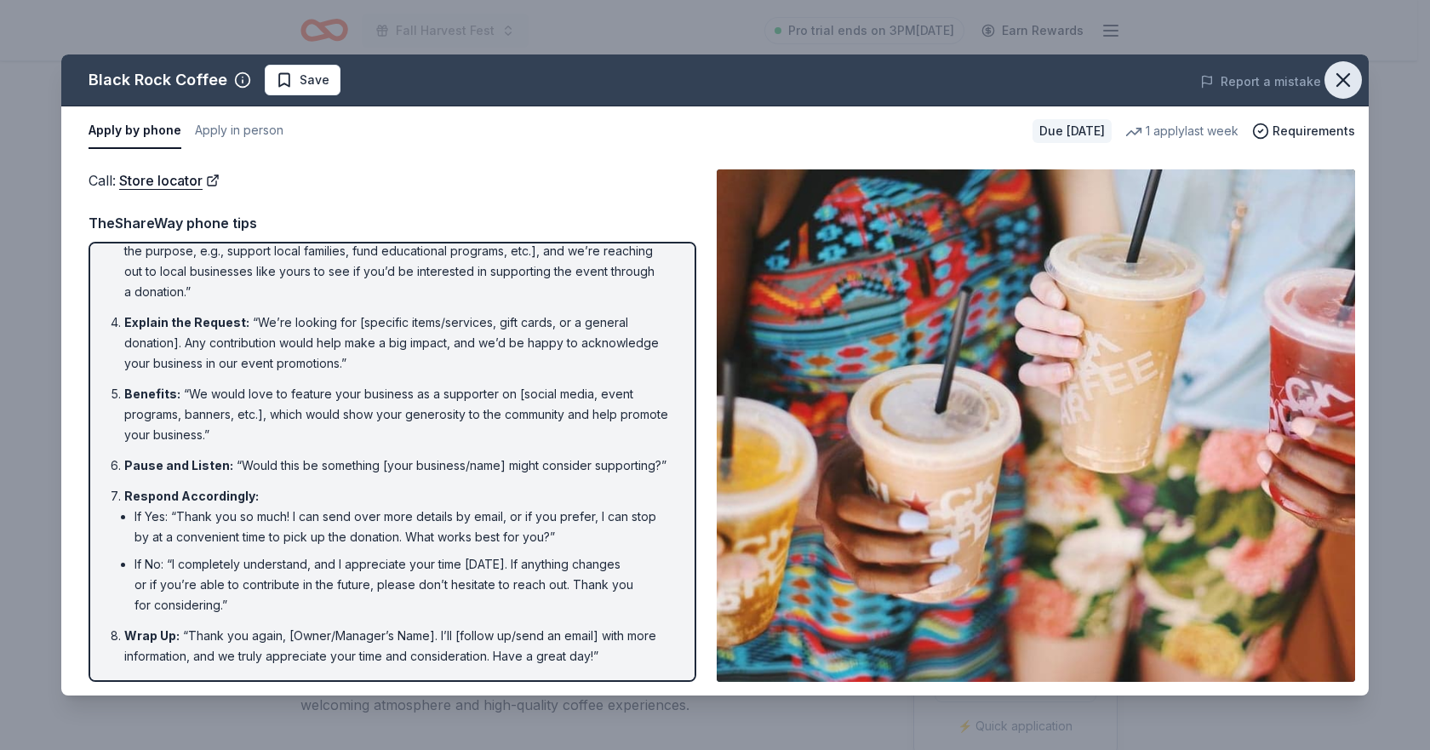
click at [1335, 77] on icon "button" at bounding box center [1343, 80] width 24 height 24
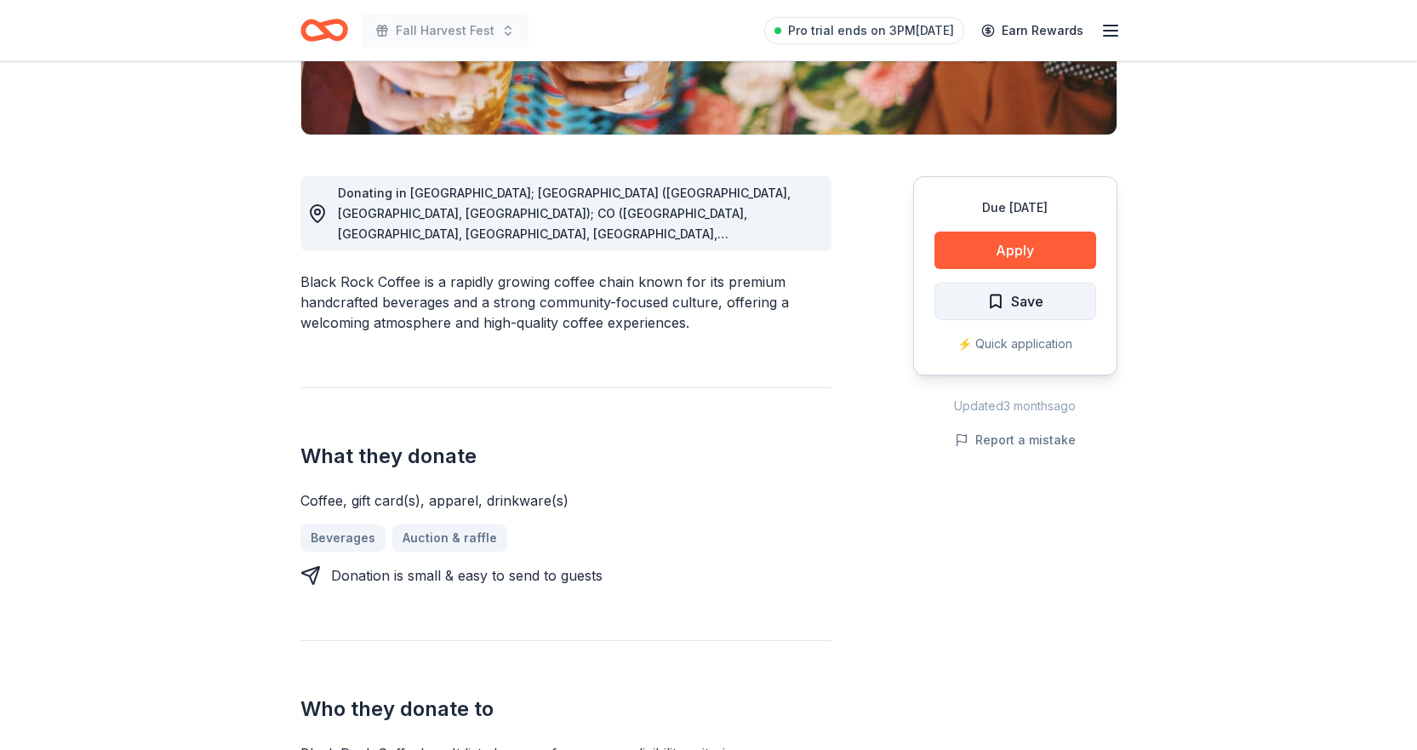
scroll to position [681, 0]
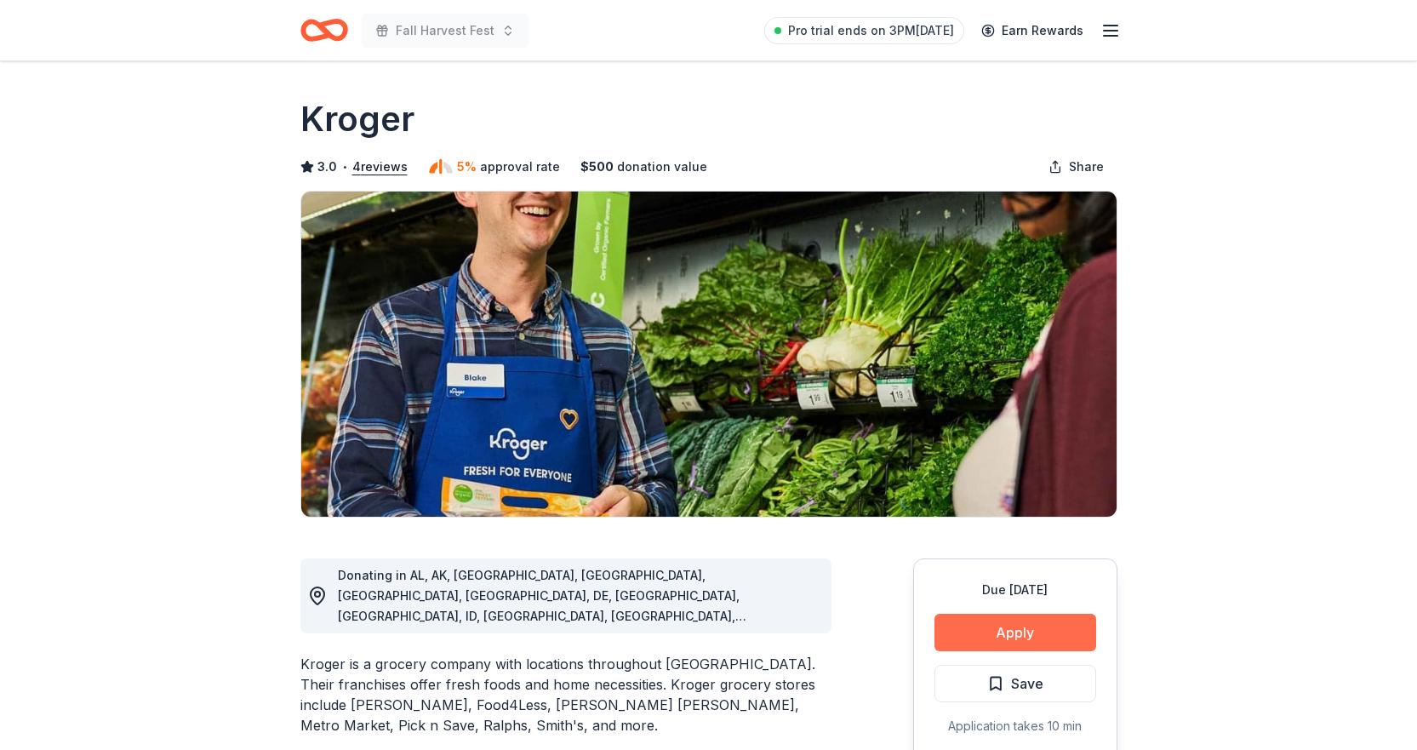
click at [1037, 631] on button "Apply" at bounding box center [1016, 632] width 162 height 37
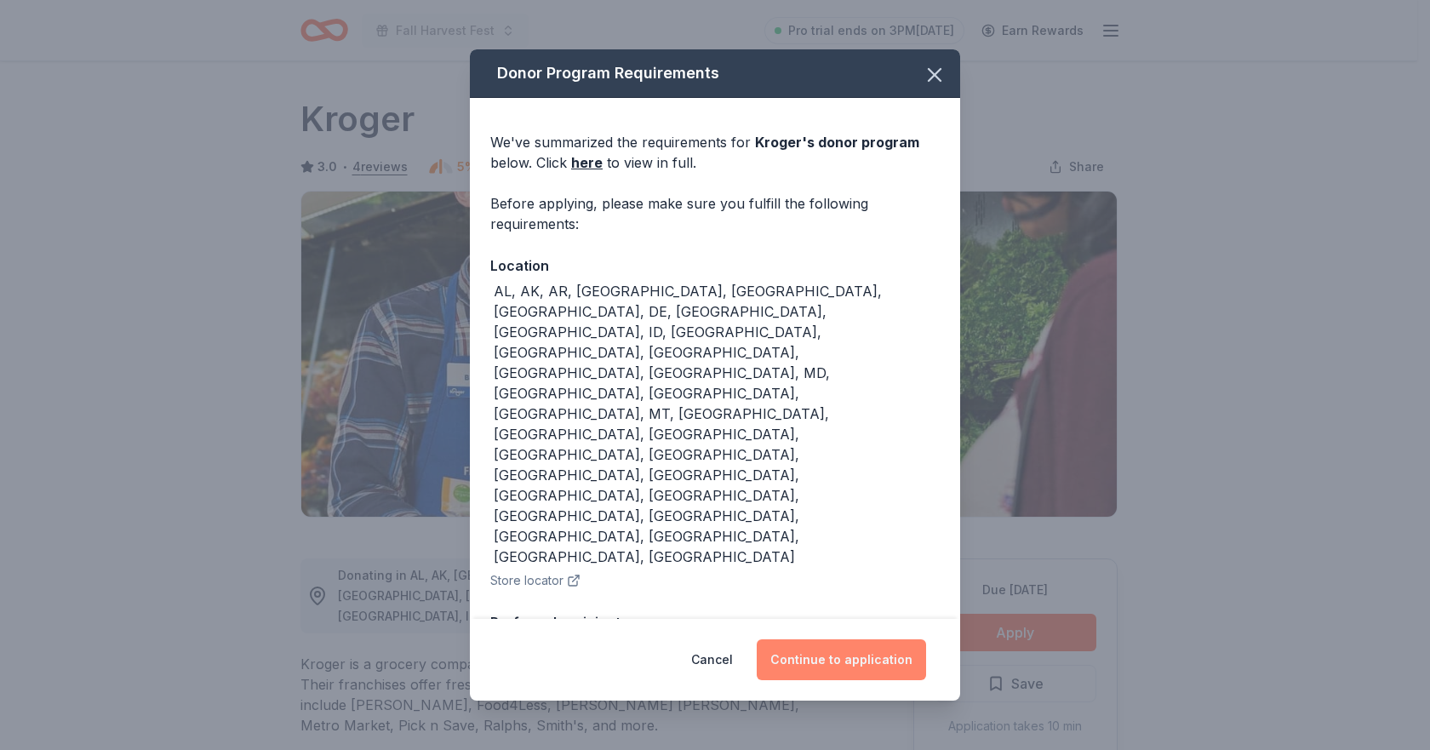
click at [852, 642] on button "Continue to application" at bounding box center [841, 659] width 169 height 41
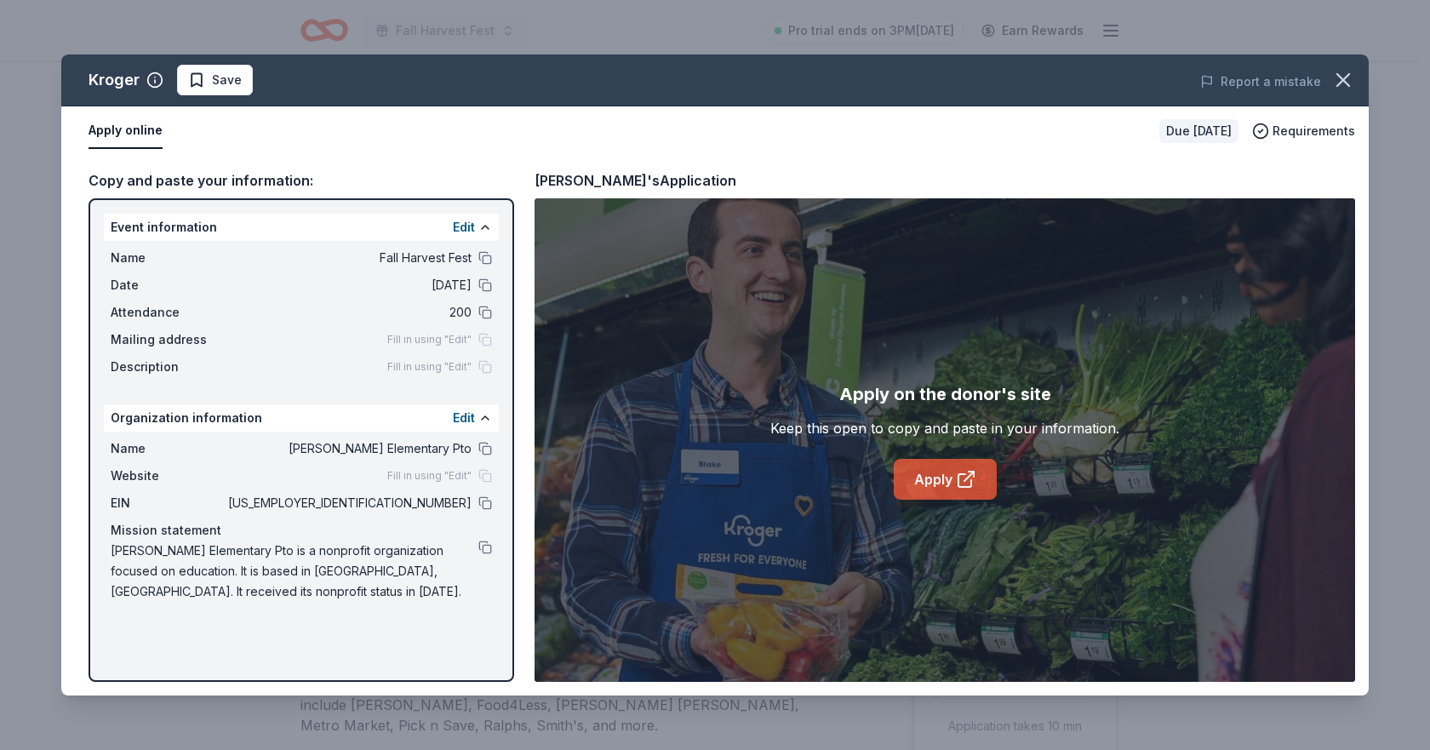
click at [976, 482] on link "Apply" at bounding box center [945, 479] width 103 height 41
click at [1353, 81] on icon "button" at bounding box center [1343, 80] width 24 height 24
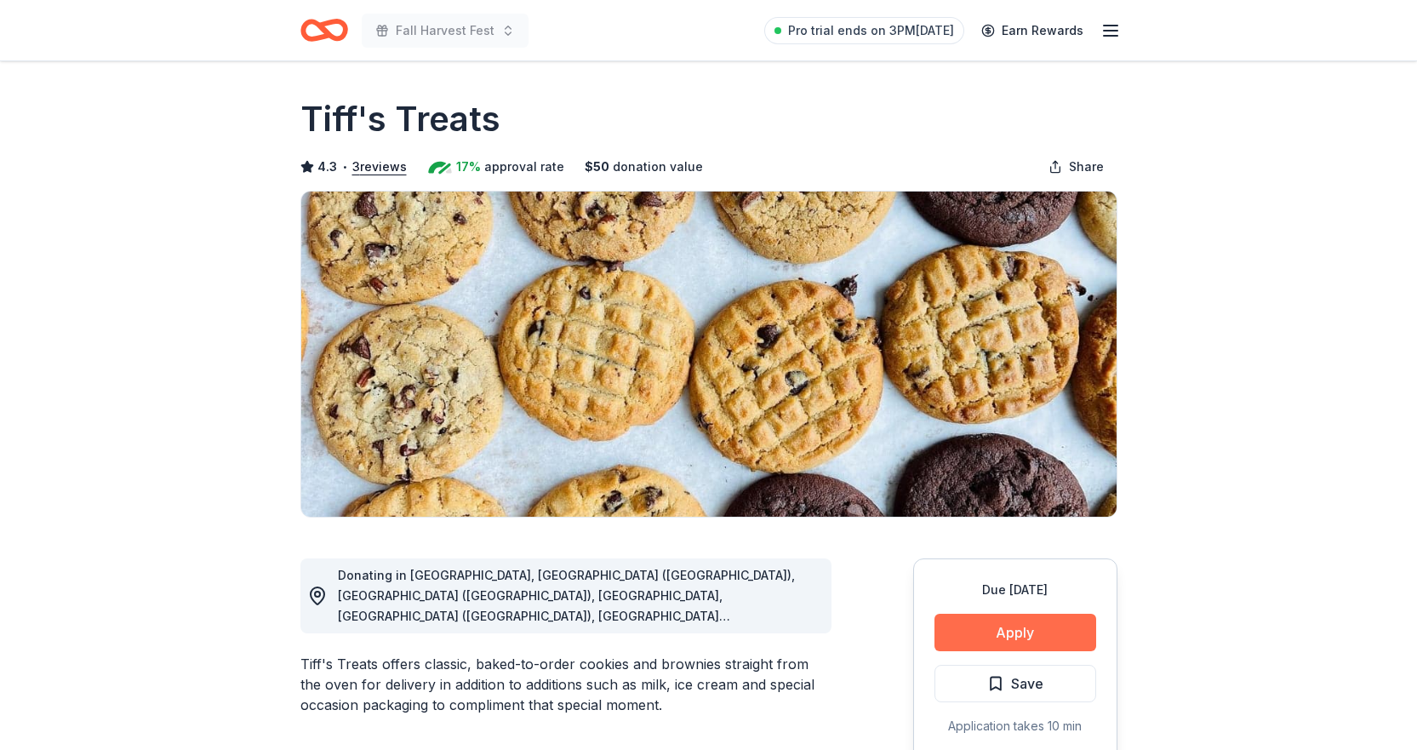
click at [1004, 632] on button "Apply" at bounding box center [1016, 632] width 162 height 37
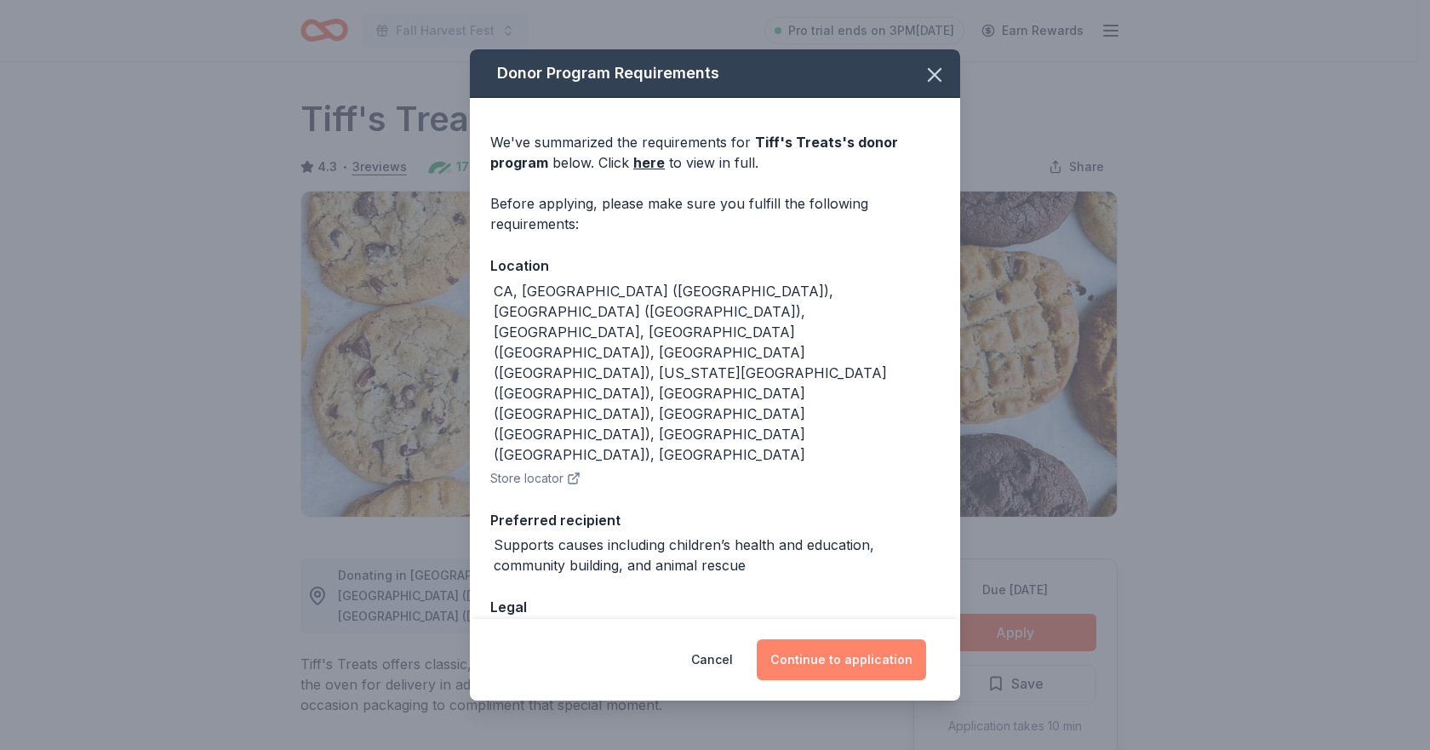
click at [865, 648] on button "Continue to application" at bounding box center [841, 659] width 169 height 41
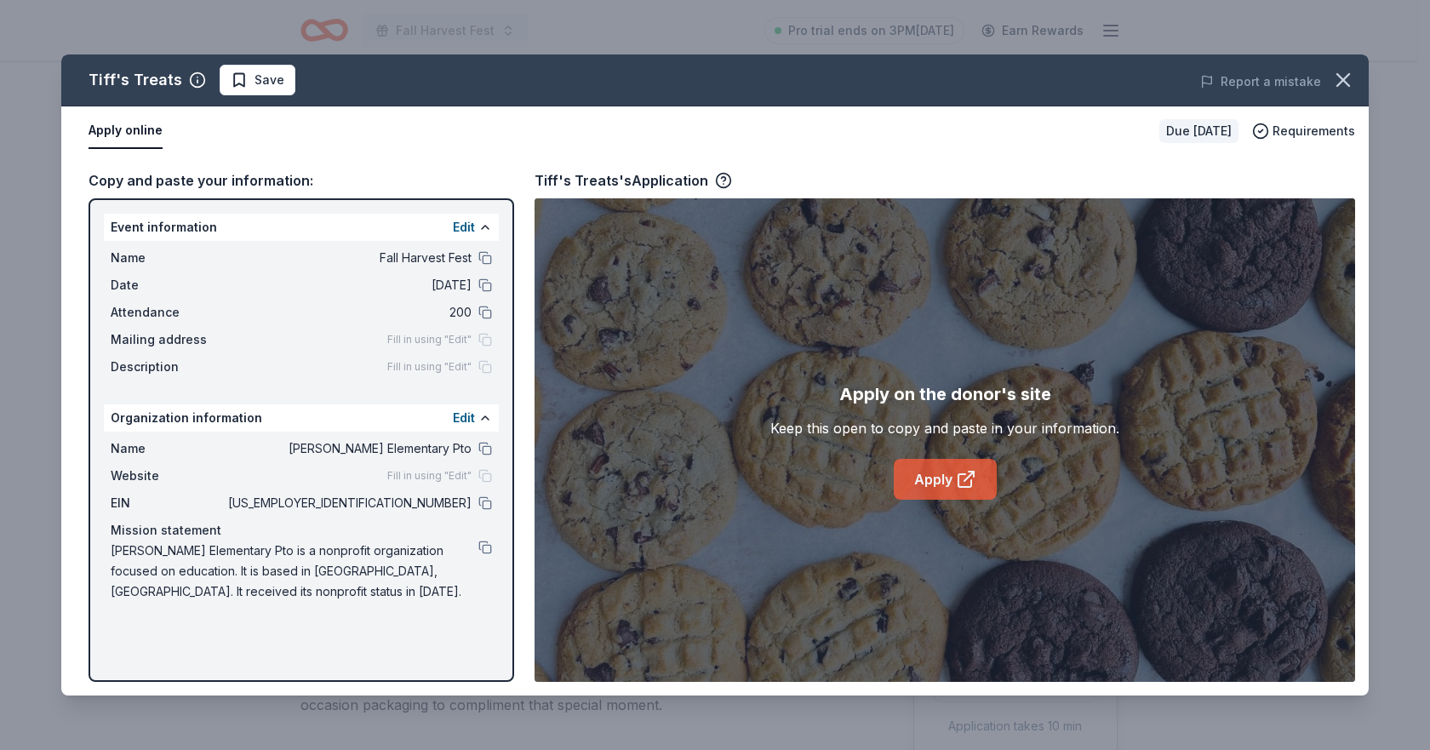
click at [950, 489] on link "Apply" at bounding box center [945, 479] width 103 height 41
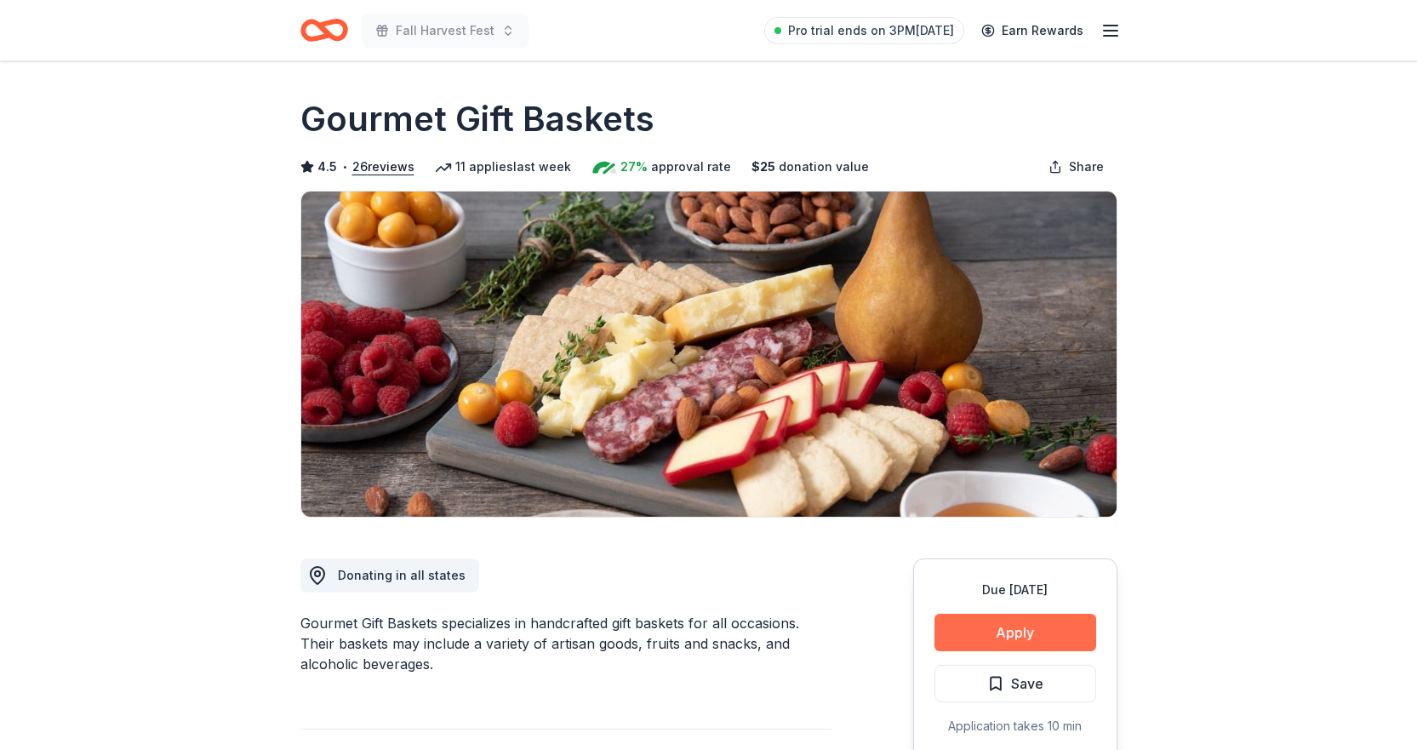
click at [1015, 623] on button "Apply" at bounding box center [1016, 632] width 162 height 37
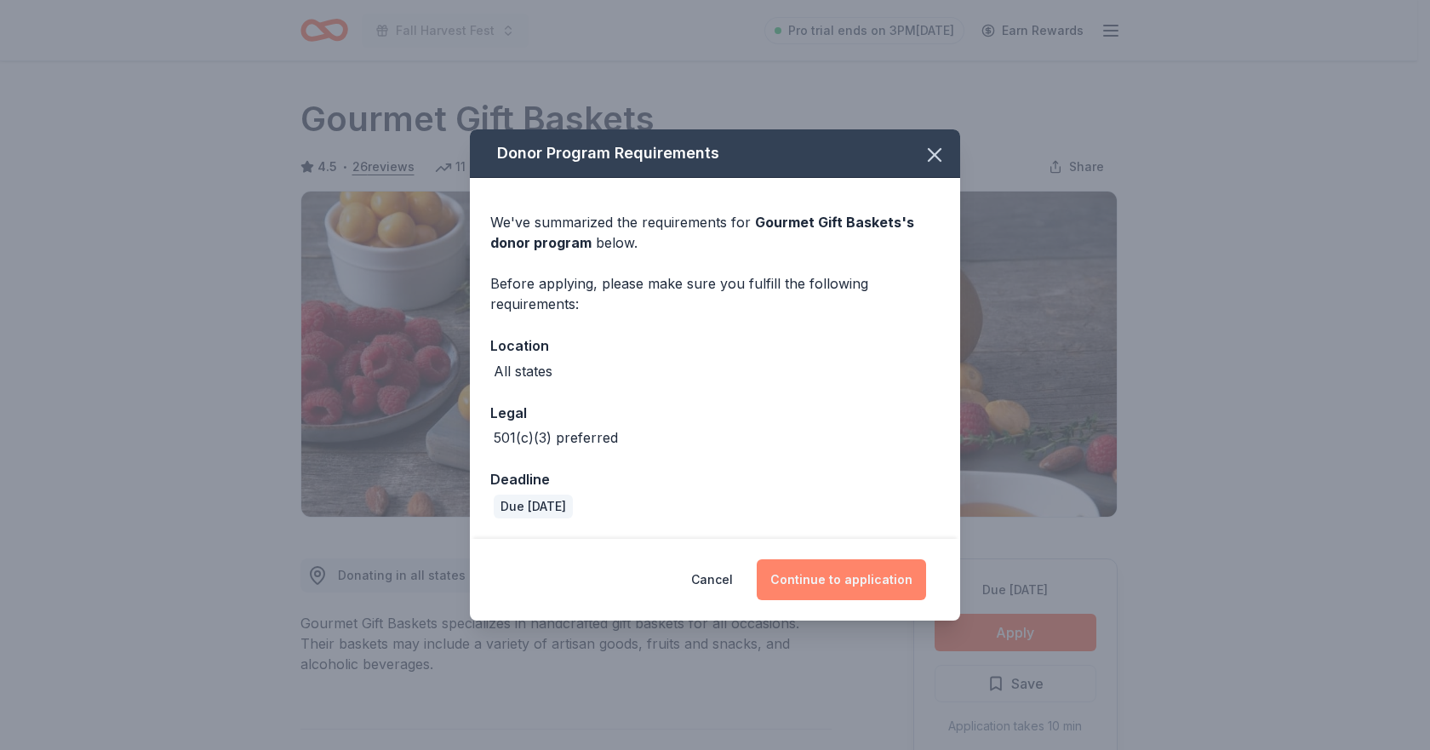
click at [815, 590] on button "Continue to application" at bounding box center [841, 579] width 169 height 41
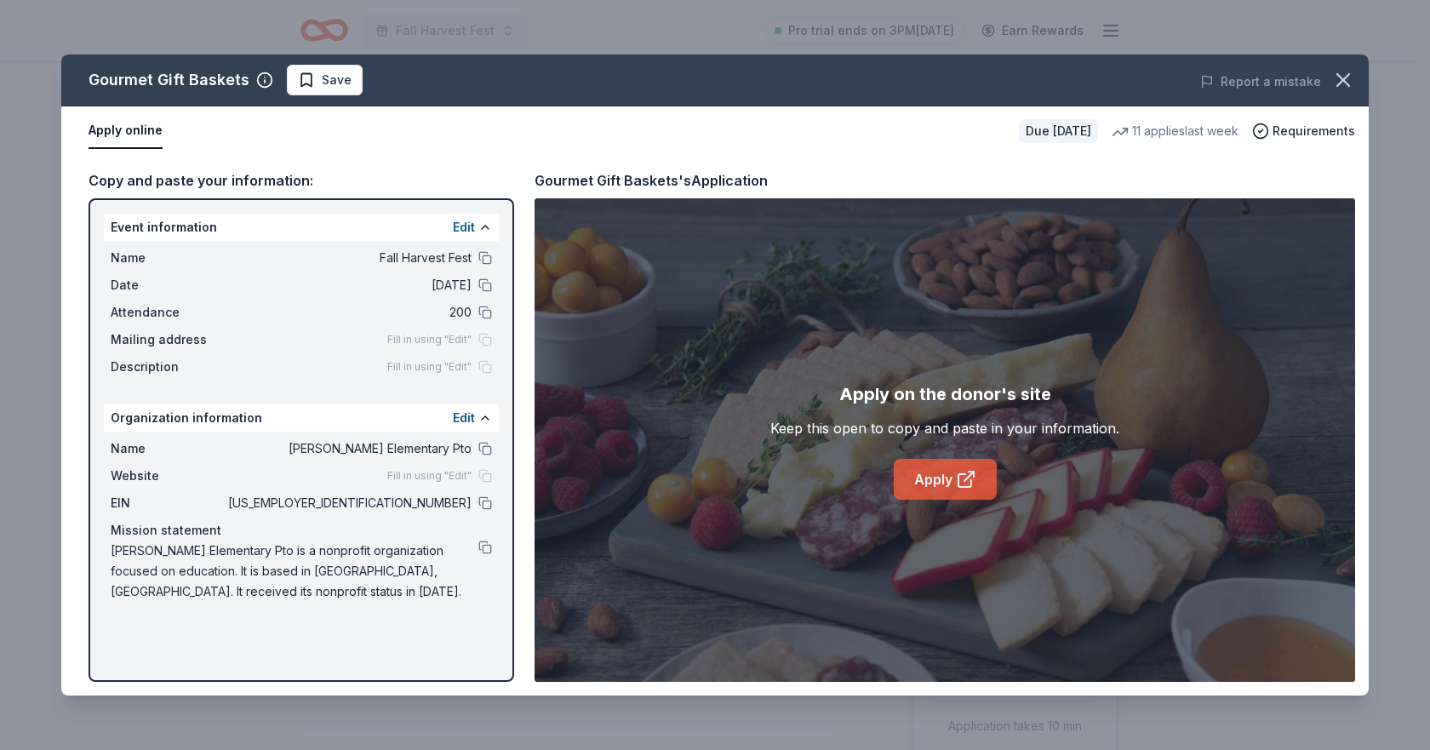
click at [940, 489] on link "Apply" at bounding box center [945, 479] width 103 height 41
click at [1340, 75] on icon "button" at bounding box center [1343, 80] width 24 height 24
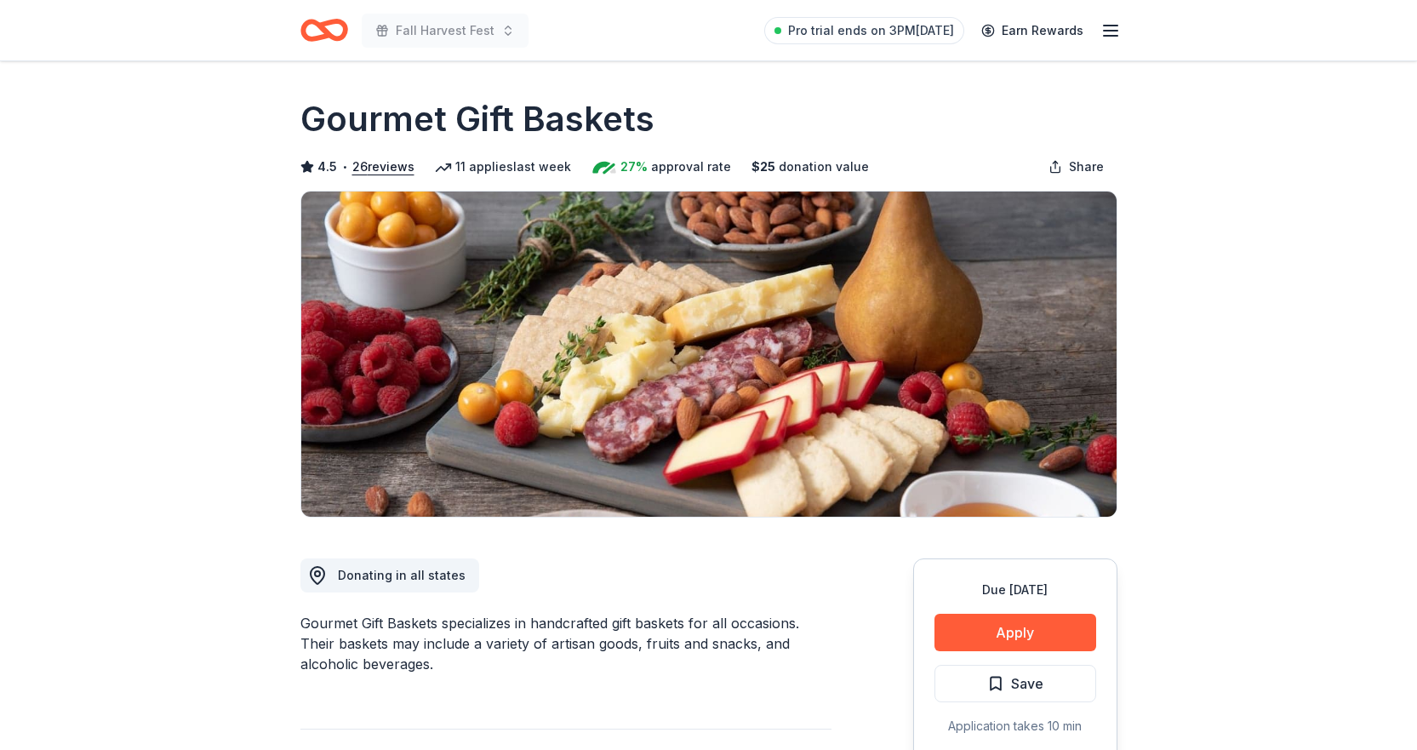
click at [339, 30] on icon "Home" at bounding box center [324, 30] width 48 height 40
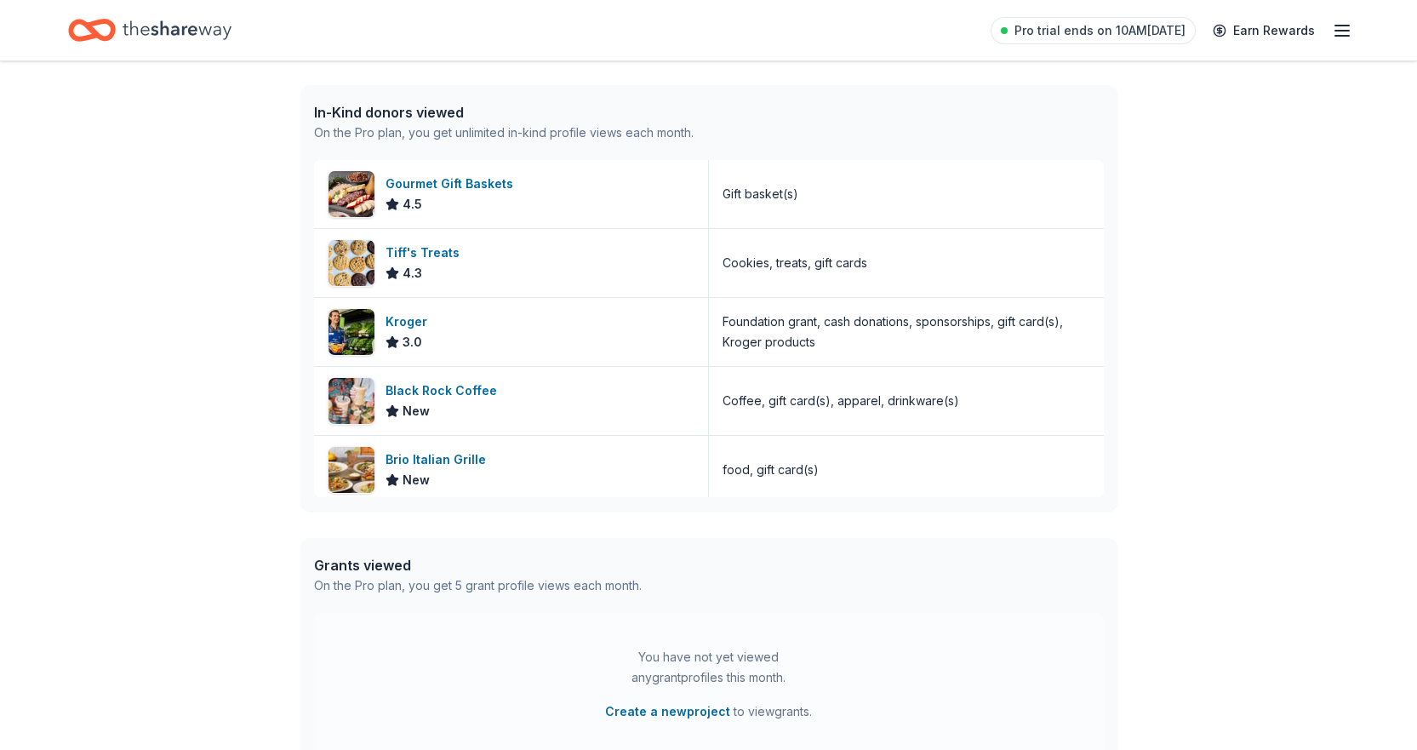
click at [128, 27] on icon "Home" at bounding box center [177, 29] width 109 height 19
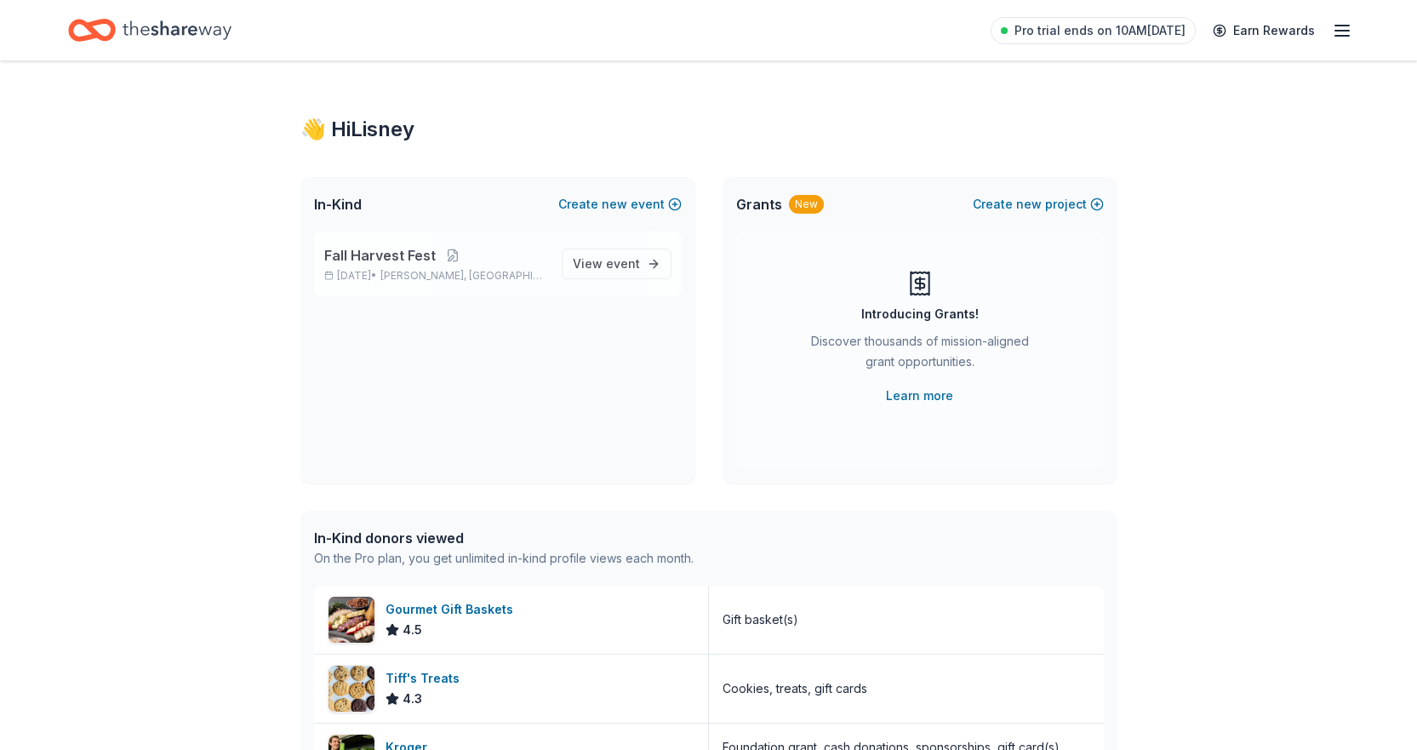
click at [352, 269] on p "Nov 14, 2025 • McKinney, TX" at bounding box center [436, 276] width 224 height 14
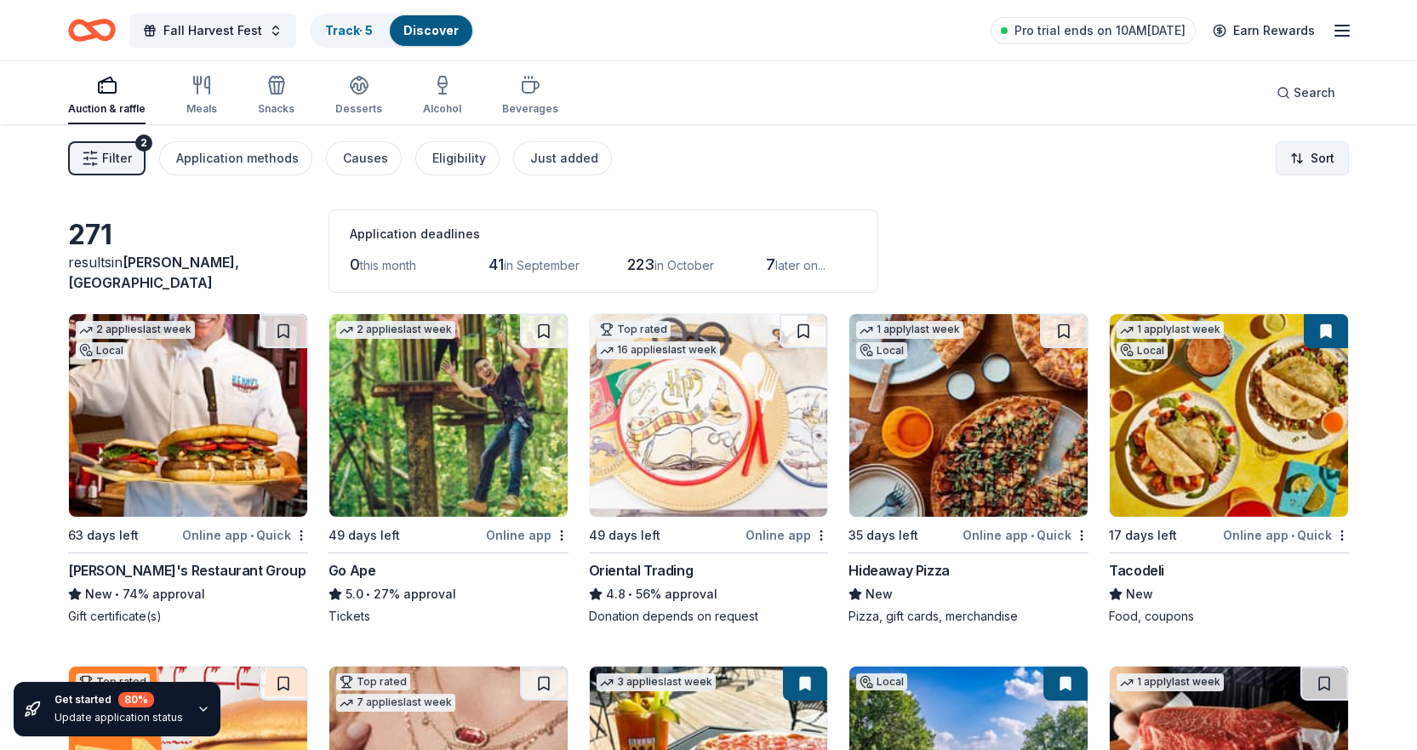
click at [1314, 151] on html "<1% Fall Harvest Fest Track · 5 Discover Pro trial ends on 10AM, 9/5 Earn Rewar…" at bounding box center [708, 375] width 1417 height 750
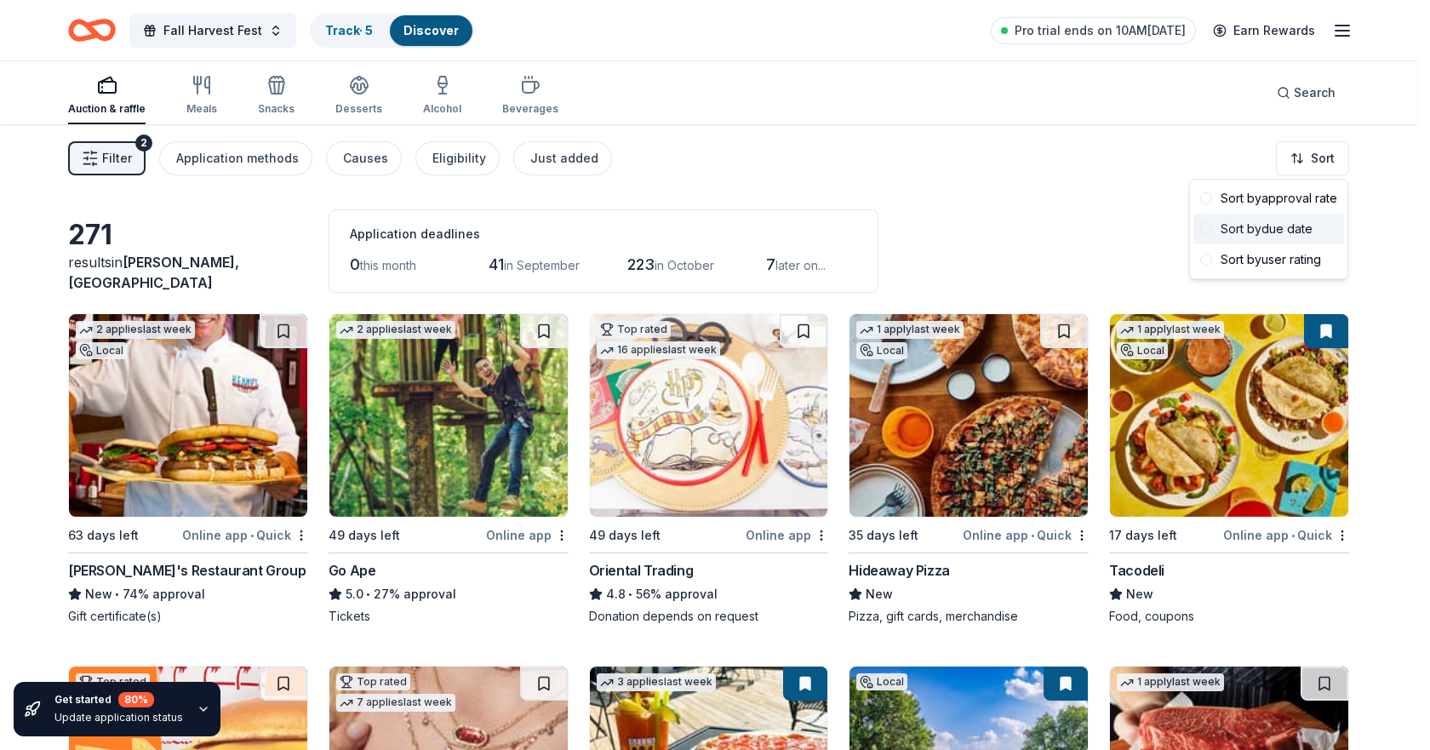
click at [1278, 222] on div "Sort by due date" at bounding box center [1268, 229] width 151 height 31
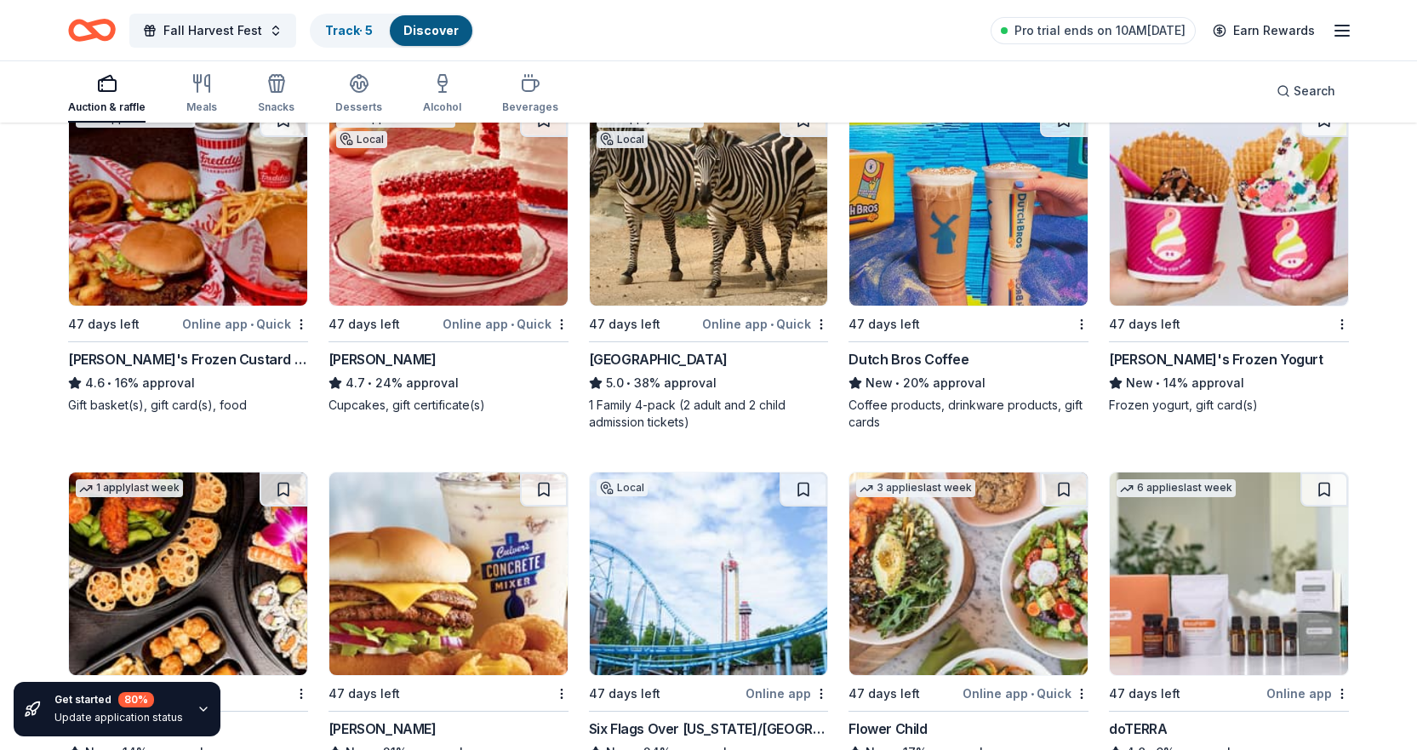
scroll to position [4933, 0]
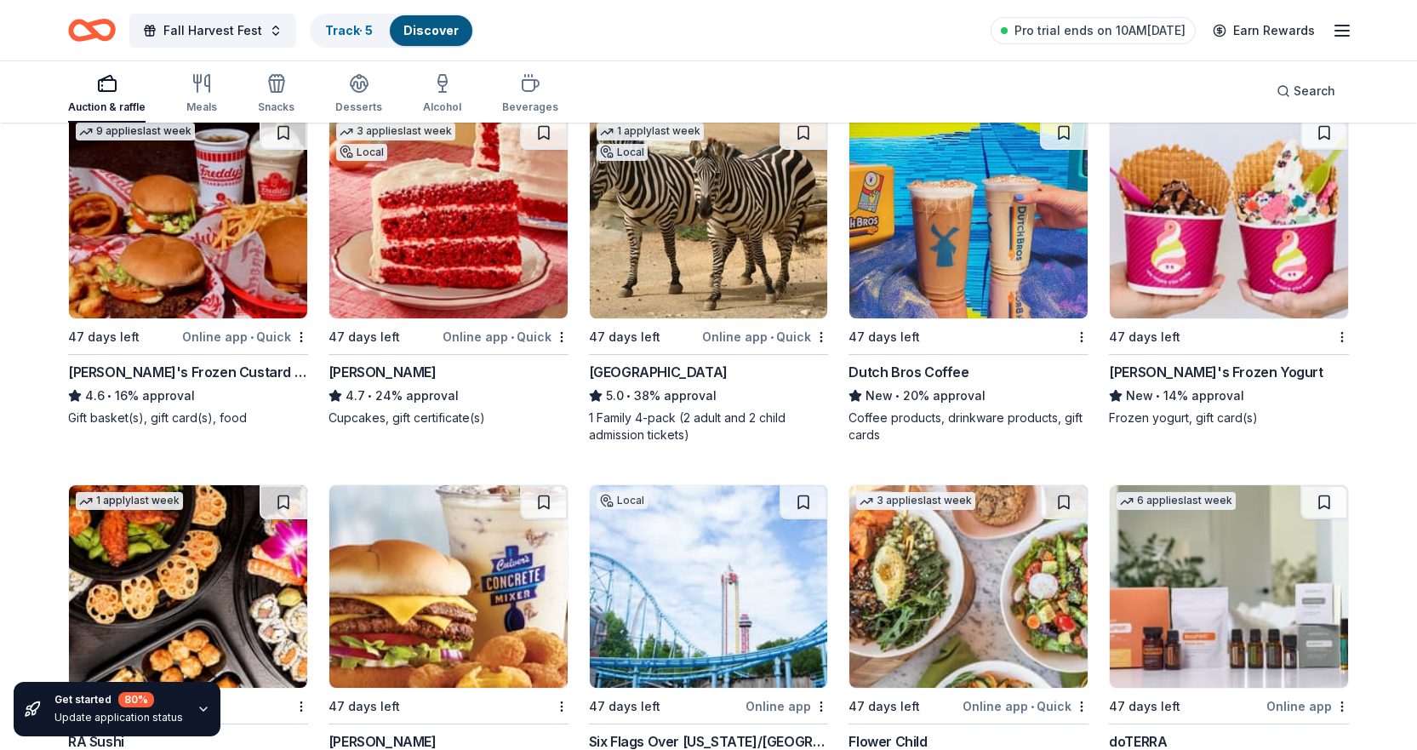
click at [968, 272] on img at bounding box center [968, 217] width 238 height 203
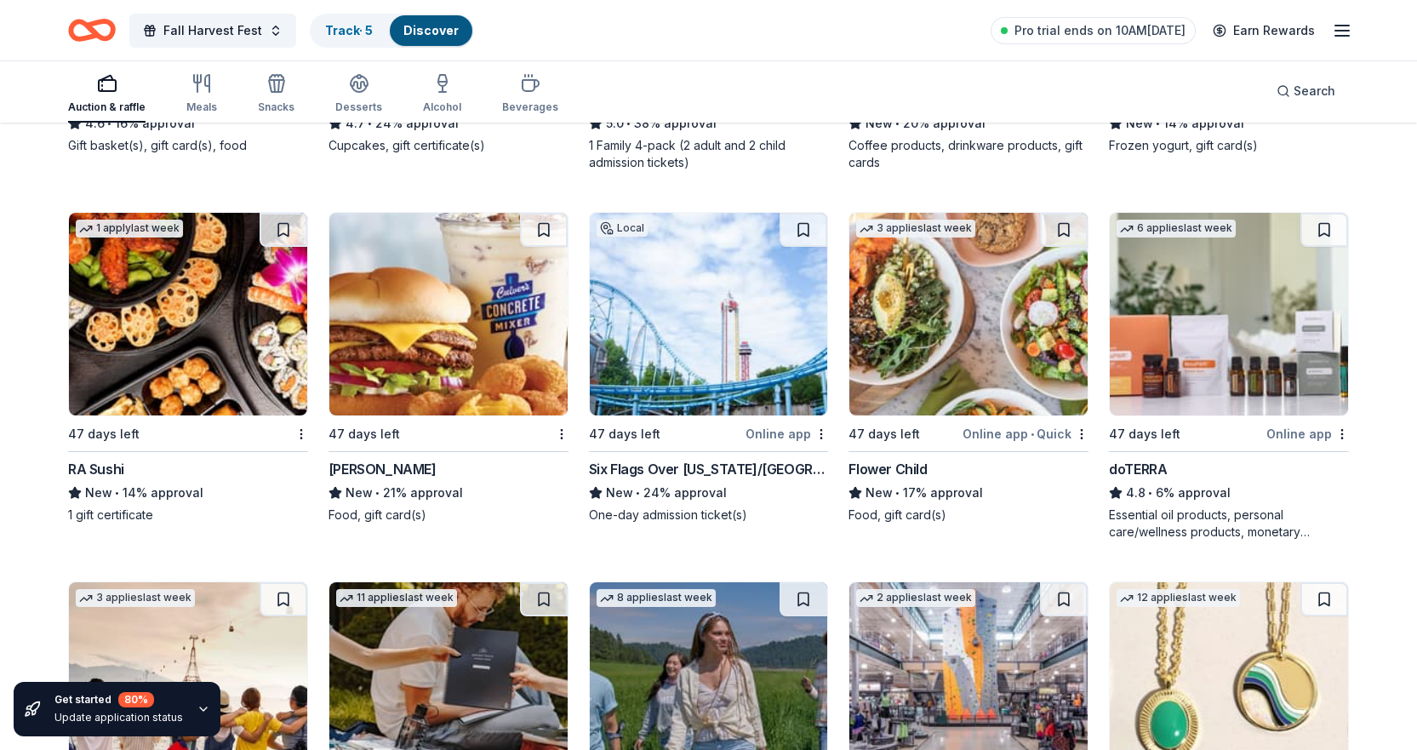
scroll to position [5358, 0]
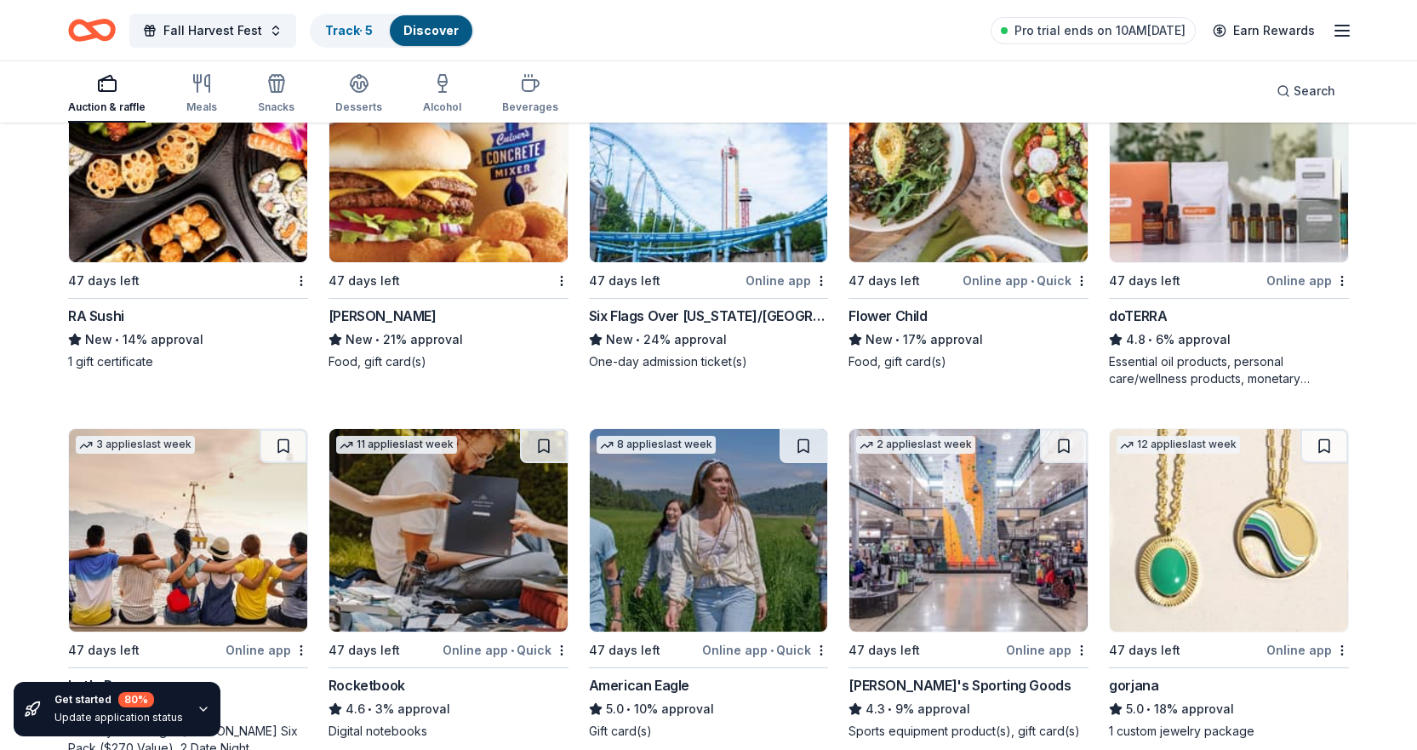
click at [934, 186] on img at bounding box center [968, 161] width 238 height 203
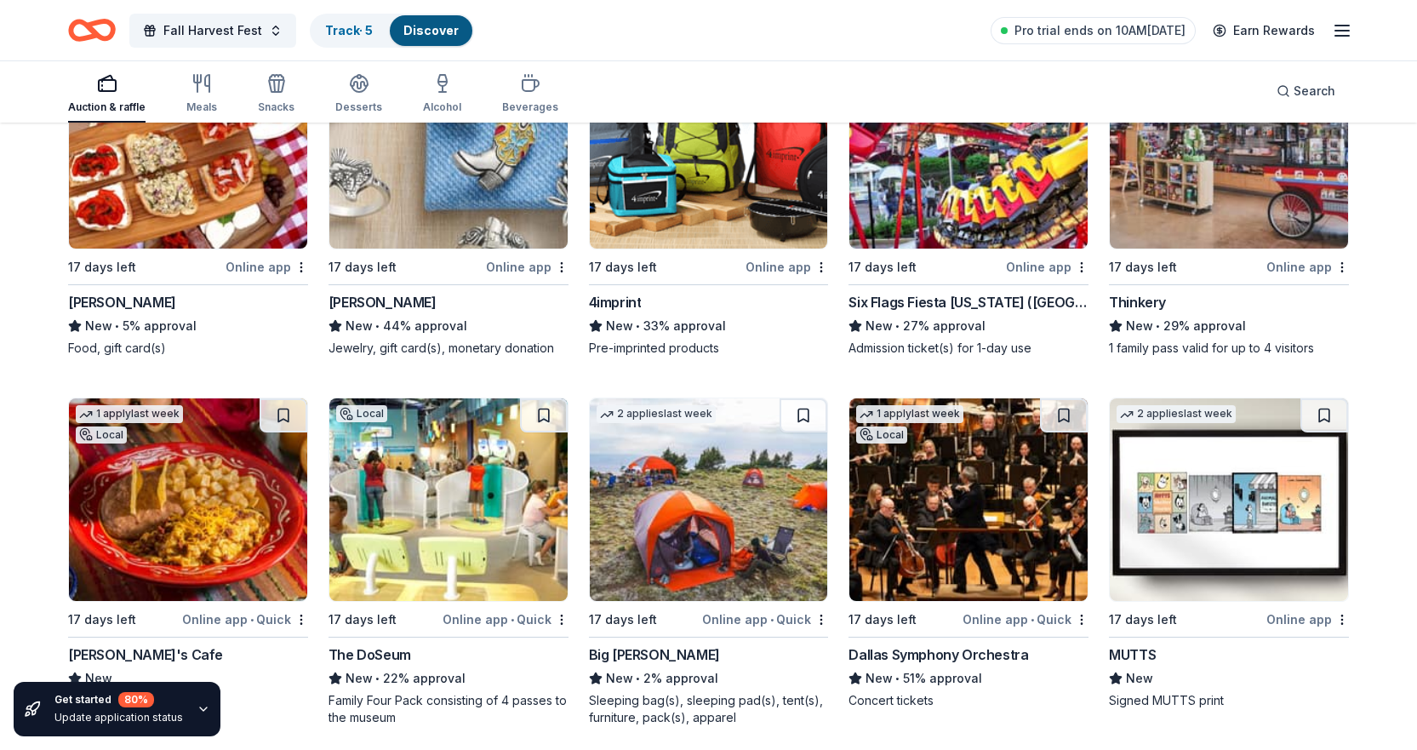
scroll to position [0, 0]
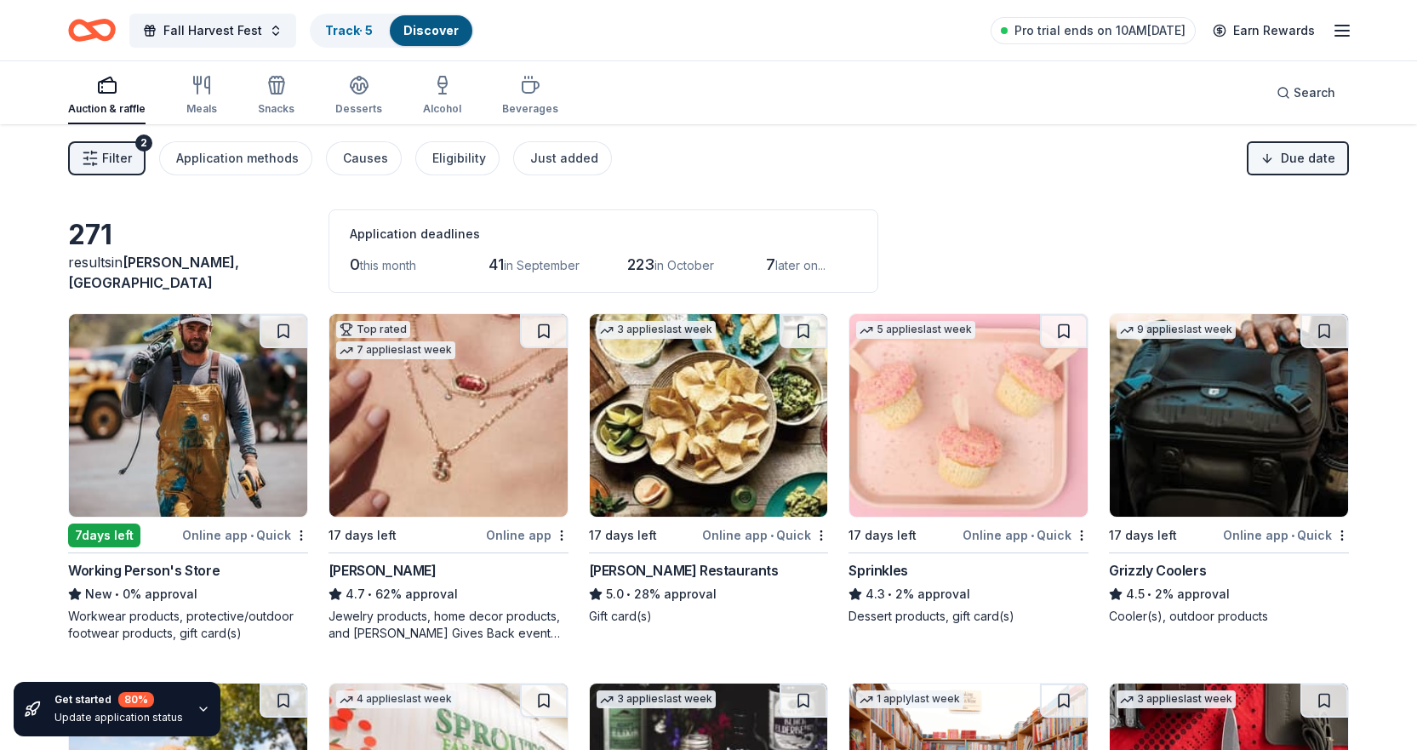
click at [1280, 152] on html "<1% Fall Harvest Fest Track · 5 Discover Pro trial ends on 10AM, 9/5 Earn Rewar…" at bounding box center [708, 375] width 1417 height 750
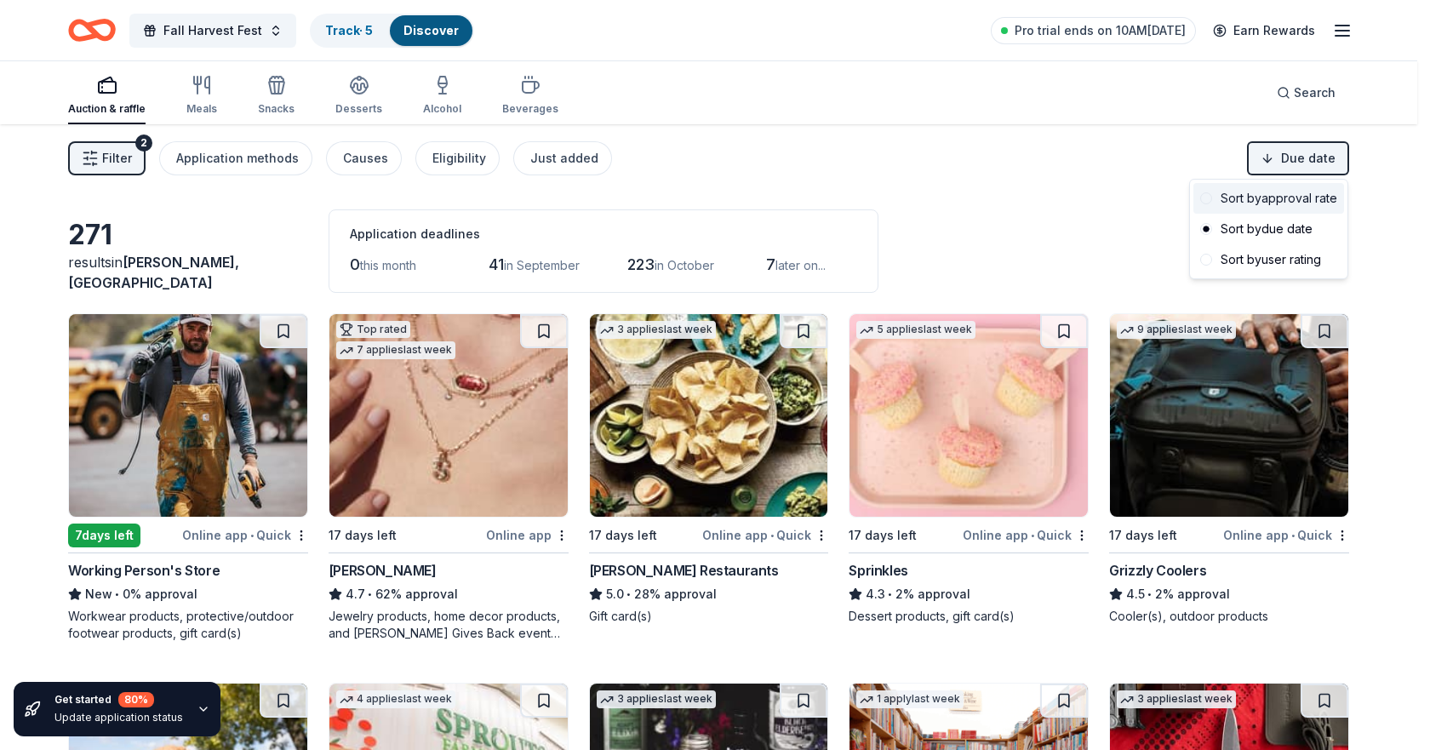
click at [1262, 194] on div "Sort by approval rate" at bounding box center [1268, 198] width 151 height 31
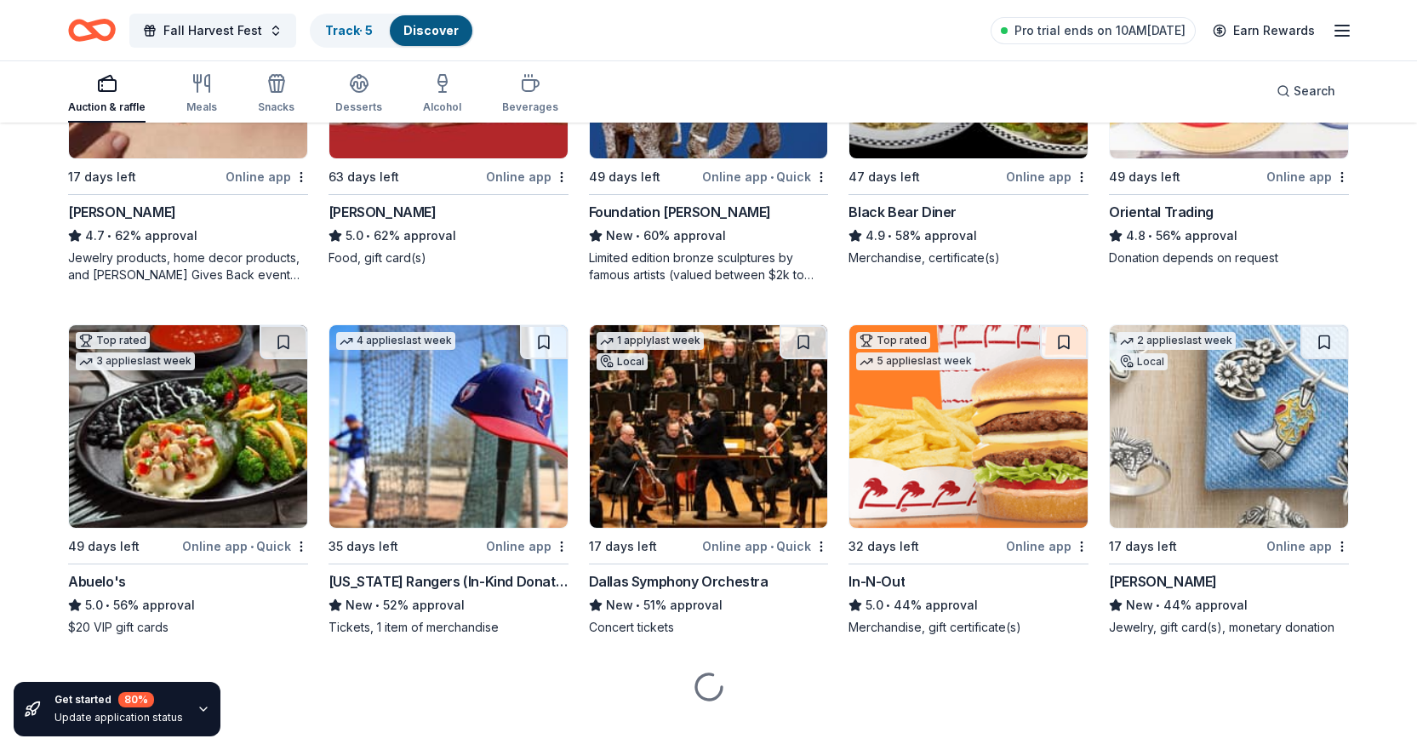
scroll to position [1107, 0]
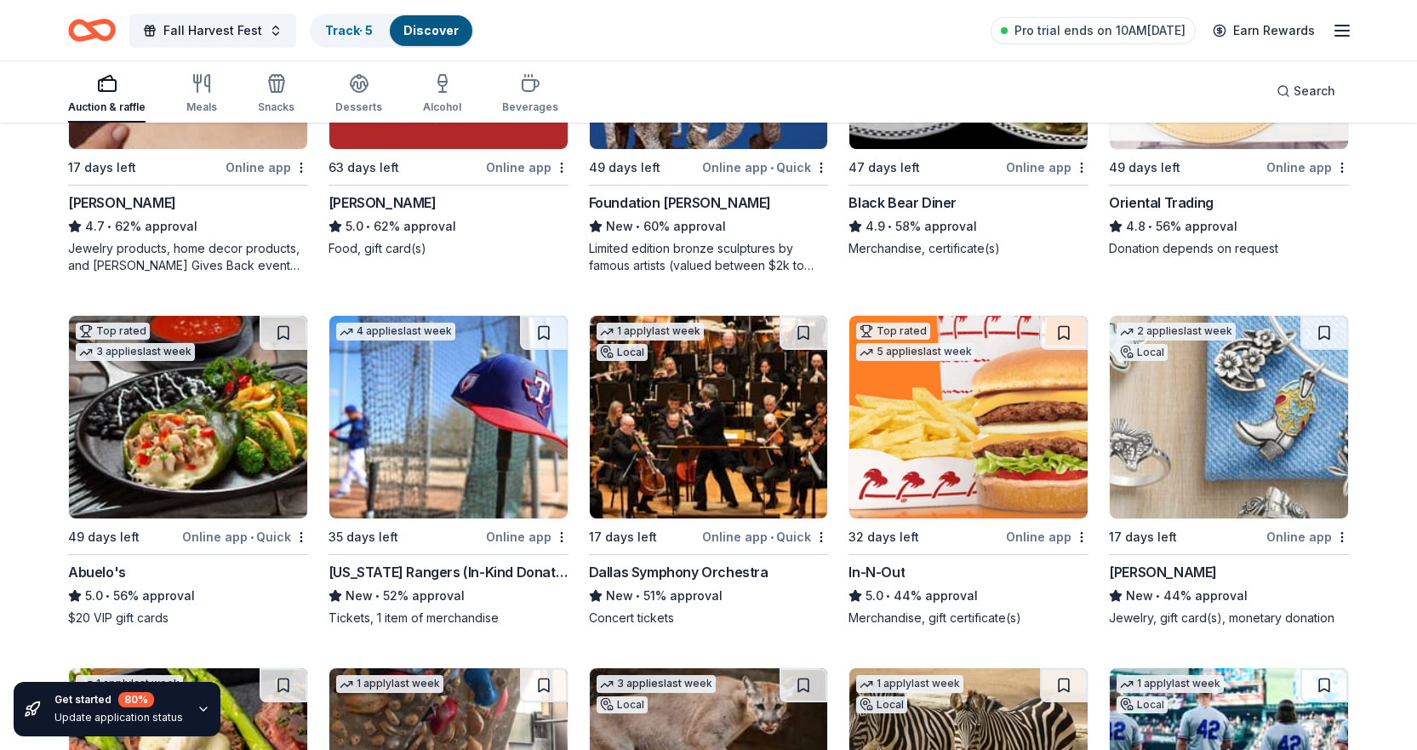
click at [1204, 439] on img at bounding box center [1229, 417] width 238 height 203
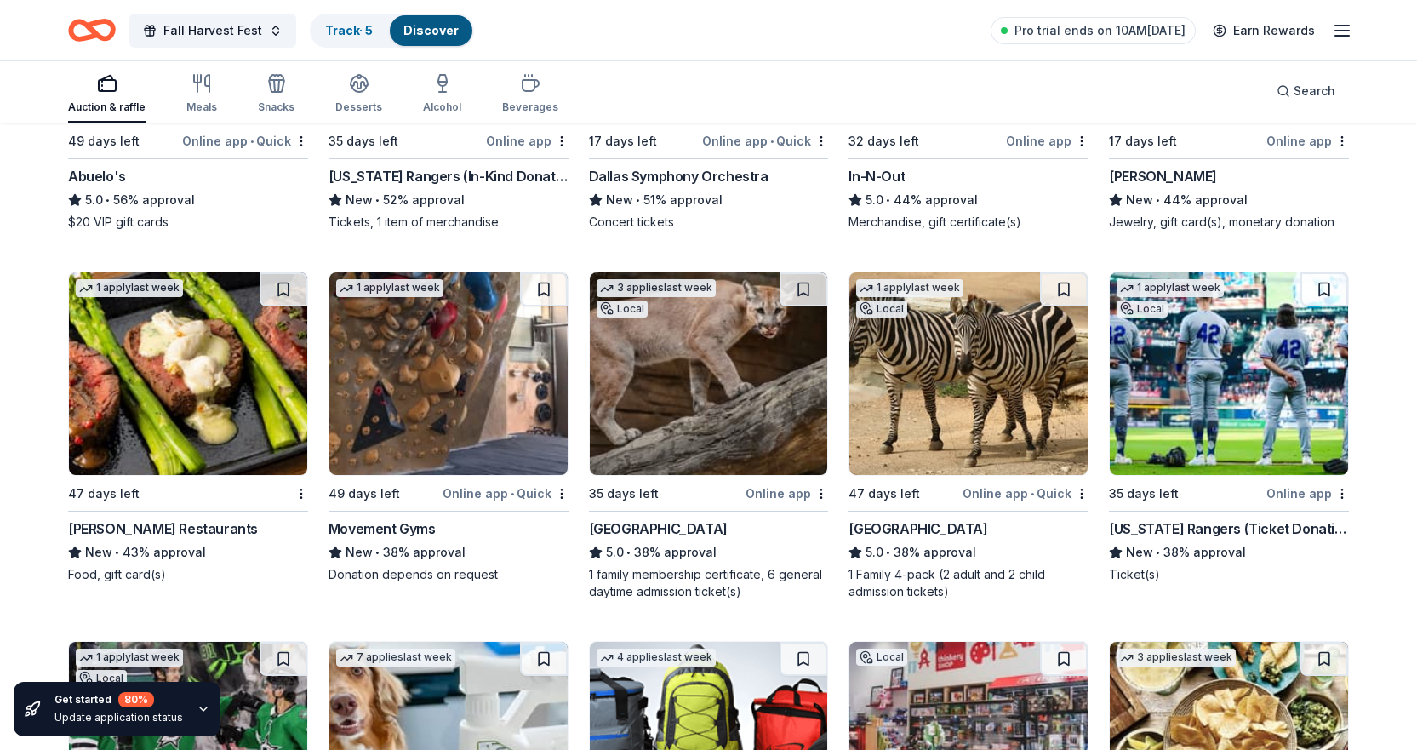
scroll to position [1456, 0]
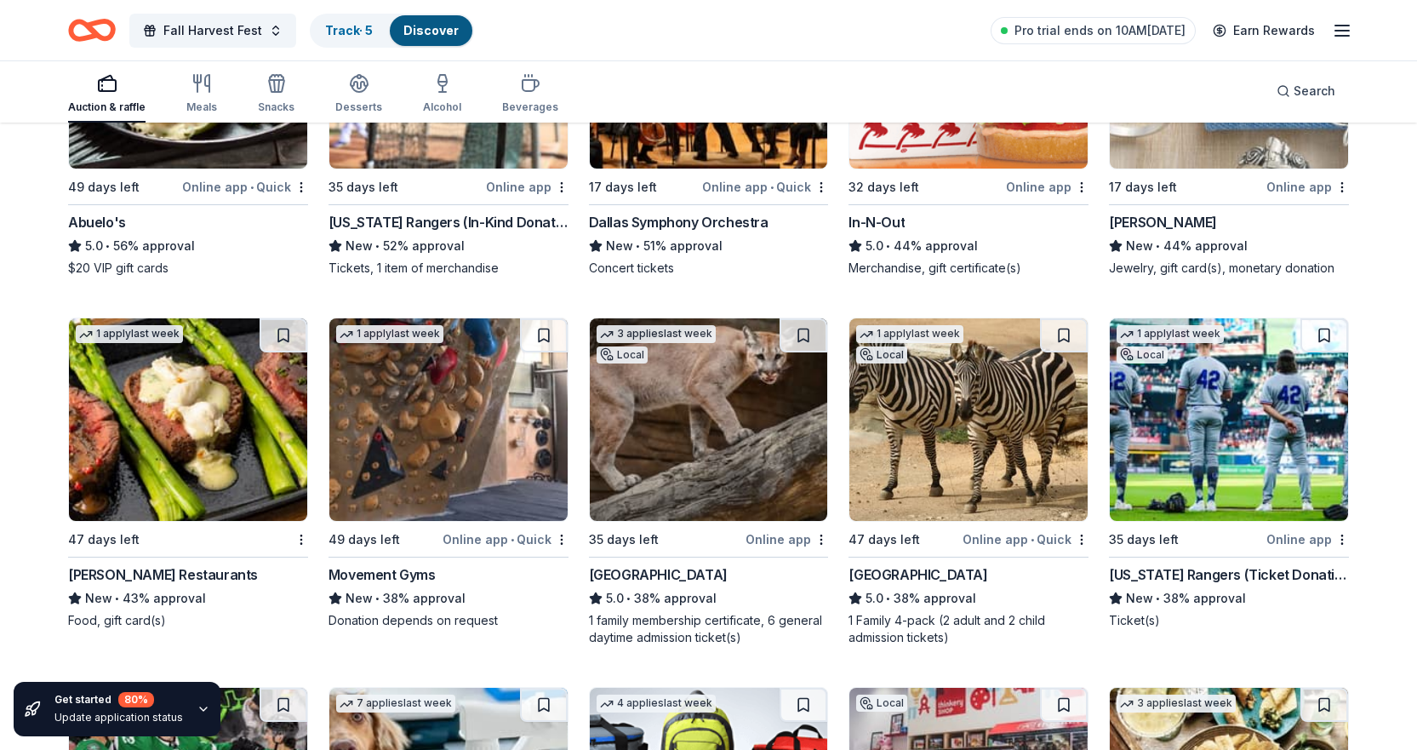
click at [177, 451] on img at bounding box center [188, 419] width 238 height 203
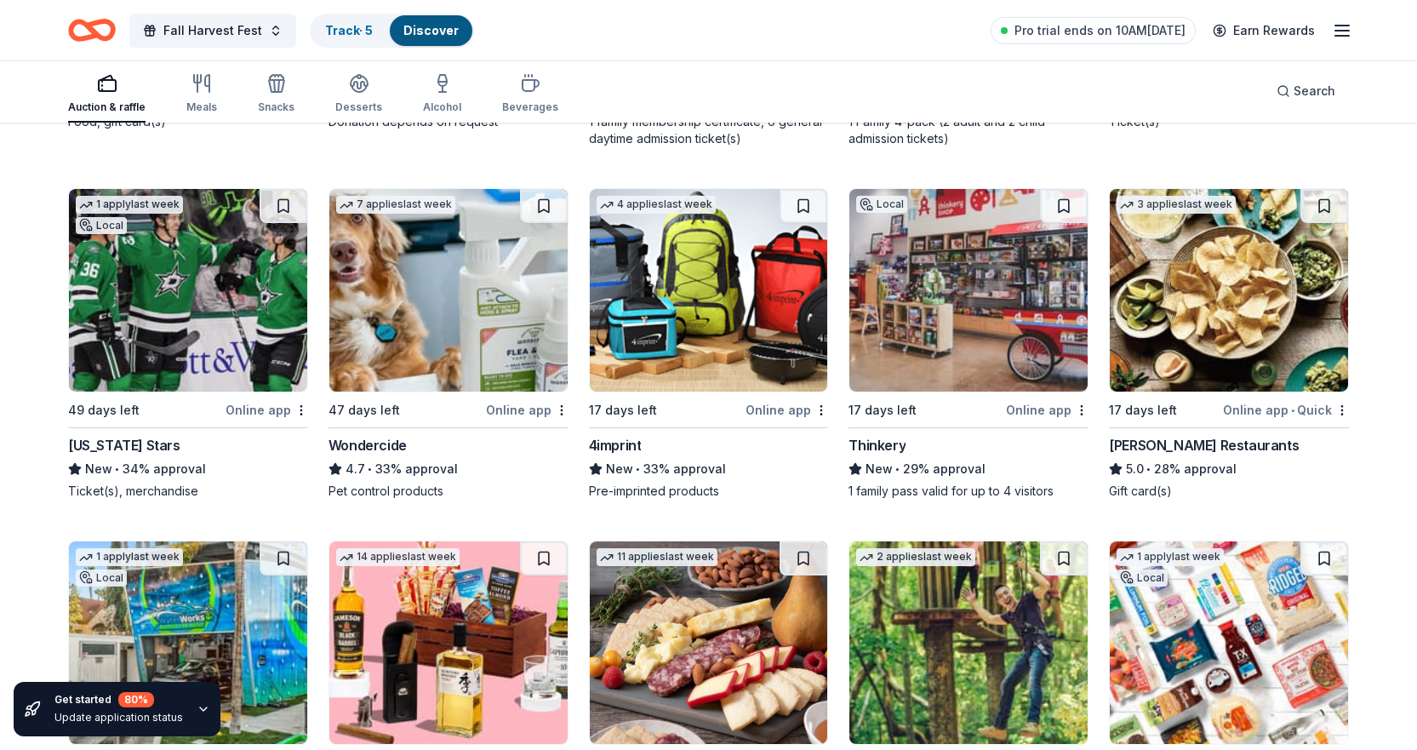
scroll to position [1967, 0]
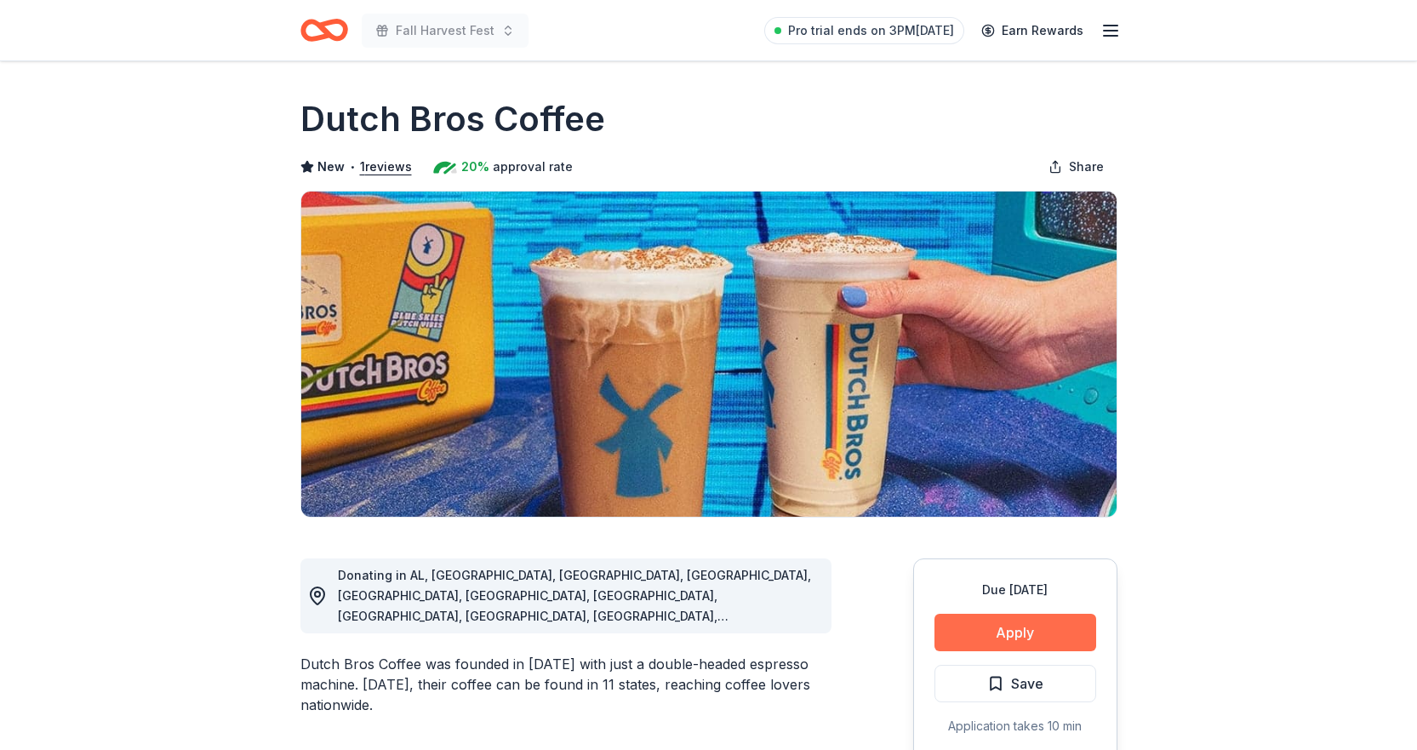
click at [996, 626] on button "Apply" at bounding box center [1016, 632] width 162 height 37
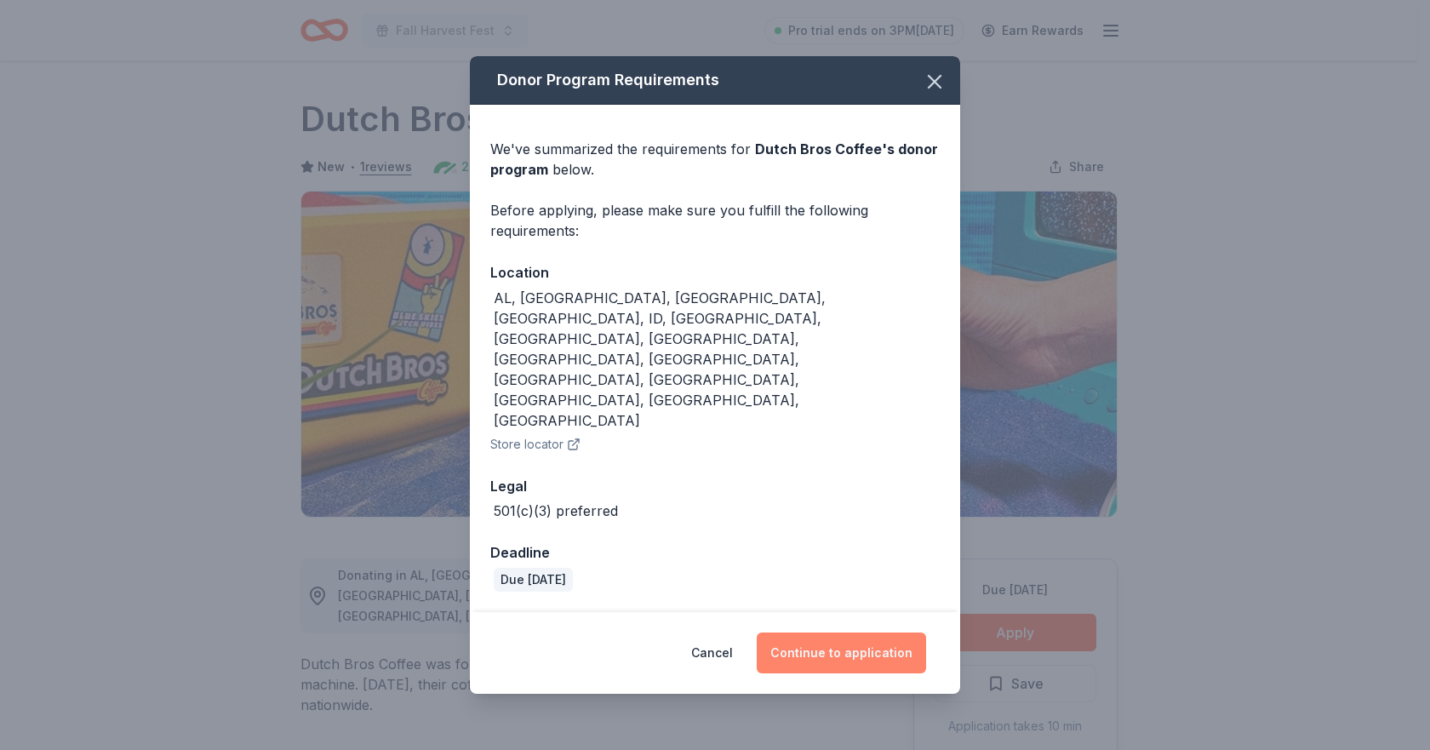
click at [882, 632] on button "Continue to application" at bounding box center [841, 652] width 169 height 41
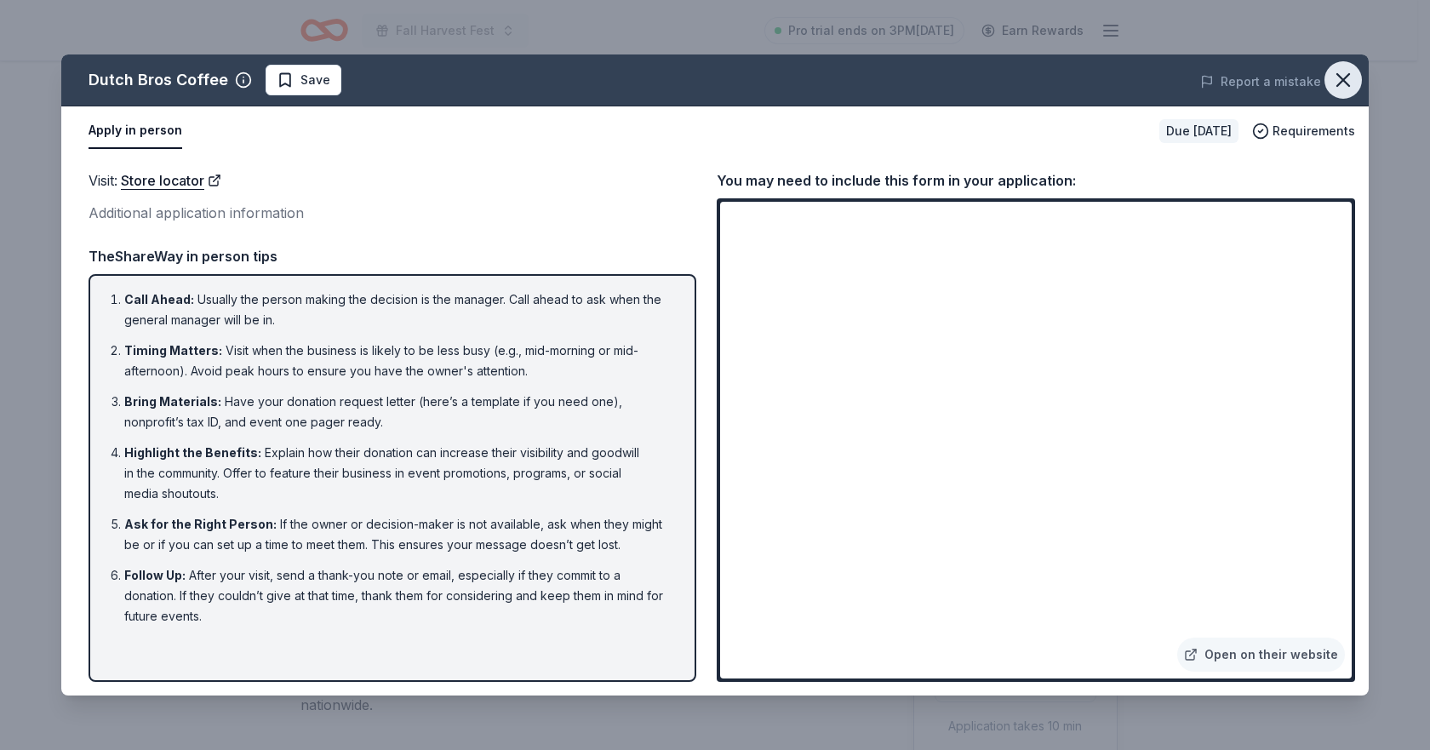
click at [1341, 83] on icon "button" at bounding box center [1343, 80] width 12 height 12
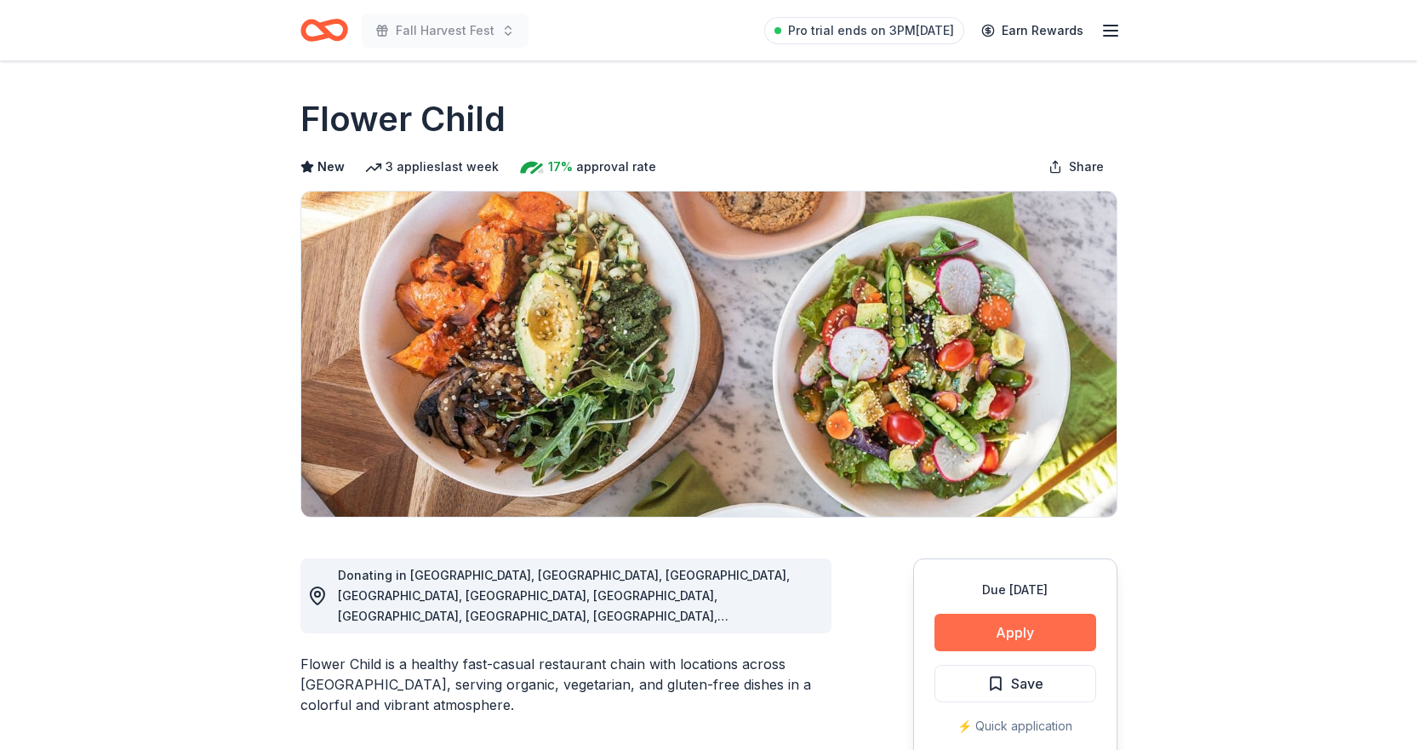
click at [1040, 615] on button "Apply" at bounding box center [1016, 632] width 162 height 37
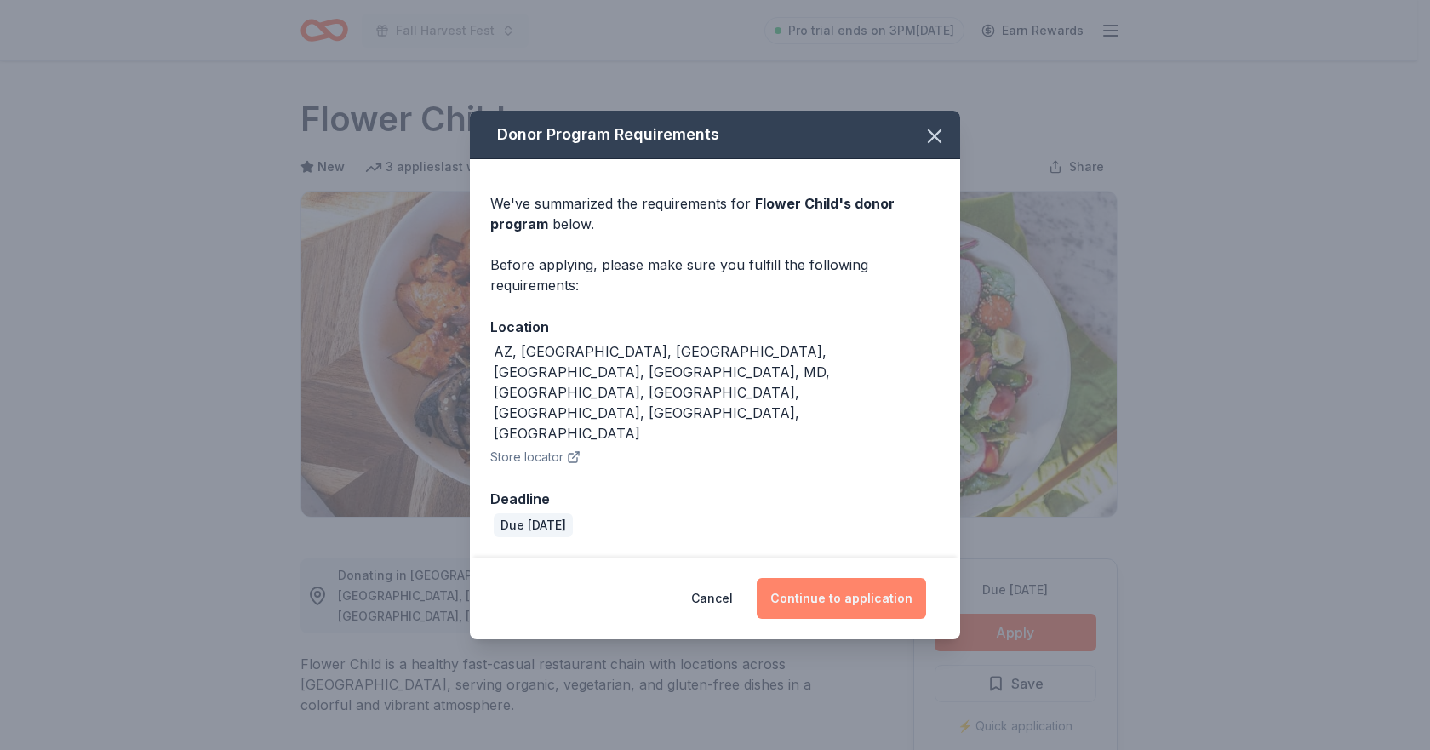
click at [825, 578] on button "Continue to application" at bounding box center [841, 598] width 169 height 41
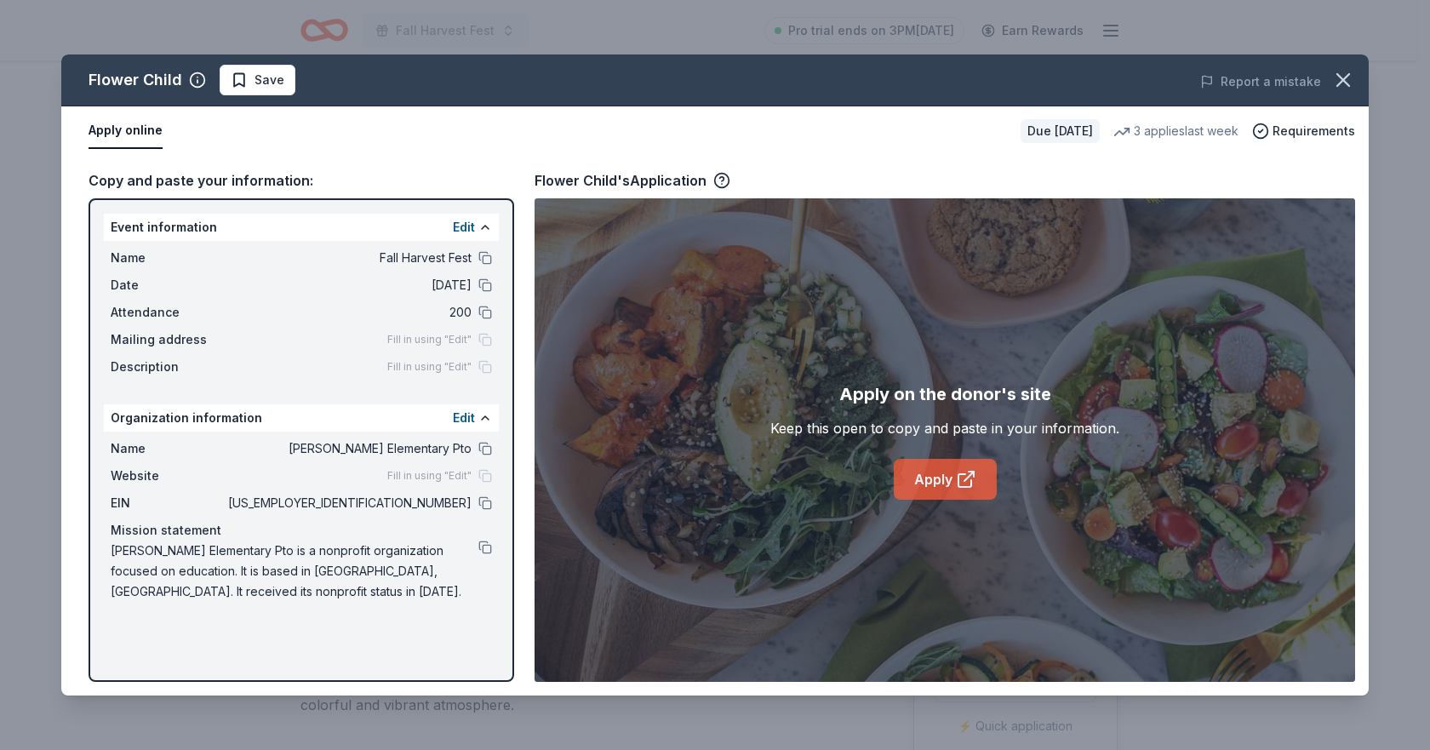
click at [923, 466] on link "Apply" at bounding box center [945, 479] width 103 height 41
click at [1341, 76] on icon "button" at bounding box center [1343, 80] width 24 height 24
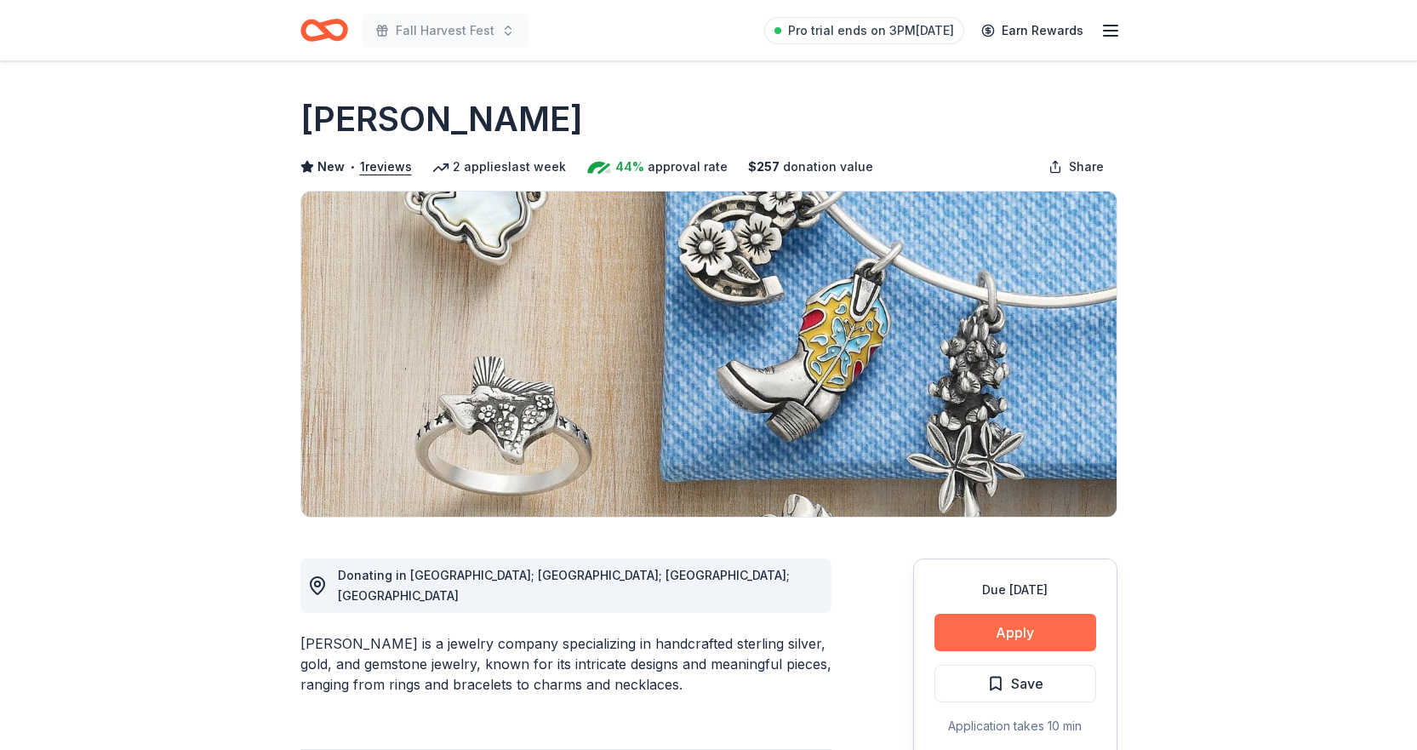
click at [1013, 628] on button "Apply" at bounding box center [1016, 632] width 162 height 37
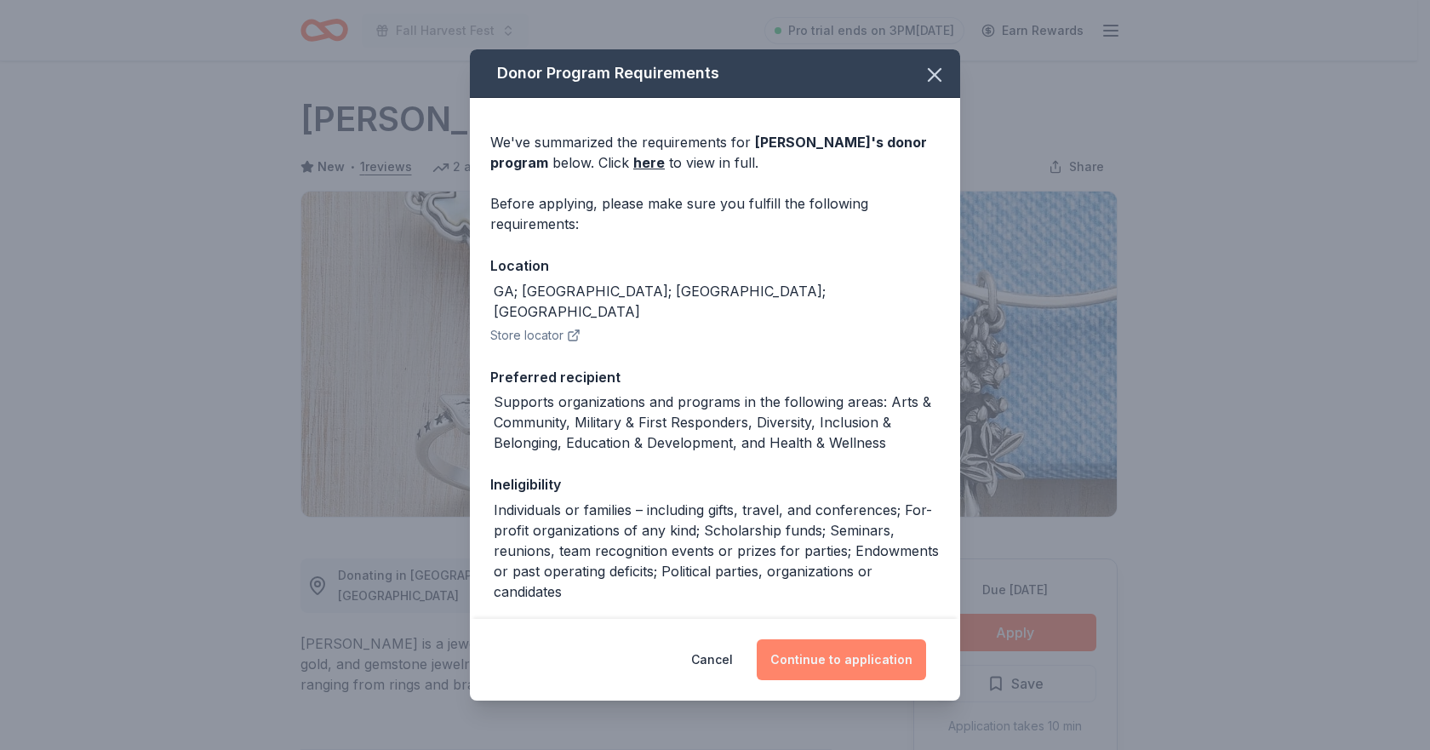
click at [843, 647] on button "Continue to application" at bounding box center [841, 659] width 169 height 41
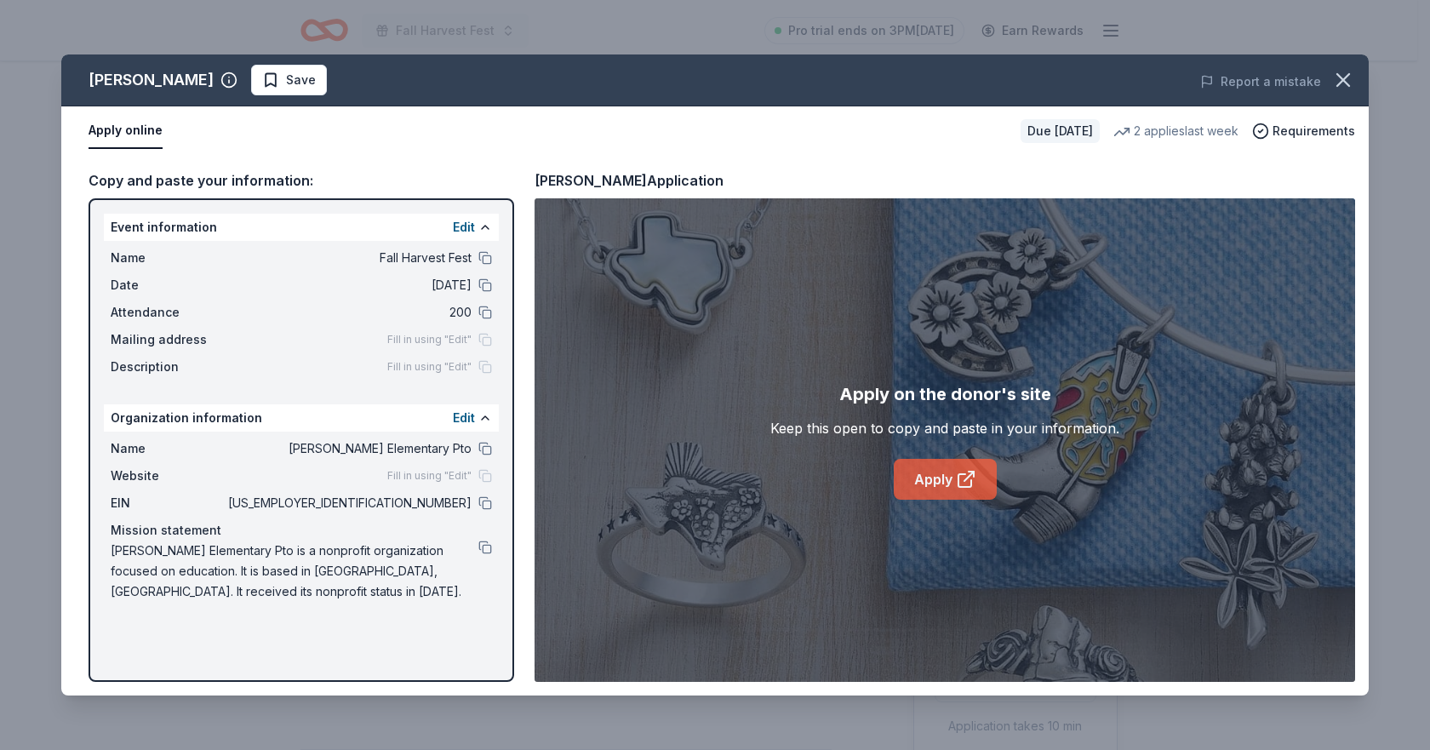
click at [918, 470] on link "Apply" at bounding box center [945, 479] width 103 height 41
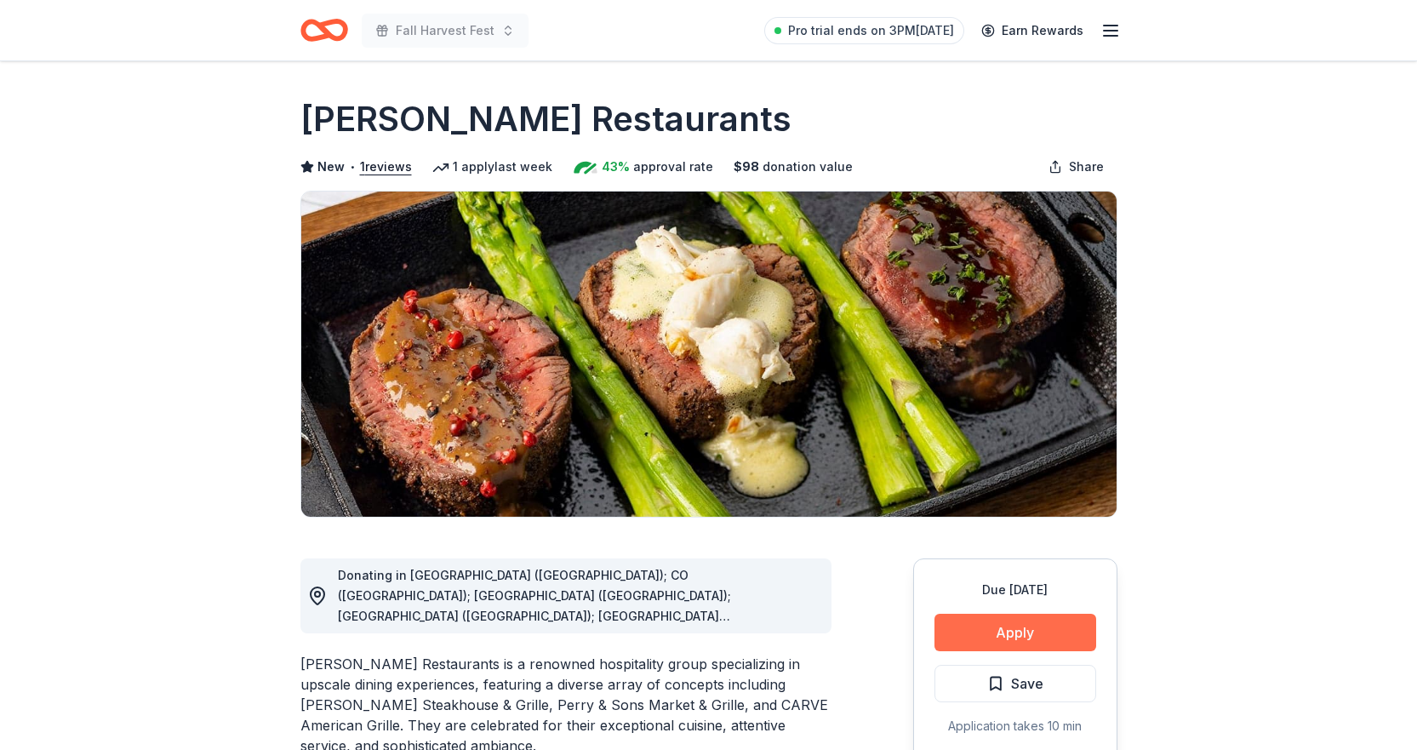
click at [1000, 630] on button "Apply" at bounding box center [1016, 632] width 162 height 37
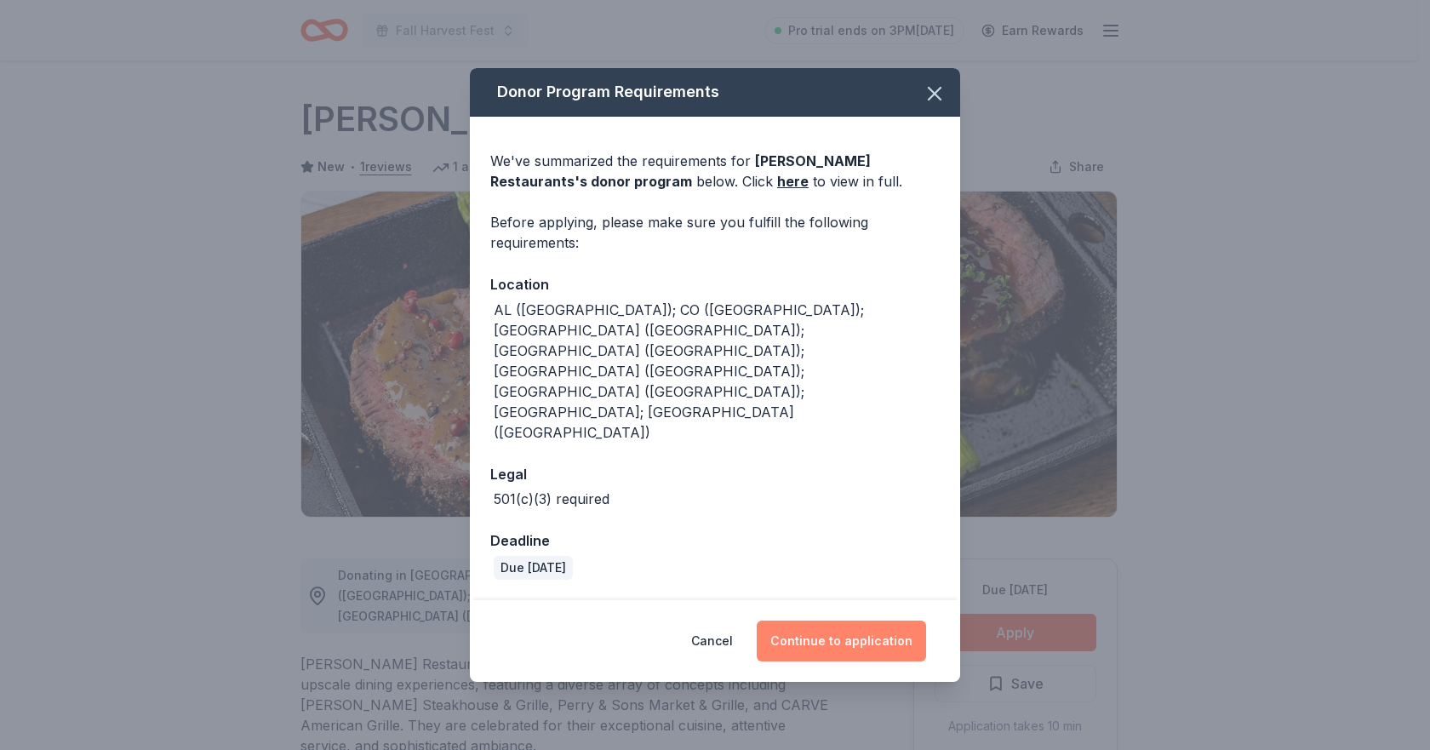
click at [857, 621] on button "Continue to application" at bounding box center [841, 641] width 169 height 41
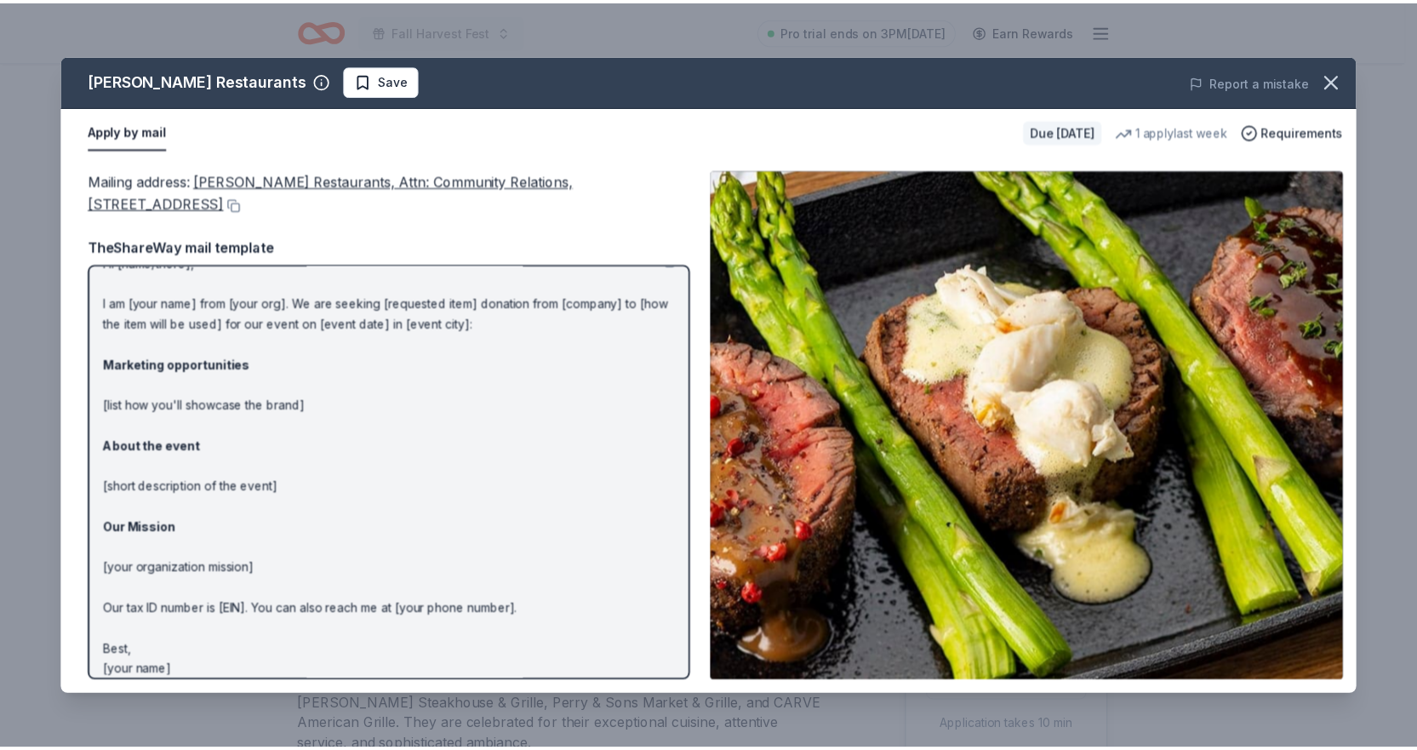
scroll to position [42, 0]
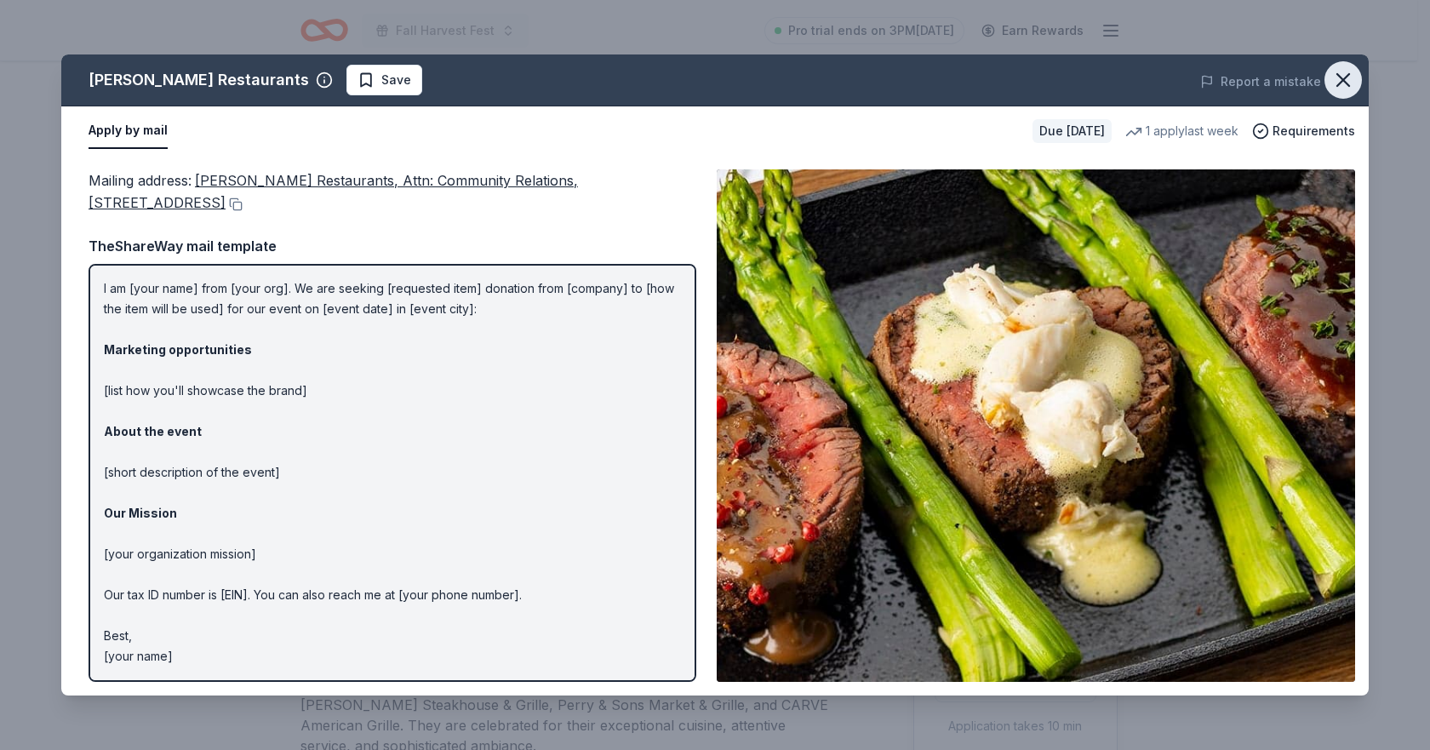
click at [1337, 75] on icon "button" at bounding box center [1343, 80] width 12 height 12
